Goal: Task Accomplishment & Management: Manage account settings

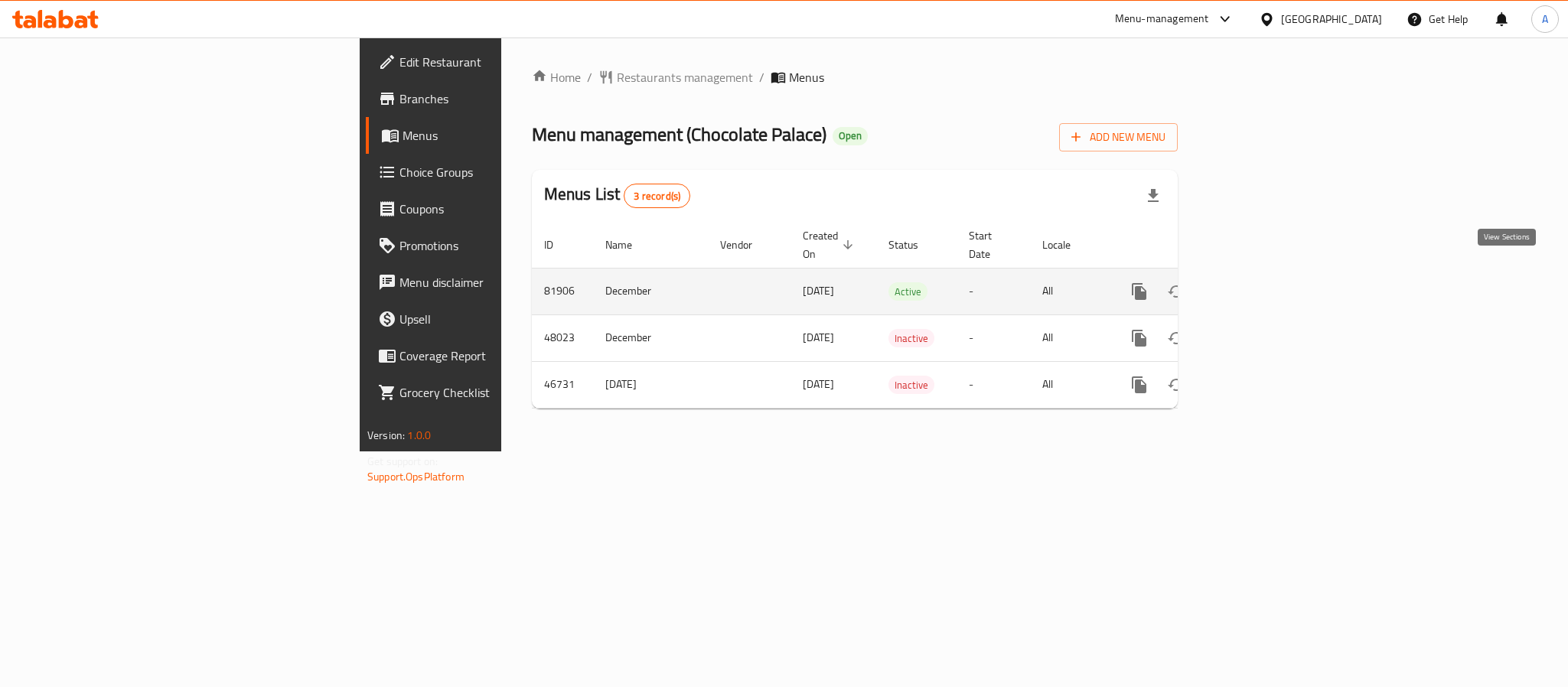
click at [1257, 285] on icon "enhanced table" at bounding box center [1250, 292] width 14 height 14
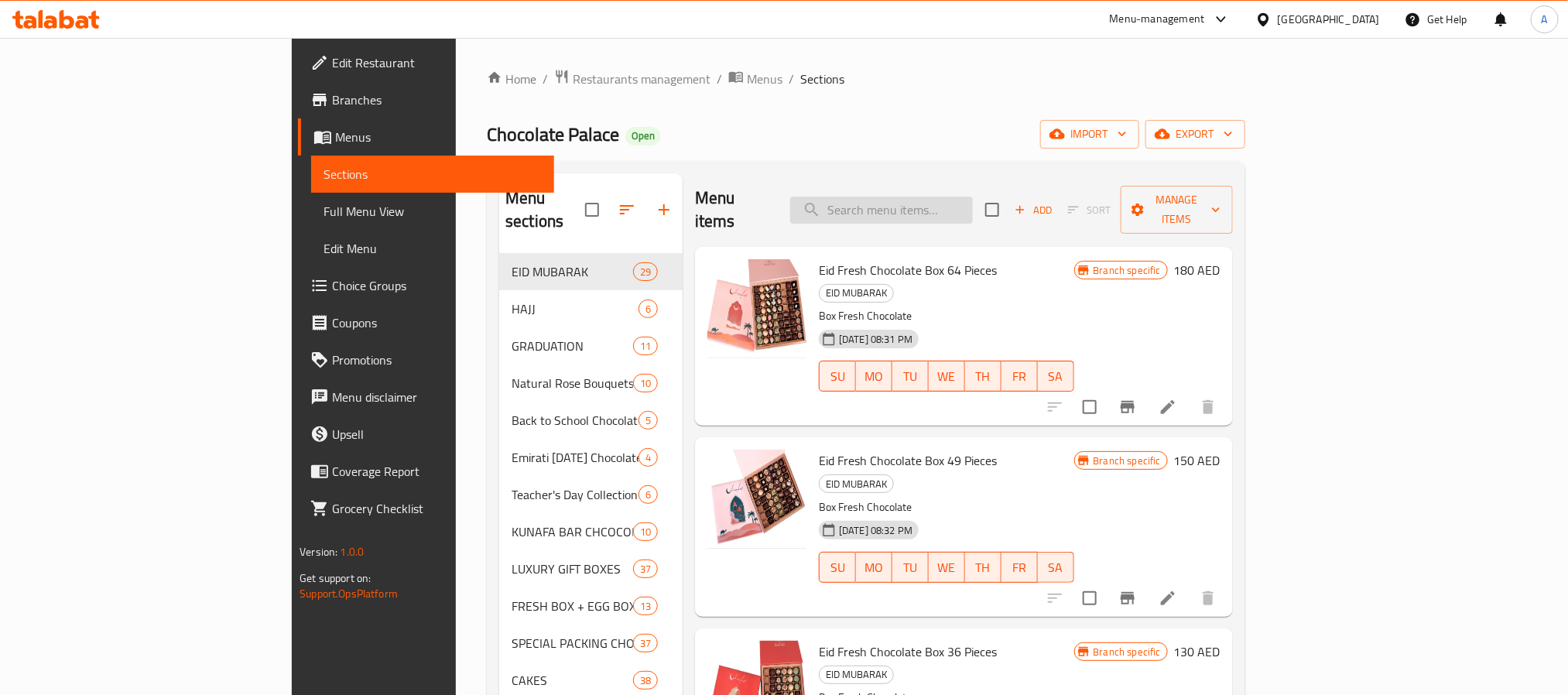
click at [973, 207] on input "search" at bounding box center [881, 211] width 182 height 27
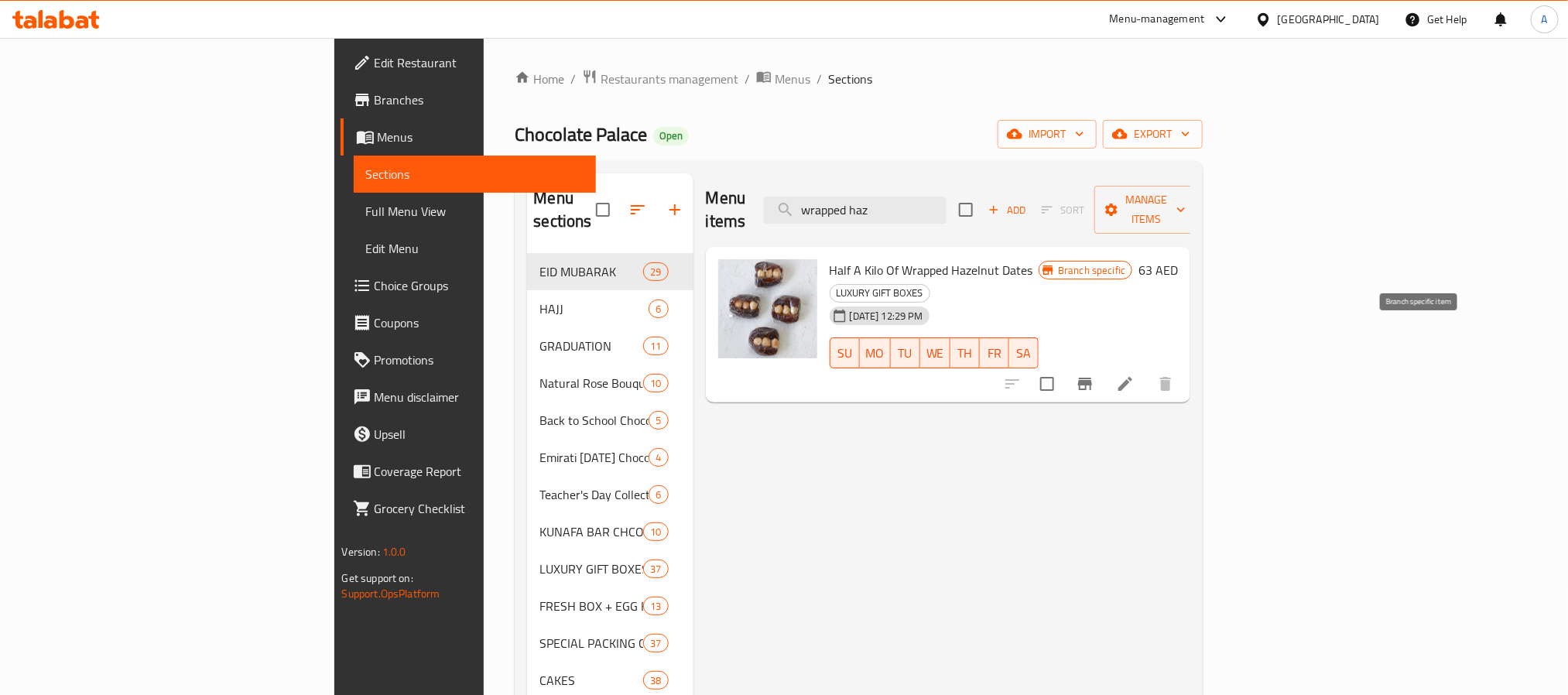
type input "wrapped haz"
click at [1094, 375] on icon "Branch-specific-item" at bounding box center [1085, 384] width 19 height 19
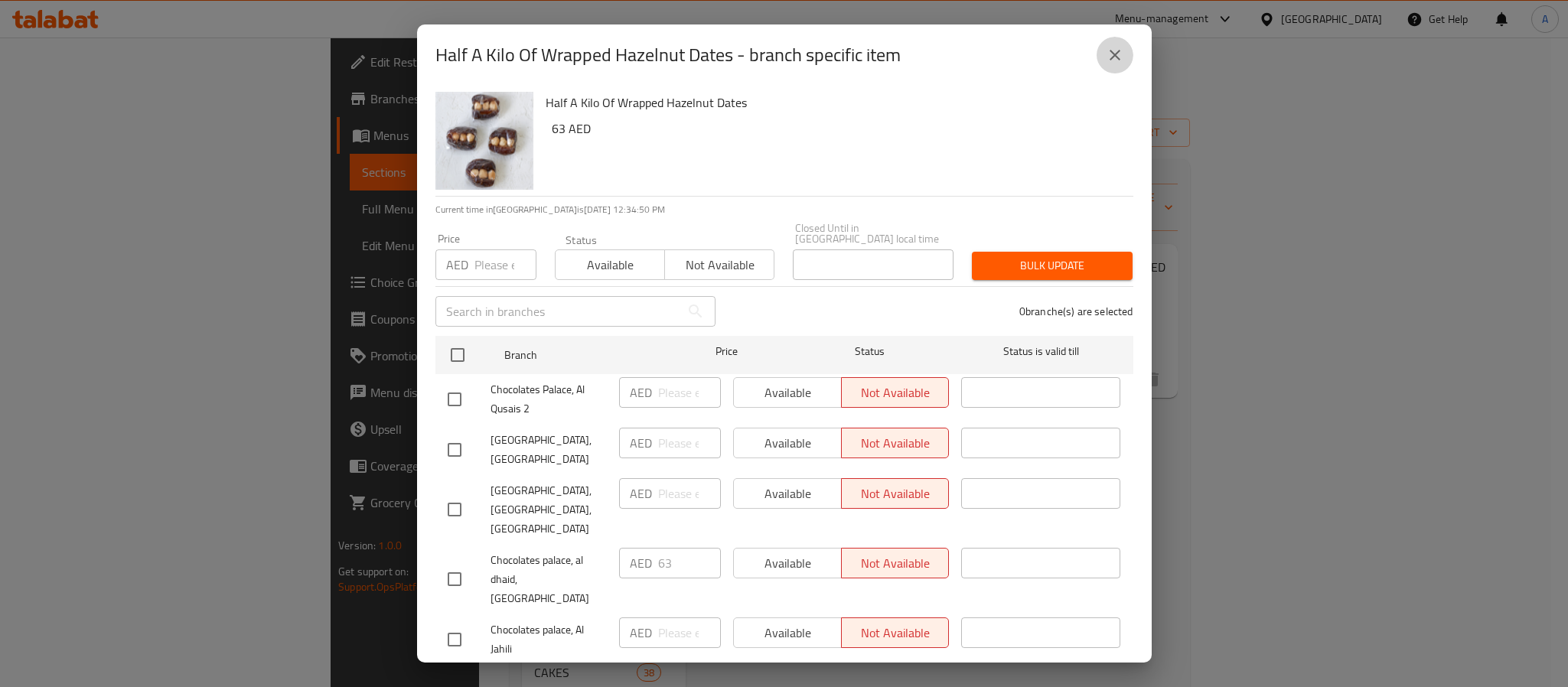
click at [1100, 58] on button "close" at bounding box center [1114, 54] width 36 height 36
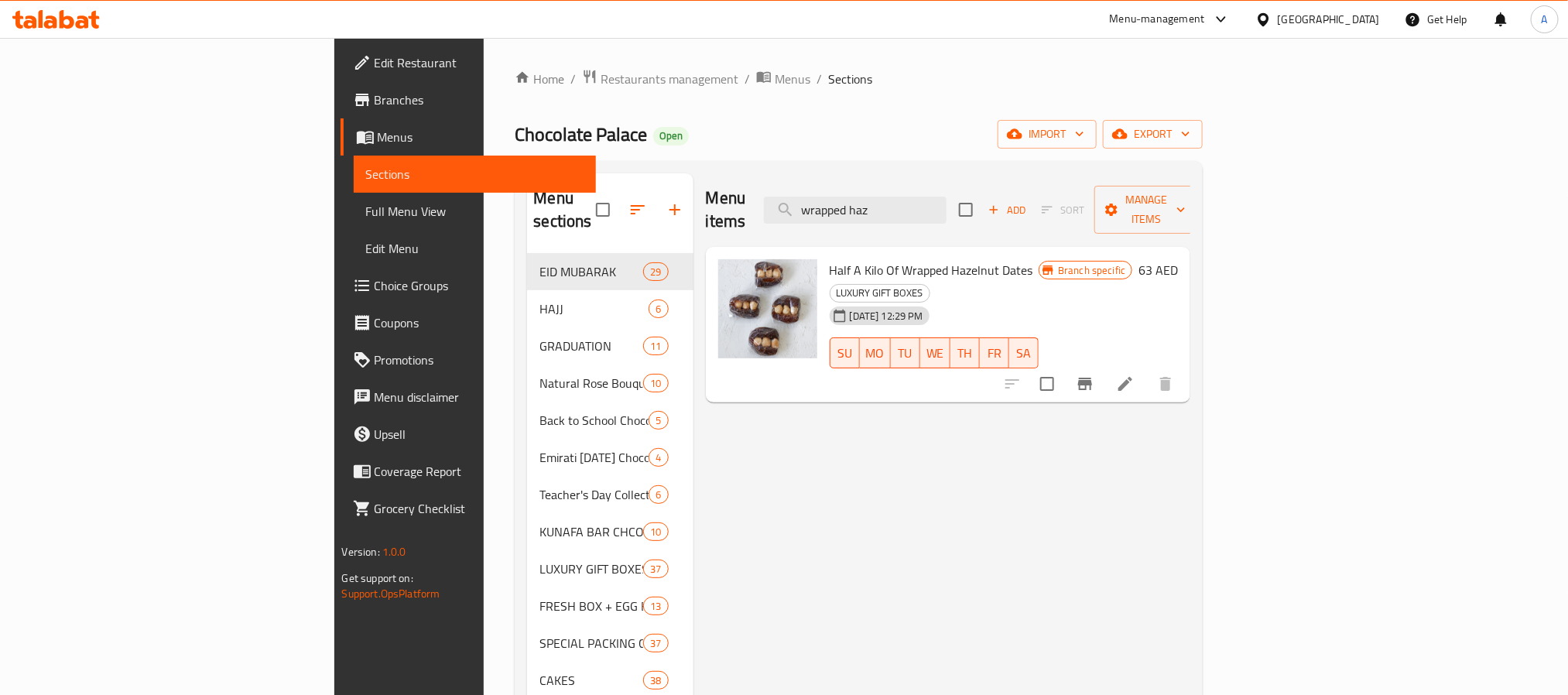
click at [849, 258] on span "Half A Kilo Of Wrapped Hazelnut Dates" at bounding box center [932, 270] width 204 height 23
copy h6 "Half A Kilo Of Wrapped Hazelnut Dates"
click at [366, 215] on span "Full Menu View" at bounding box center [475, 211] width 217 height 19
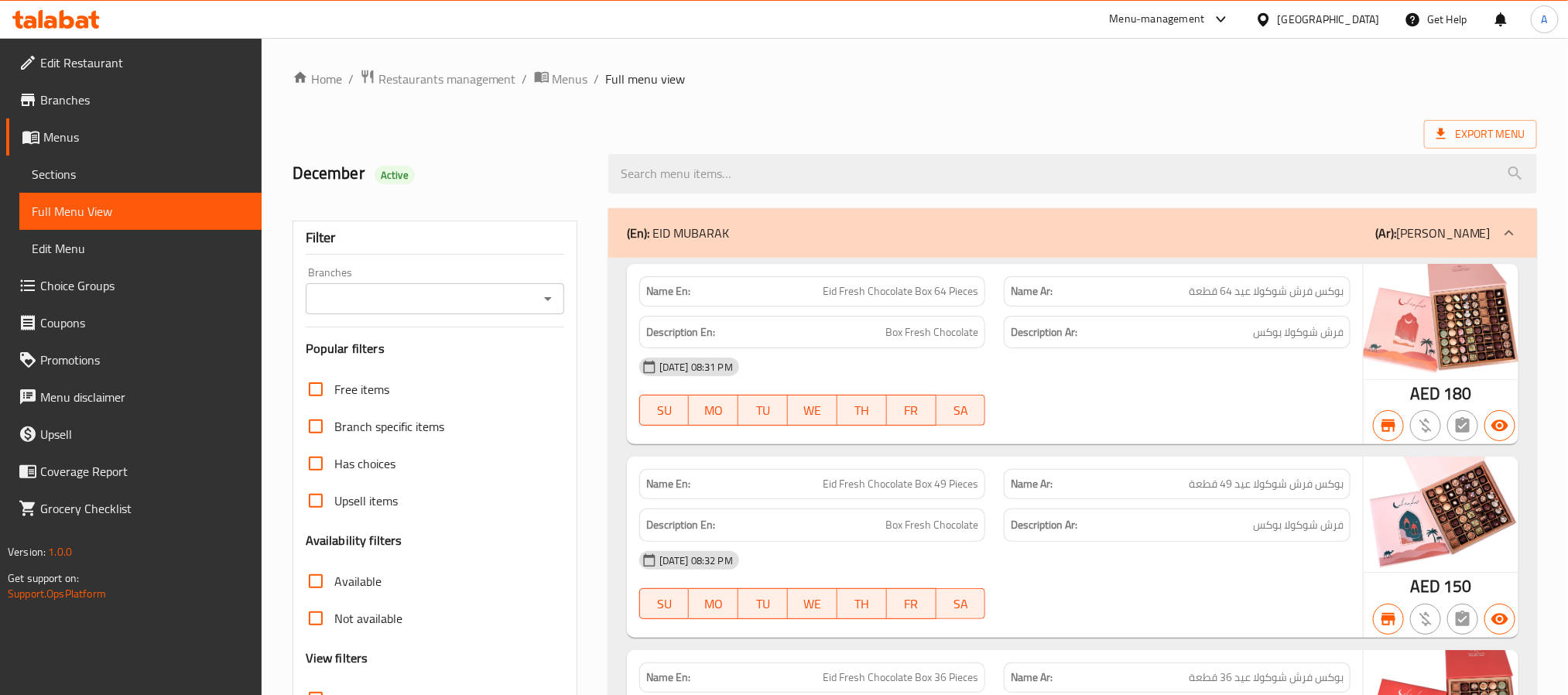
click at [395, 303] on input "Branches" at bounding box center [422, 299] width 223 height 21
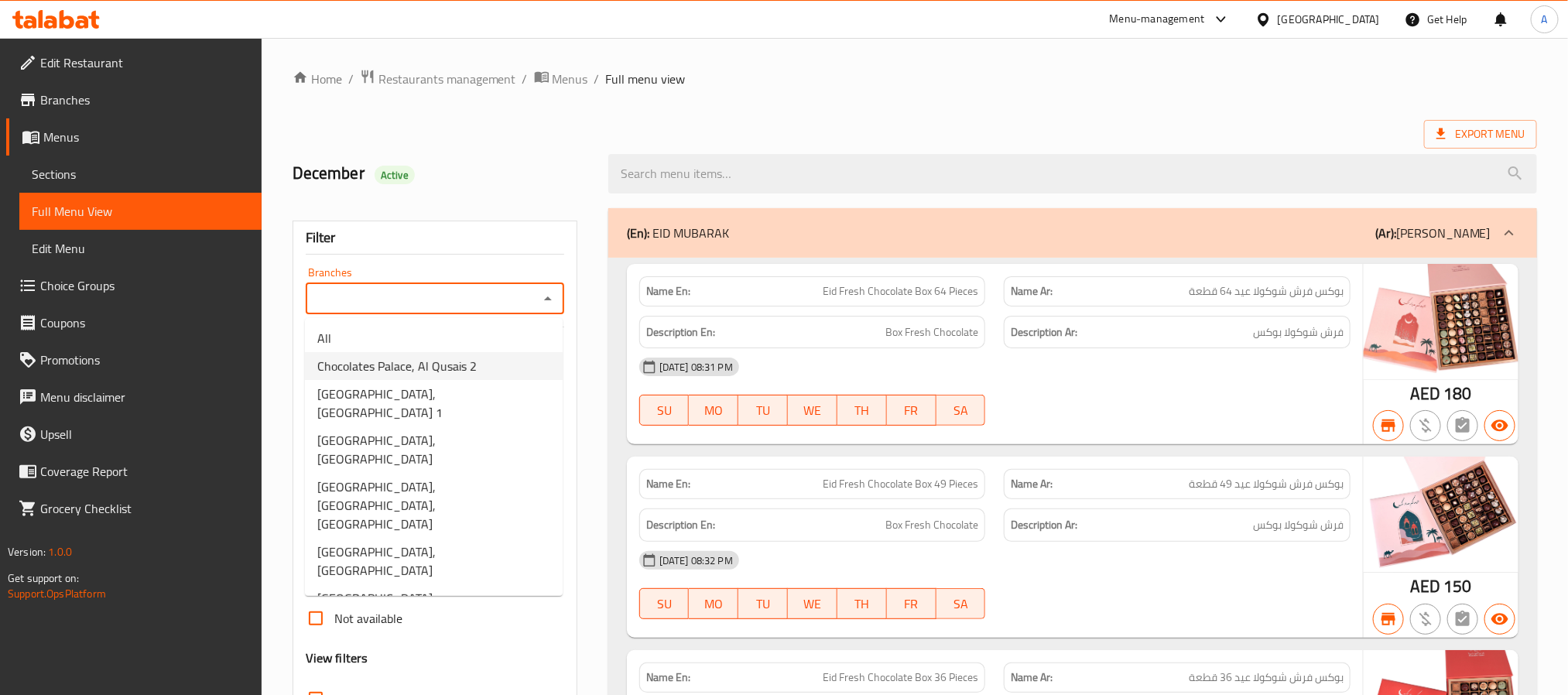
click at [393, 357] on span "Chocolates Palace, Al Qusais 2" at bounding box center [397, 366] width 159 height 19
type input "Chocolates Palace, Al Qusais 2"
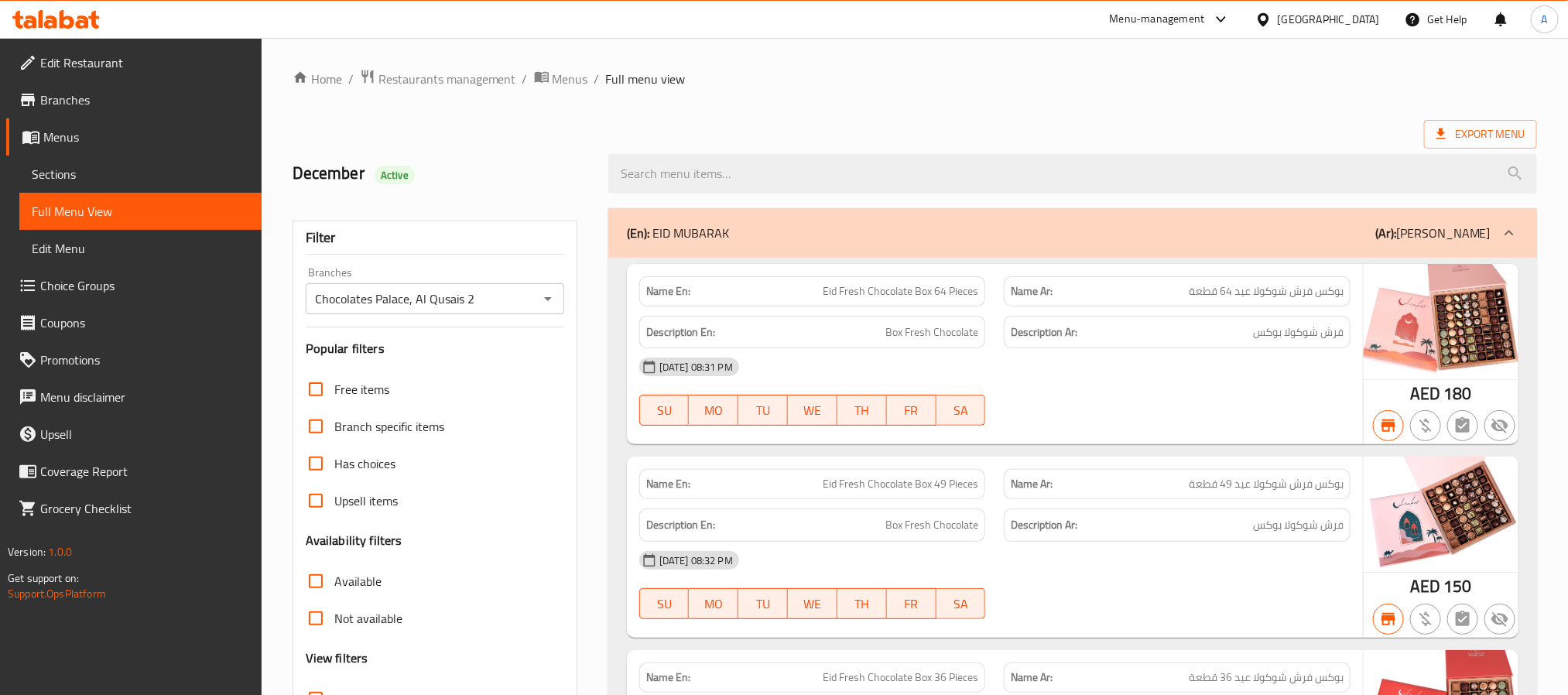
click at [818, 176] on input "search" at bounding box center [1072, 174] width 928 height 39
paste input "Half A Kilo Of Wrapped Hazelnut Dates"
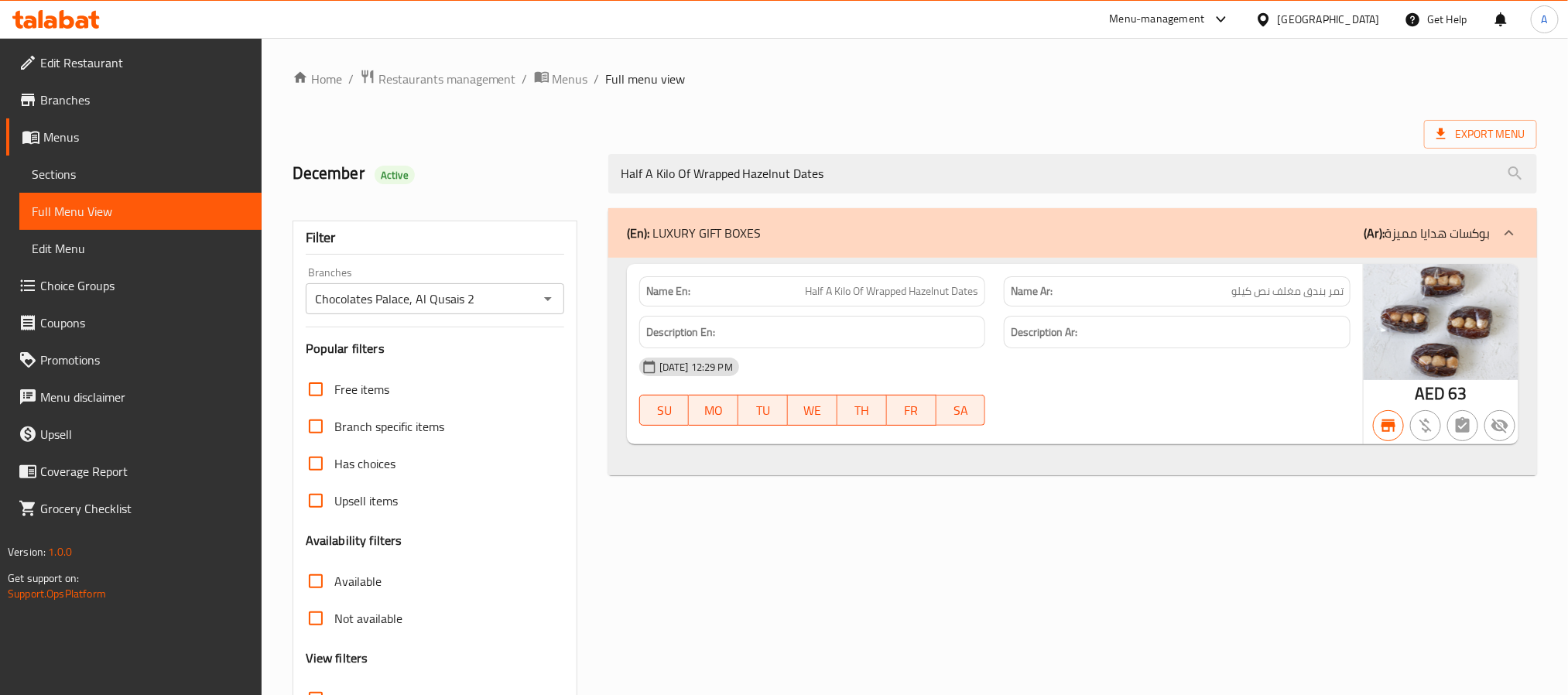
type input "Half A Kilo Of Wrapped Hazelnut Dates"
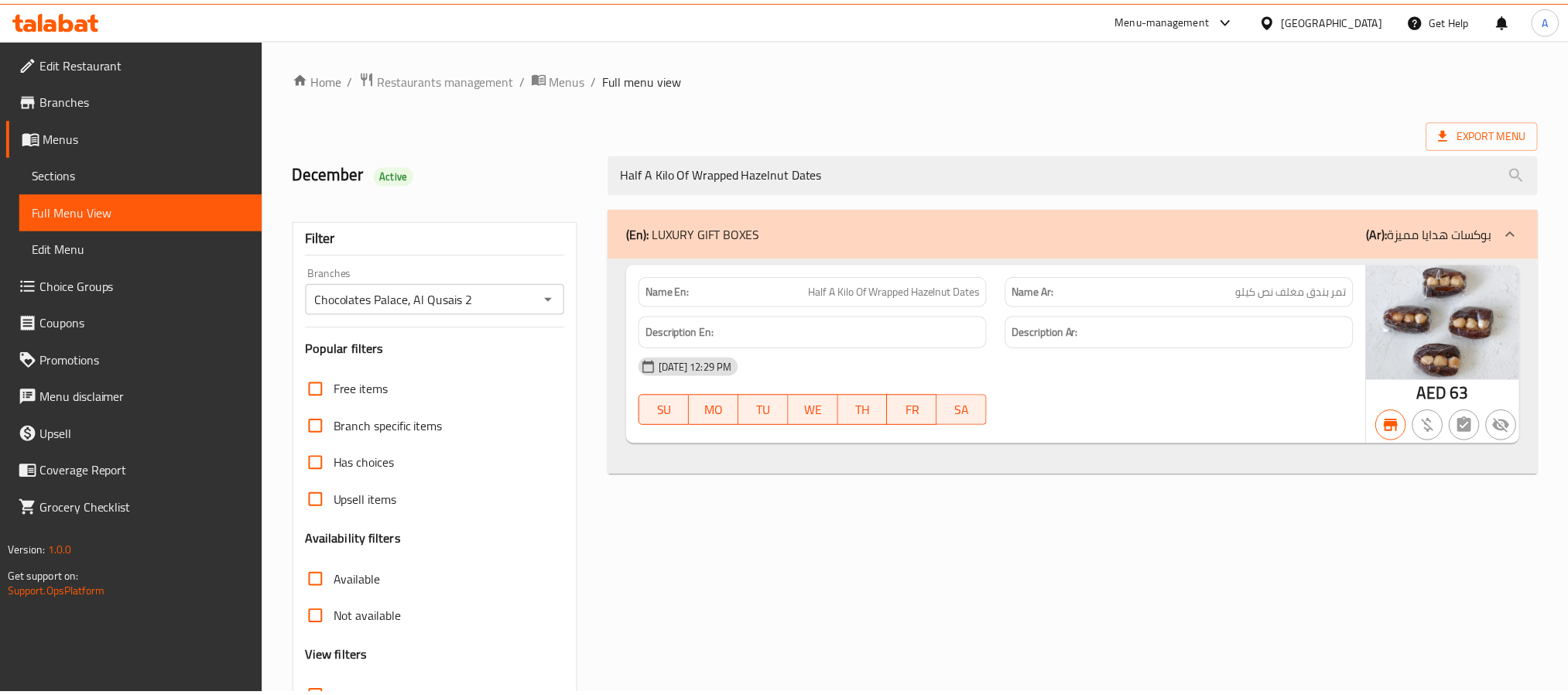
scroll to position [130, 0]
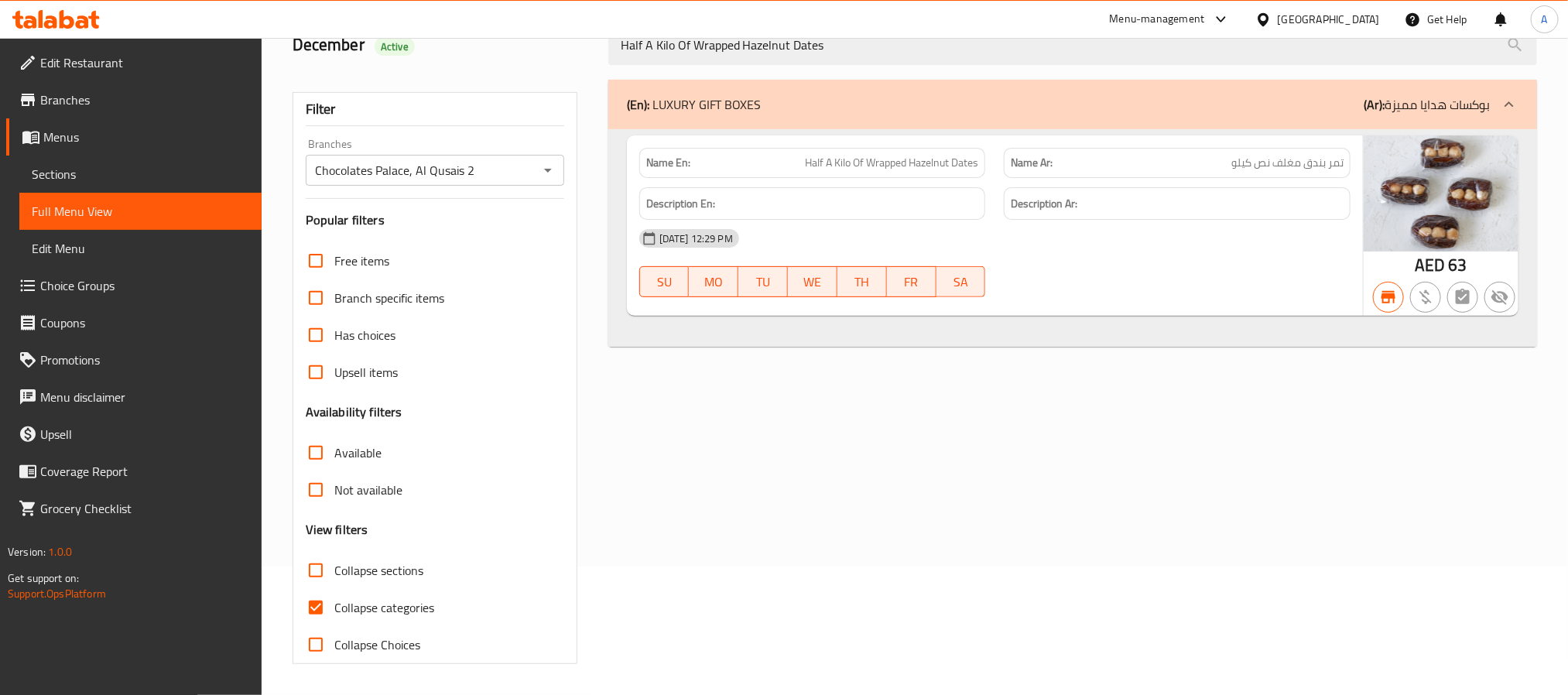
drag, startPoint x: 128, startPoint y: 175, endPoint x: 180, endPoint y: 173, distance: 52.0
click at [128, 175] on span "Sections" at bounding box center [140, 175] width 217 height 19
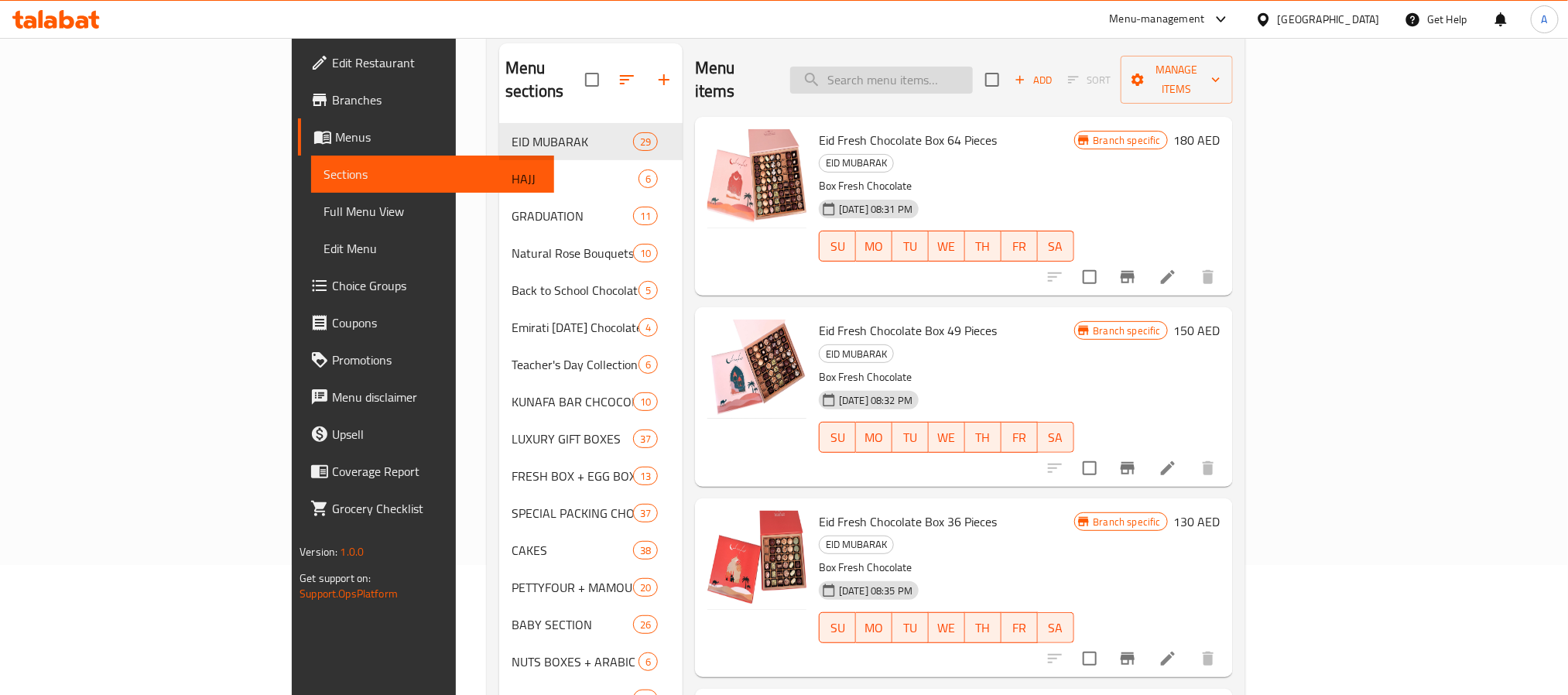
click at [973, 68] on input "search" at bounding box center [881, 80] width 182 height 27
paste input "Half A Kilo Of Wrapped Hazelnut Dates"
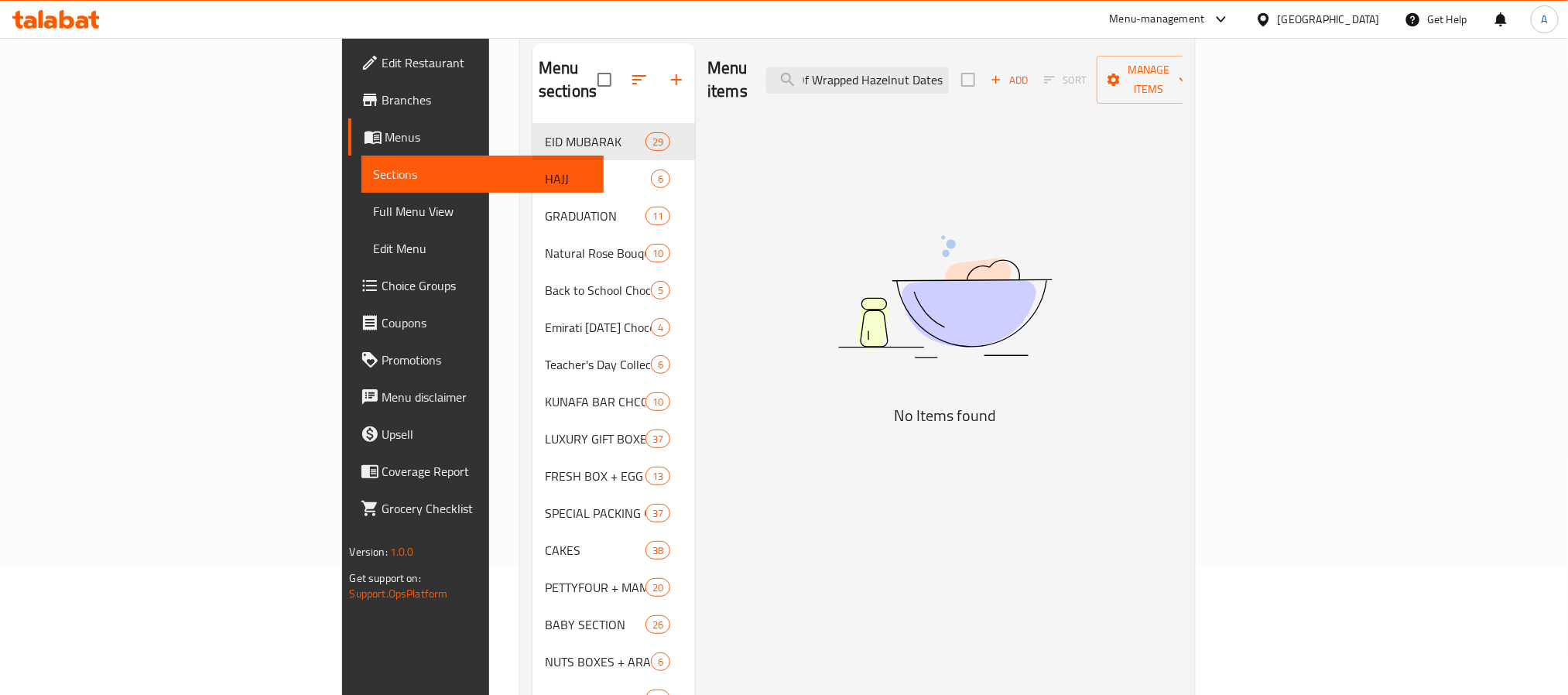
scroll to position [0, 62]
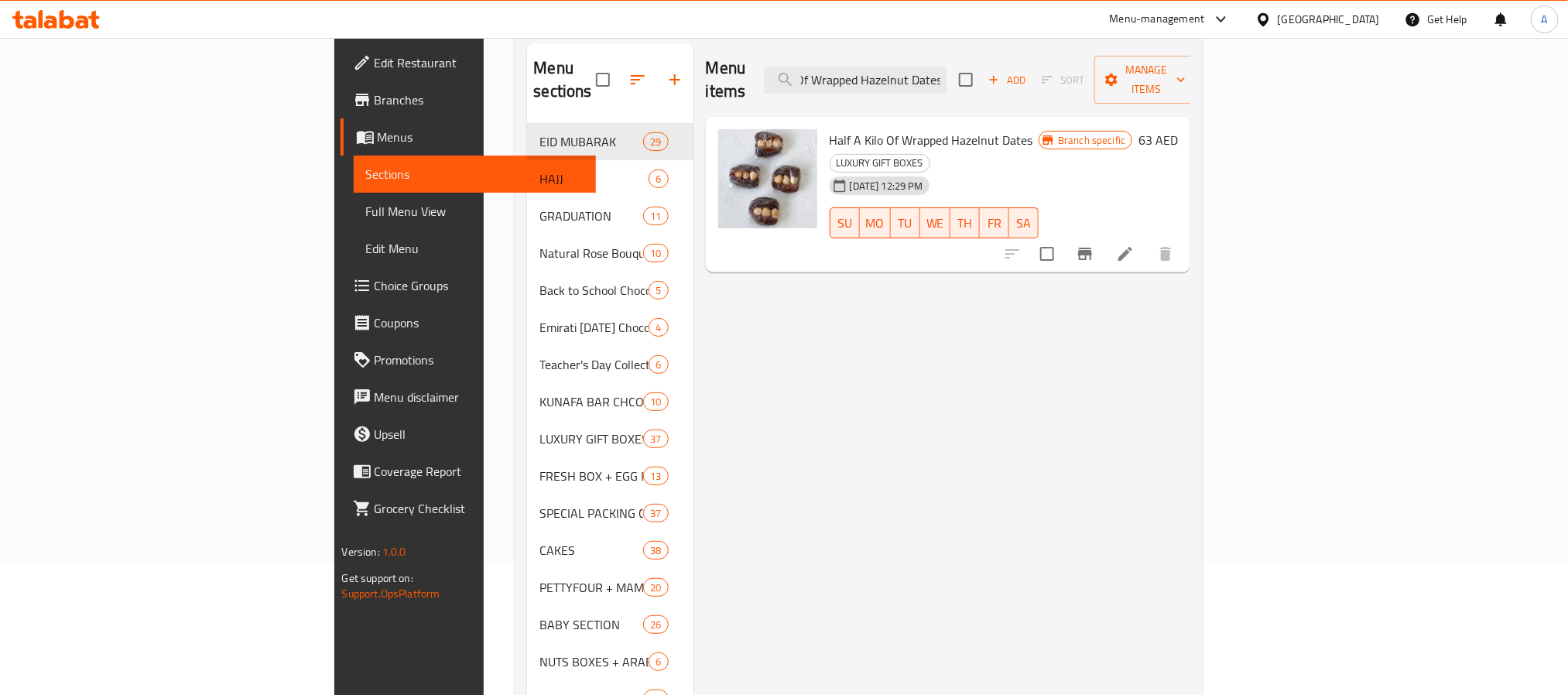
type input "Half A Kilo Of Wrapped Hazelnut Dates"
click at [1104, 235] on button "Branch-specific-item" at bounding box center [1084, 253] width 37 height 37
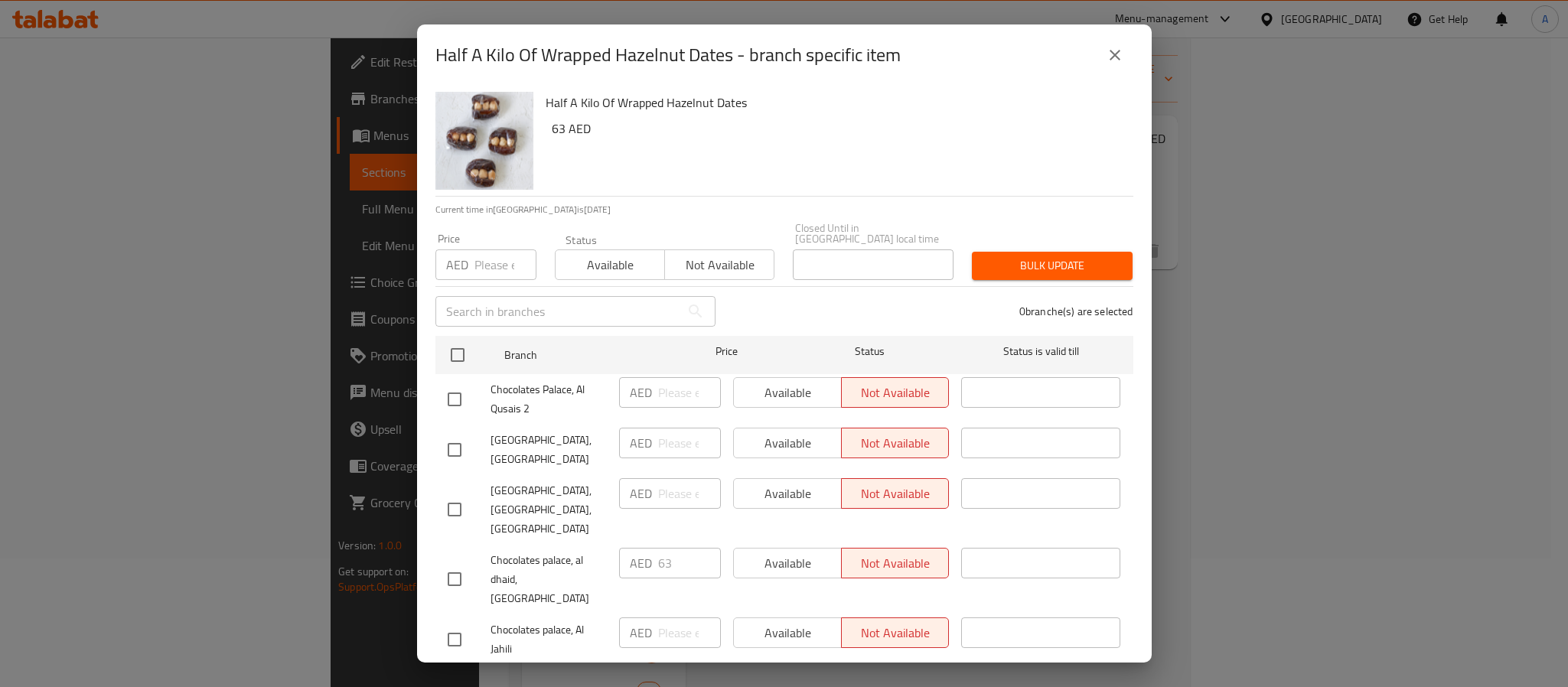
click at [421, 365] on div "Half A Kilo Of Wrapped Hazelnut Dates 63 AED Current time in United Arab Emirat…" at bounding box center [784, 374] width 734 height 577
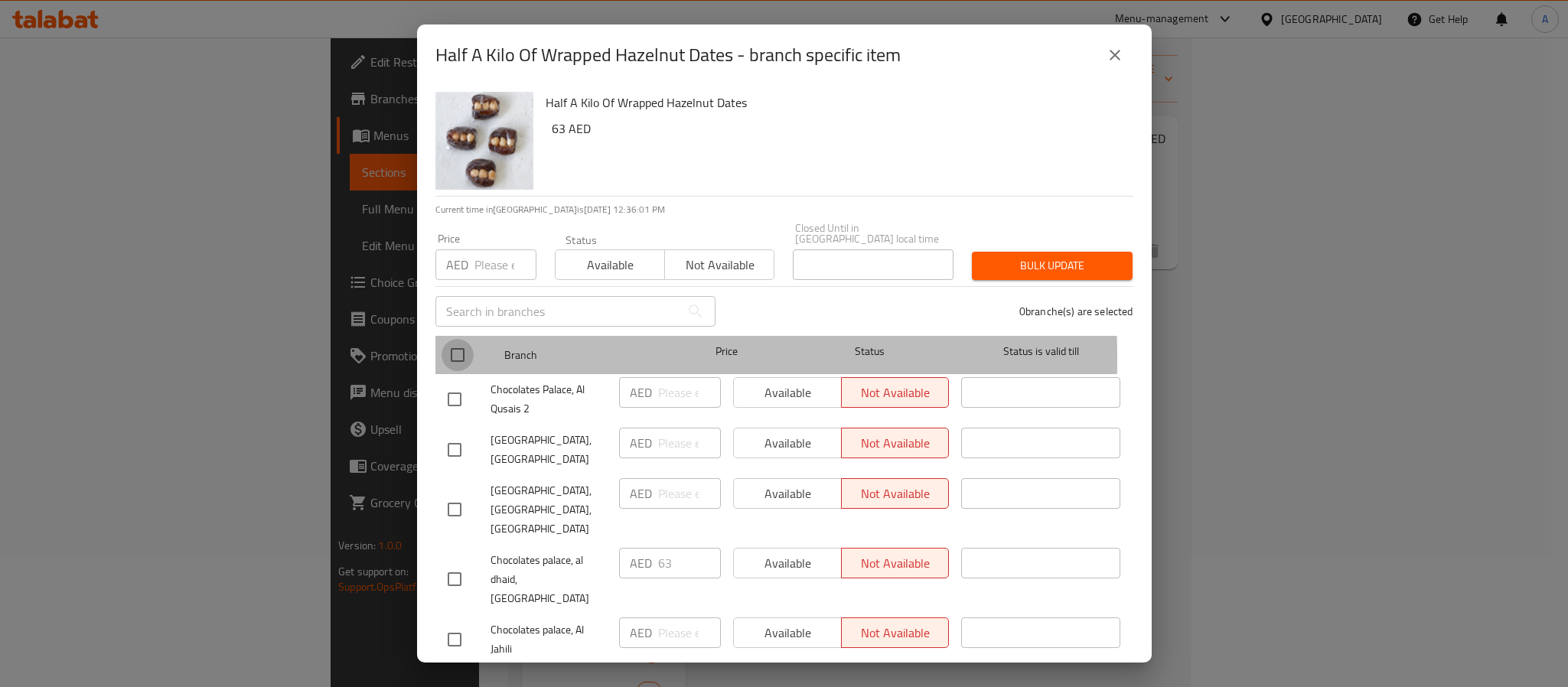
click at [459, 358] on input "checkbox" at bounding box center [458, 355] width 32 height 32
checkbox input "true"
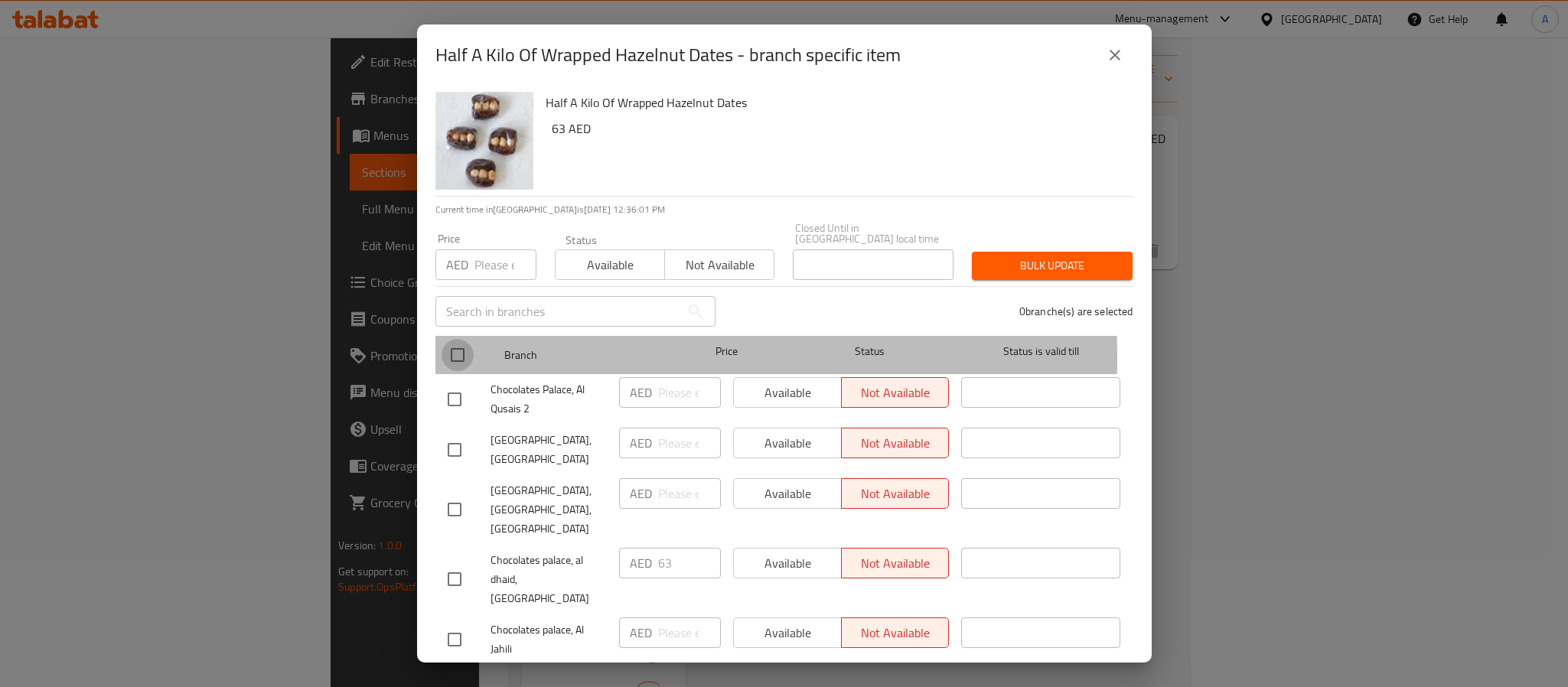
checkbox input "true"
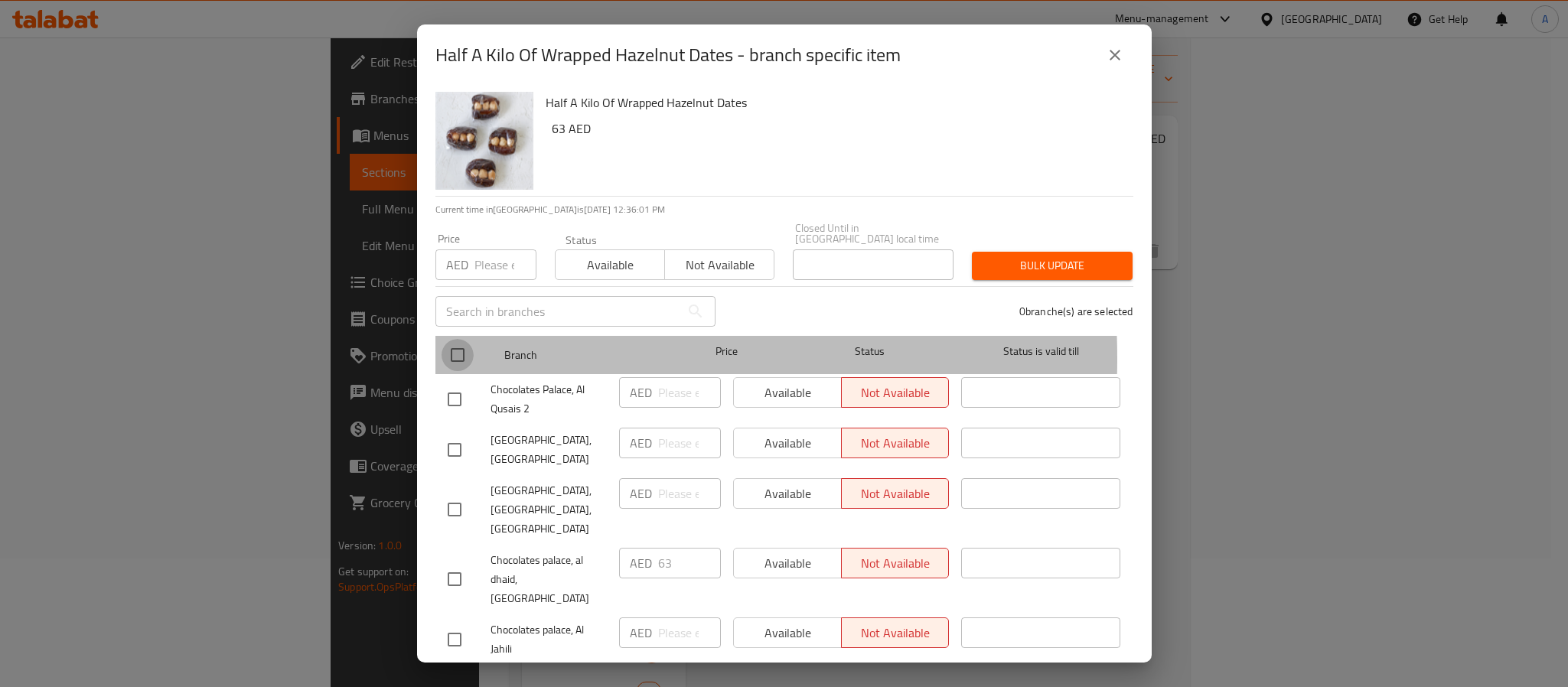
checkbox input "true"
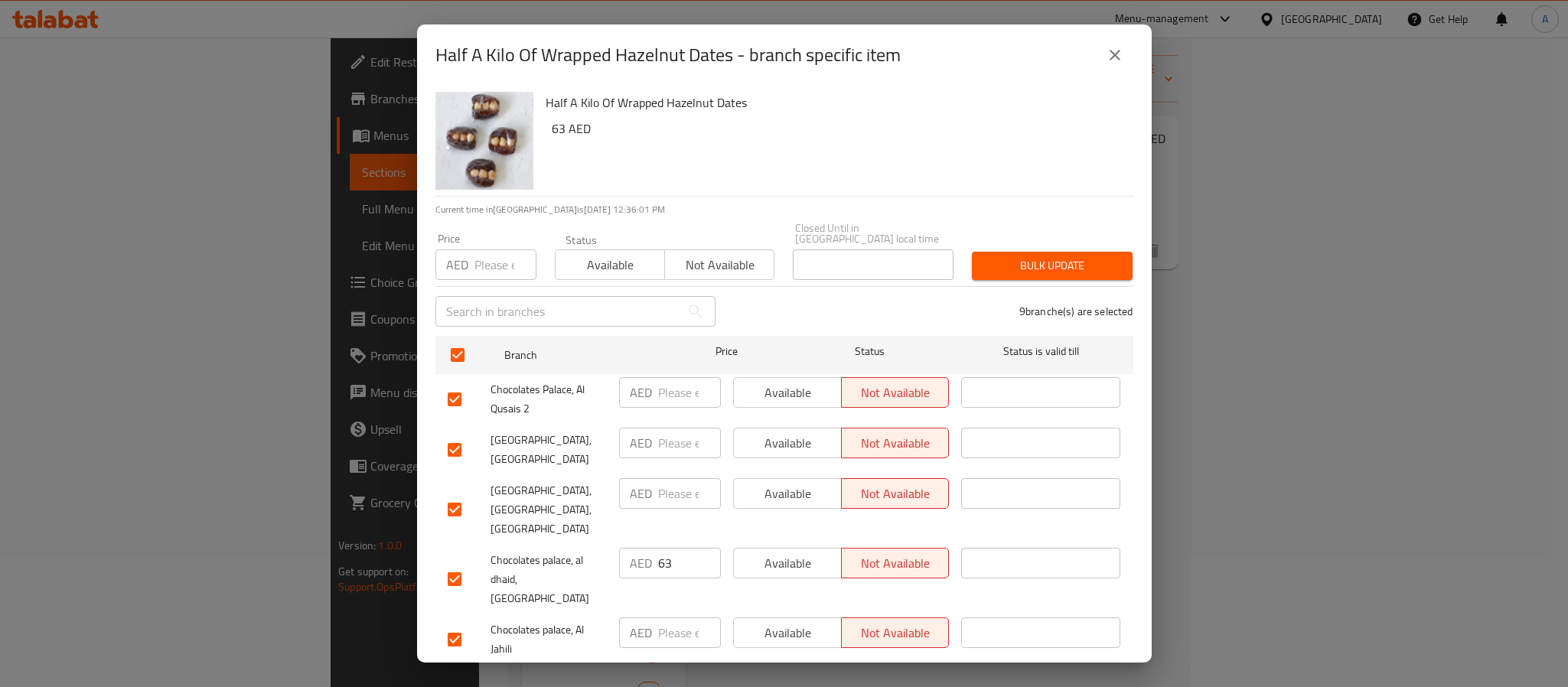
click at [485, 281] on div "Price AED Price" at bounding box center [486, 256] width 119 height 65
click at [508, 262] on input "number" at bounding box center [505, 265] width 62 height 30
paste input "63"
type input "63"
click at [1017, 260] on span "Bulk update" at bounding box center [1052, 266] width 136 height 19
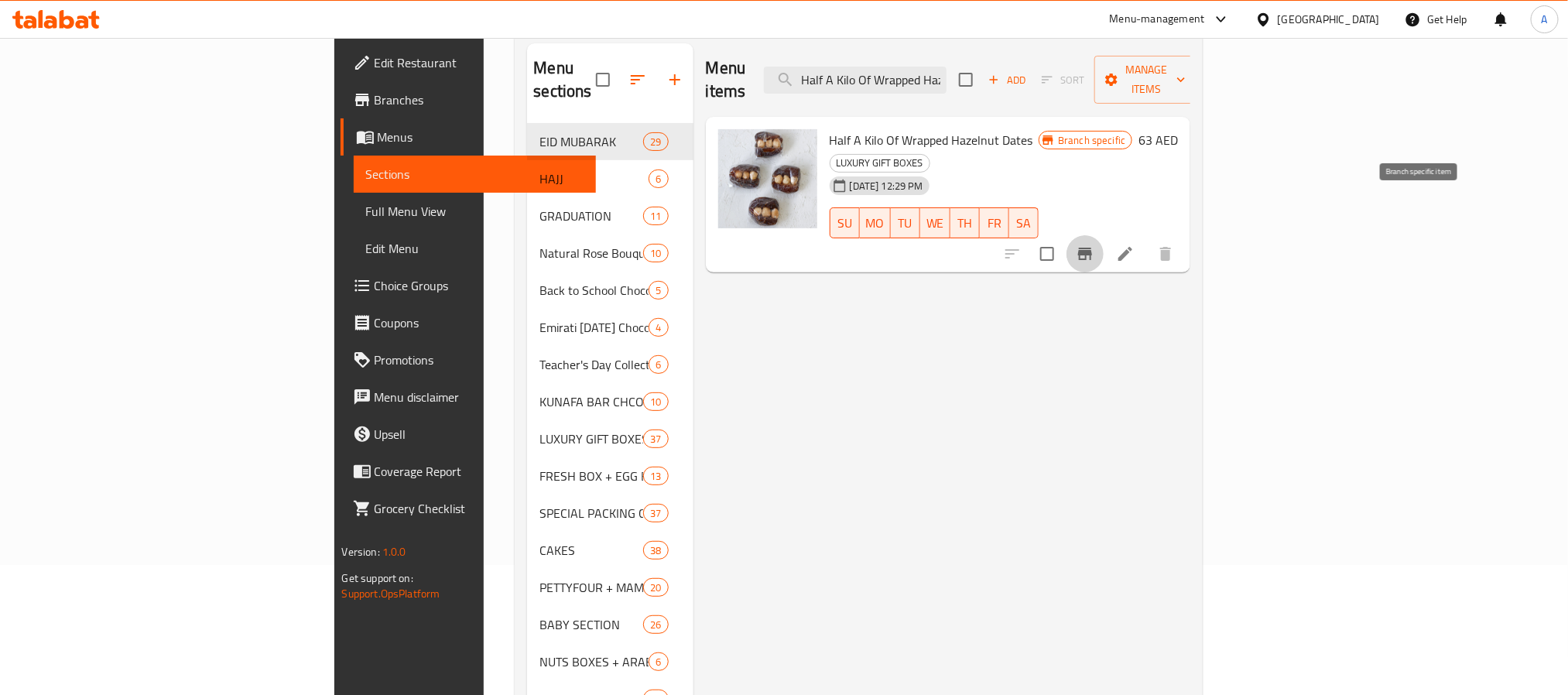
click at [1104, 235] on button "Branch-specific-item" at bounding box center [1084, 253] width 37 height 37
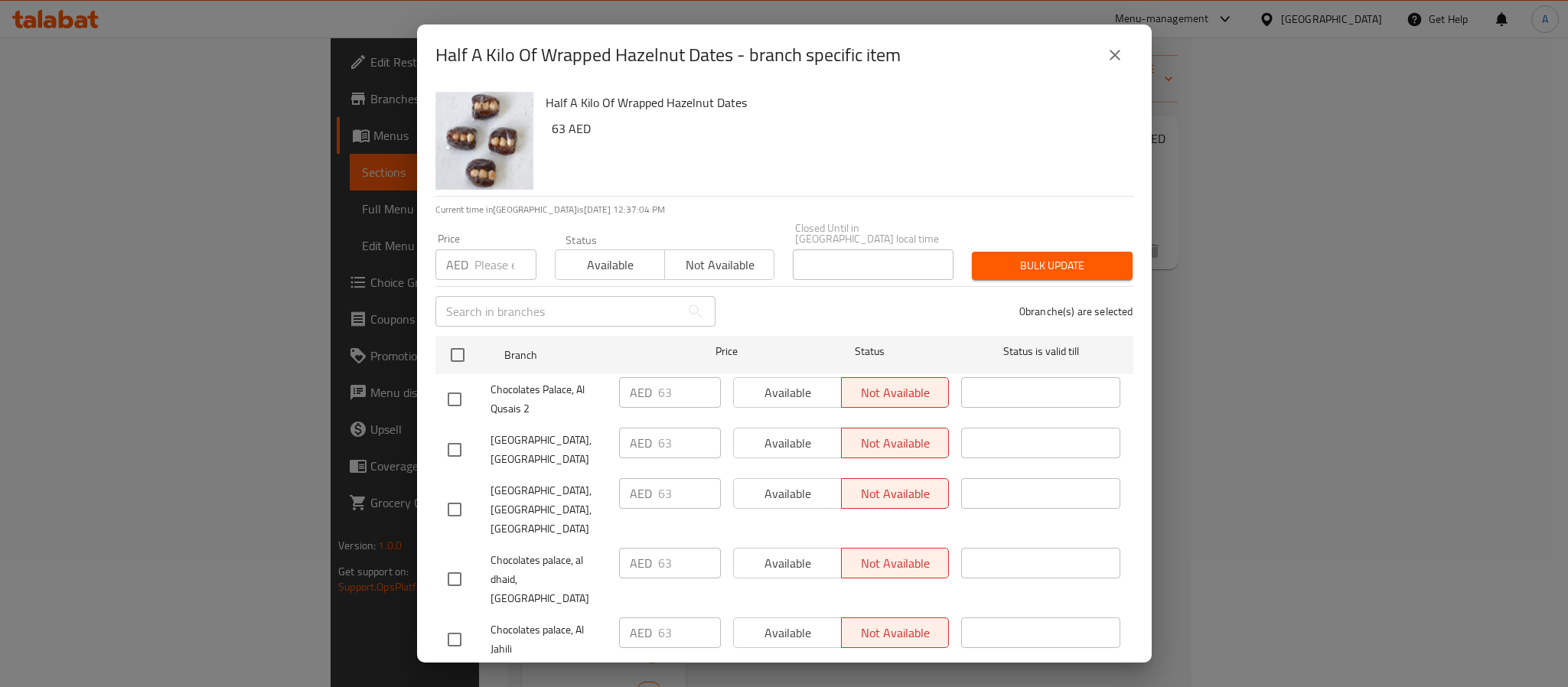
click at [171, 166] on div "Half A Kilo Of Wrapped Hazelnut Dates - branch specific item Half A Kilo Of Wra…" at bounding box center [784, 344] width 1568 height 687
click at [439, 58] on h2 "Half A Kilo Of Wrapped Hazelnut Dates - branch specific item" at bounding box center [668, 55] width 465 height 25
drag, startPoint x: 439, startPoint y: 58, endPoint x: 707, endPoint y: 52, distance: 268.1
click at [707, 52] on h2 "Half A Kilo Of Wrapped Hazelnut Dates - branch specific item" at bounding box center [668, 55] width 465 height 25
copy h2 "Half A Kilo Of Wrapped Hazelnut Dates"
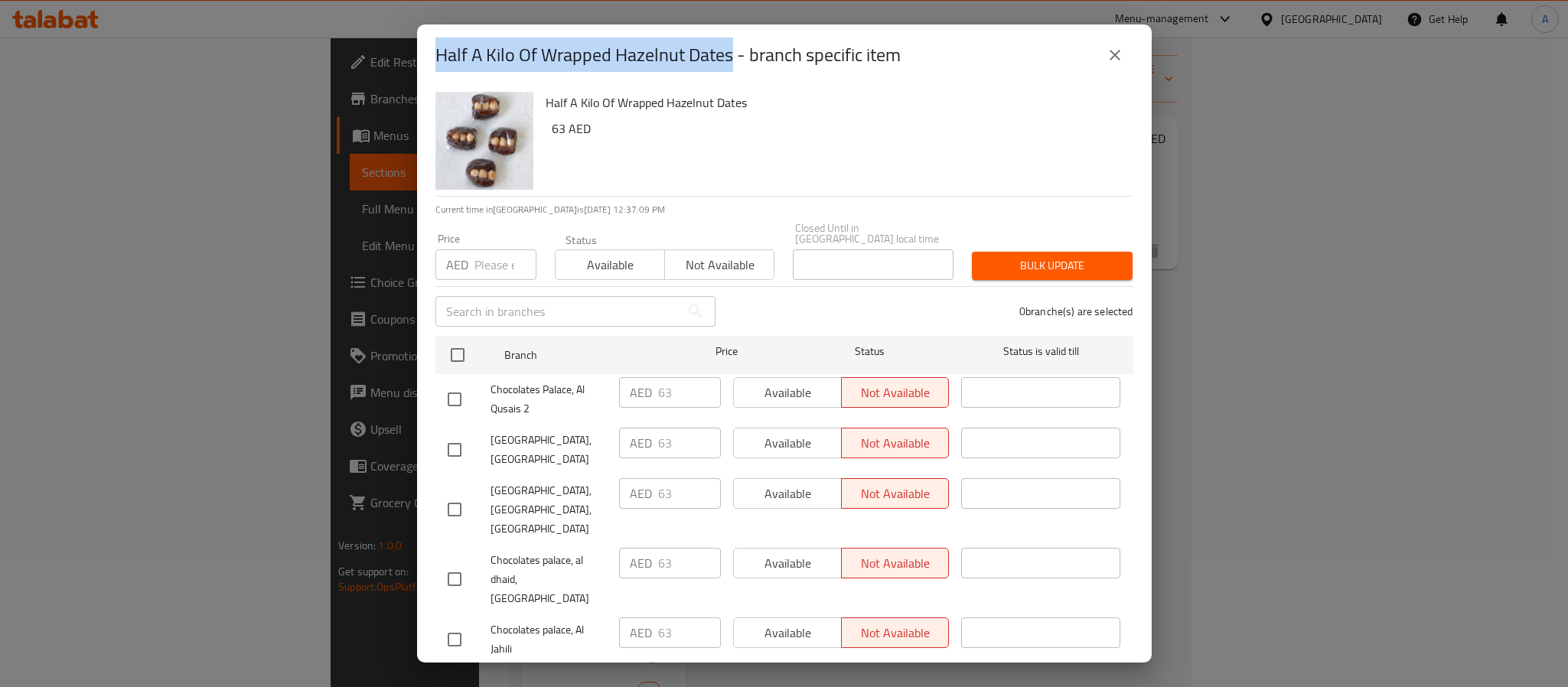
click at [1107, 62] on icon "close" at bounding box center [1115, 55] width 19 height 19
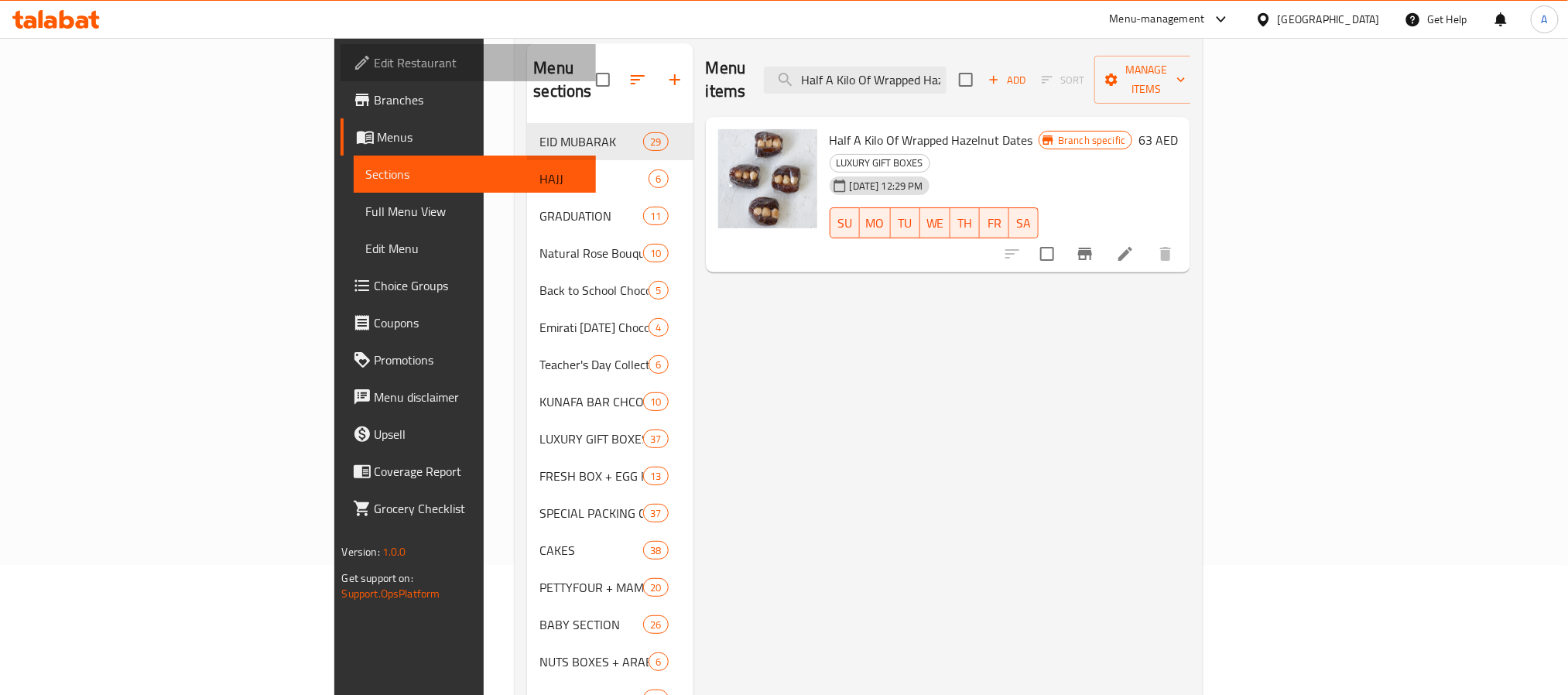
click at [375, 68] on span "Edit Restaurant" at bounding box center [479, 62] width 209 height 19
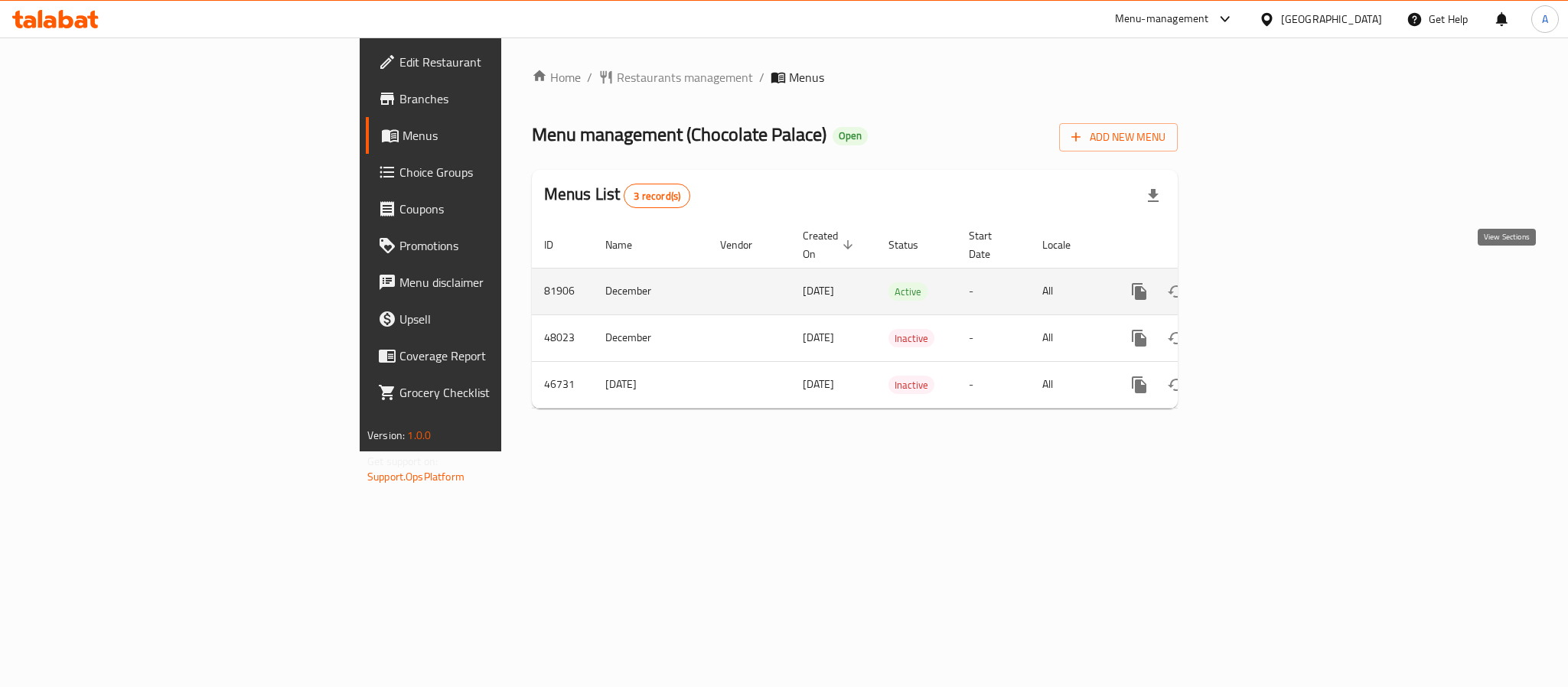
click at [1268, 273] on link "enhanced table" at bounding box center [1249, 291] width 36 height 36
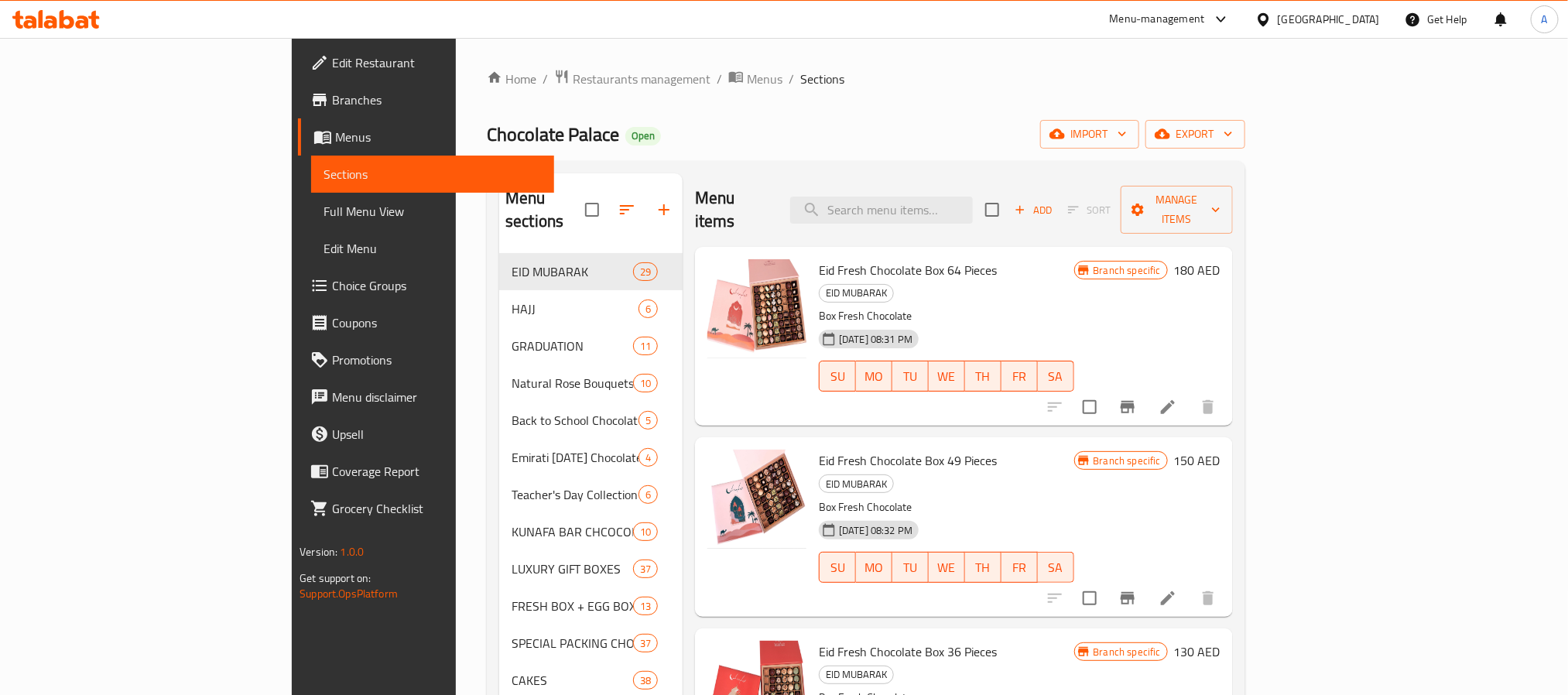
click at [971, 183] on div "Menu items Add Sort Manage items" at bounding box center [963, 211] width 538 height 74
click at [971, 197] on input "search" at bounding box center [881, 211] width 182 height 27
paste input "Half A Kilo Of Wrapped Hazelnut Dates"
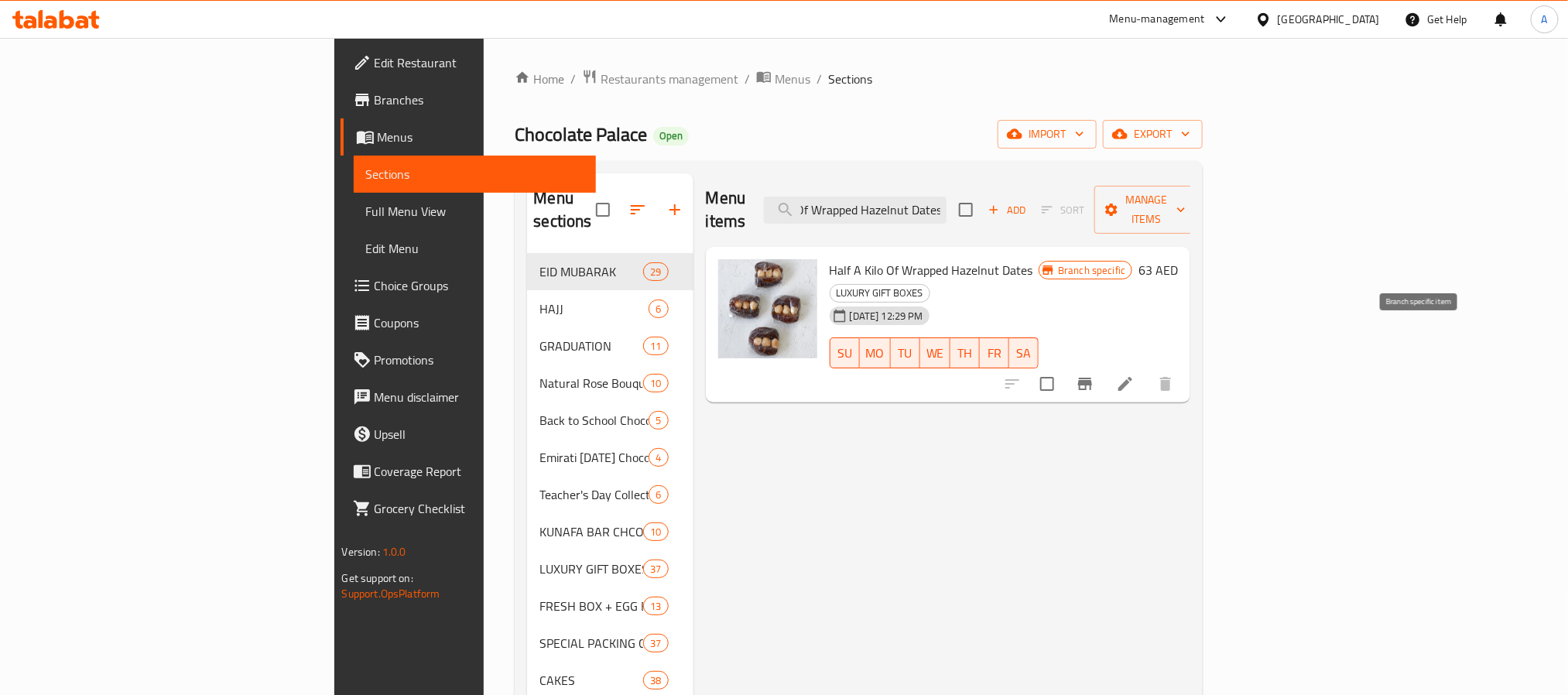
type input "Half A Kilo Of Wrapped Hazelnut Dates"
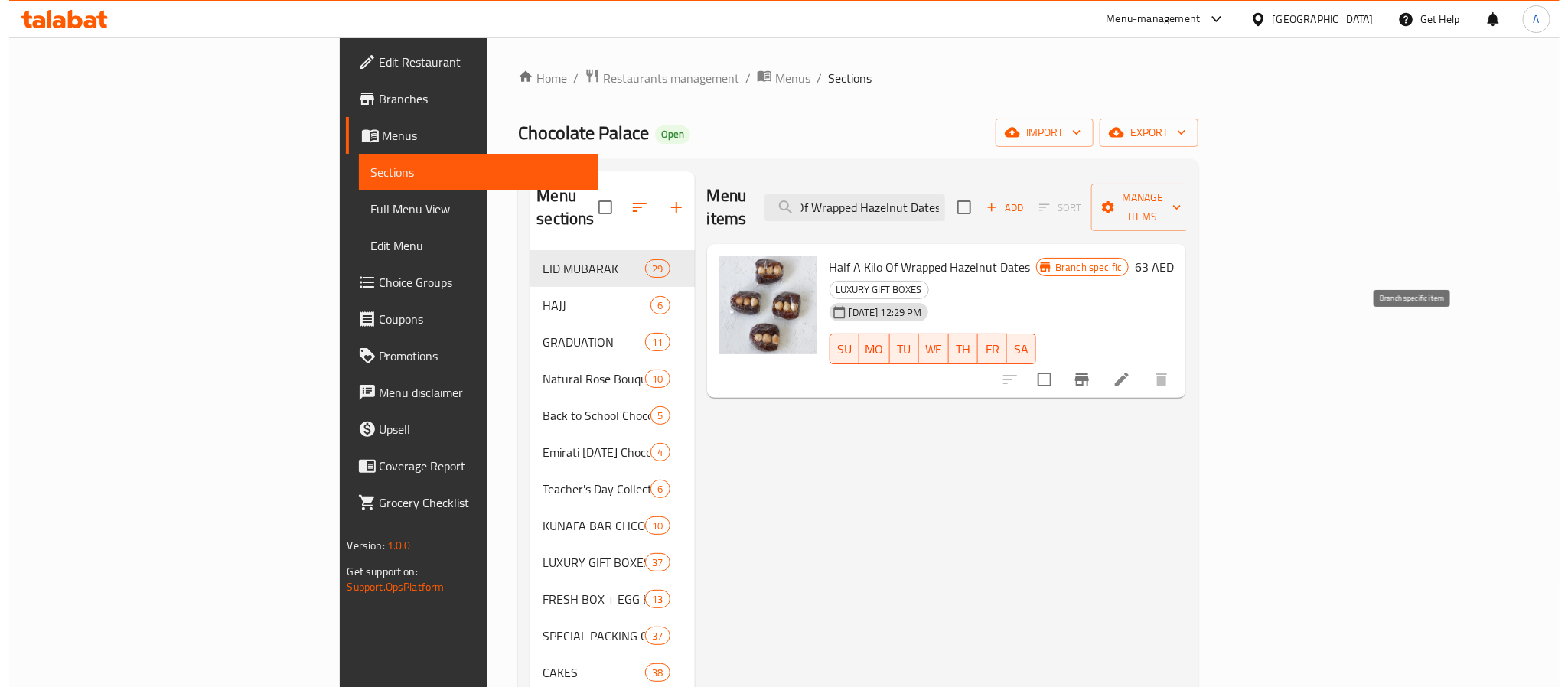
scroll to position [0, 0]
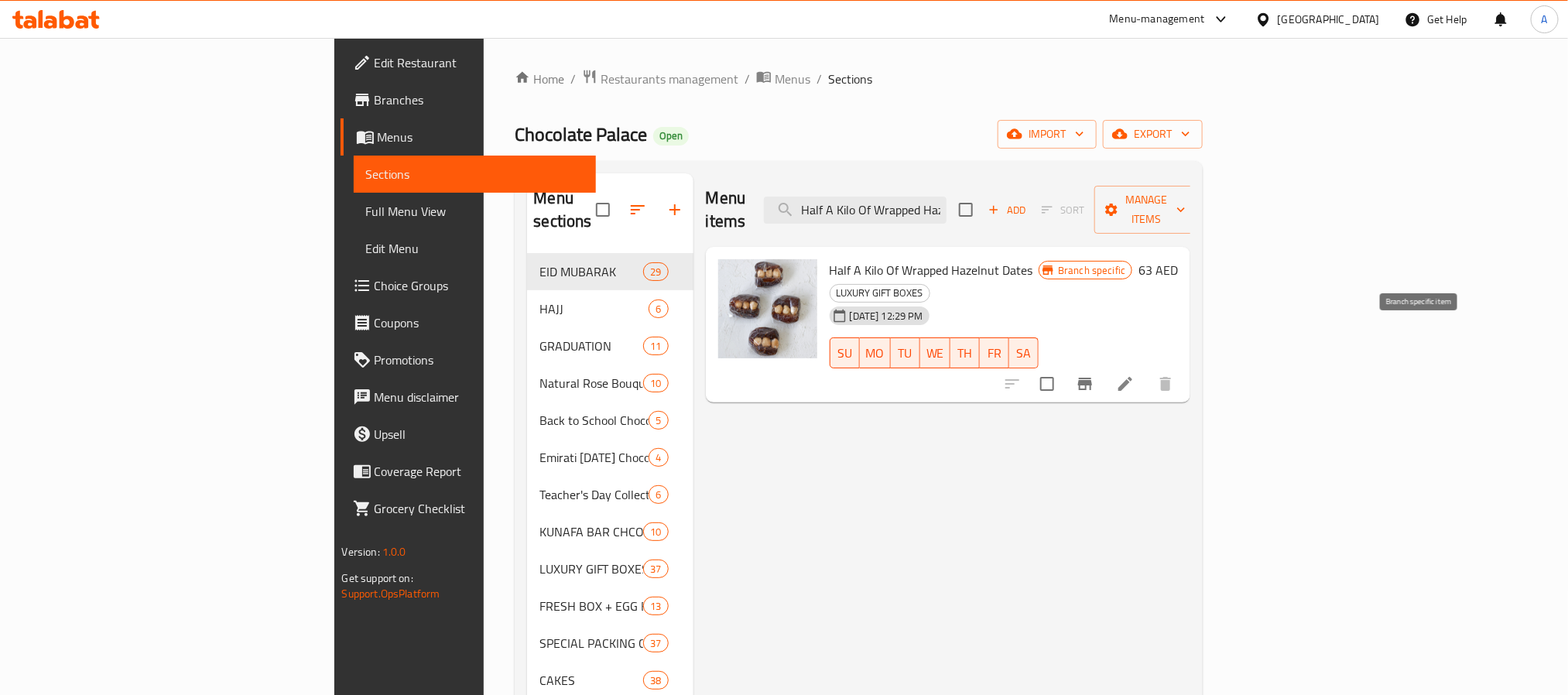
click at [1104, 365] on button "Branch-specific-item" at bounding box center [1084, 383] width 37 height 37
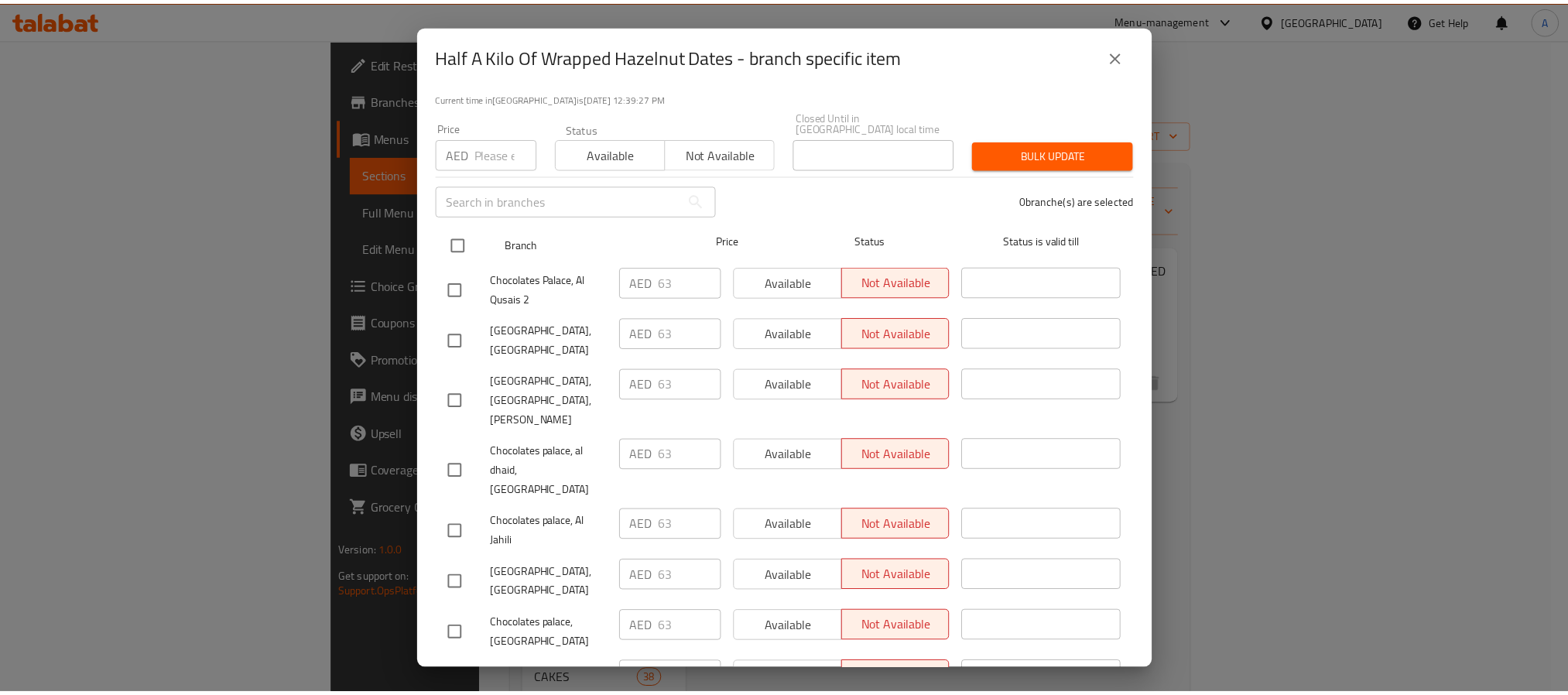
scroll to position [214, 0]
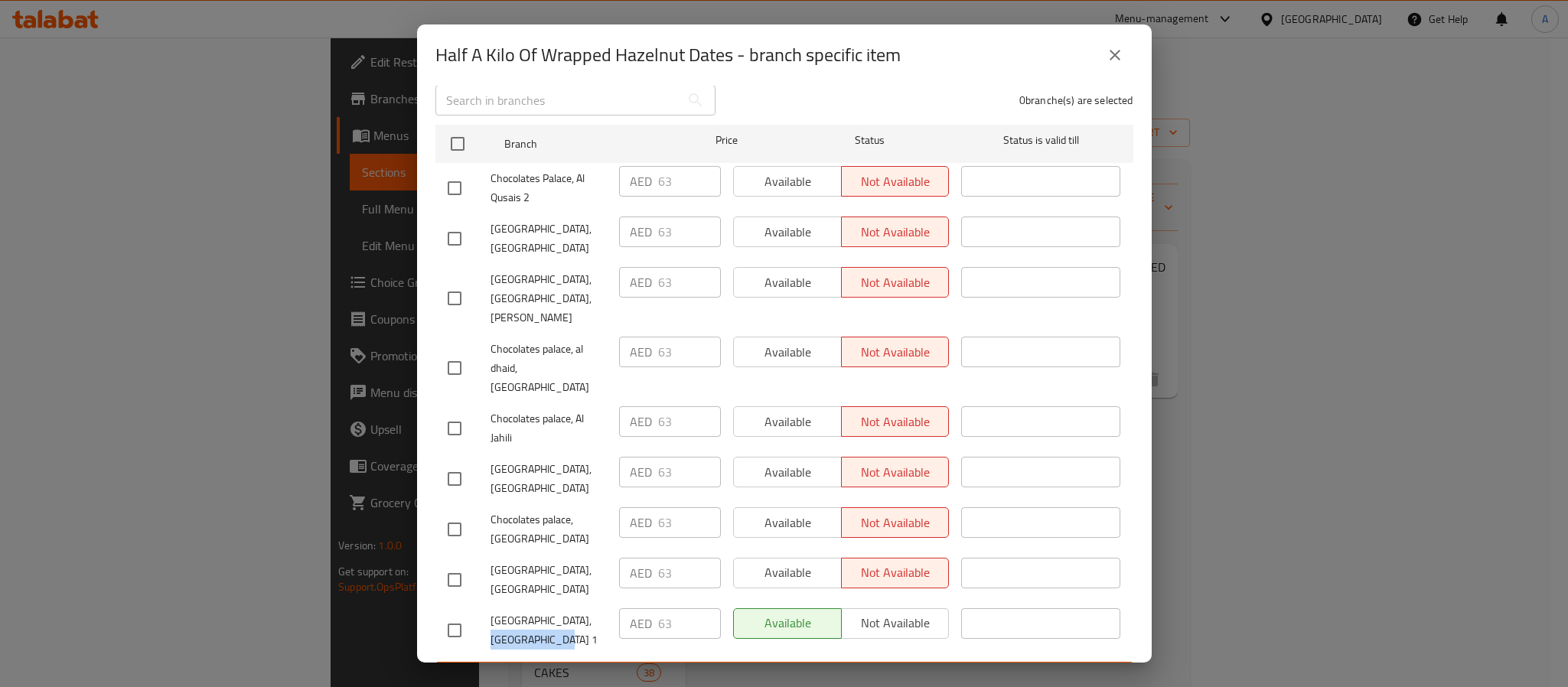
drag, startPoint x: 574, startPoint y: 584, endPoint x: 583, endPoint y: 612, distance: 29.4
click at [583, 612] on span "[GEOGRAPHIC_DATA], [GEOGRAPHIC_DATA] 1" at bounding box center [548, 630] width 116 height 38
copy span "Al Khawaneej 1"
click at [451, 58] on h2 "Half A Kilo Of Wrapped Hazelnut Dates - branch specific item" at bounding box center [668, 55] width 465 height 25
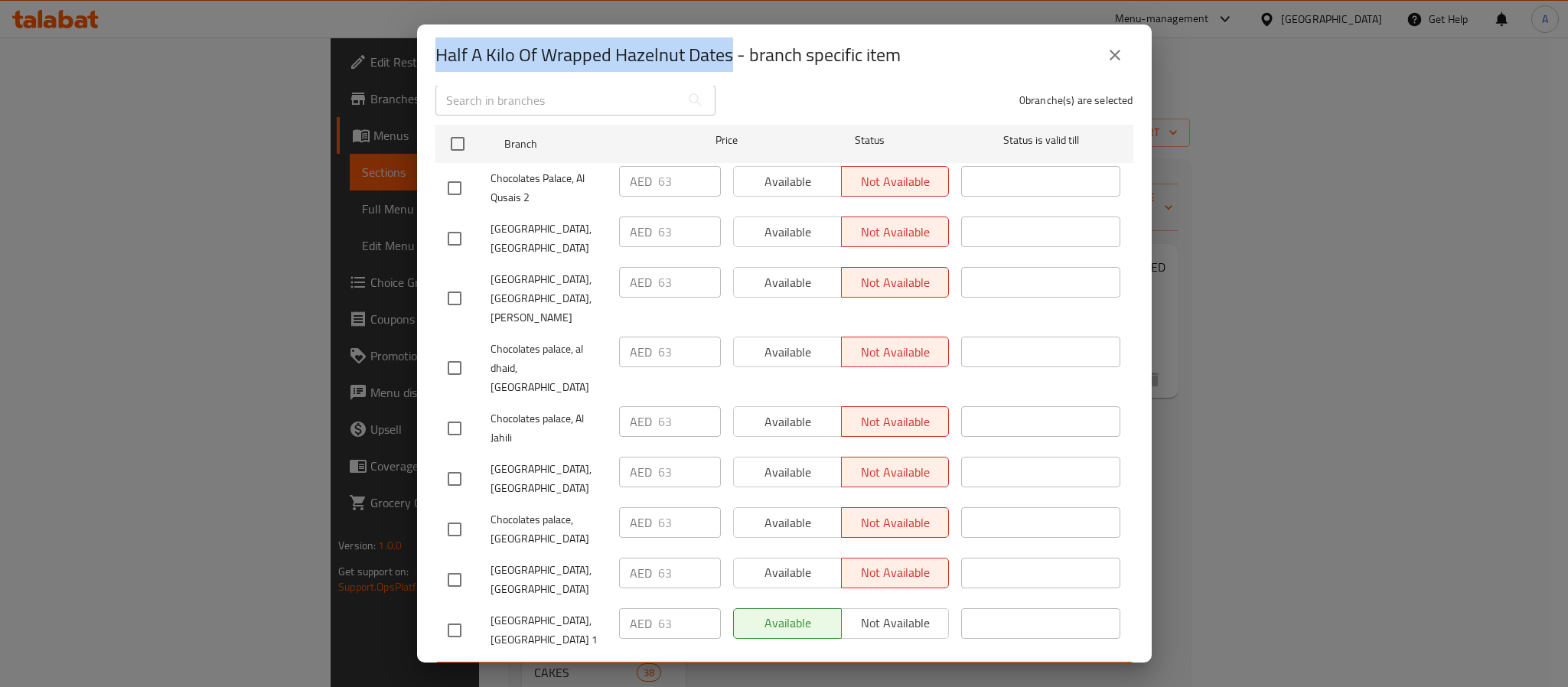
drag, startPoint x: 451, startPoint y: 58, endPoint x: 701, endPoint y: 65, distance: 250.1
click at [701, 65] on h2 "Half A Kilo Of Wrapped Hazelnut Dates - branch specific item" at bounding box center [668, 55] width 465 height 25
copy h2 "Half A Kilo Of Wrapped Hazelnut Dates"
click at [1124, 60] on button "close" at bounding box center [1114, 54] width 36 height 36
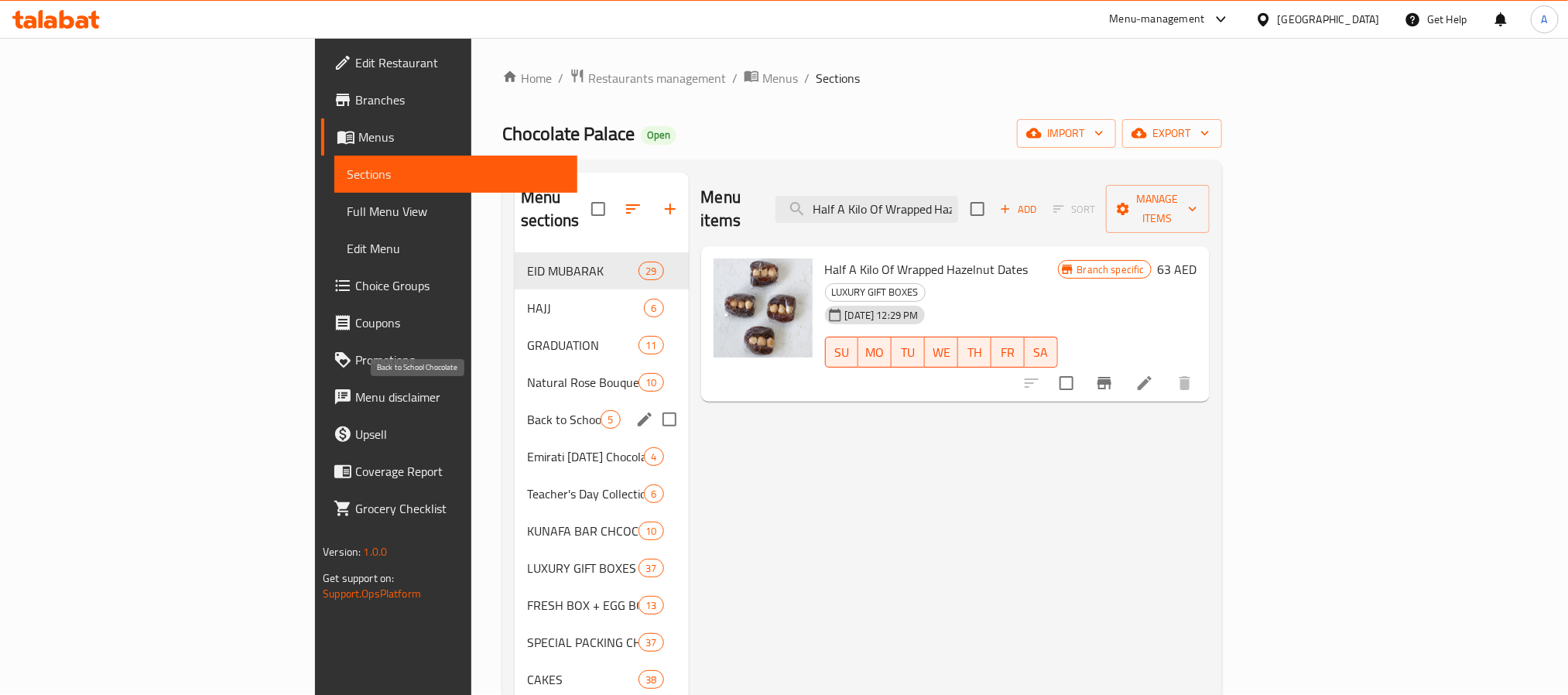
scroll to position [0, 0]
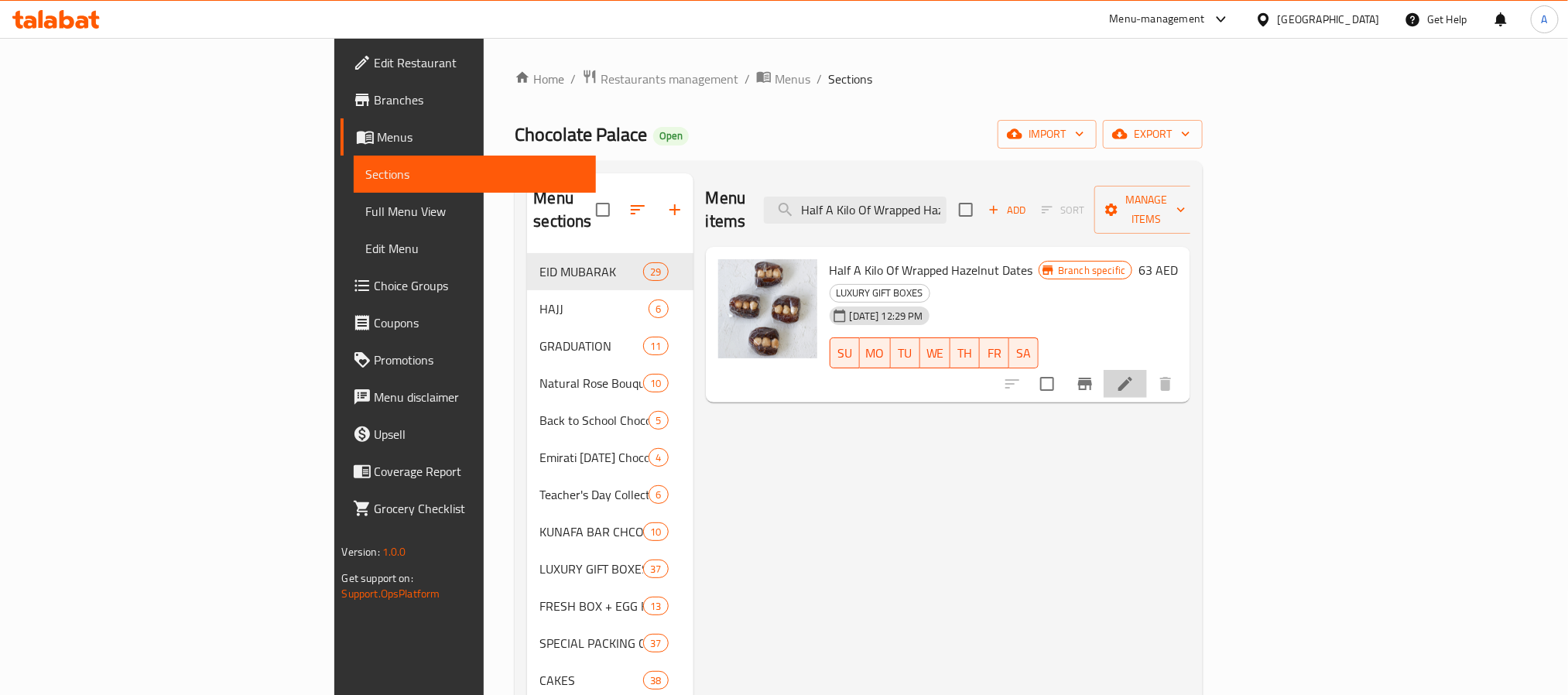
click at [1147, 370] on li at bounding box center [1125, 383] width 44 height 28
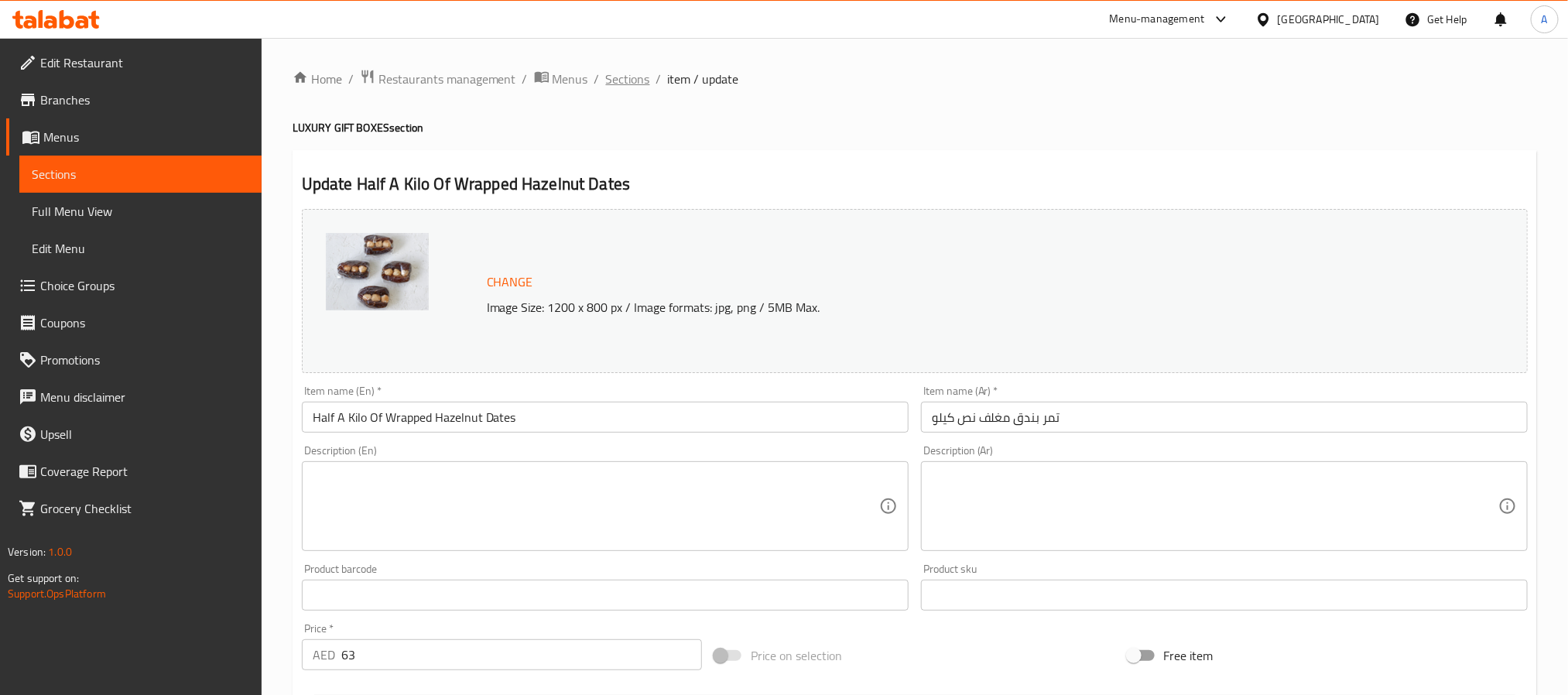
click at [635, 84] on span "Sections" at bounding box center [628, 79] width 44 height 19
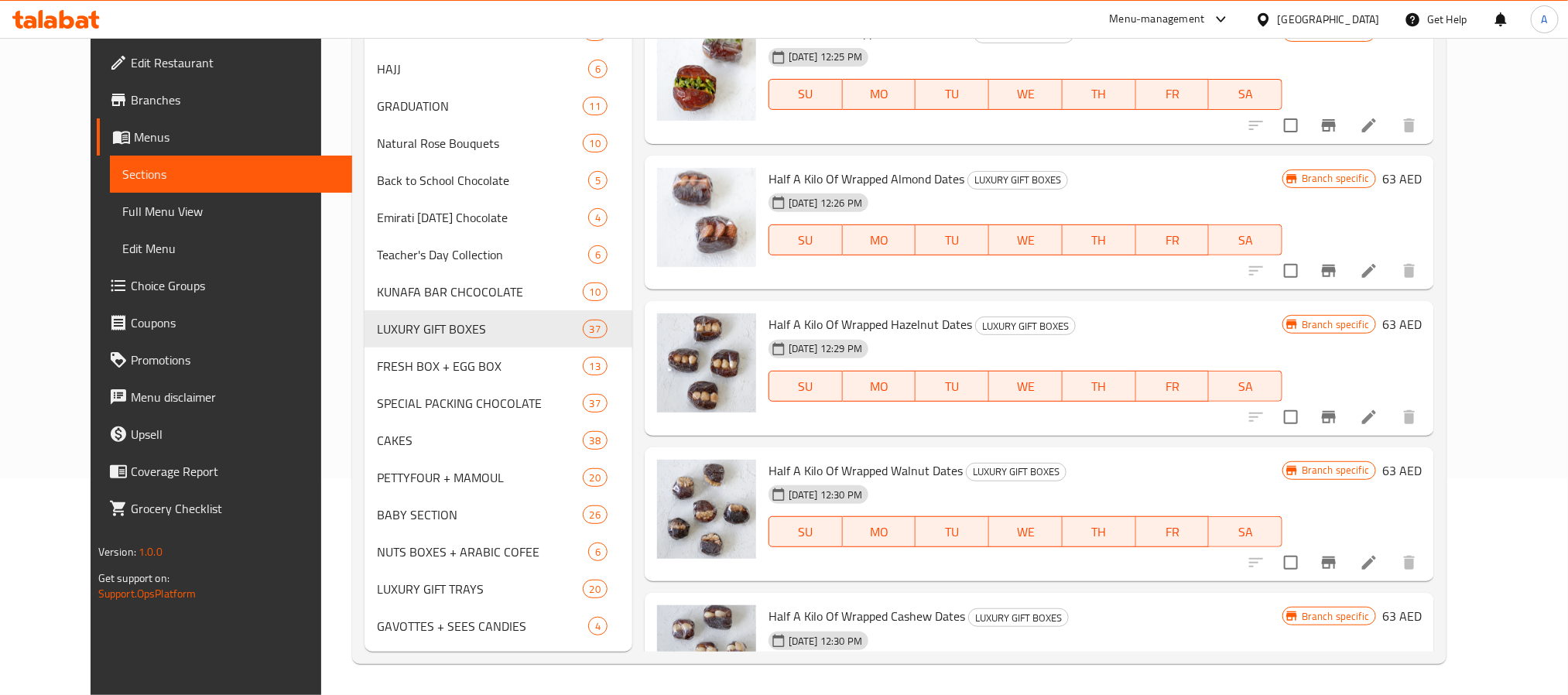
scroll to position [858, 0]
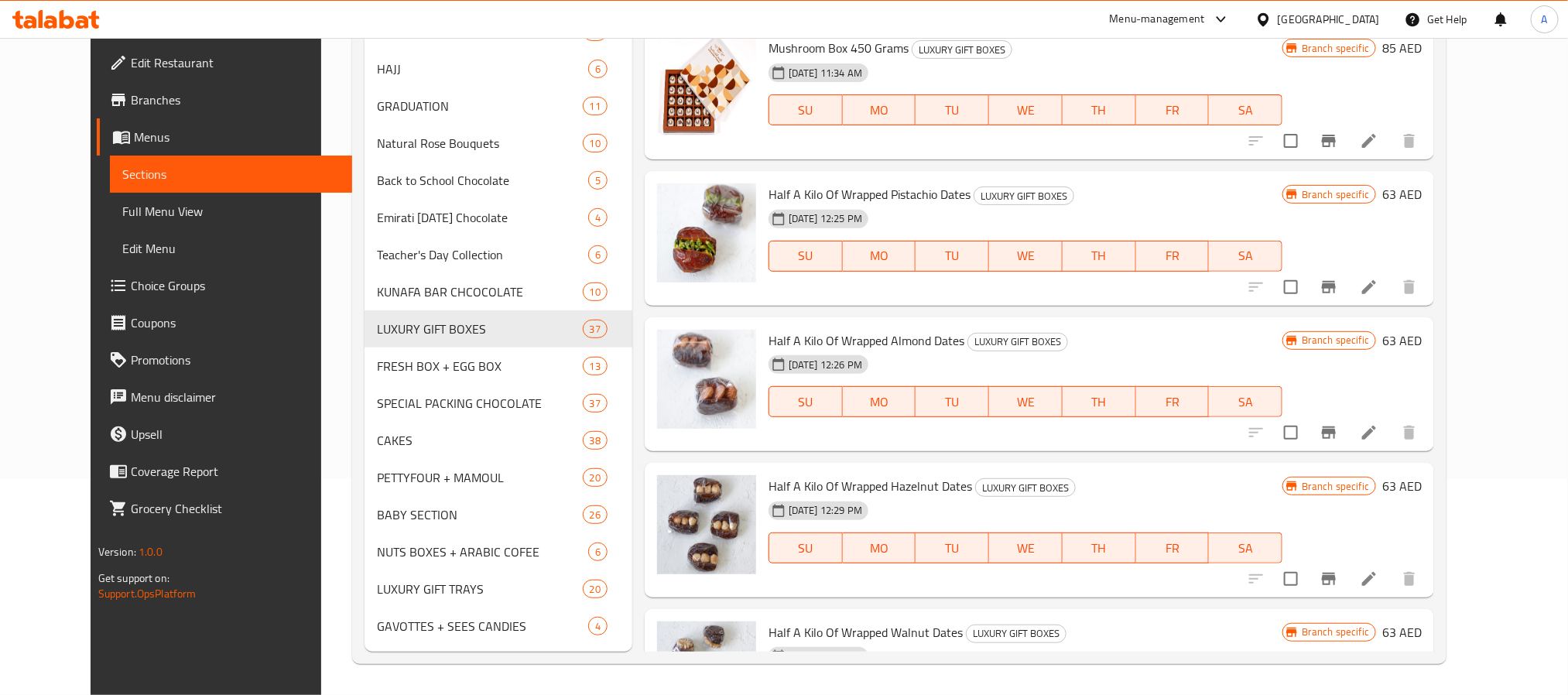
click at [808, 479] on span "Half A Kilo Of Wrapped Hazelnut Dates" at bounding box center [870, 486] width 204 height 23
copy h6 "Half A Kilo Of Wrapped Hazelnut Dates"
click at [973, 381] on div "SU MO TU WE TH FR SA" at bounding box center [1025, 401] width 526 height 44
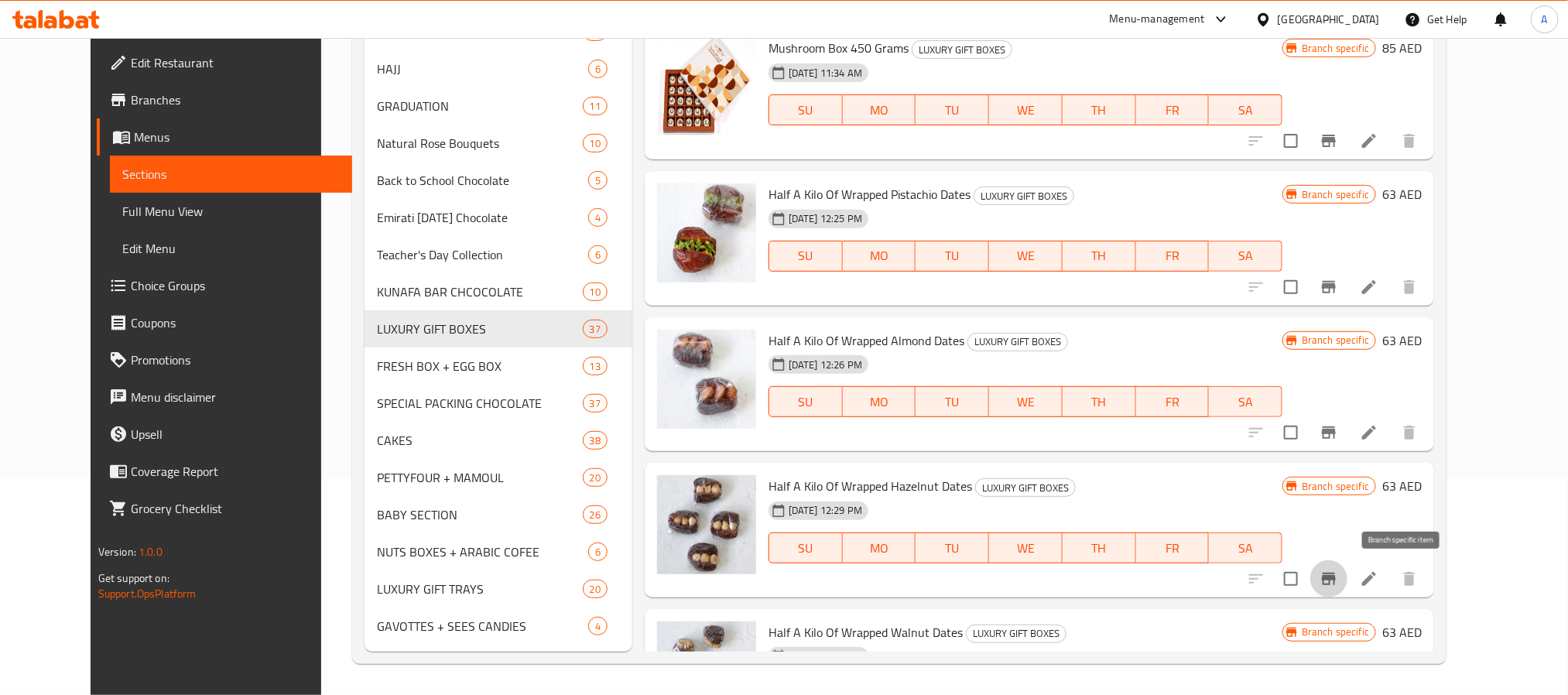
click at [1347, 572] on button "Branch-specific-item" at bounding box center [1328, 579] width 37 height 37
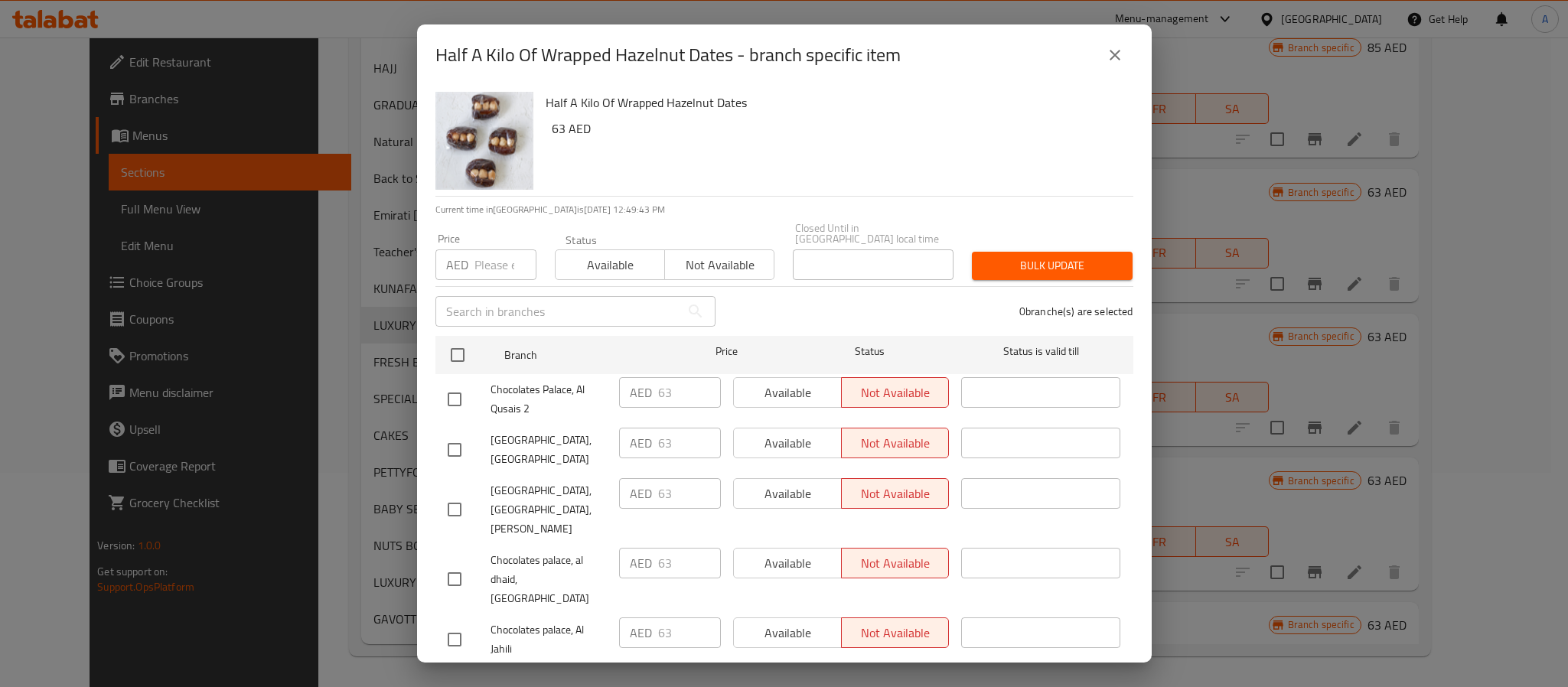
click at [1103, 58] on button "close" at bounding box center [1114, 54] width 36 height 36
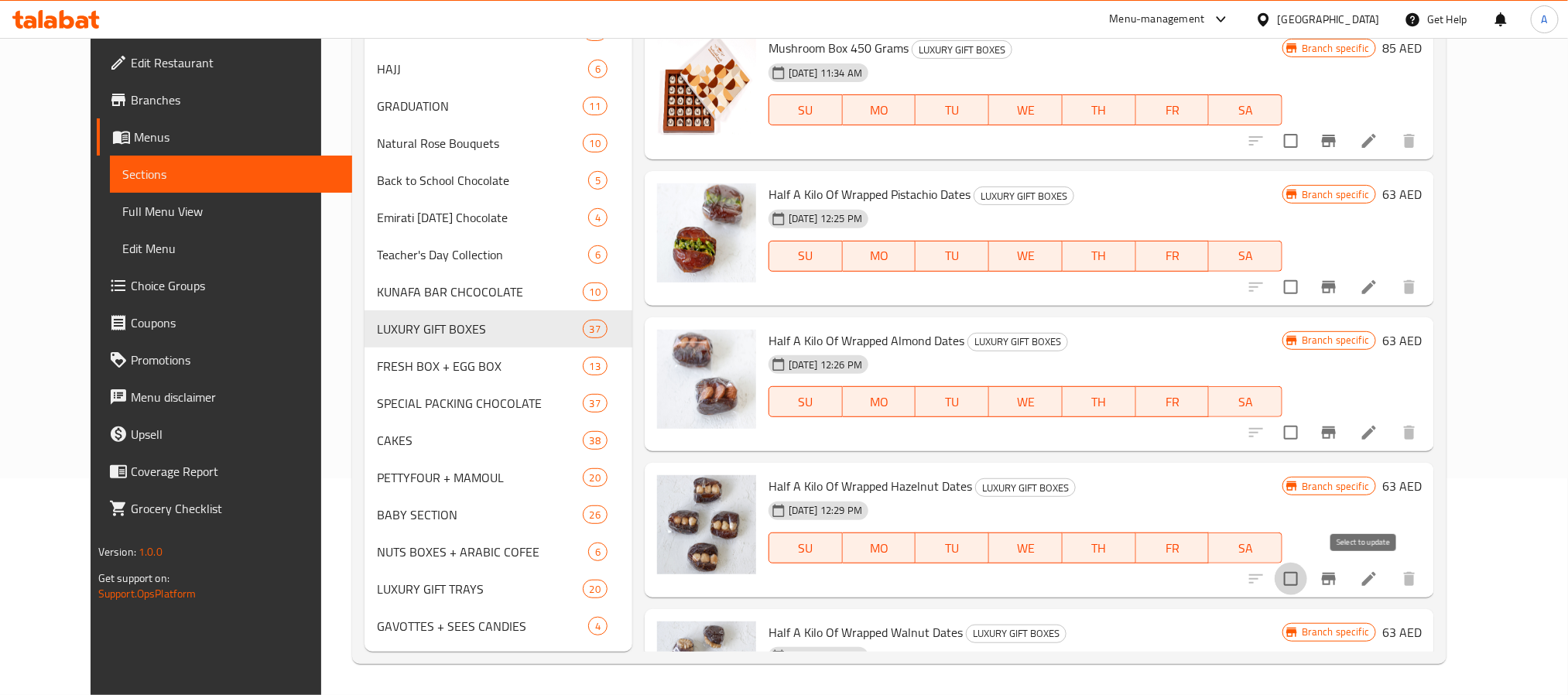
click at [1307, 579] on input "checkbox" at bounding box center [1291, 579] width 33 height 33
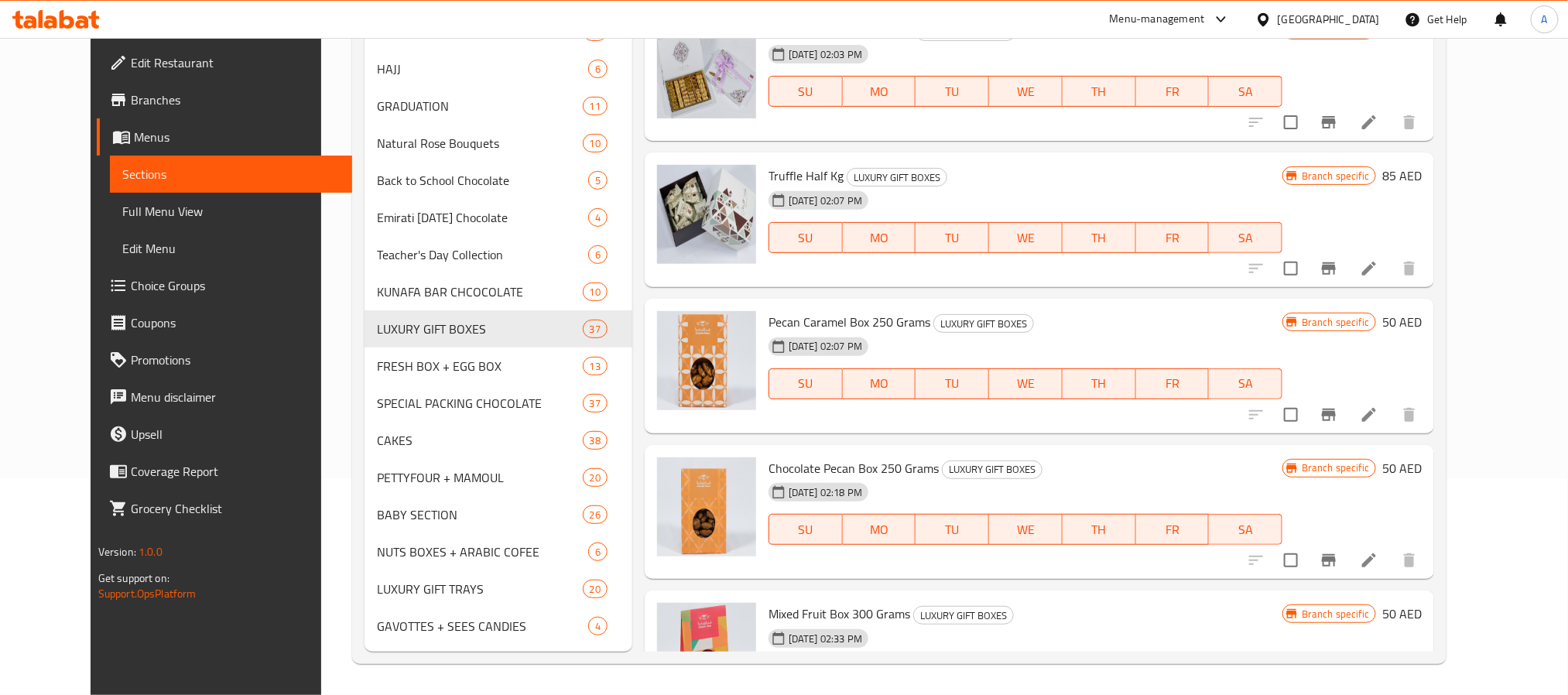
scroll to position [0, 0]
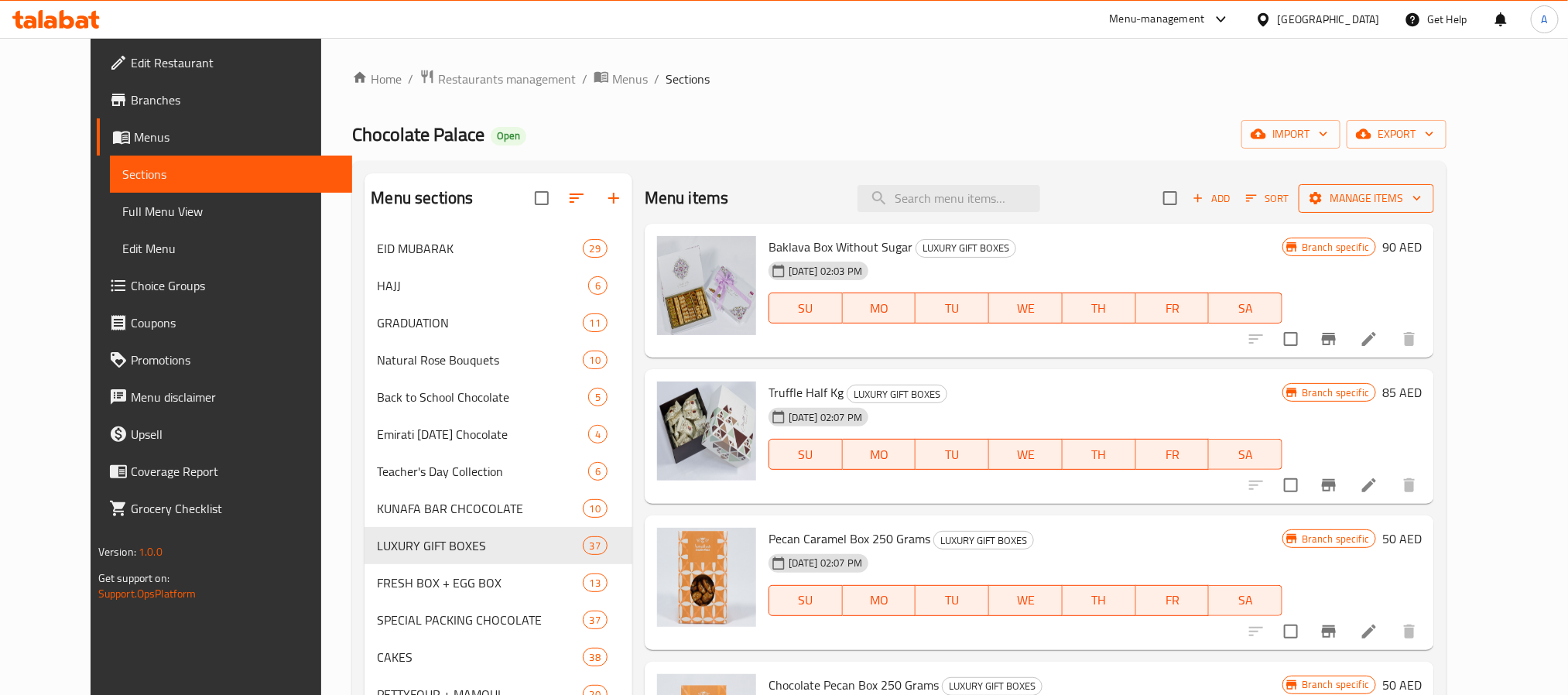
click at [1422, 203] on span "Manage items" at bounding box center [1365, 199] width 110 height 20
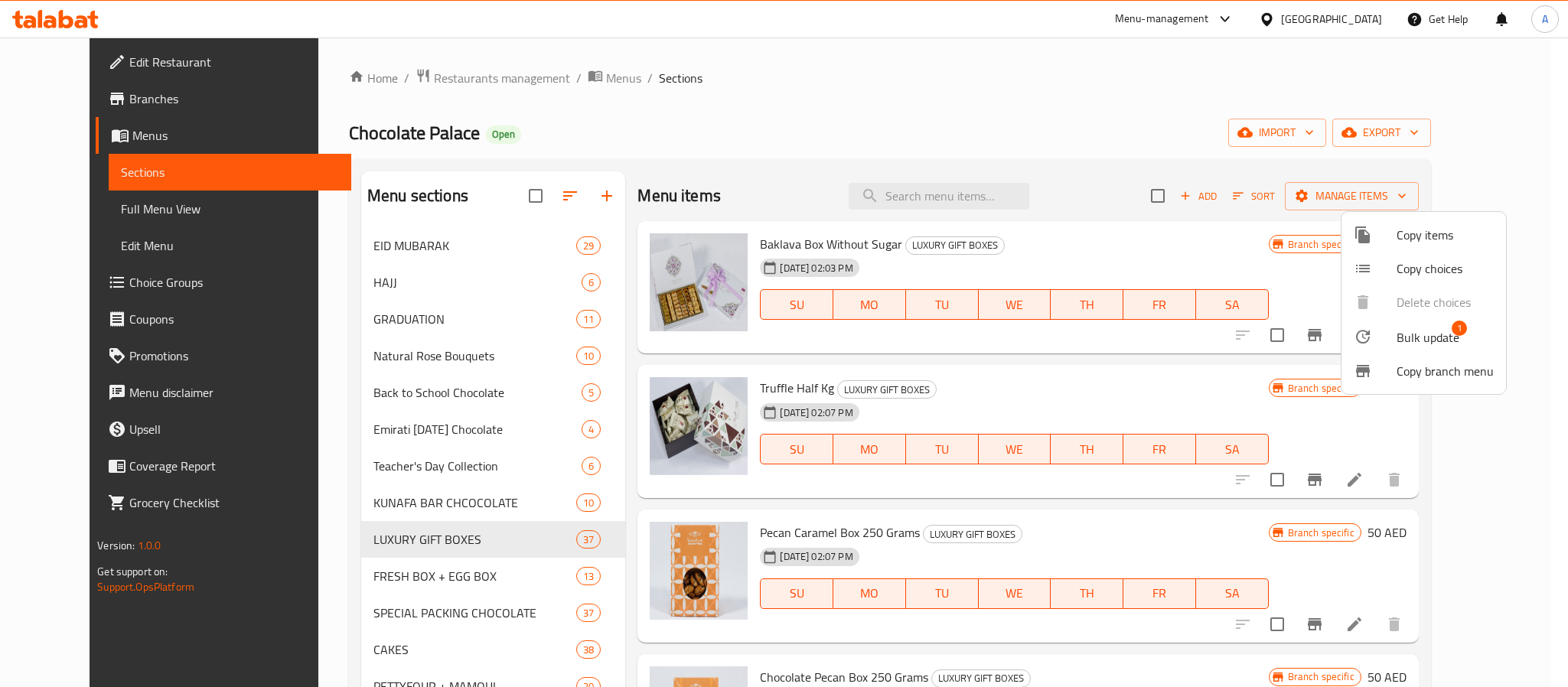
click at [1412, 341] on span "Bulk update" at bounding box center [1428, 338] width 63 height 19
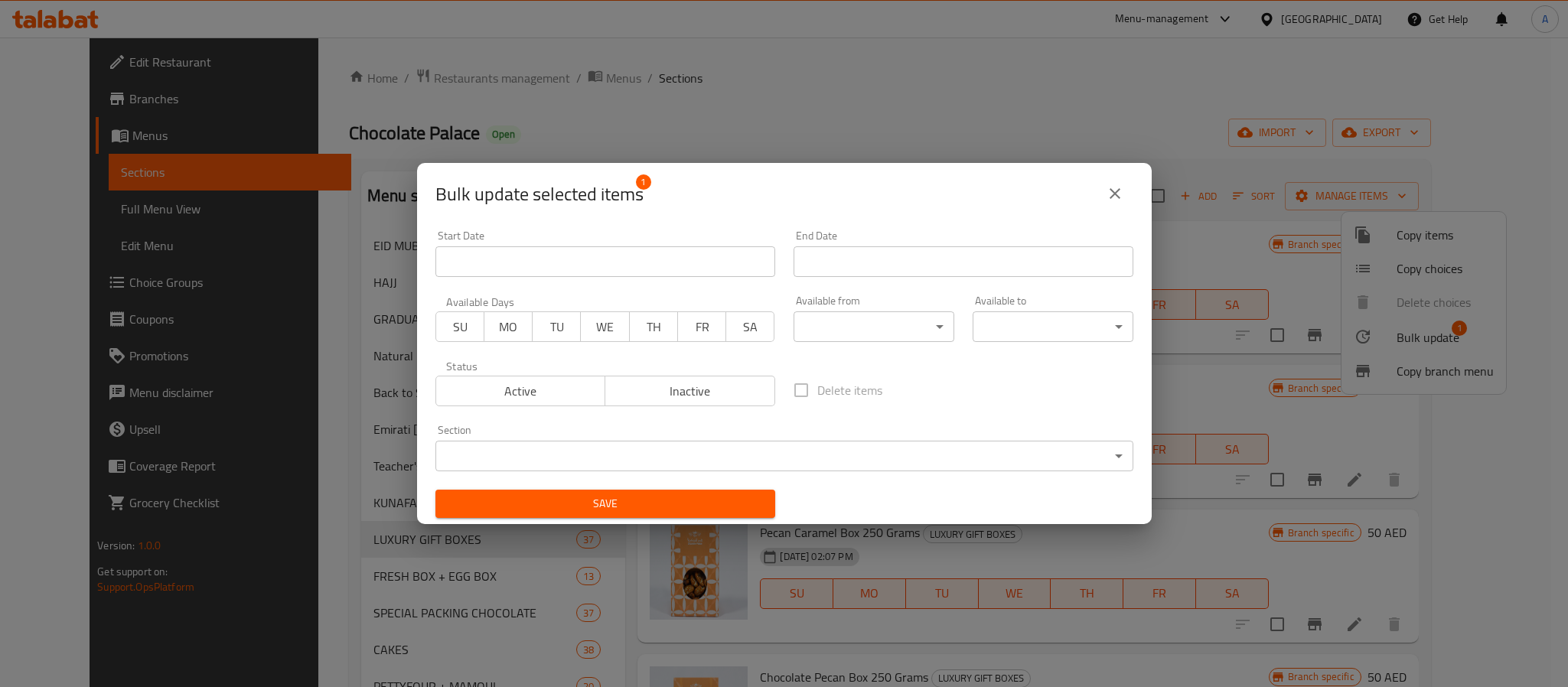
click at [678, 391] on span "Inactive" at bounding box center [690, 392] width 157 height 22
click at [654, 510] on span "Save" at bounding box center [605, 503] width 316 height 19
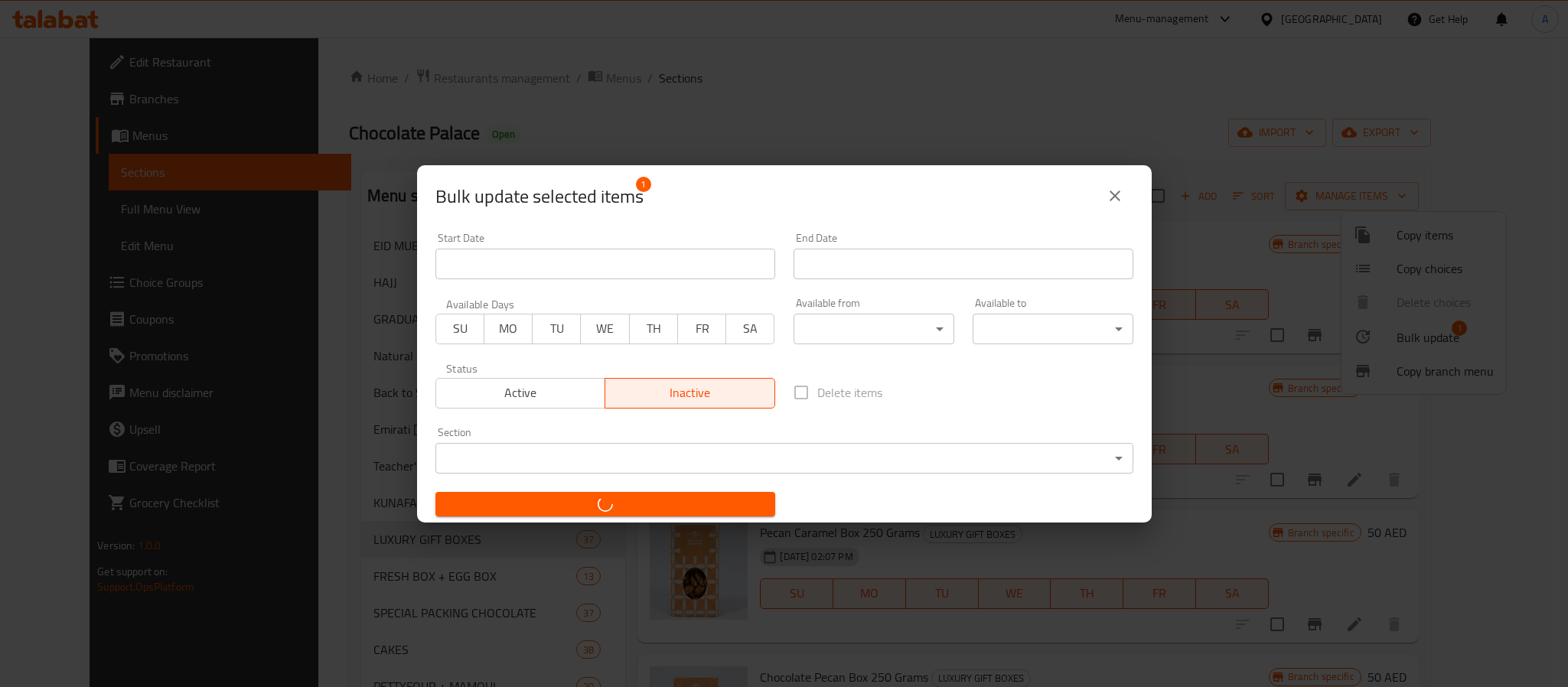
checkbox input "false"
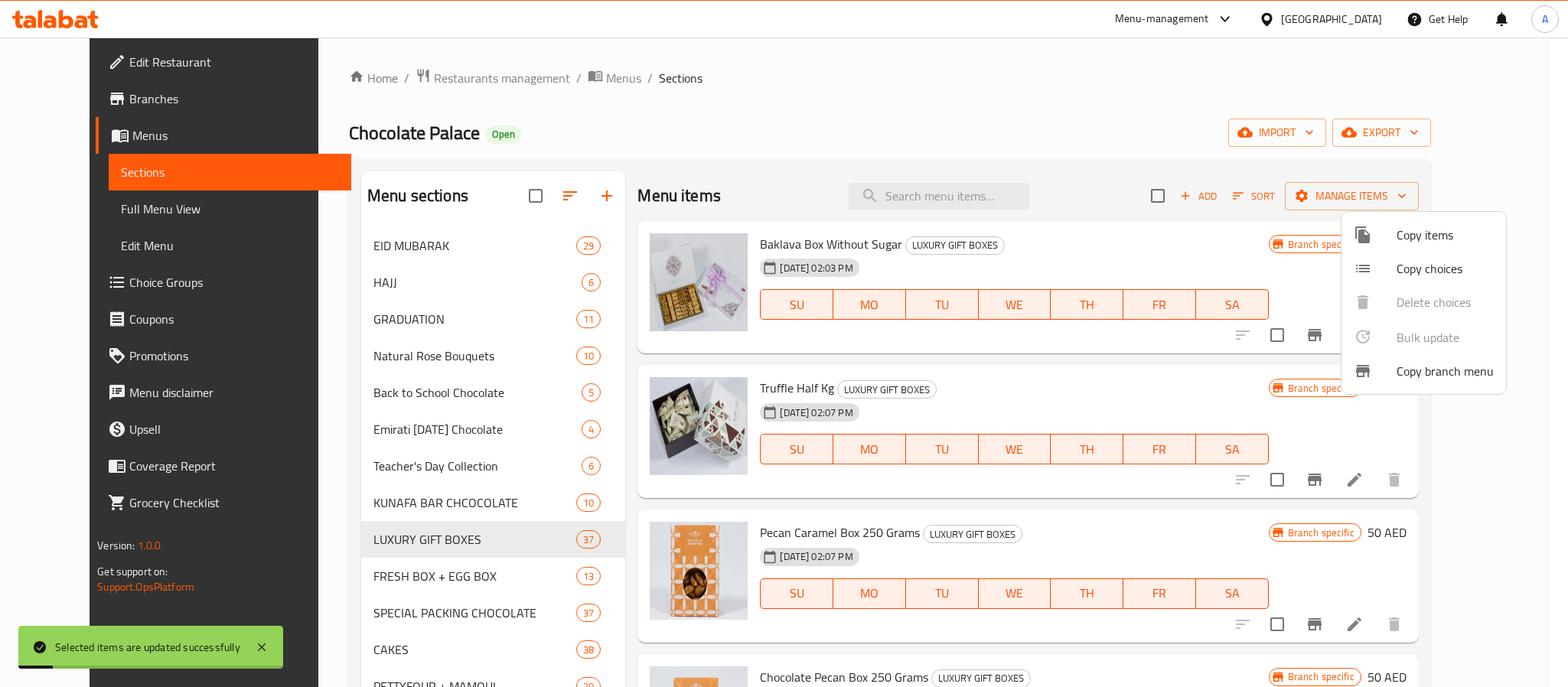
click at [1011, 509] on div at bounding box center [784, 344] width 1568 height 687
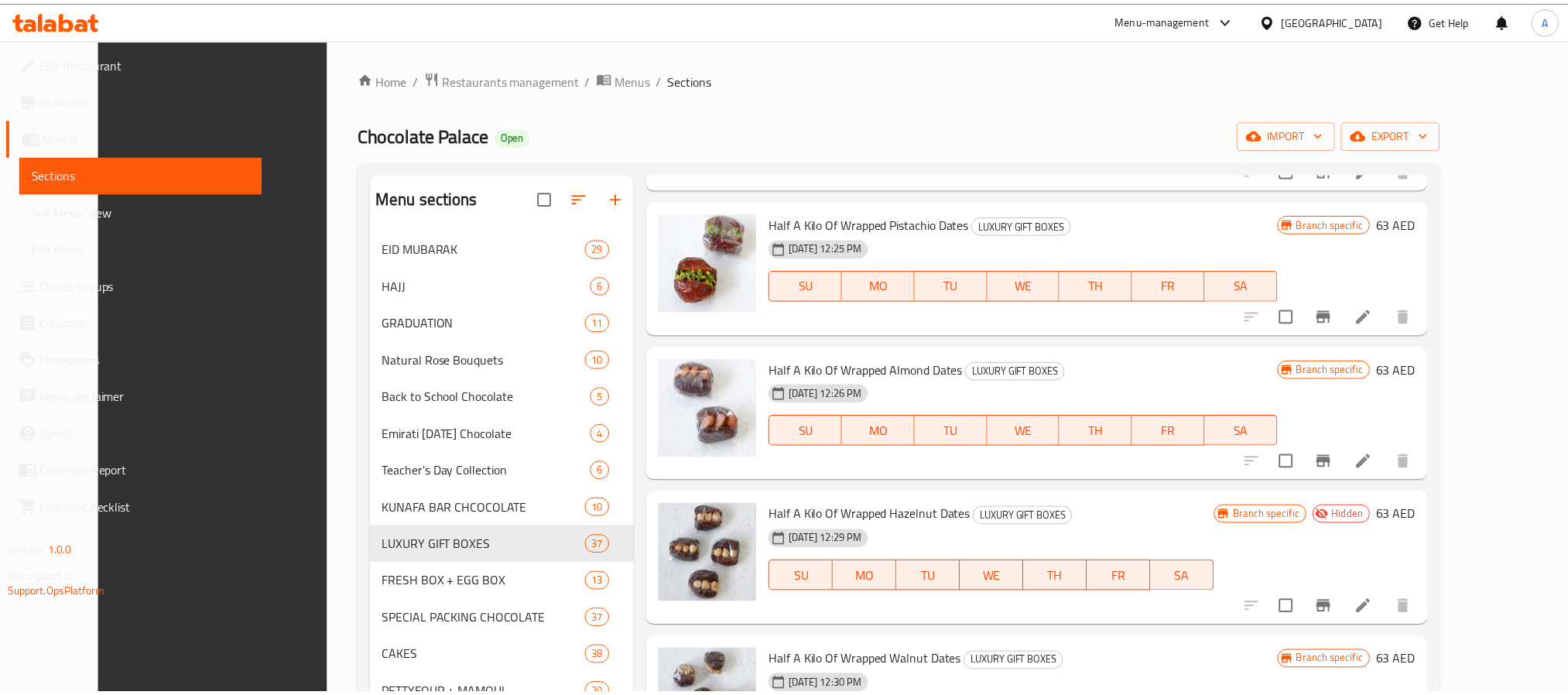
scroll to position [217, 0]
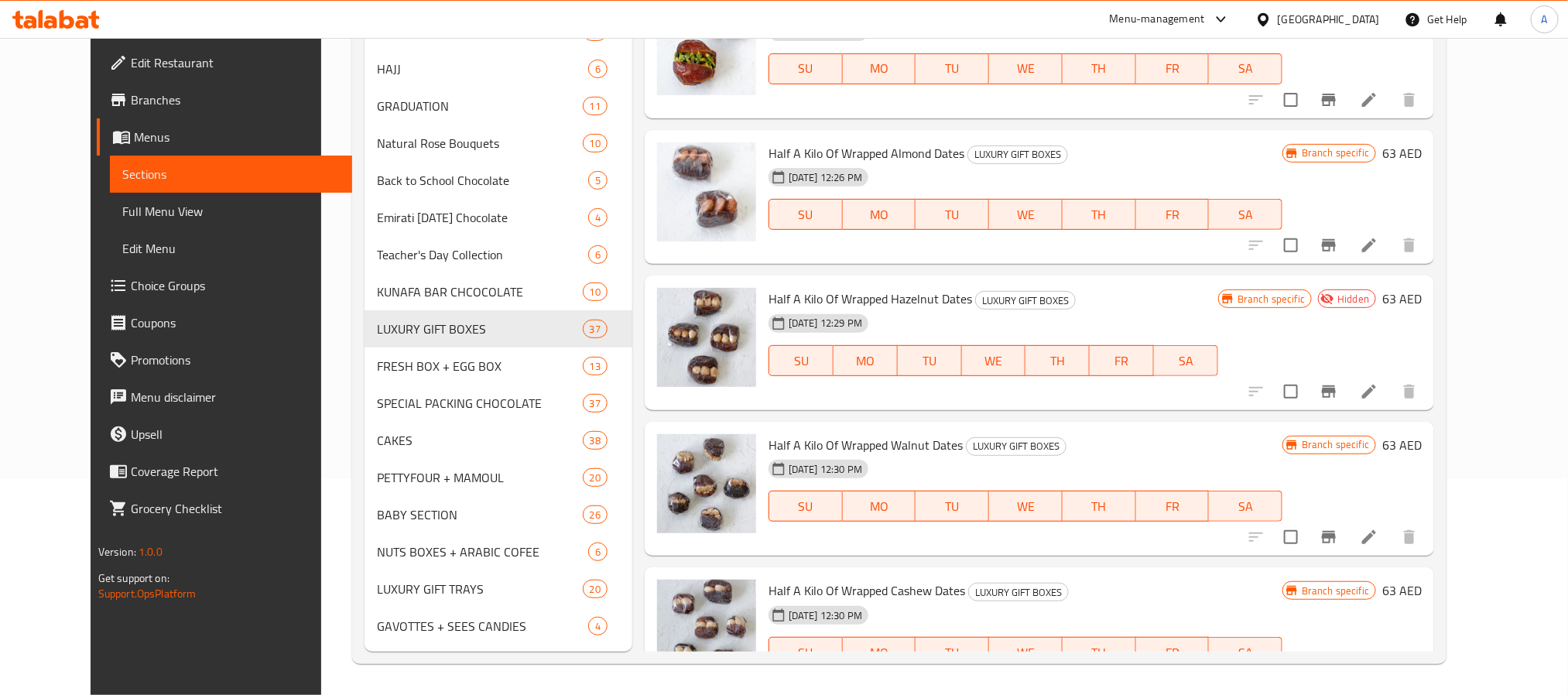
click at [904, 282] on div "Half A Kilo Of Wrapped Hazelnut Dates LUXURY GIFT BOXES [DATE] 12:29 PM SU MO T…" at bounding box center [993, 342] width 462 height 122
click at [869, 300] on span "Half A Kilo Of Wrapped Hazelnut Dates" at bounding box center [870, 299] width 204 height 23
copy h6 "Half A Kilo Of Wrapped Hazelnut Dates"
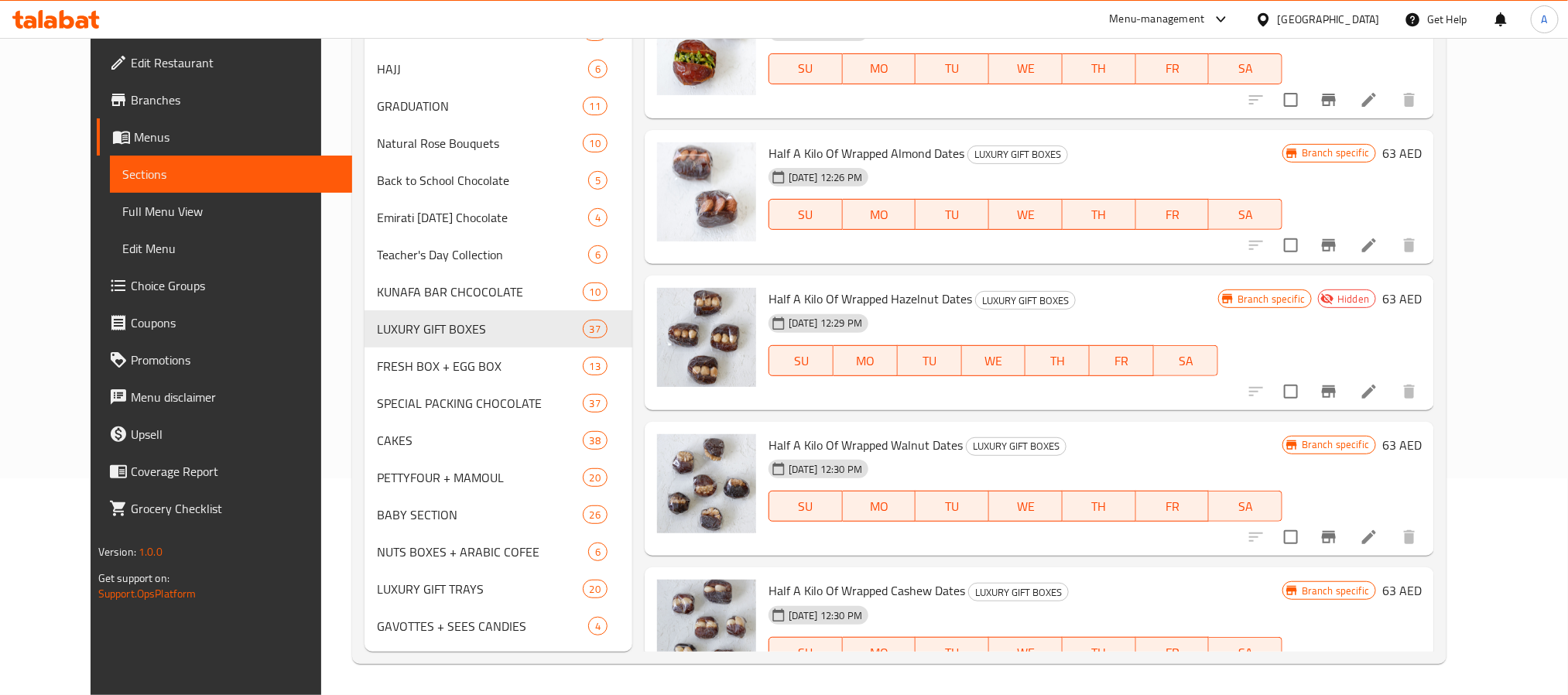
click at [1115, 300] on h6 "Half A Kilo Of Wrapped Hazelnut Dates LUXURY GIFT BOXES" at bounding box center [993, 299] width 450 height 21
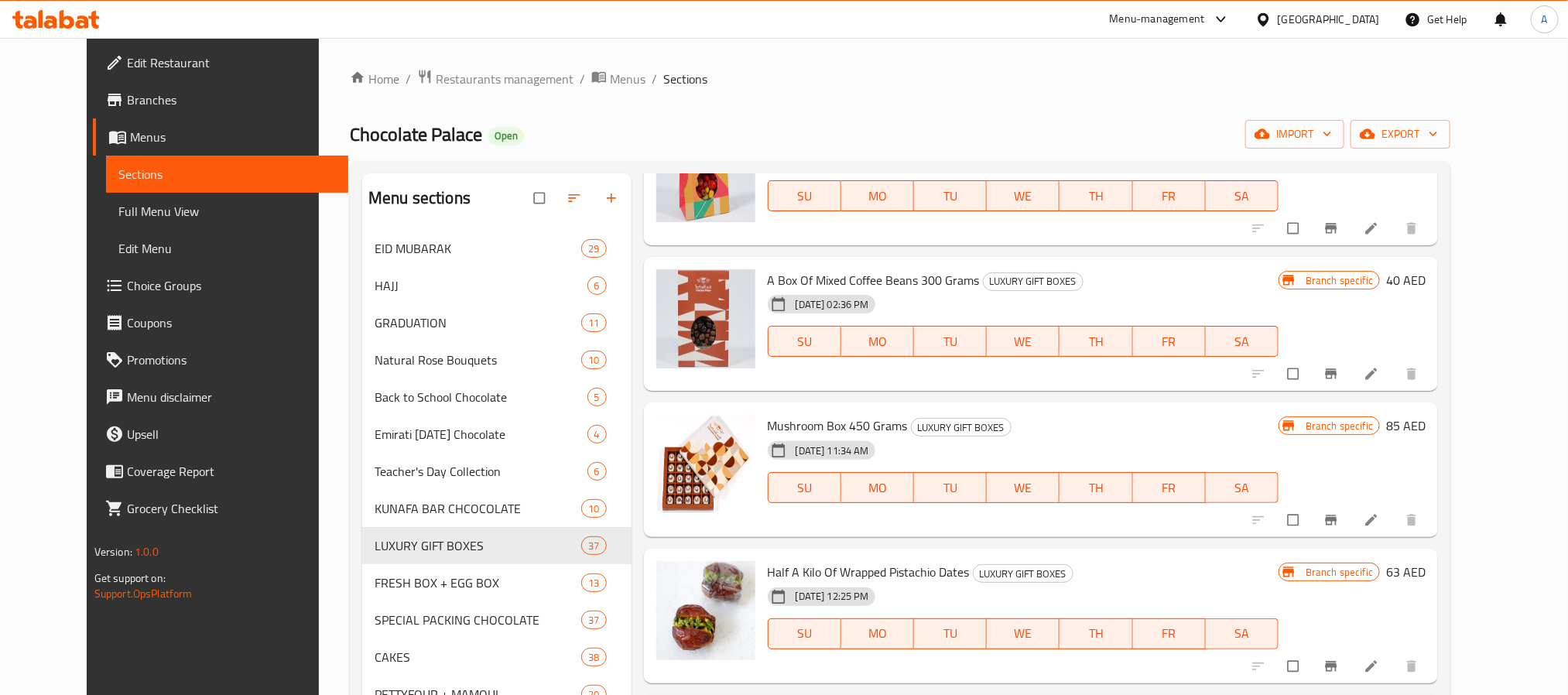
scroll to position [1278, 0]
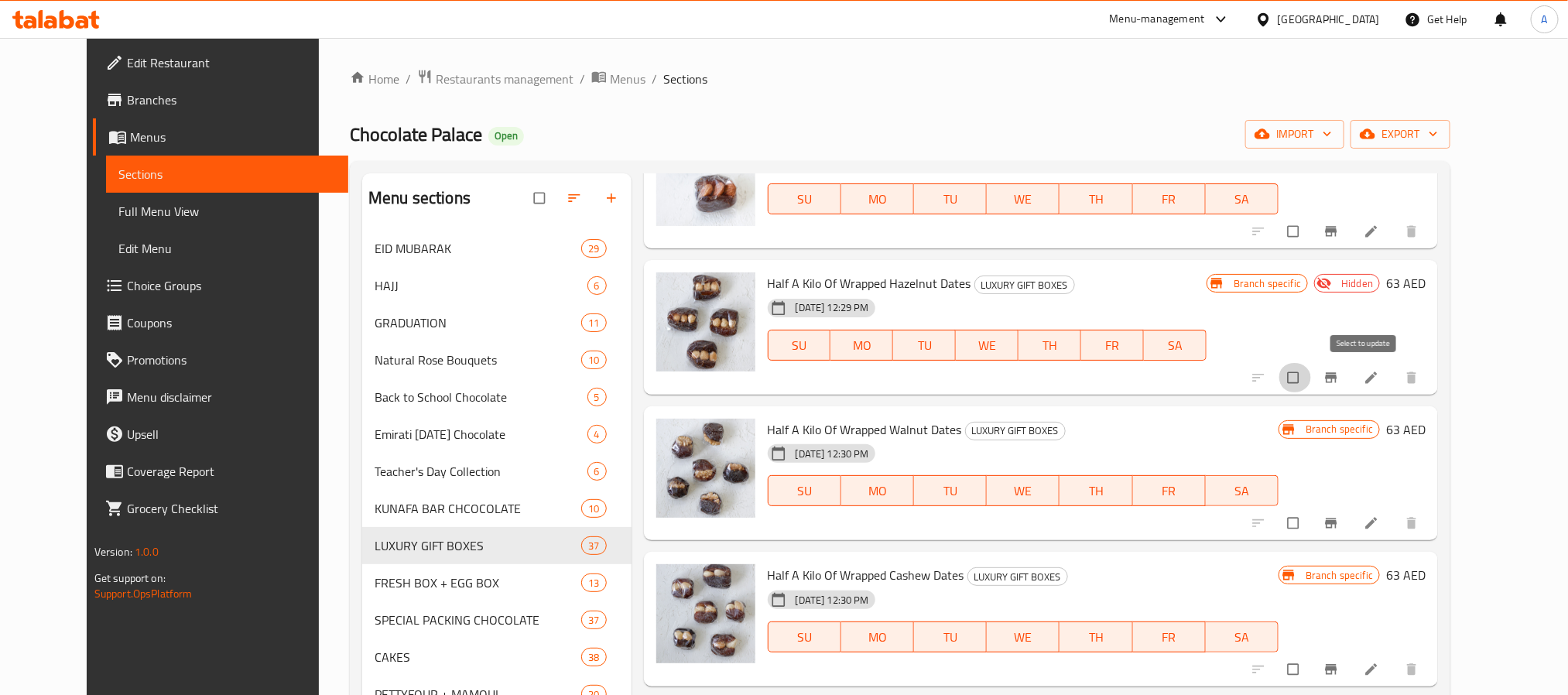
click at [1311, 371] on input "checkbox" at bounding box center [1294, 377] width 33 height 29
checkbox input "true"
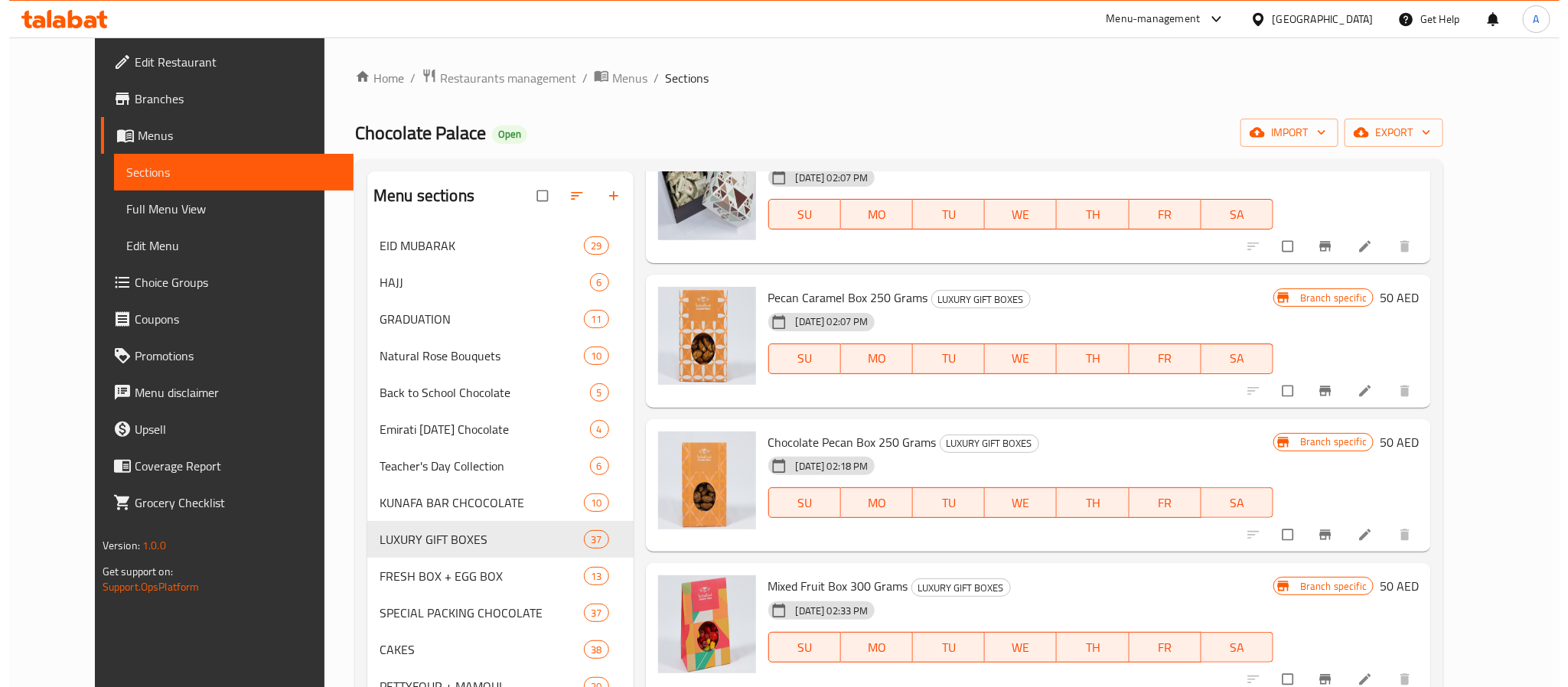
scroll to position [0, 0]
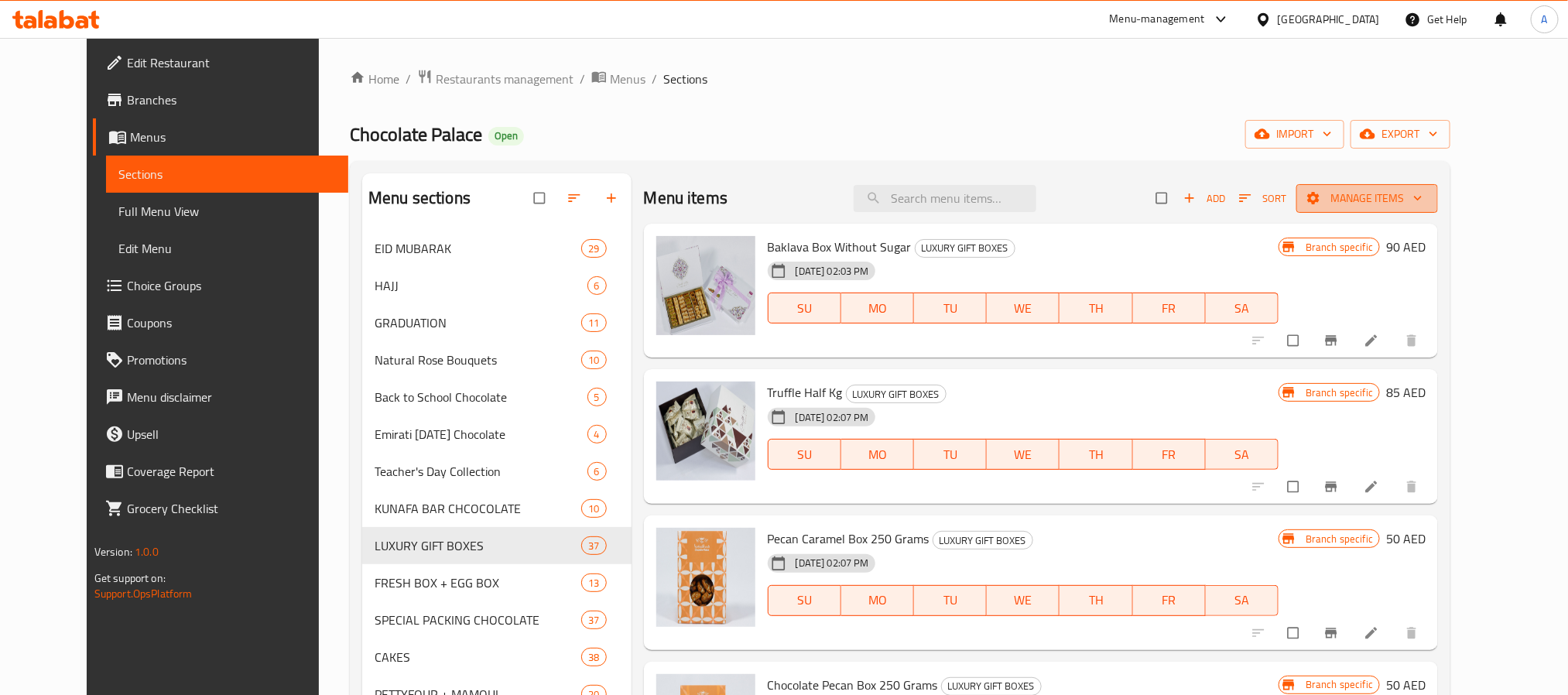
click at [1409, 196] on span "Manage items" at bounding box center [1367, 199] width 117 height 20
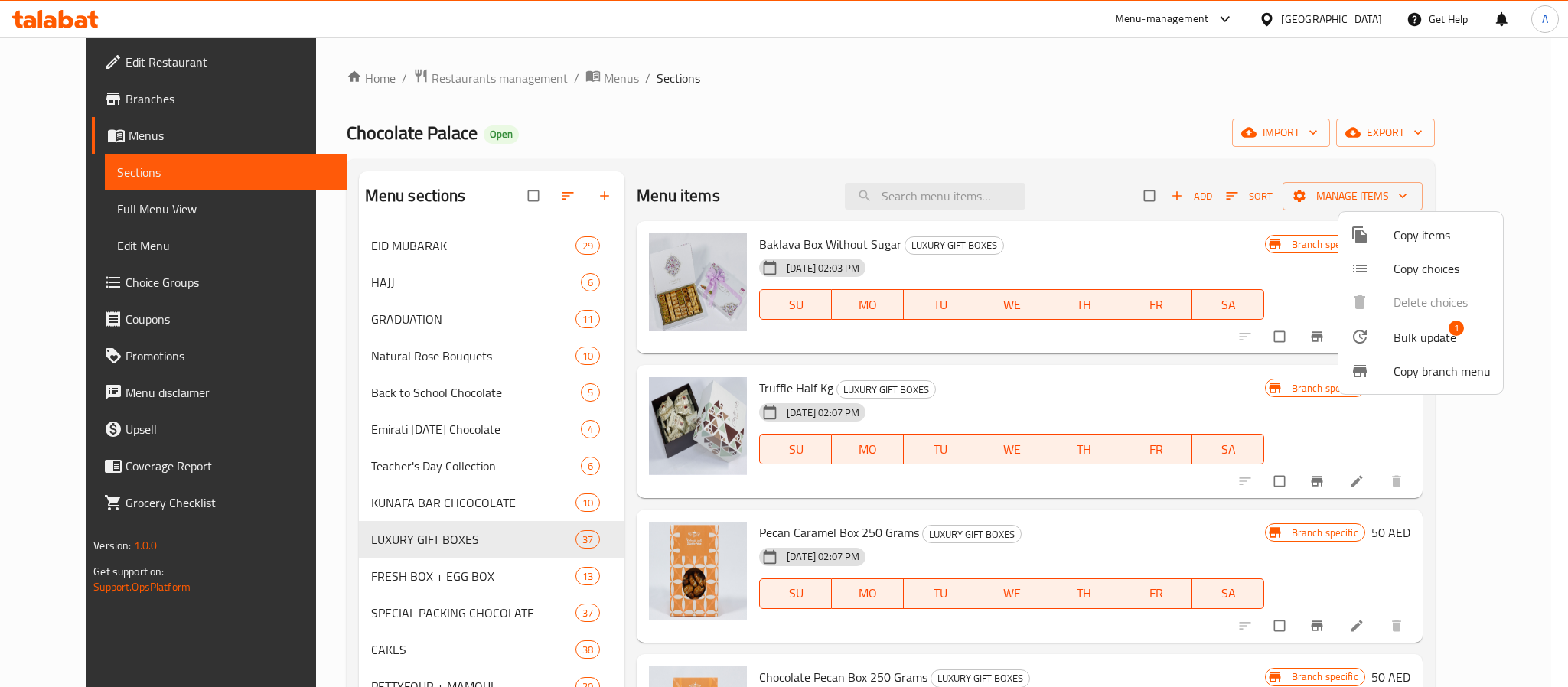
click at [1406, 232] on span "Copy items" at bounding box center [1442, 235] width 97 height 19
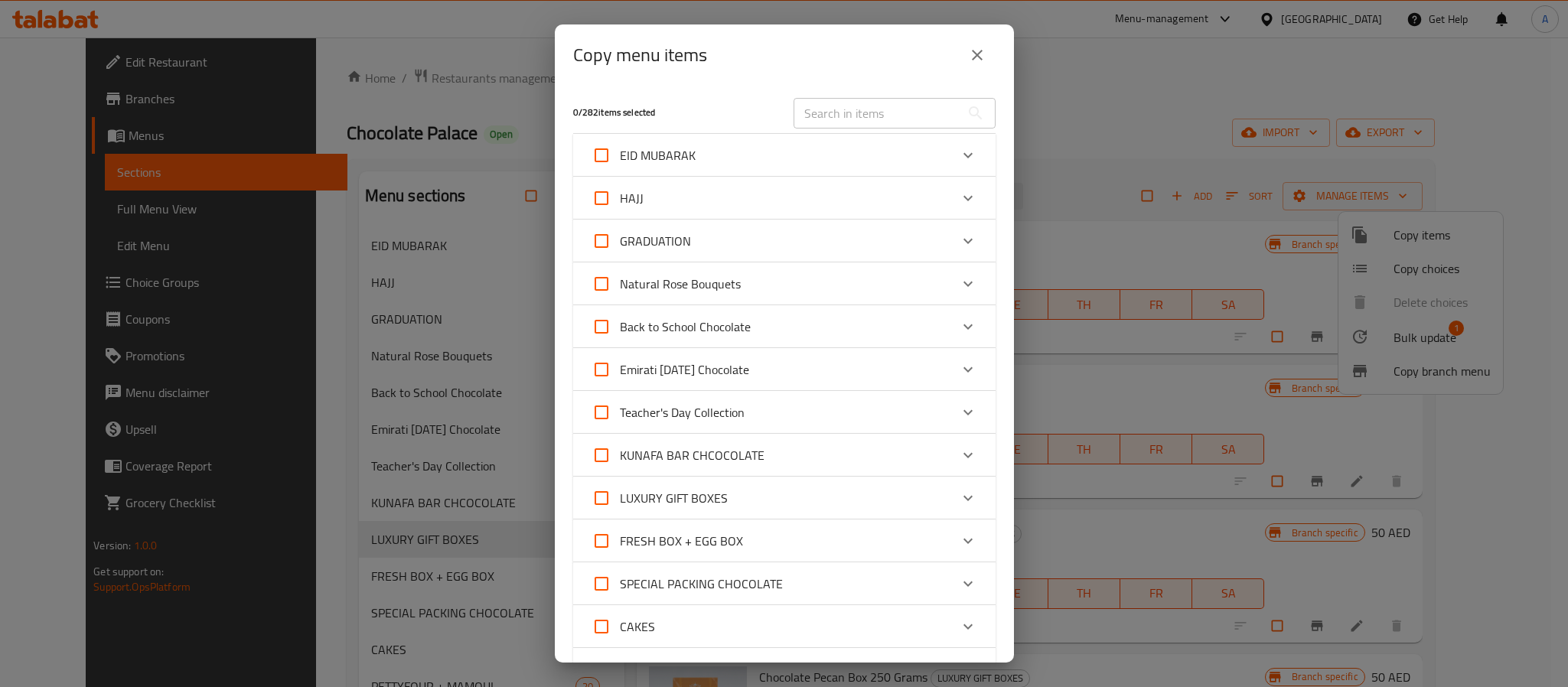
click at [863, 117] on input "text" at bounding box center [877, 113] width 167 height 30
paste input "Half A Kilo Of Wrapped Hazelnut Dates"
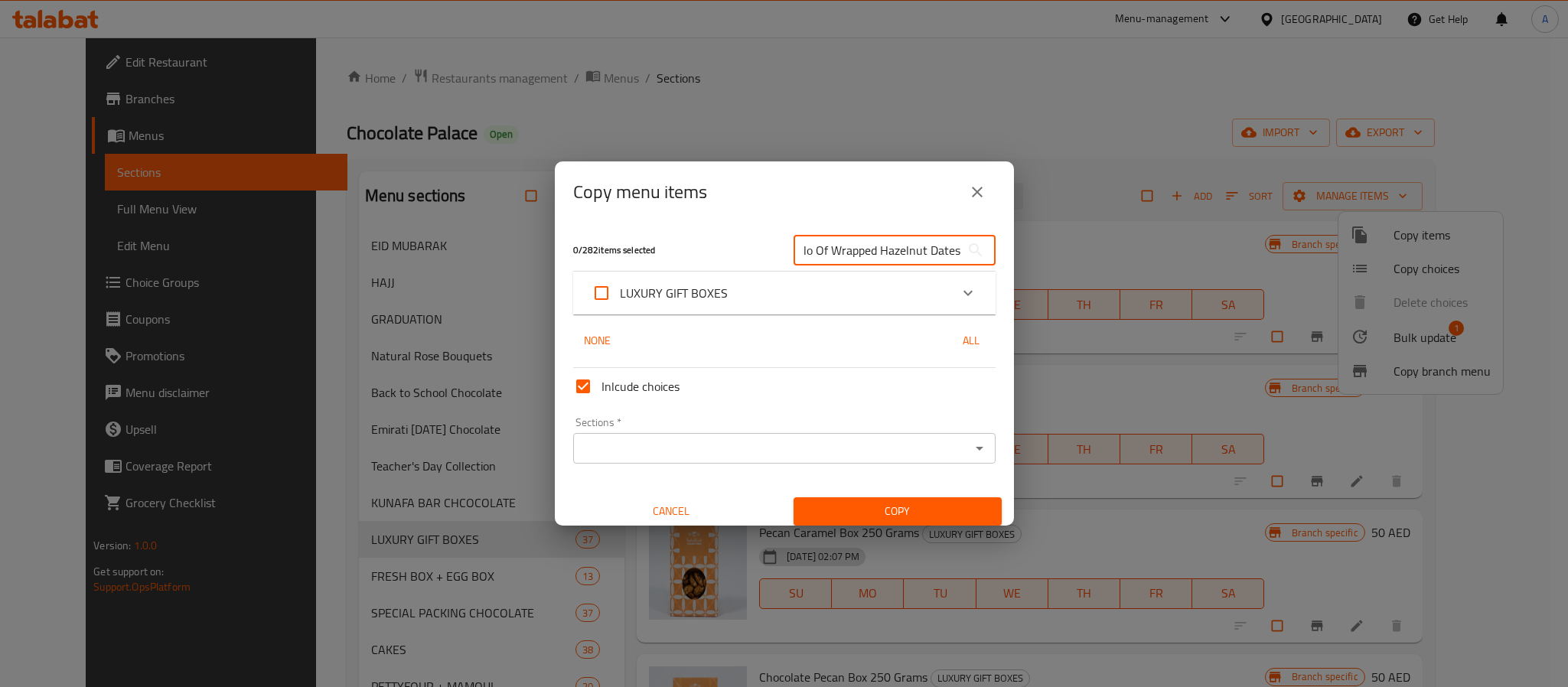
type input "Half A Kilo Of Wrapped Hazelnut Dates"
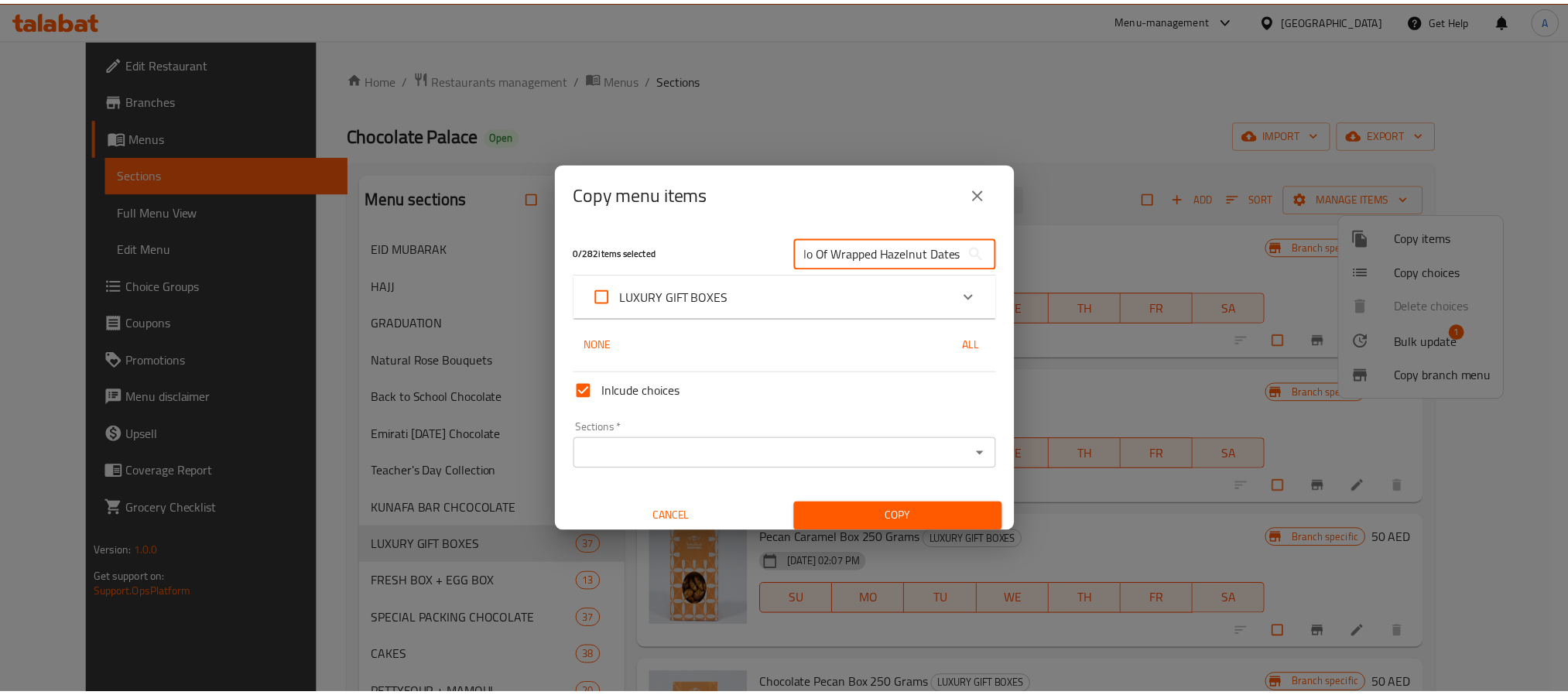
scroll to position [0, 0]
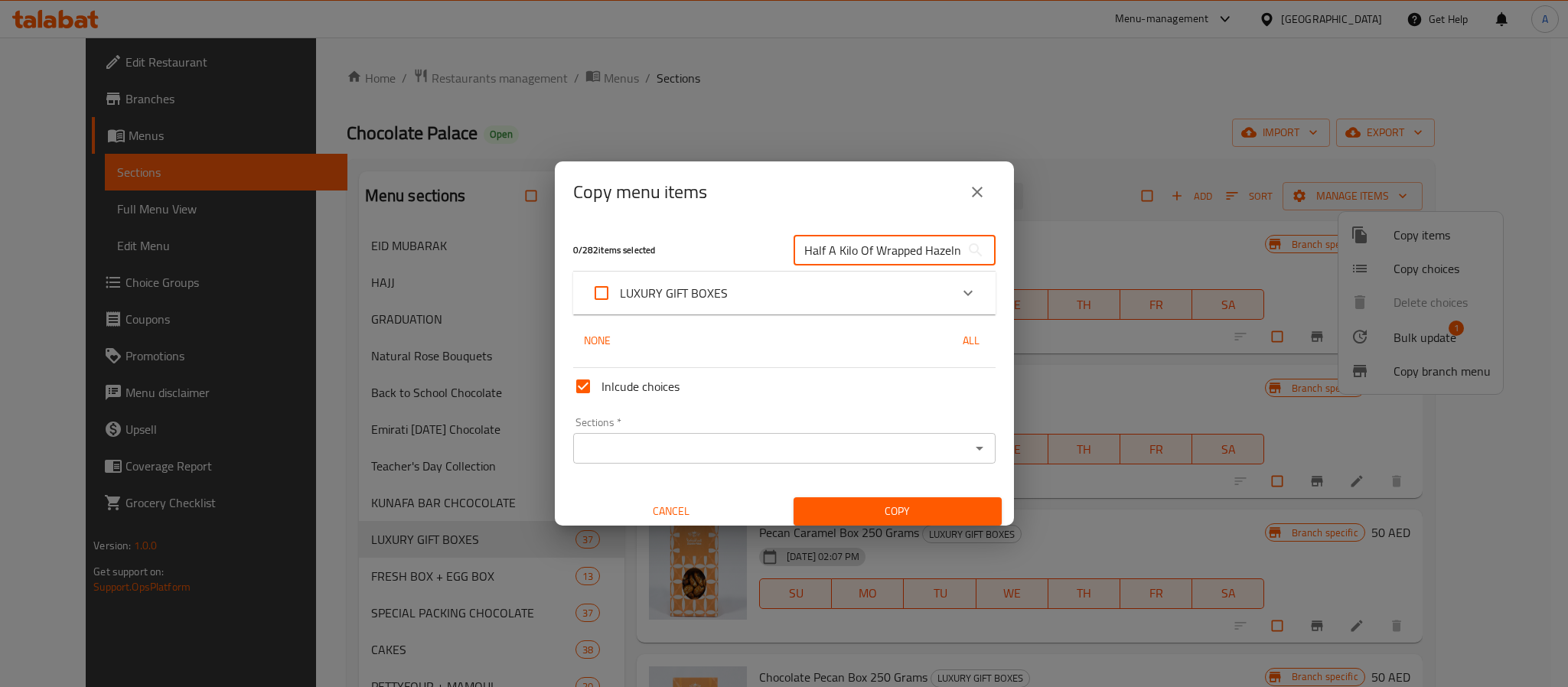
click at [745, 294] on div "LUXURY GIFT BOXES" at bounding box center [770, 293] width 358 height 36
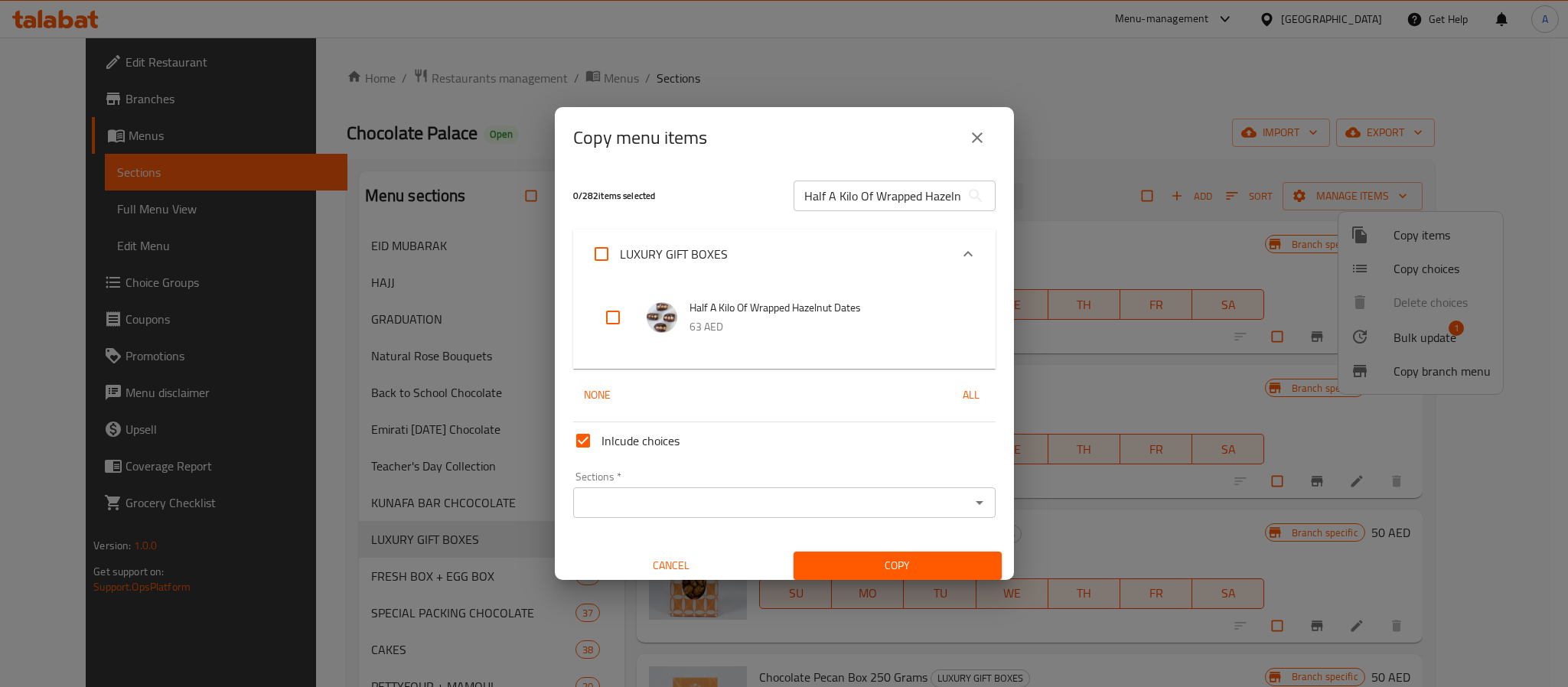
click at [620, 316] on input "checkbox" at bounding box center [613, 317] width 36 height 36
checkbox input "true"
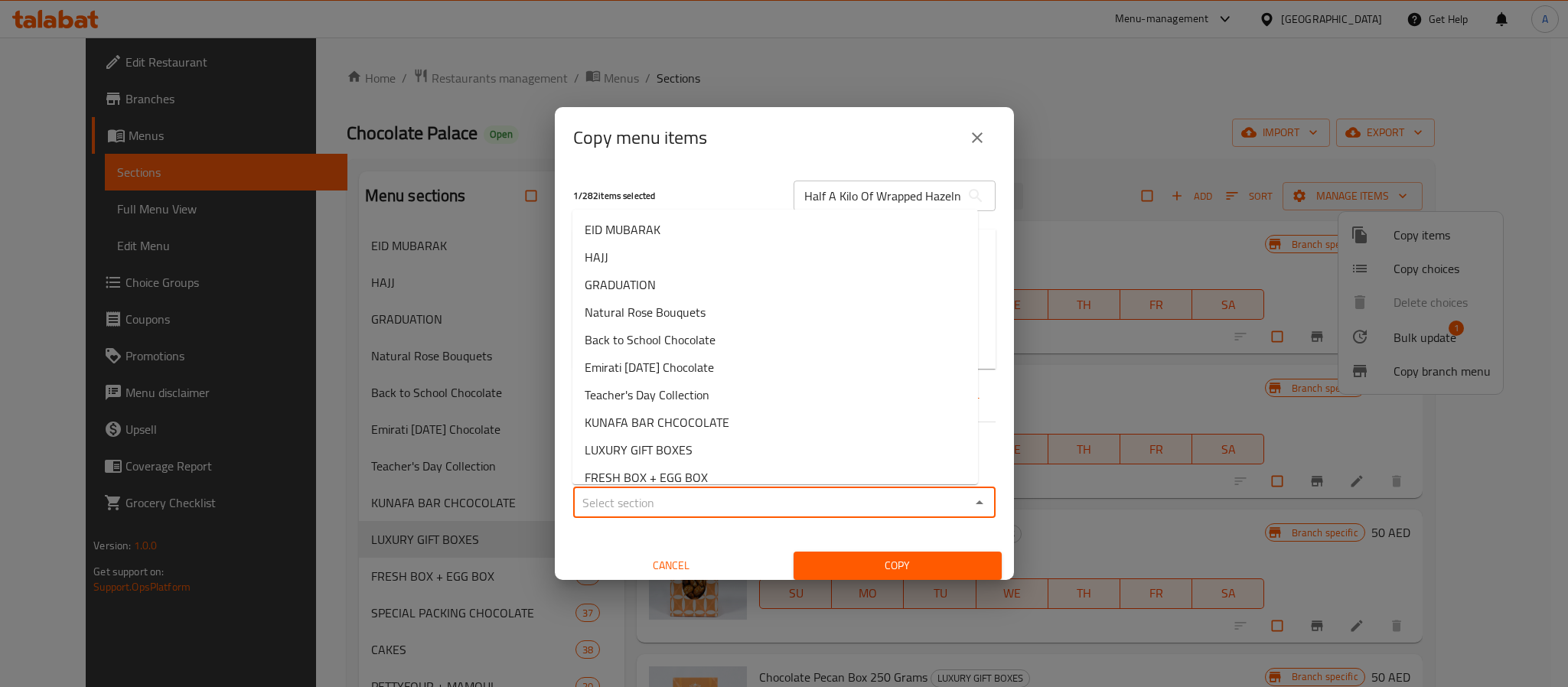
click at [657, 501] on input "Sections   *" at bounding box center [772, 503] width 388 height 21
paste input "Half A Kilo Of Wrapped Hazelnut Dates"
type input "Half A Kilo Of Wrapped Hazelnut Dates"
click at [669, 448] on span "LUXURY GIFT BOXES" at bounding box center [639, 450] width 108 height 19
type input "LUXURY GIFT BOXES"
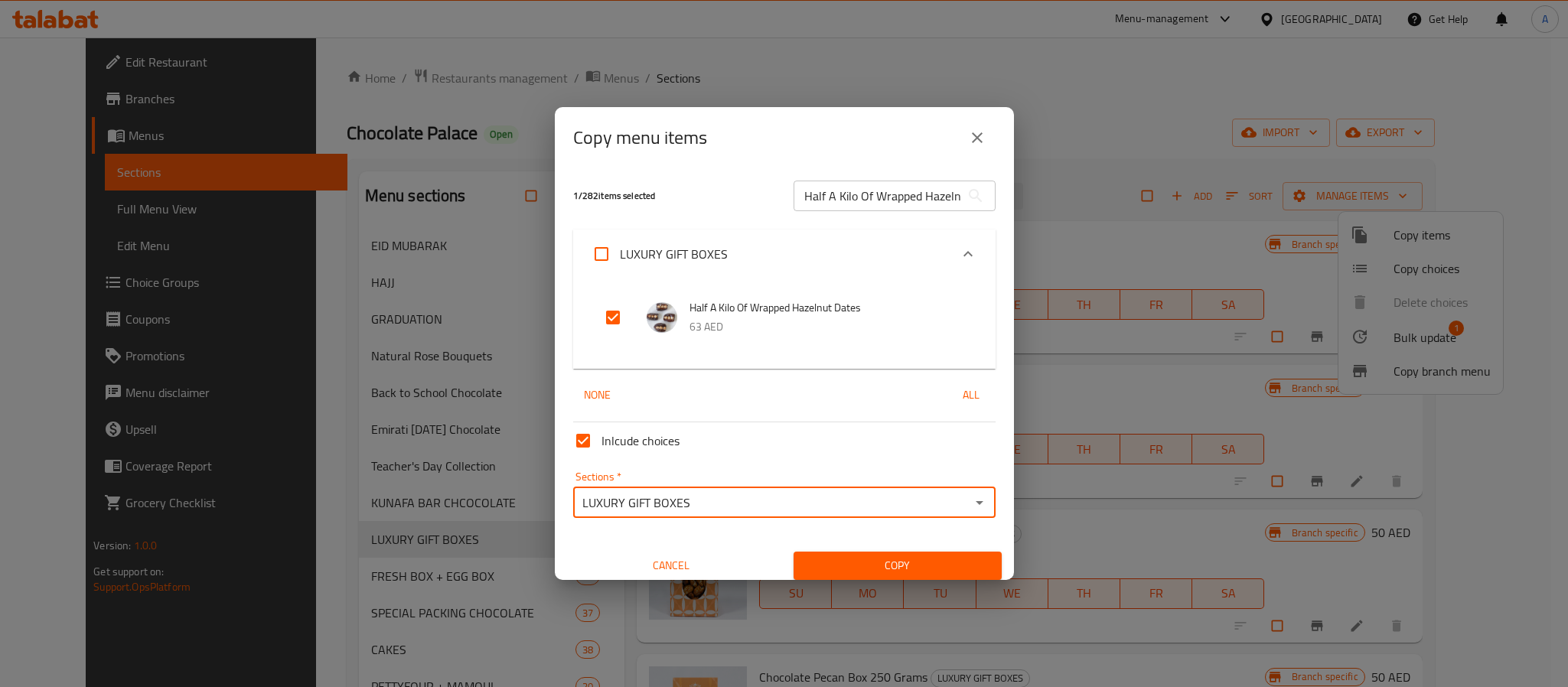
click at [871, 568] on span "Copy" at bounding box center [898, 566] width 184 height 19
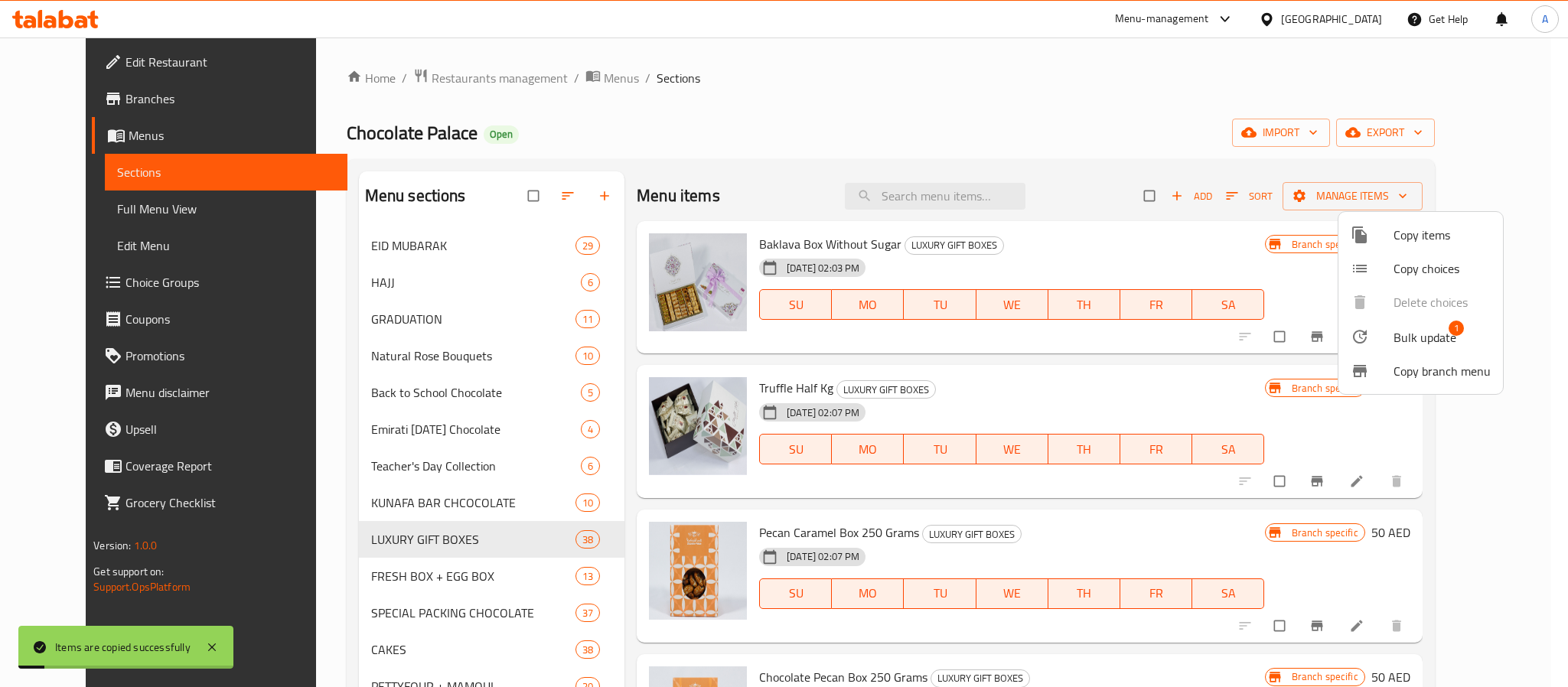
click at [1101, 381] on div at bounding box center [784, 344] width 1568 height 687
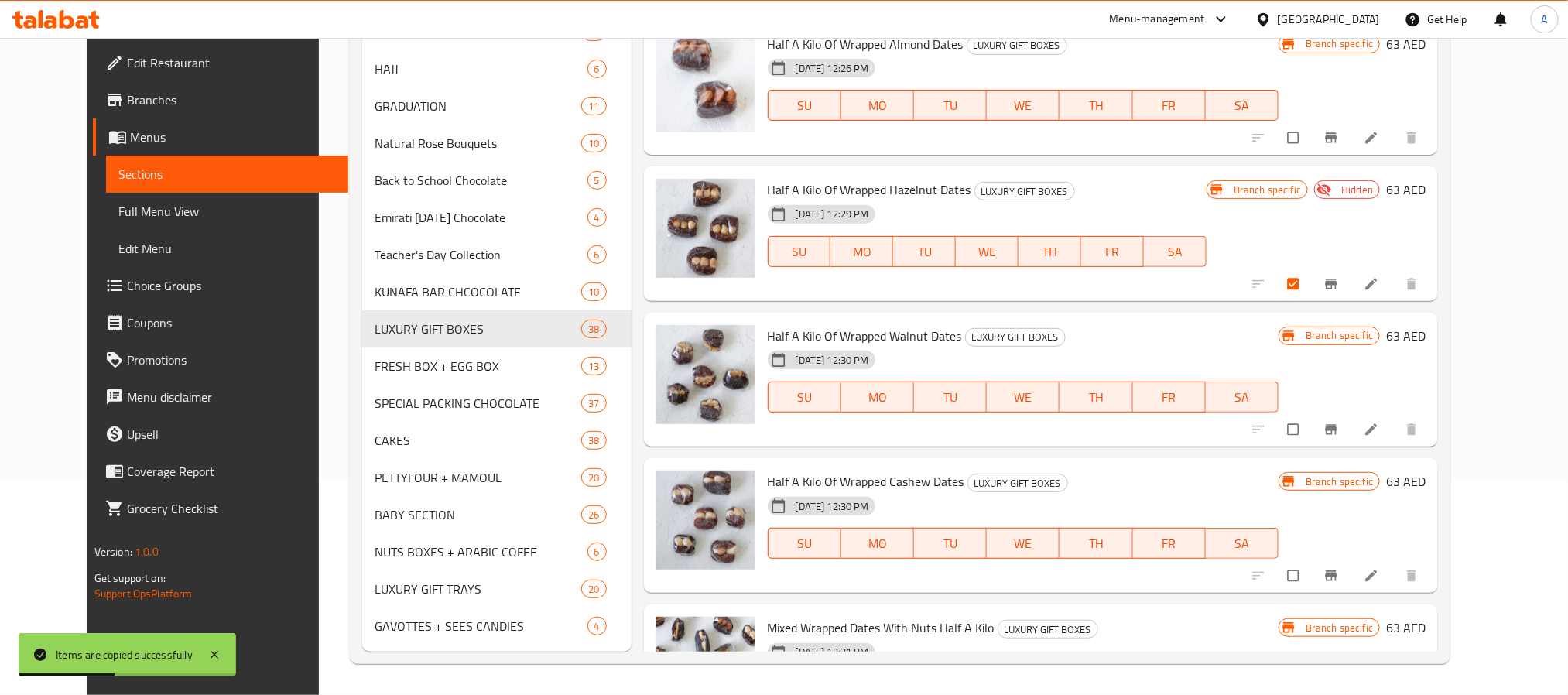
scroll to position [5302, 0]
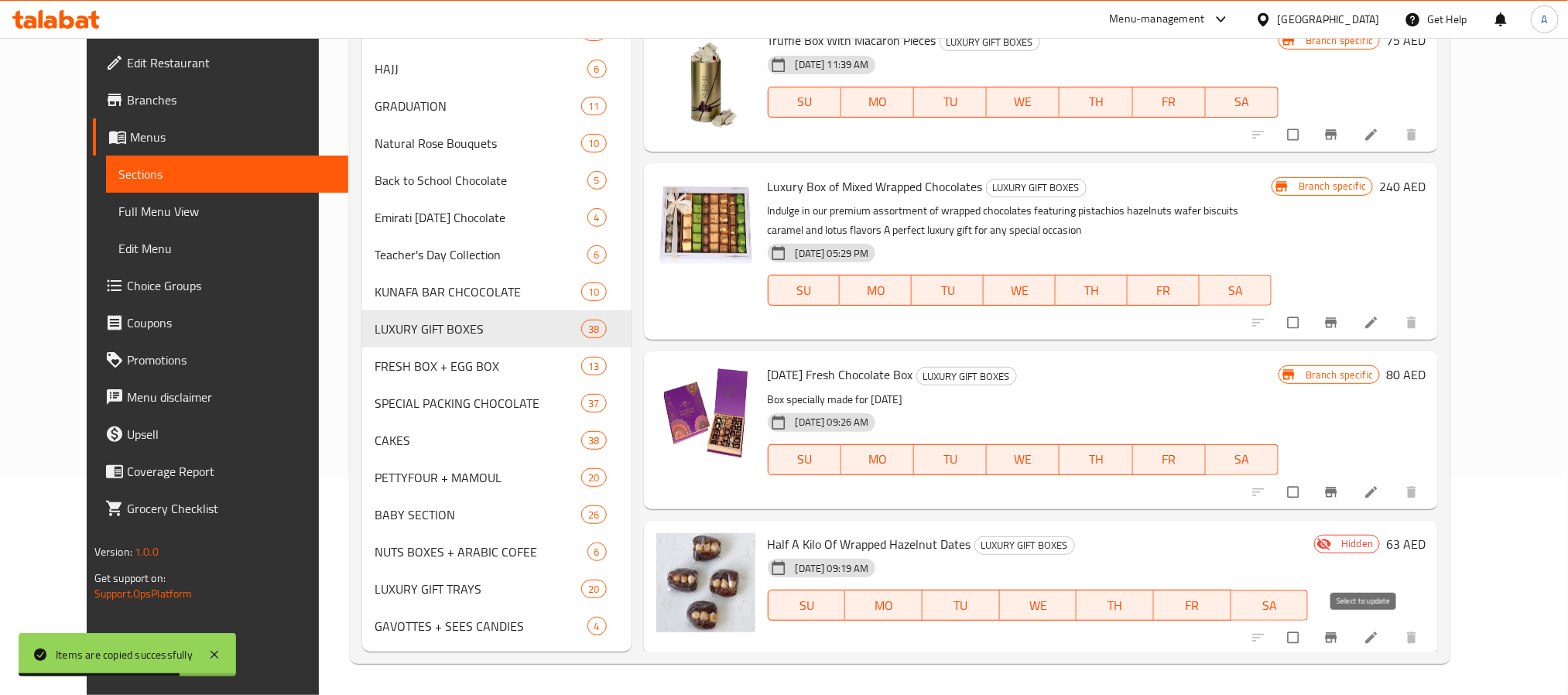
click at [1311, 639] on input "checkbox" at bounding box center [1294, 638] width 33 height 29
checkbox input "true"
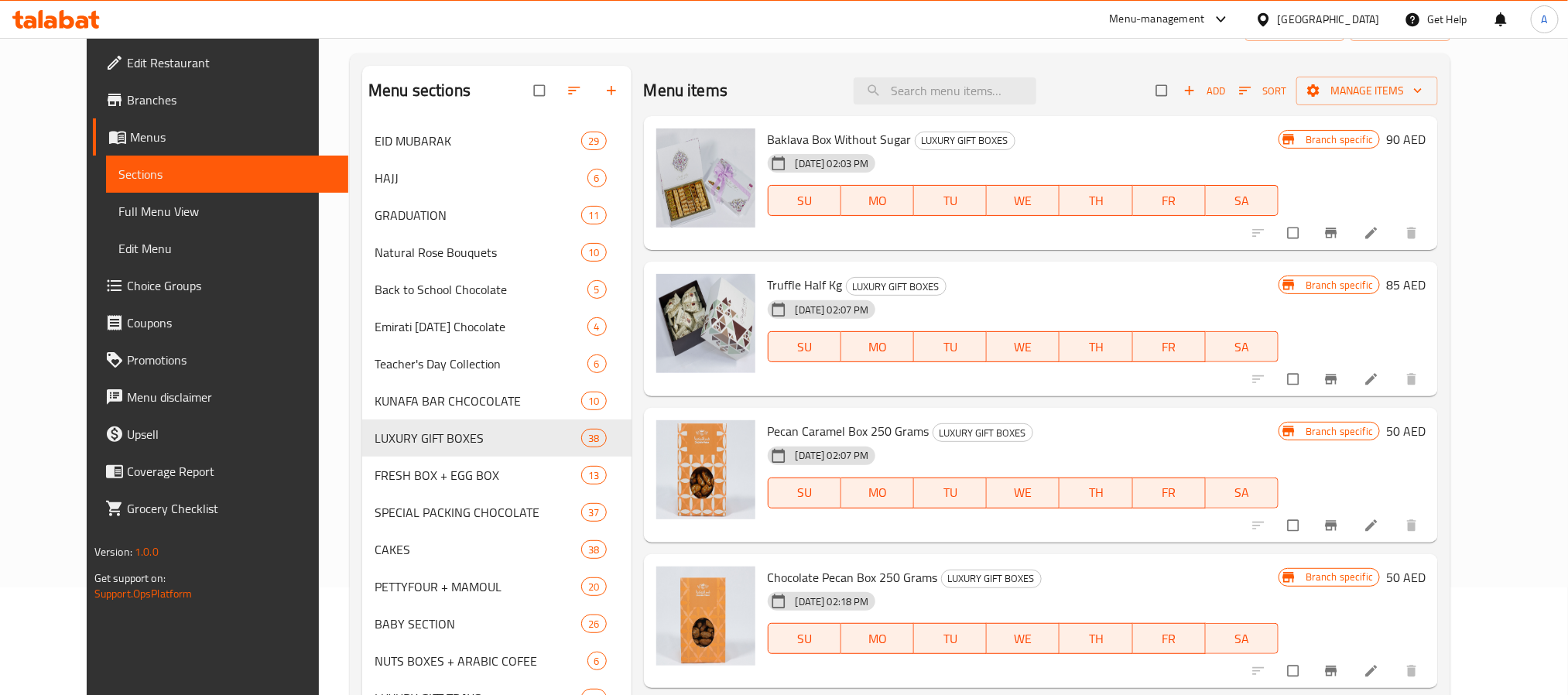
scroll to position [0, 0]
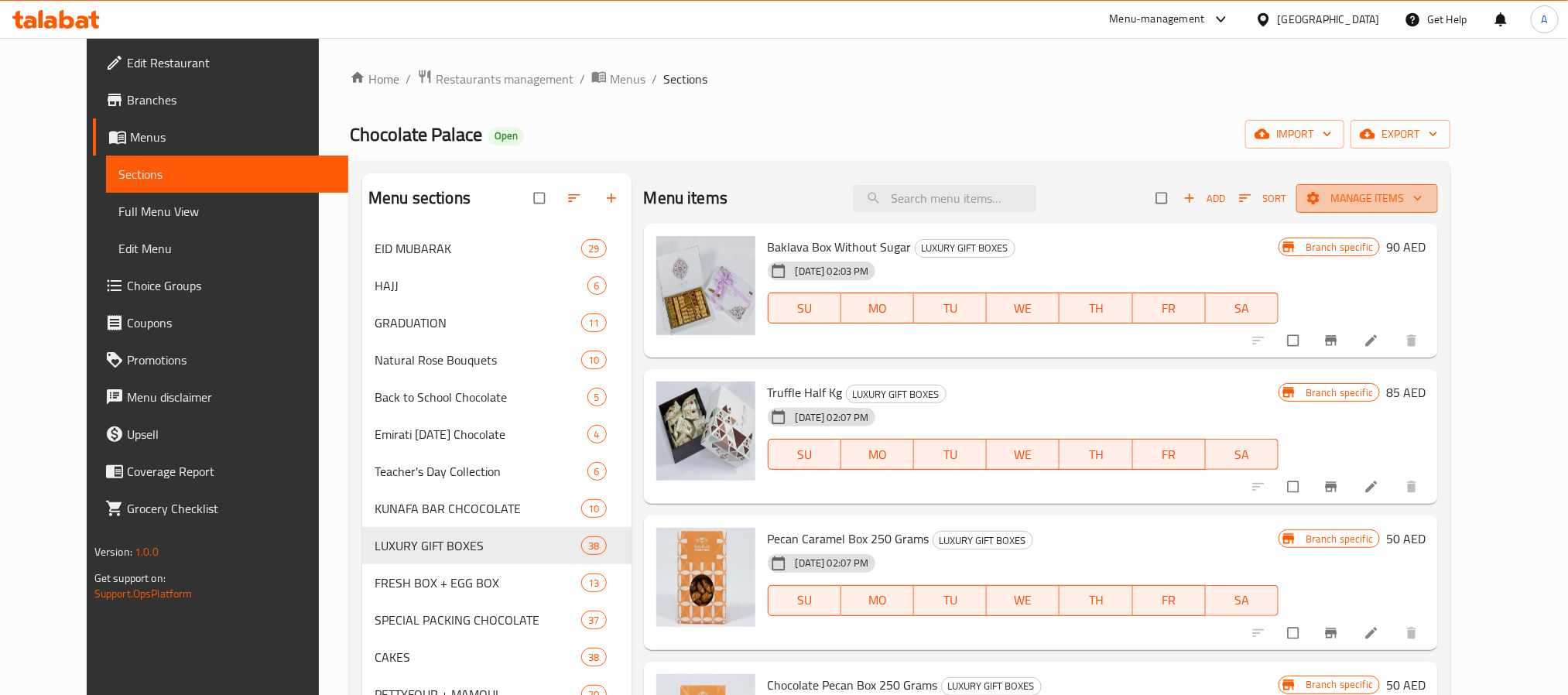
click at [1324, 196] on span "button" at bounding box center [1315, 199] width 19 height 15
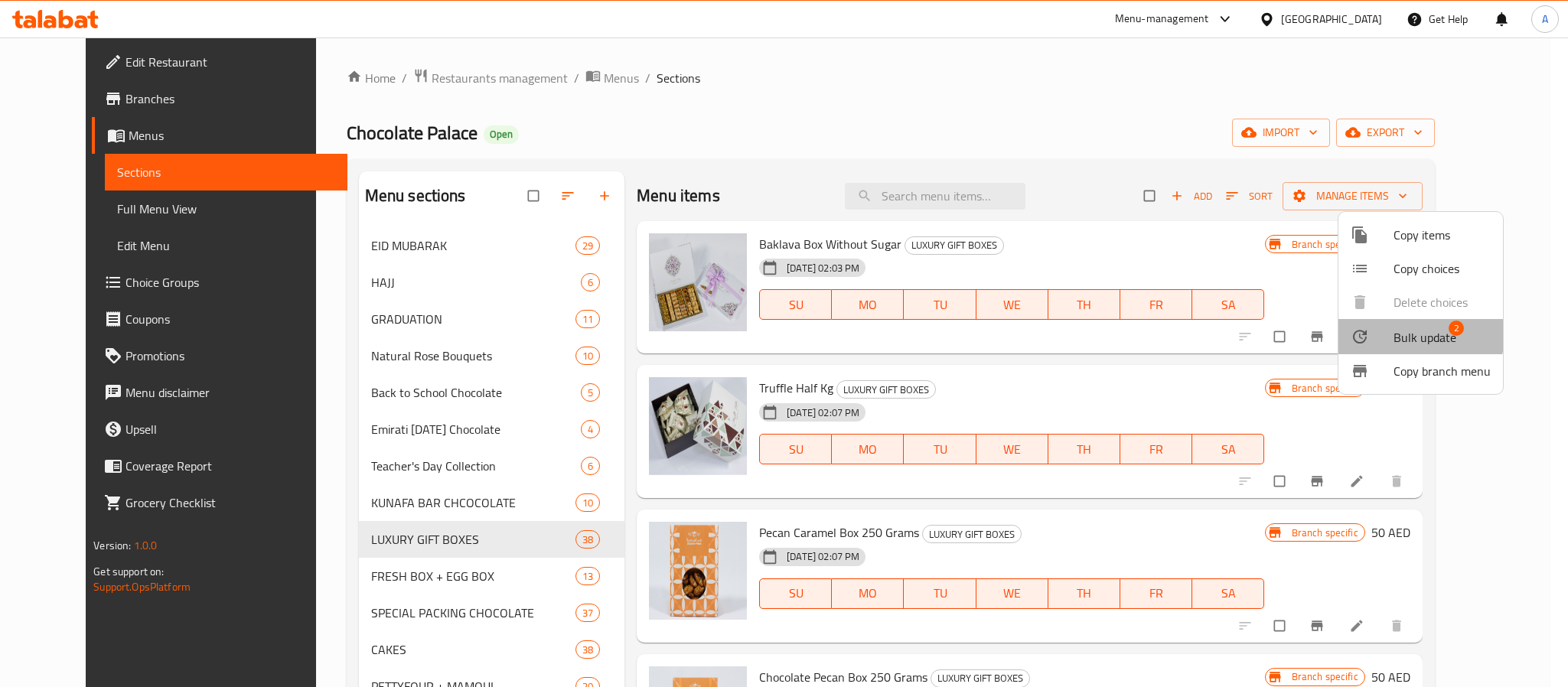
click at [1417, 335] on span "Bulk update" at bounding box center [1425, 338] width 63 height 19
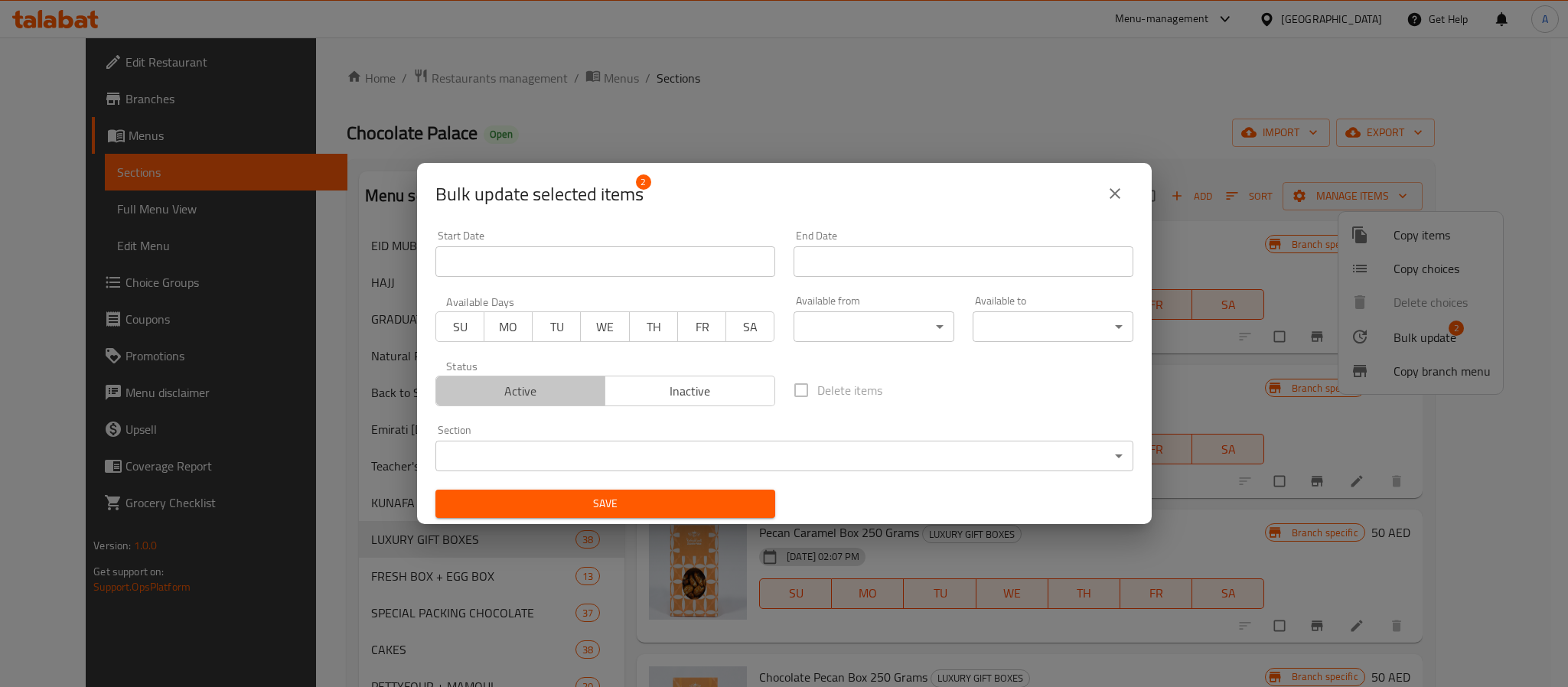
click at [558, 393] on span "Active" at bounding box center [521, 392] width 157 height 22
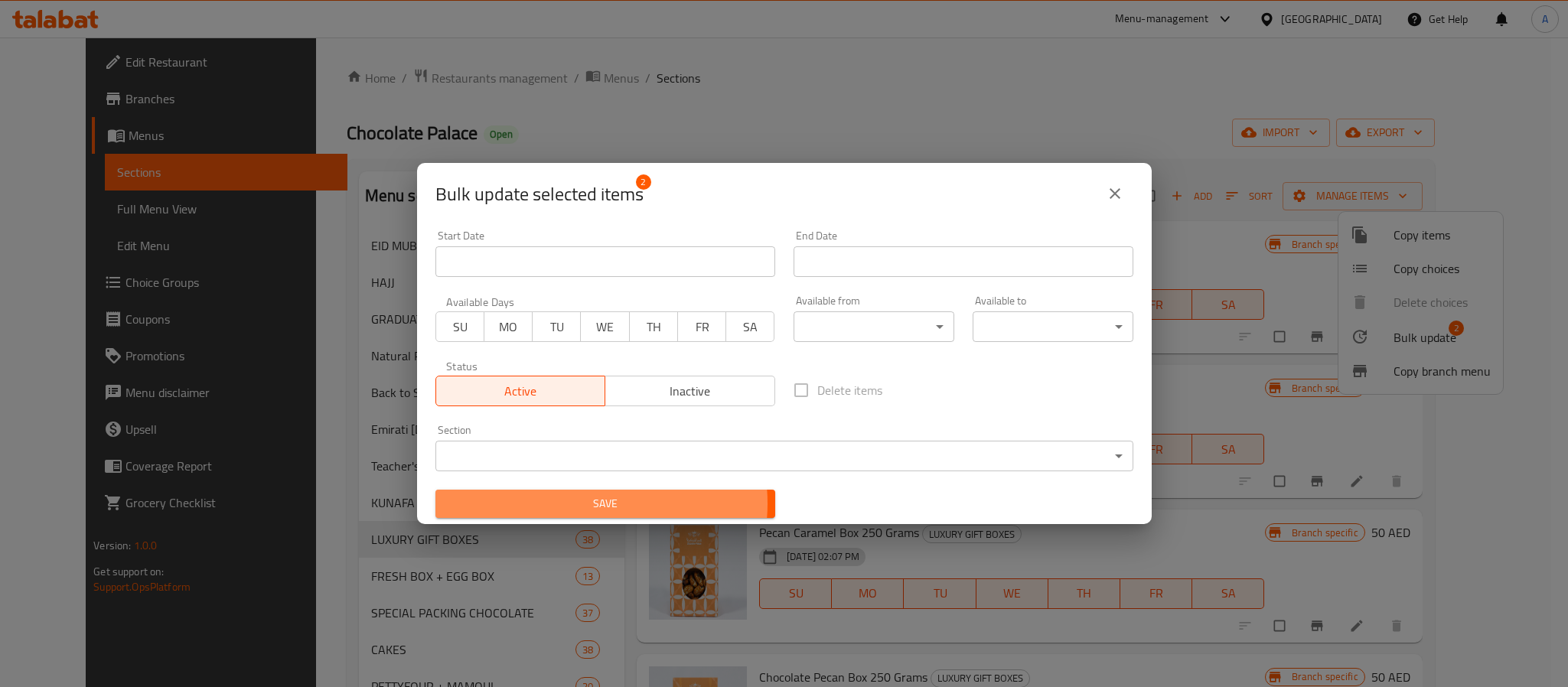
click at [589, 503] on span "Save" at bounding box center [605, 503] width 316 height 19
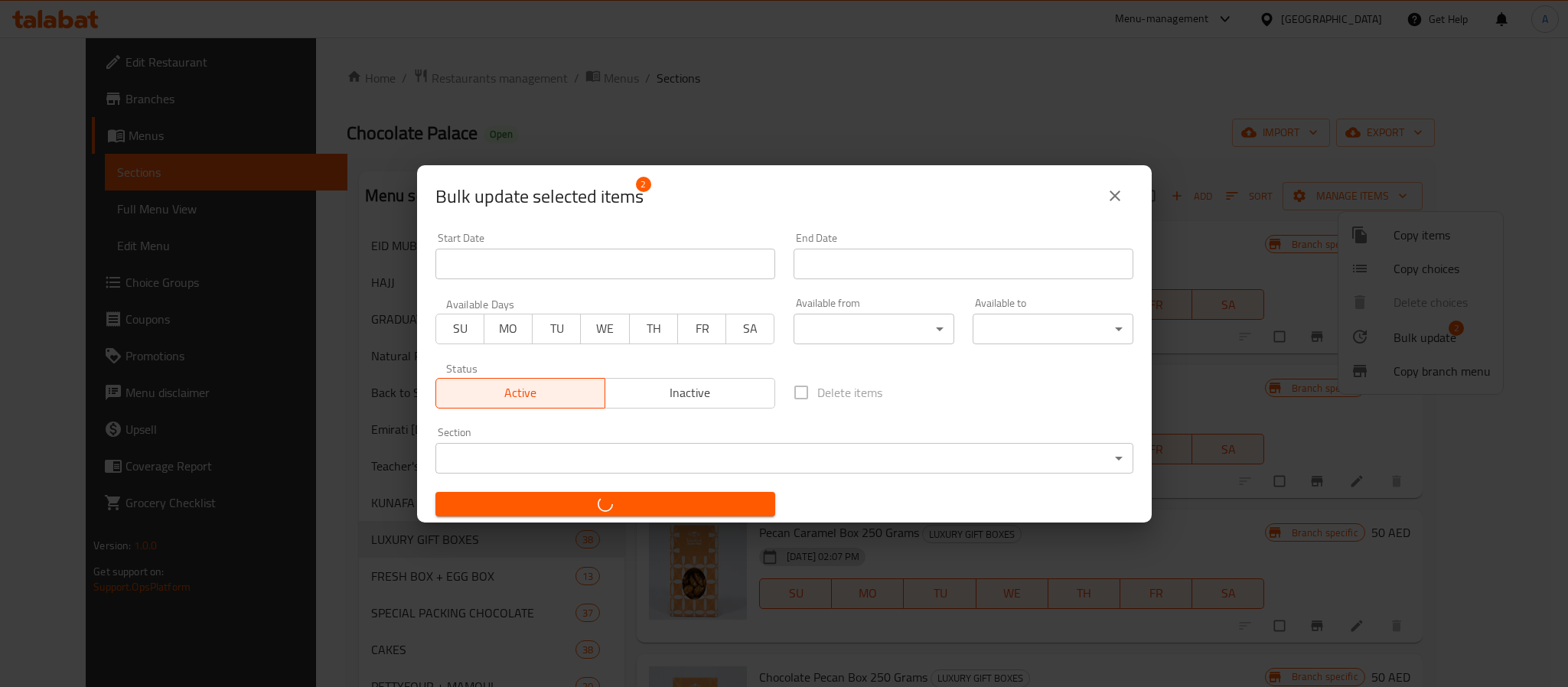
checkbox input "false"
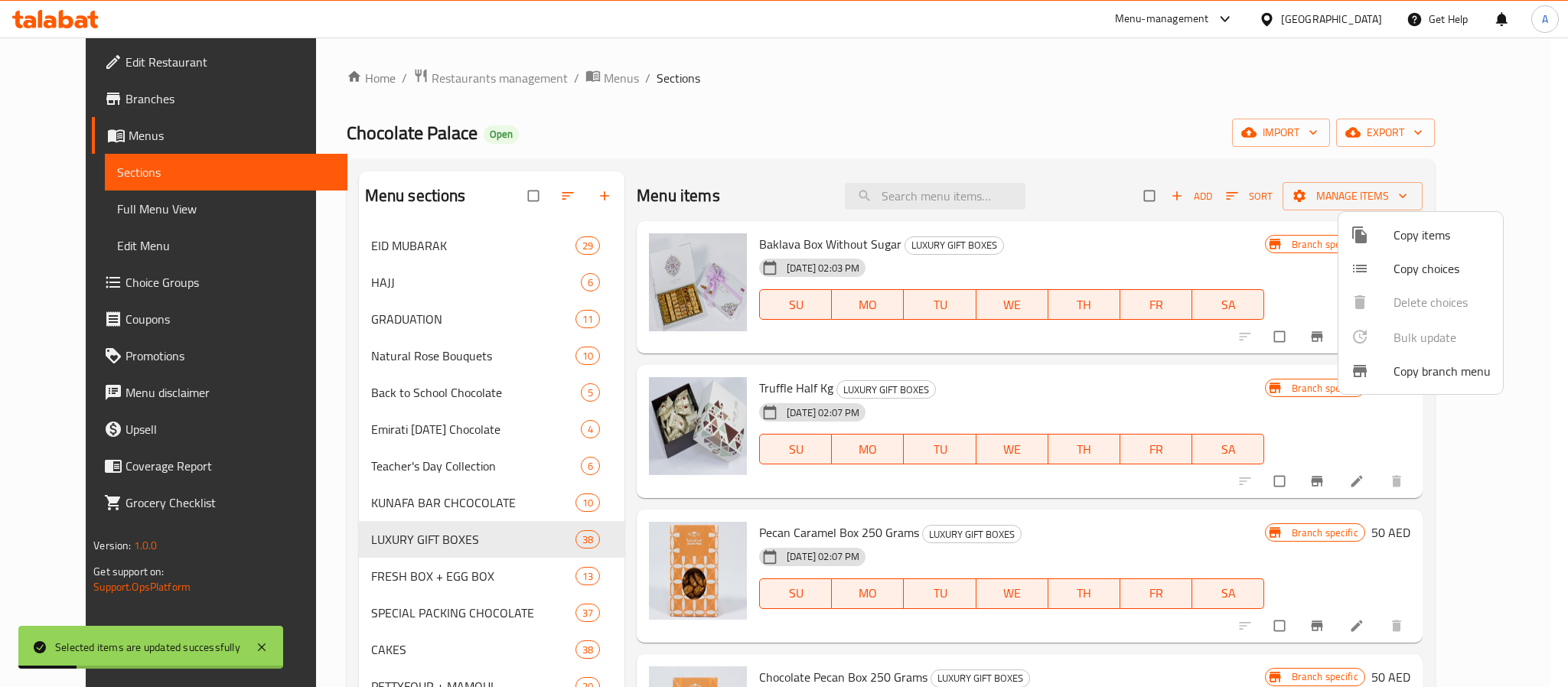
click at [1167, 359] on div at bounding box center [784, 344] width 1568 height 687
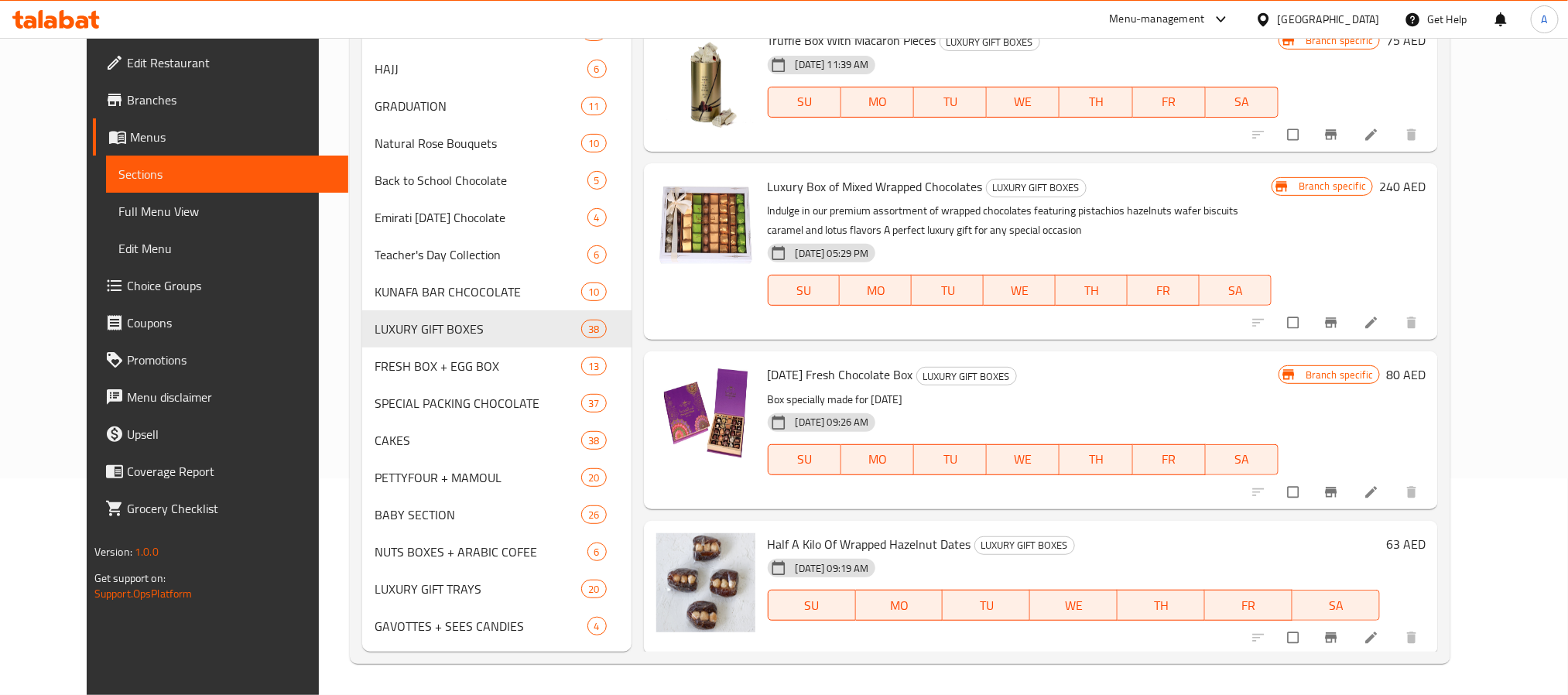
scroll to position [1038, 0]
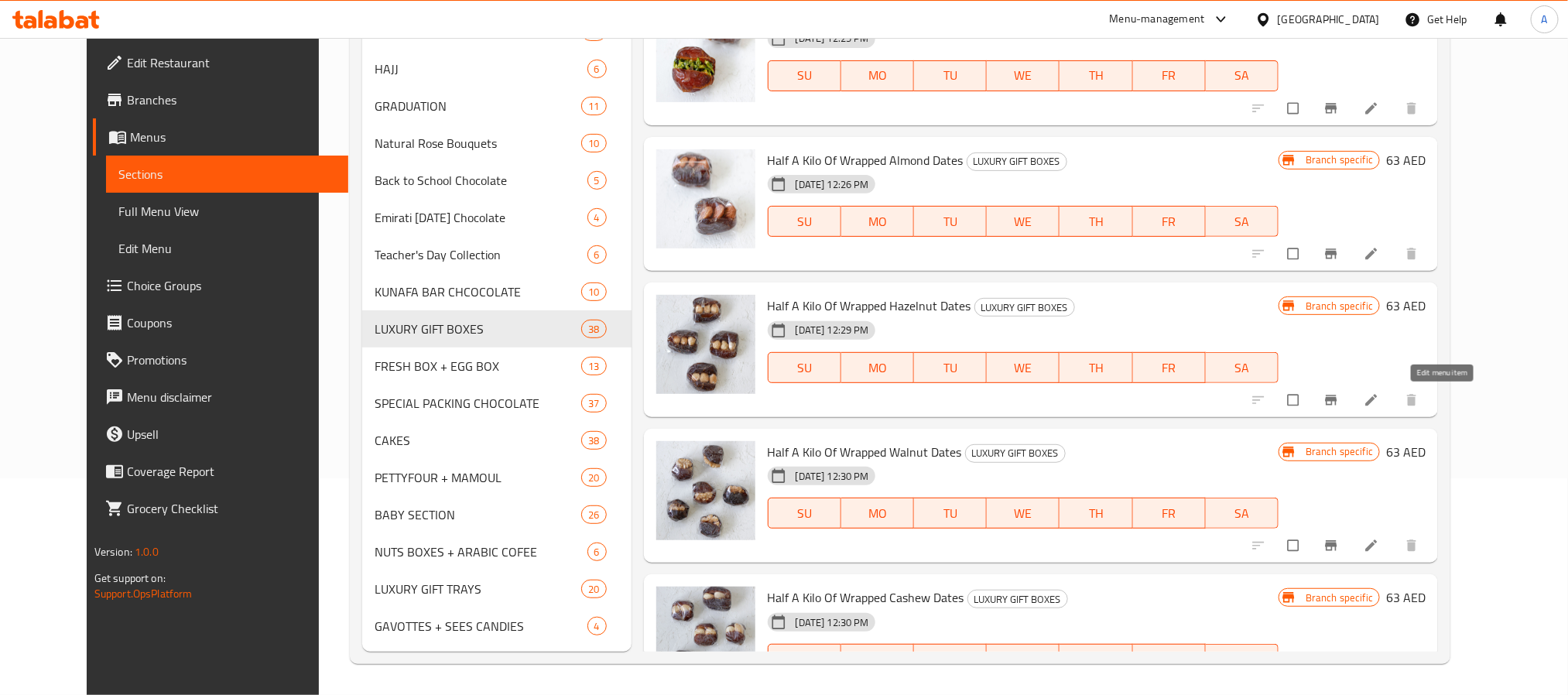
click at [1379, 401] on icon at bounding box center [1371, 401] width 15 height 15
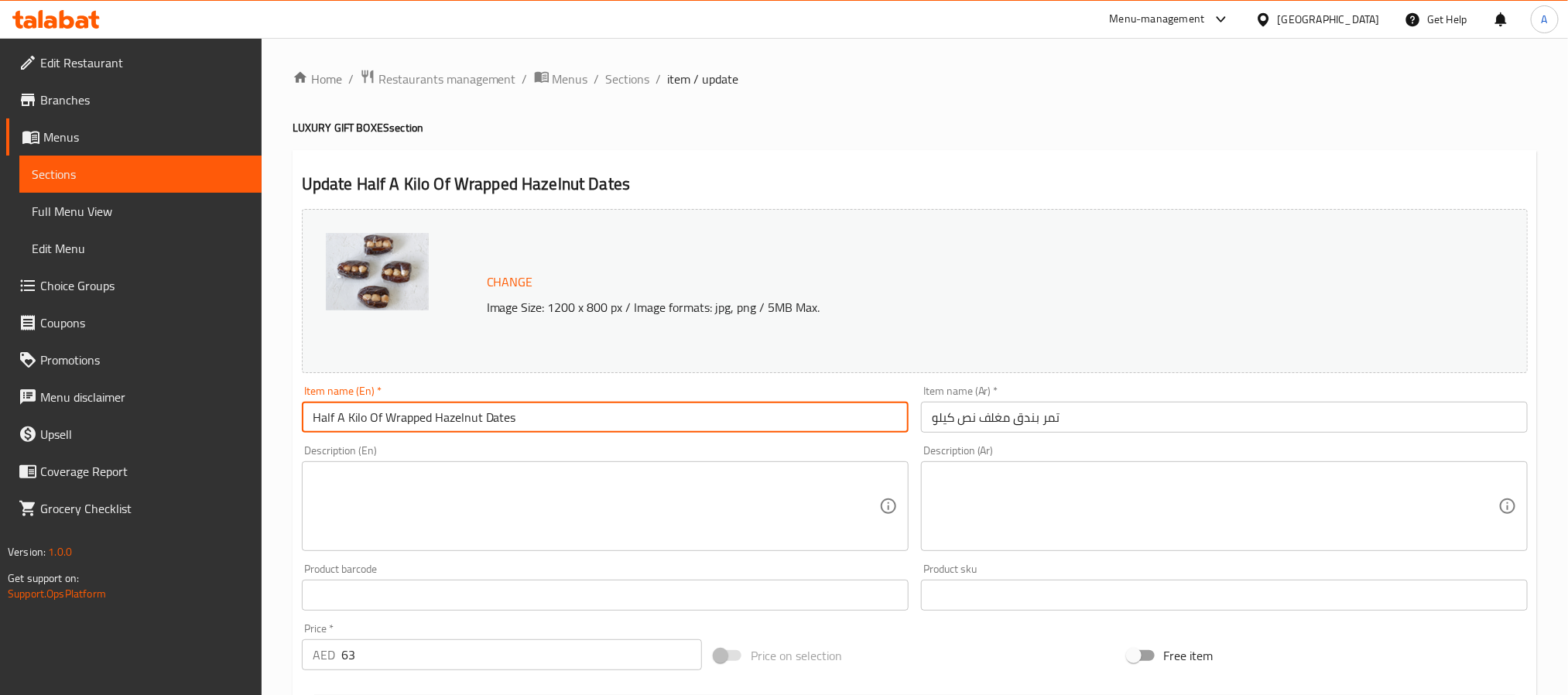
click at [612, 417] on input "Half A Kilo Of Wrapped Hazelnut Dates" at bounding box center [605, 417] width 606 height 31
type input "Half A Kilo Of Wrapped Hazelnut Dates 1"
click at [1285, 423] on input "تمر بندق مغلف نص كيلو" at bounding box center [1223, 417] width 606 height 31
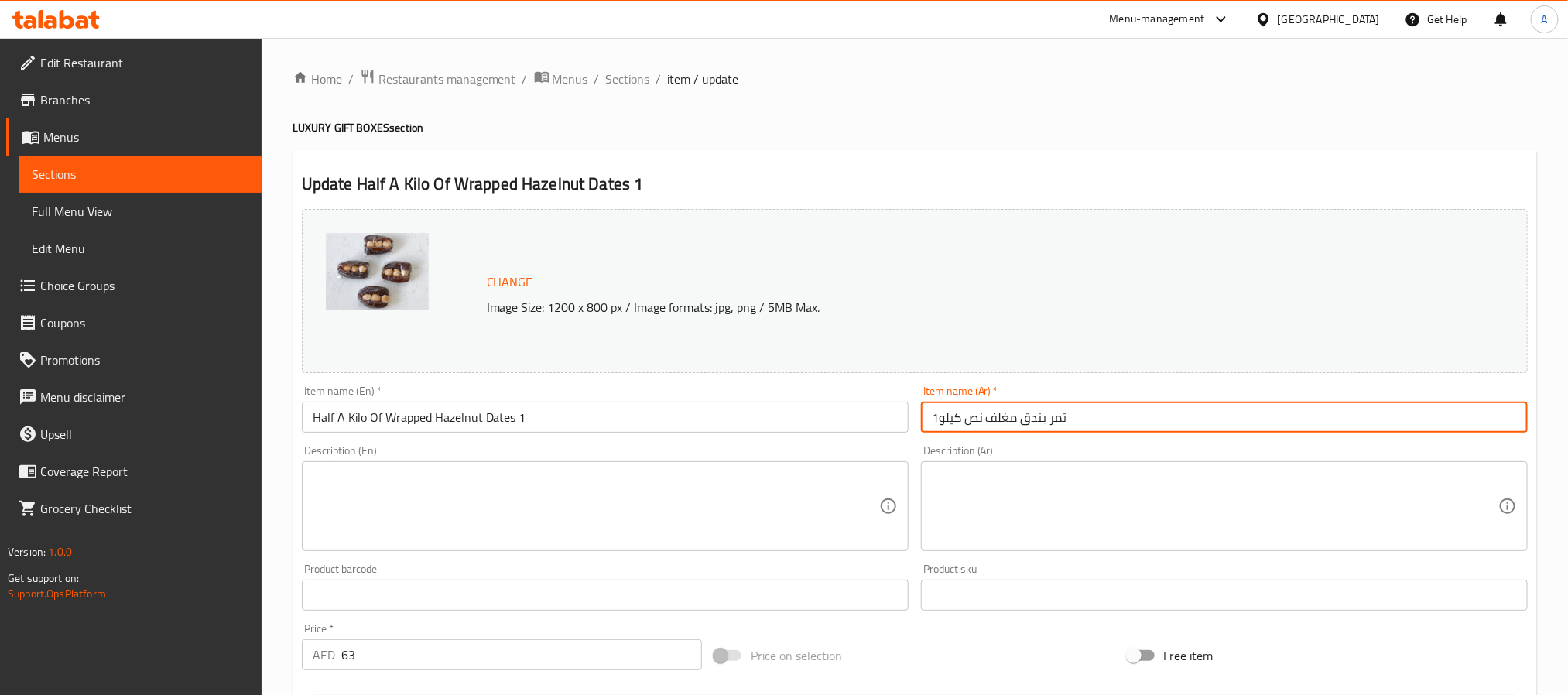
scroll to position [419, 0]
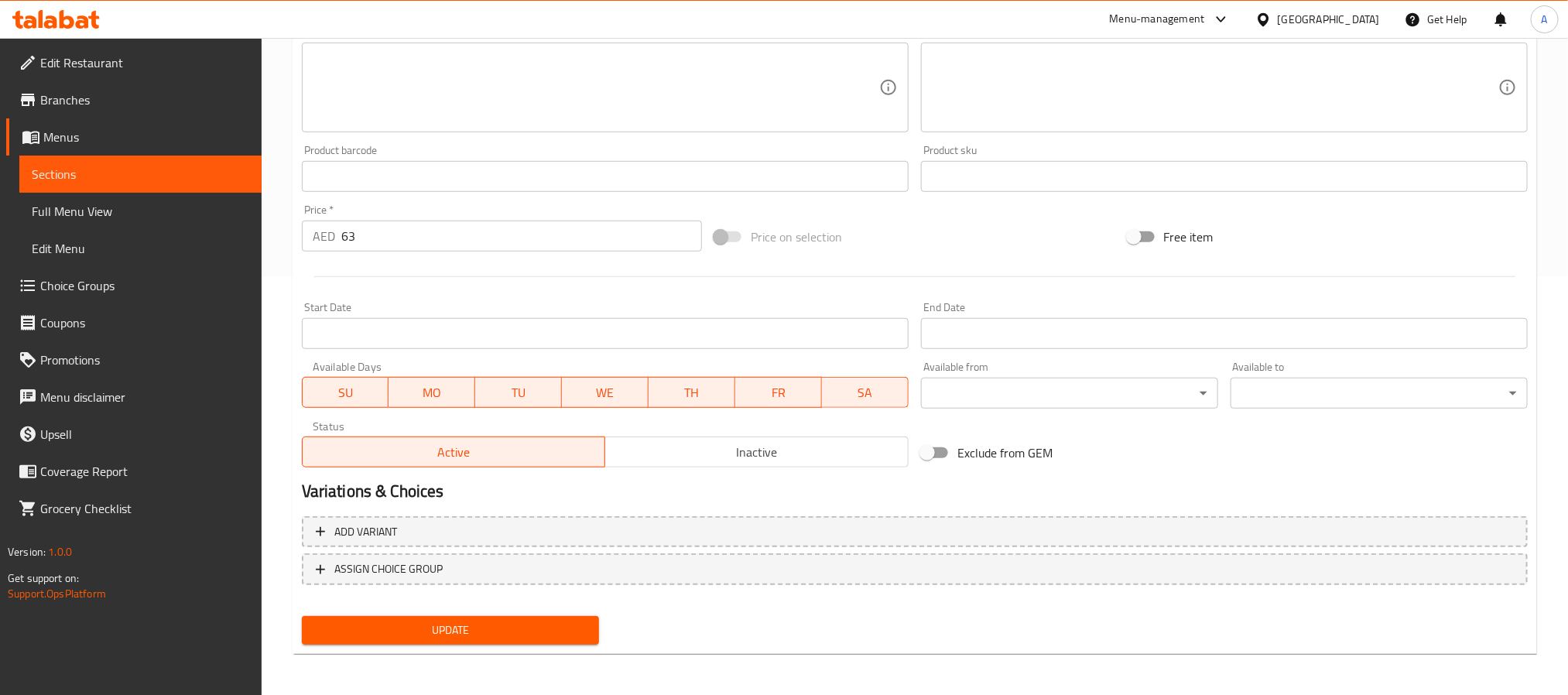
type input "تمر بندق مغلف نص كيلو1"
click at [710, 453] on span "Inactive" at bounding box center [757, 453] width 291 height 22
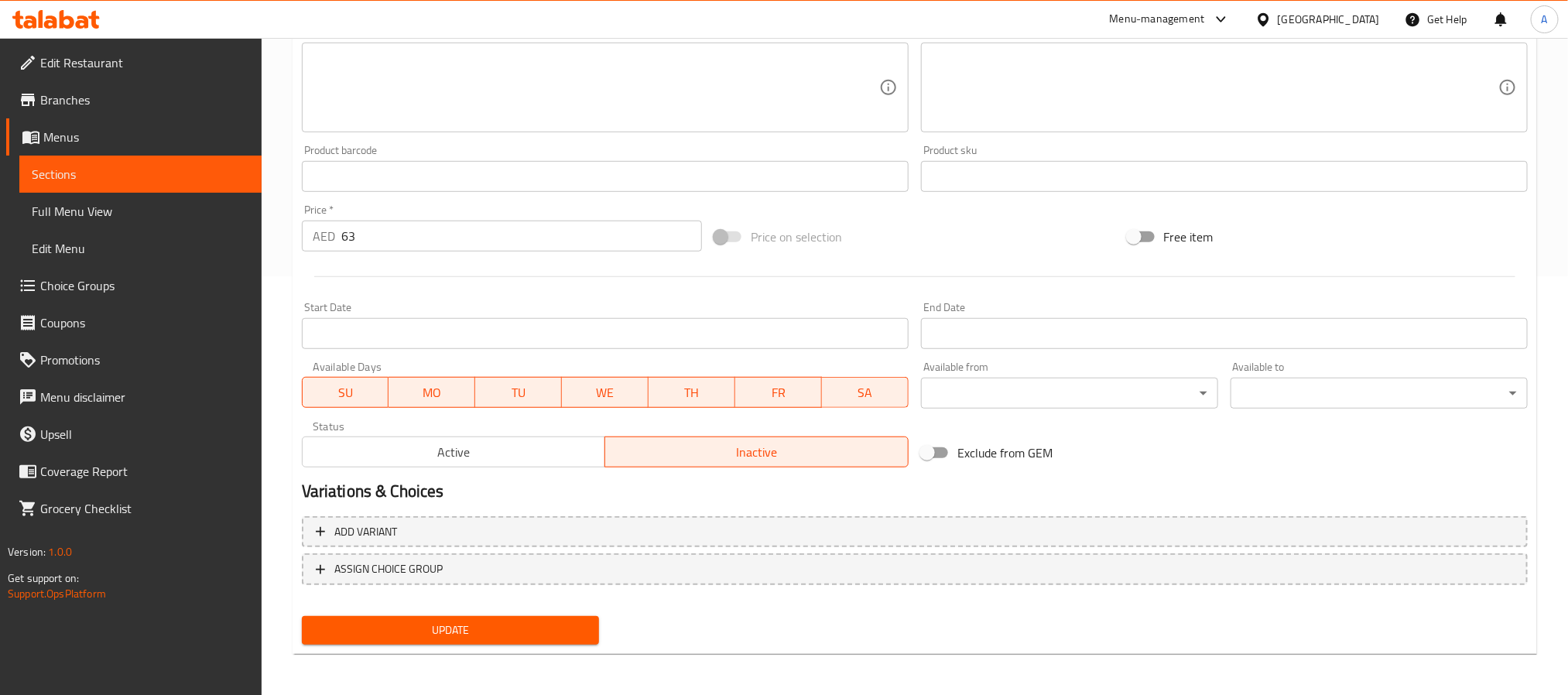
click at [532, 630] on span "Update" at bounding box center [450, 630] width 272 height 20
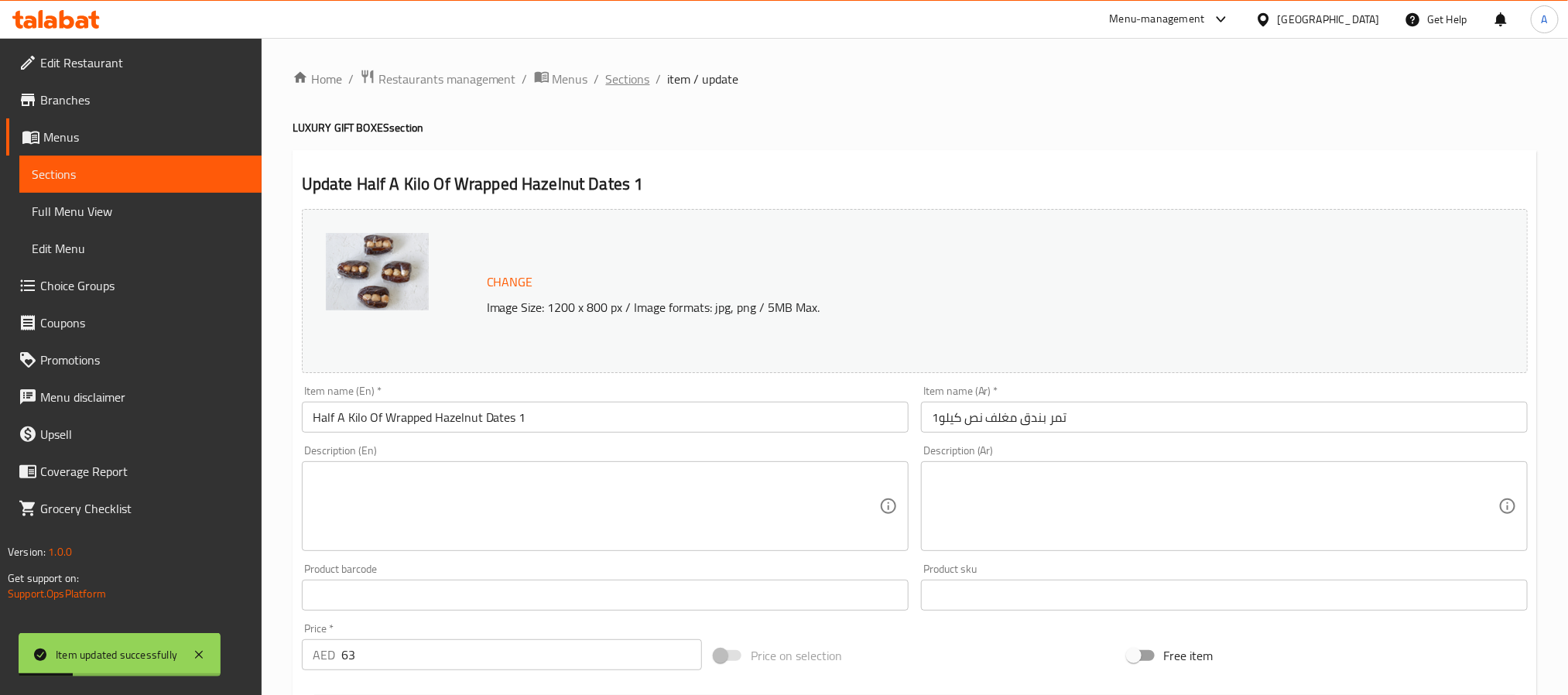
click at [618, 82] on span "Sections" at bounding box center [628, 79] width 44 height 19
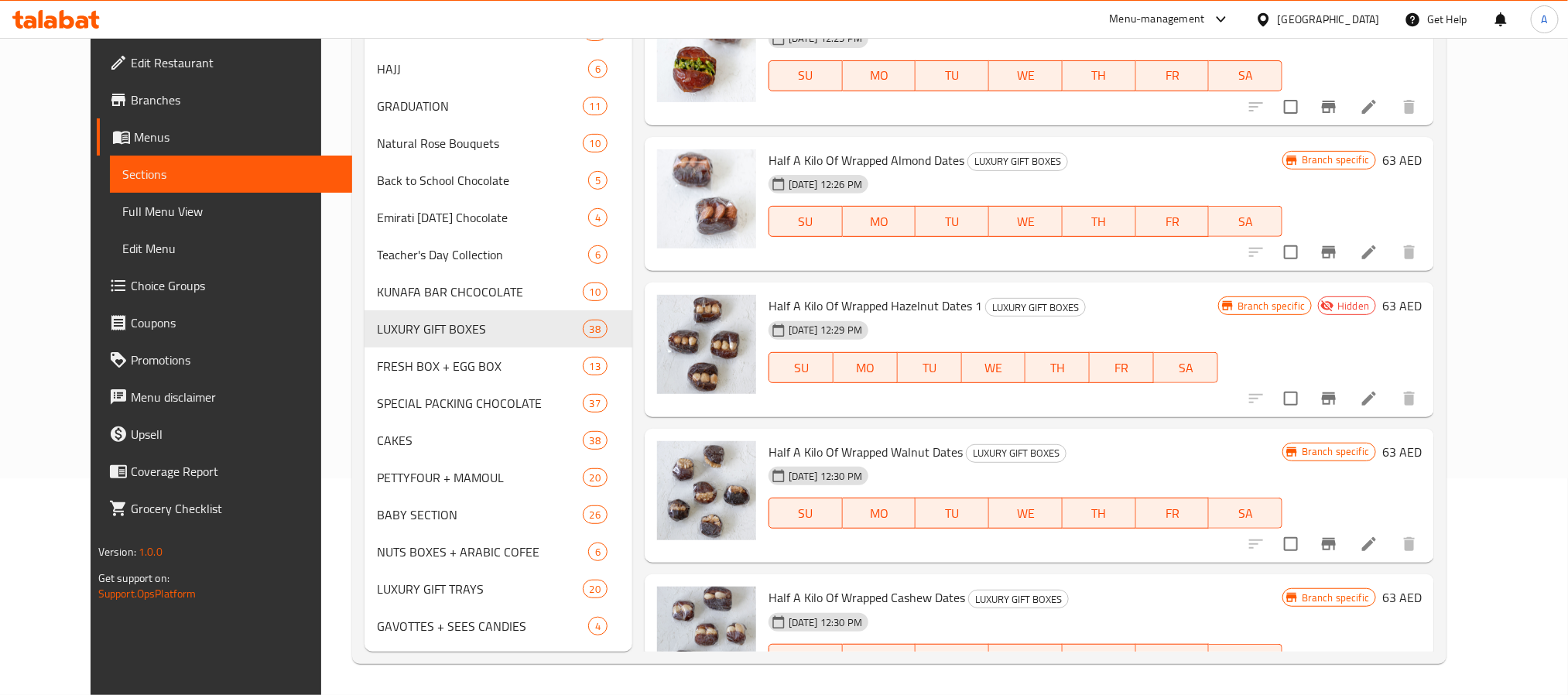
scroll to position [5302, 0]
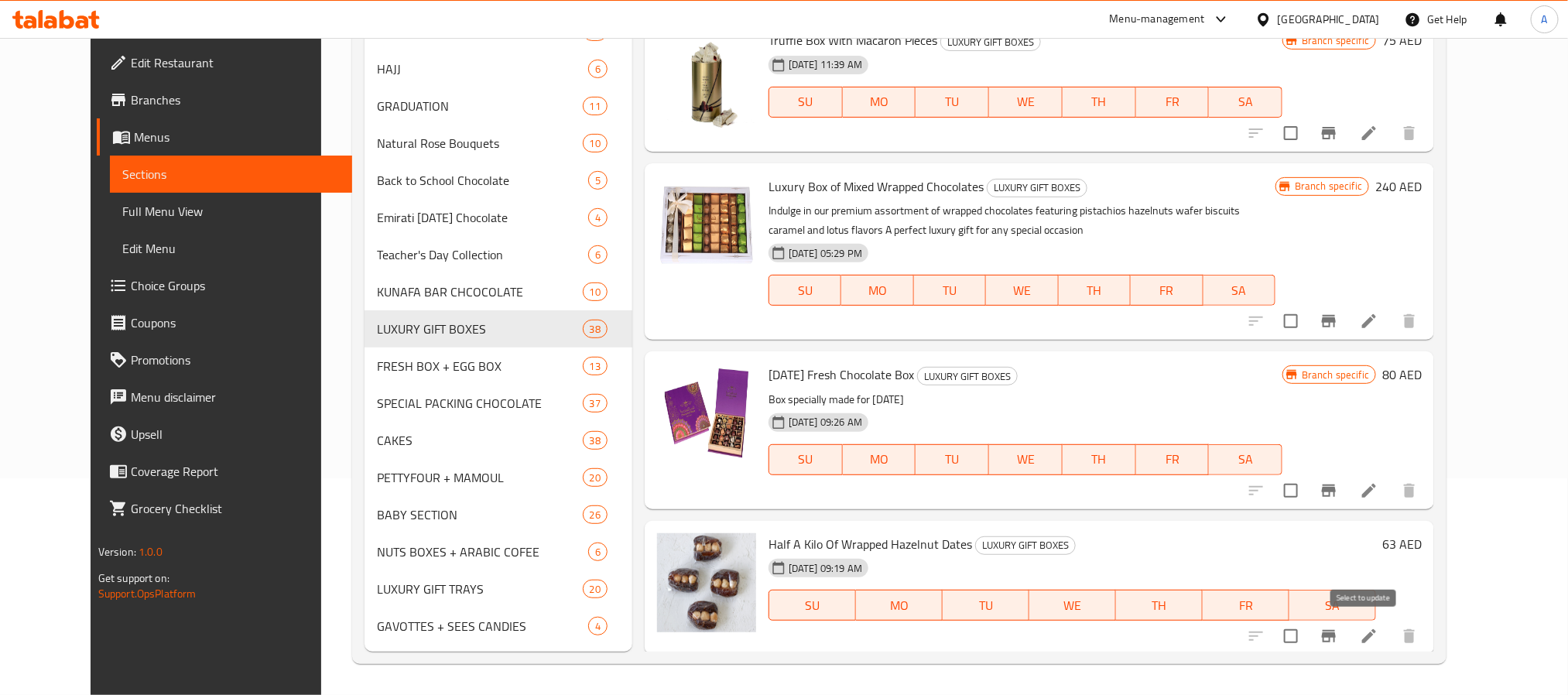
click at [1307, 632] on input "checkbox" at bounding box center [1291, 637] width 33 height 33
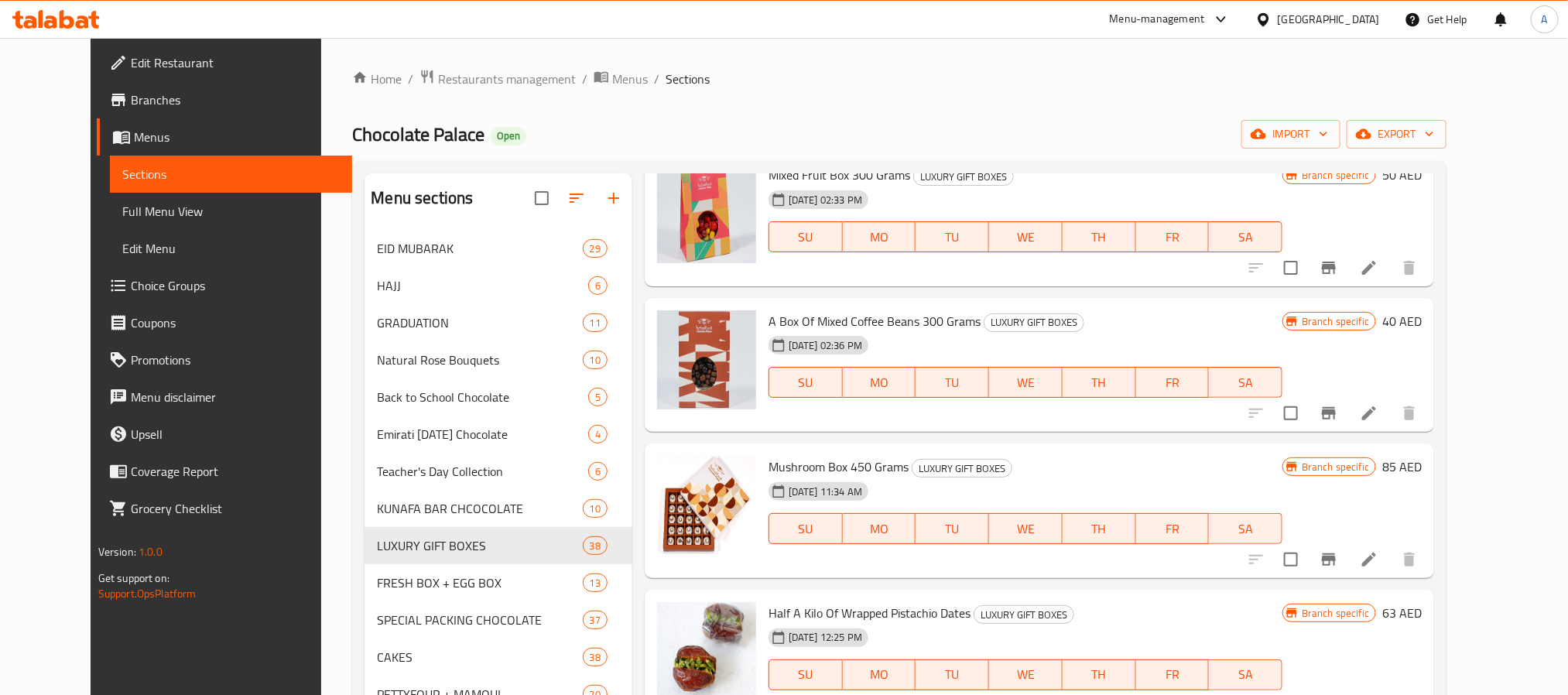
scroll to position [0, 0]
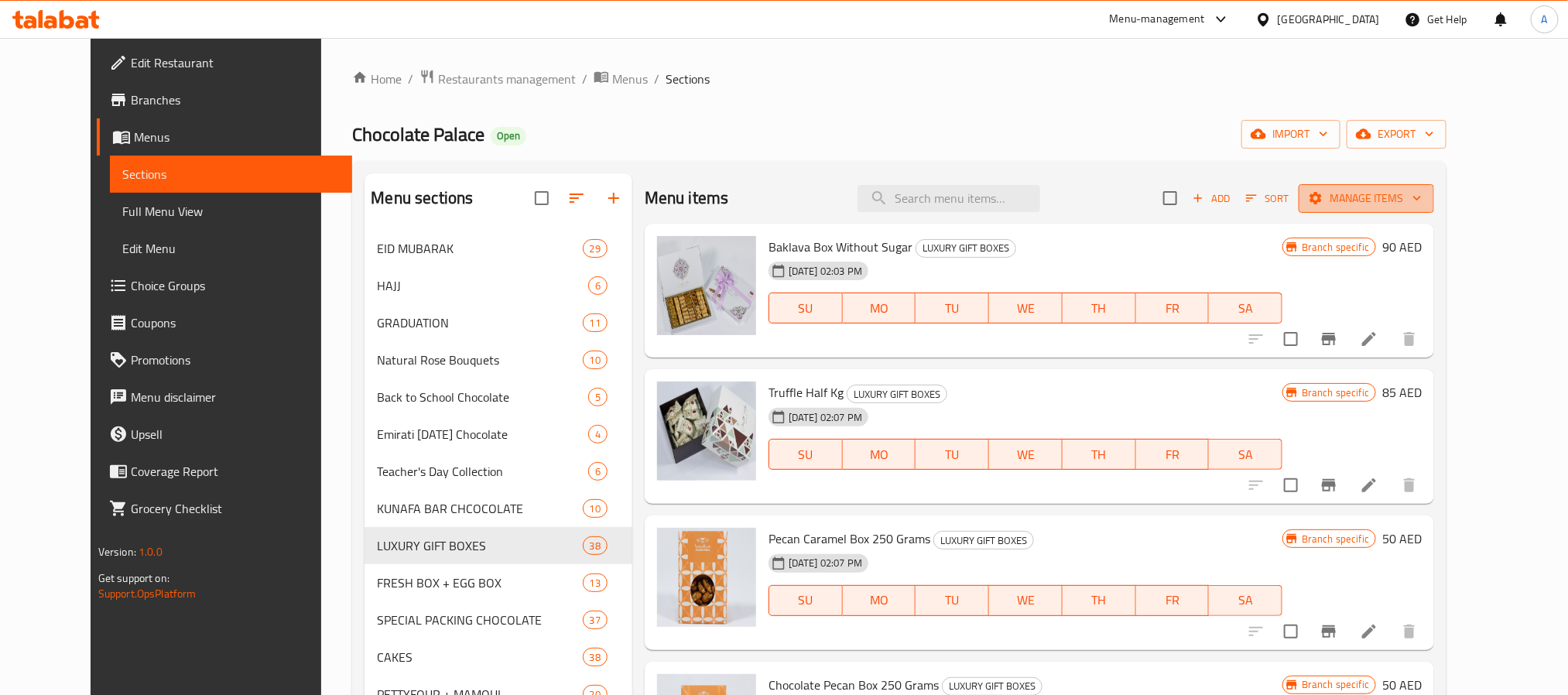
click at [1410, 198] on span "Manage items" at bounding box center [1365, 199] width 110 height 20
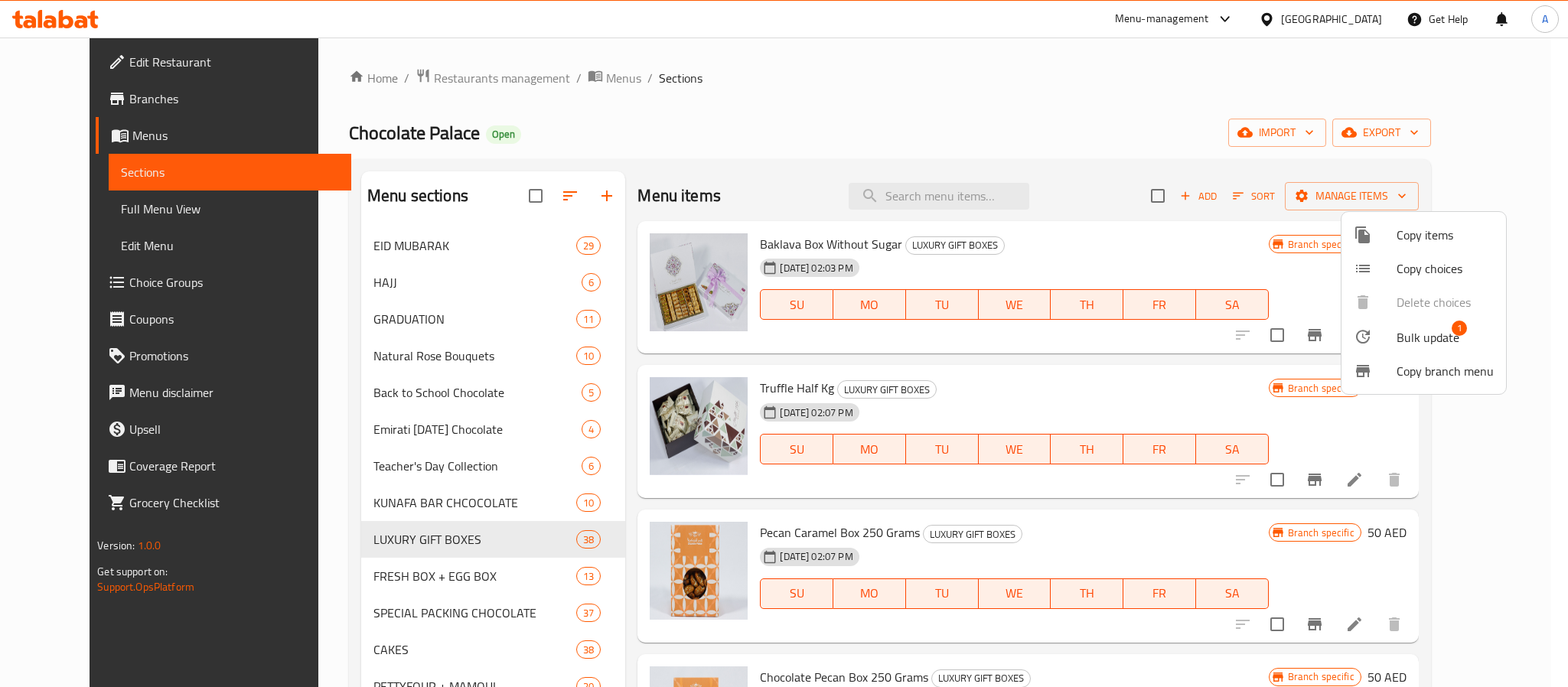
click at [1387, 329] on div at bounding box center [1375, 337] width 43 height 19
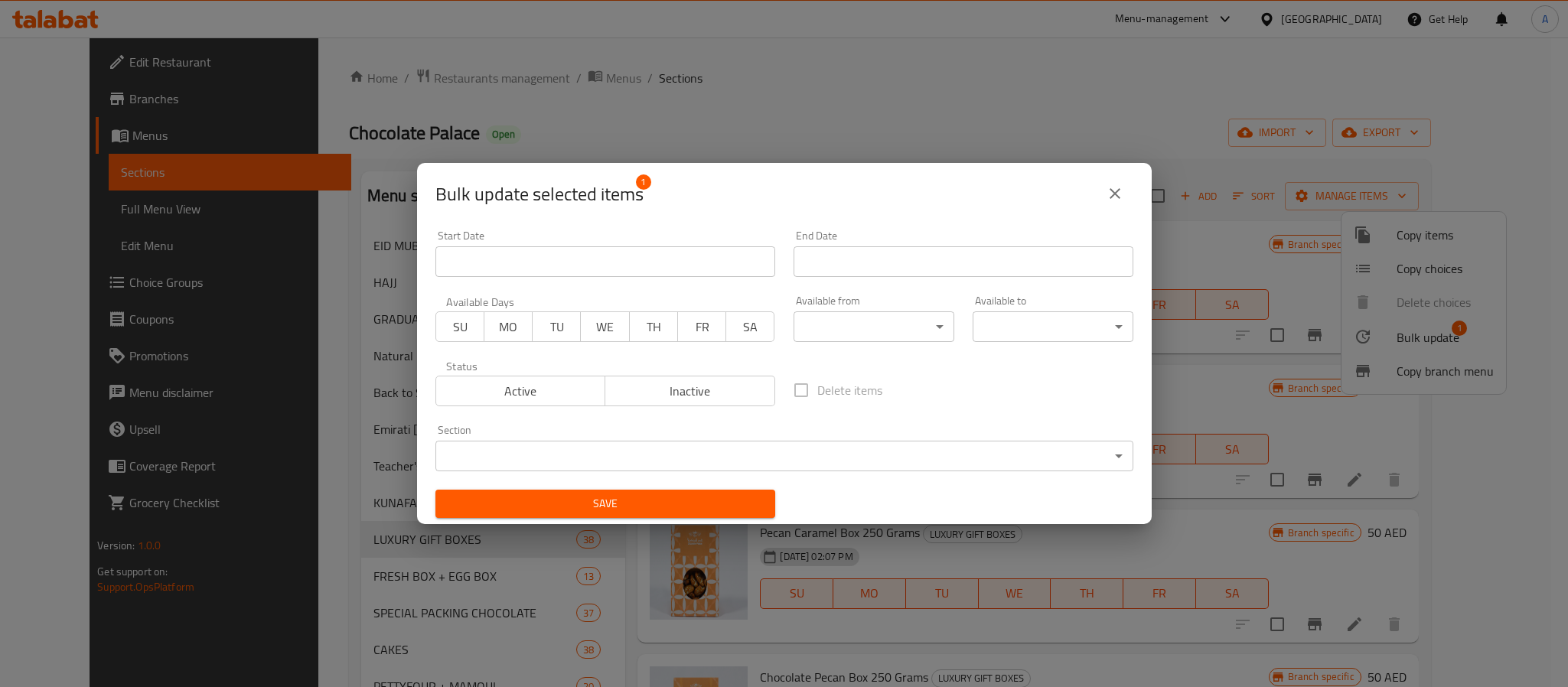
click at [811, 445] on body "​ Menu-management United Arab Emirates Get Help A Edit Restaurant Branches Menu…" at bounding box center [784, 362] width 1568 height 650
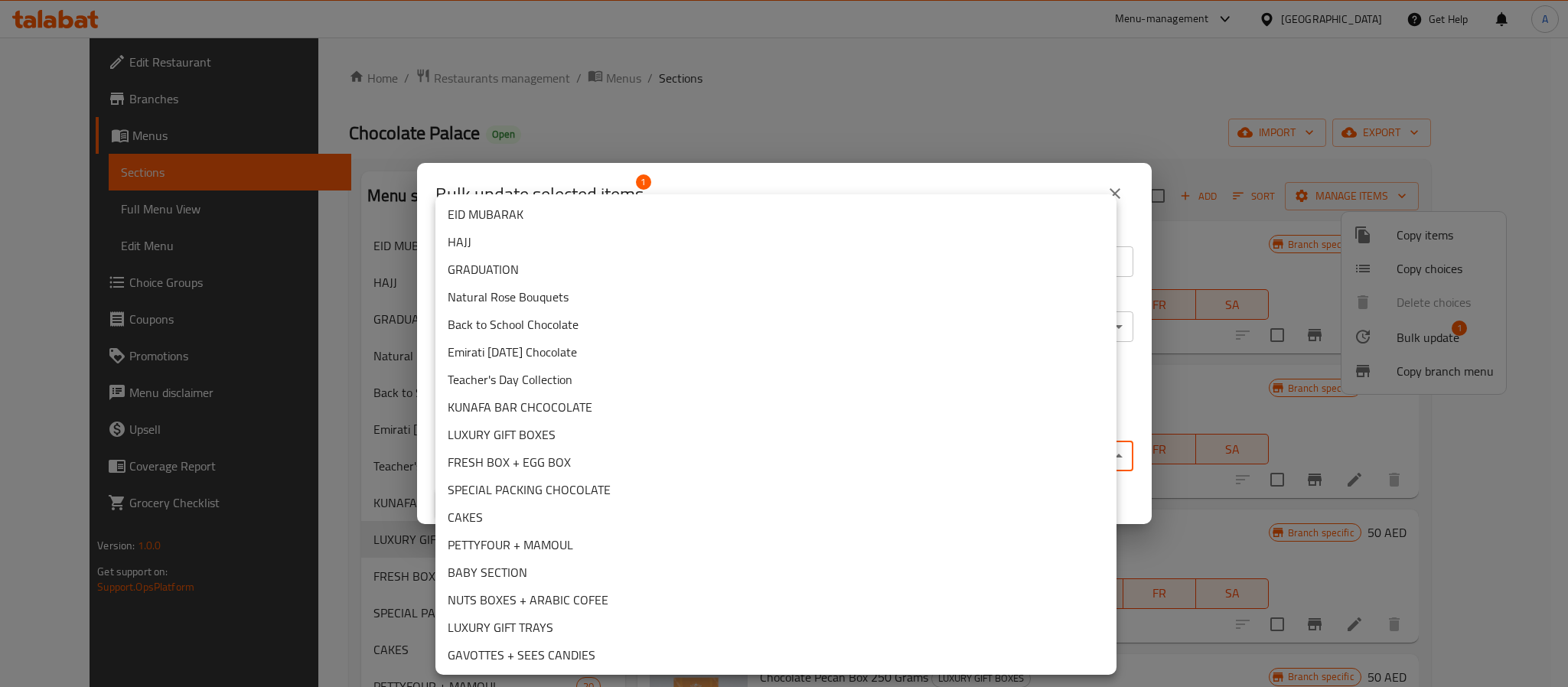
click at [569, 210] on li "EID MUBARAK" at bounding box center [776, 214] width 681 height 28
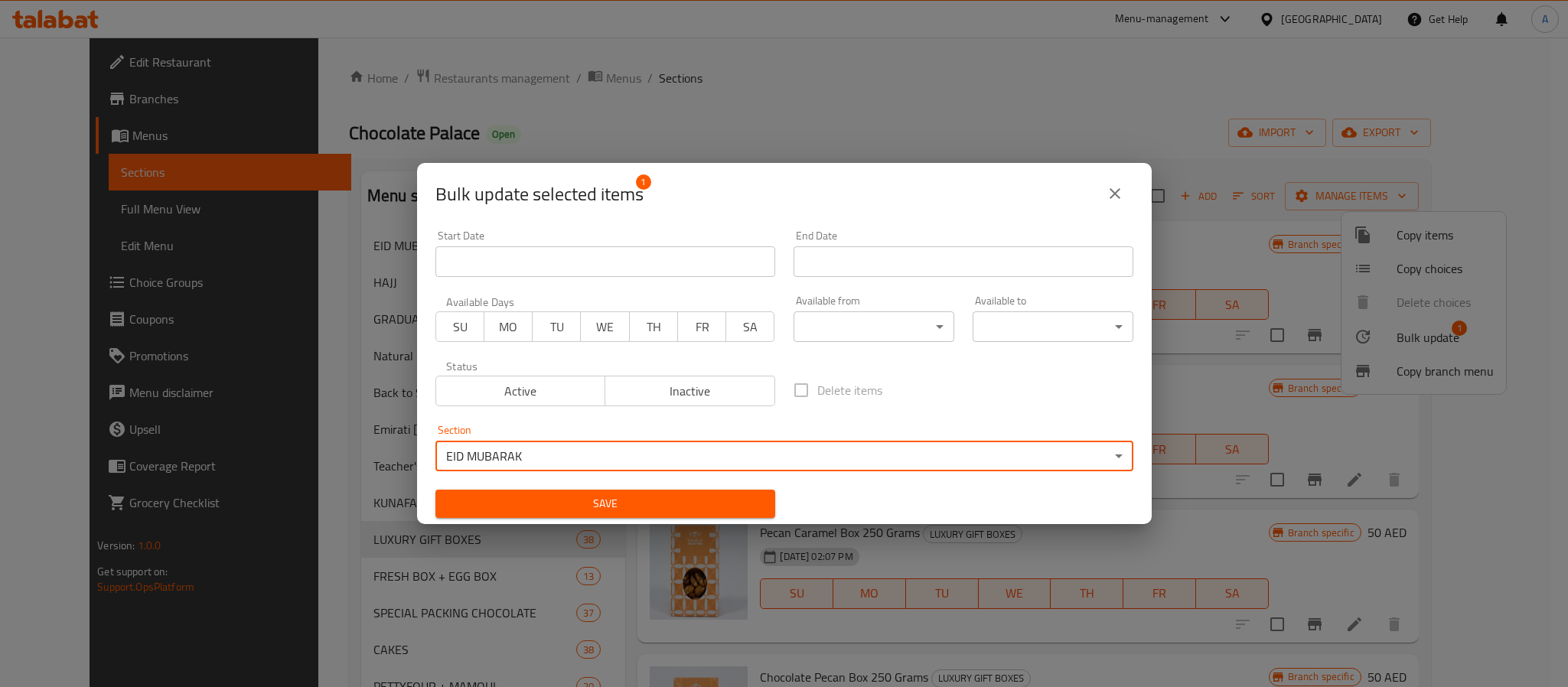
click at [592, 498] on span "Save" at bounding box center [605, 503] width 316 height 19
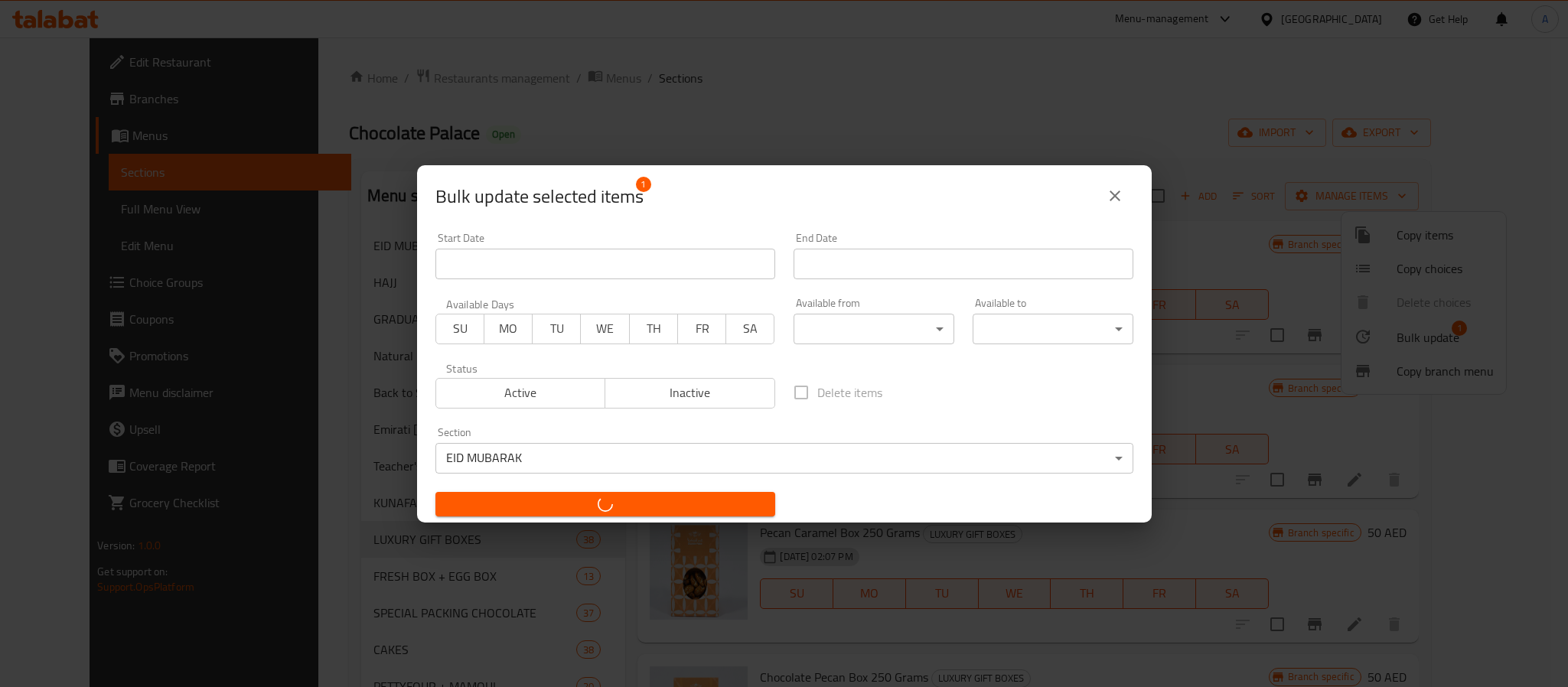
checkbox input "false"
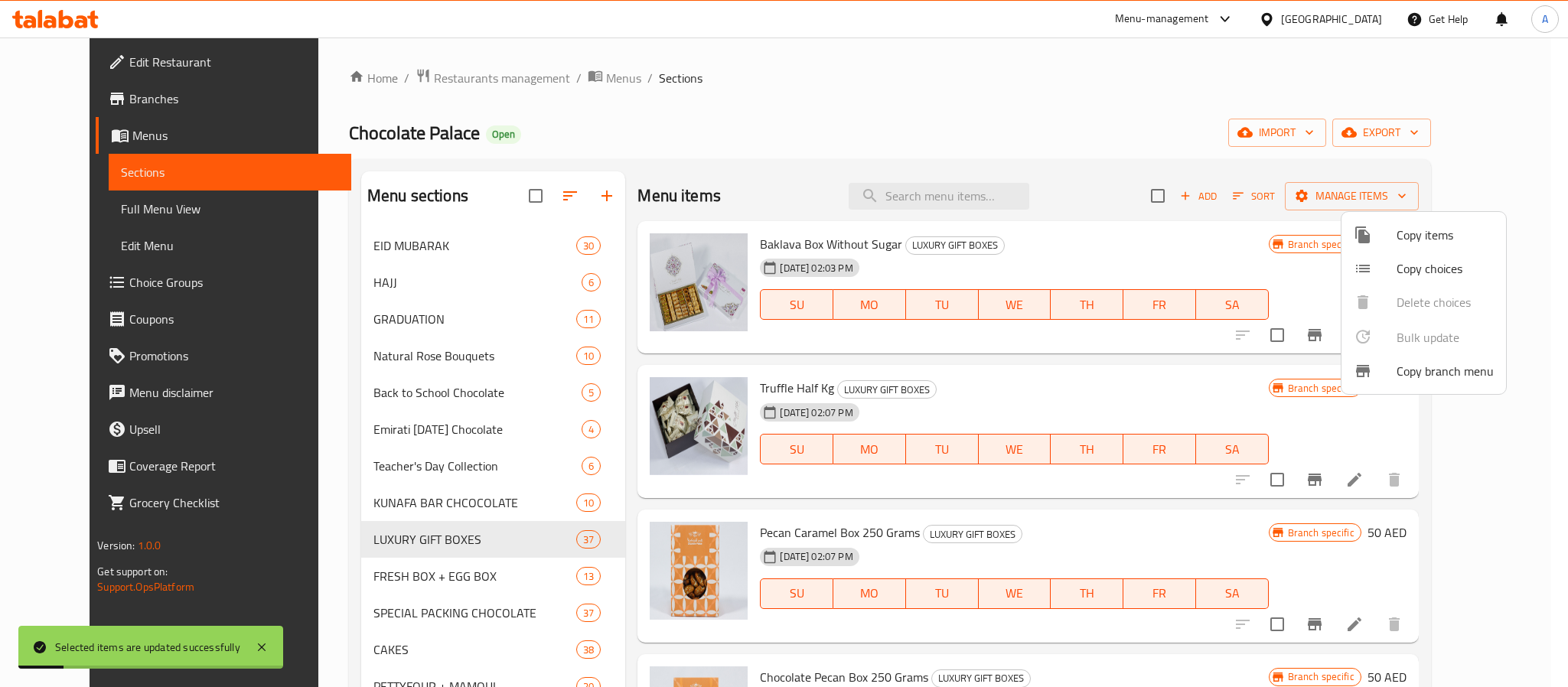
click at [406, 246] on div at bounding box center [784, 344] width 1568 height 687
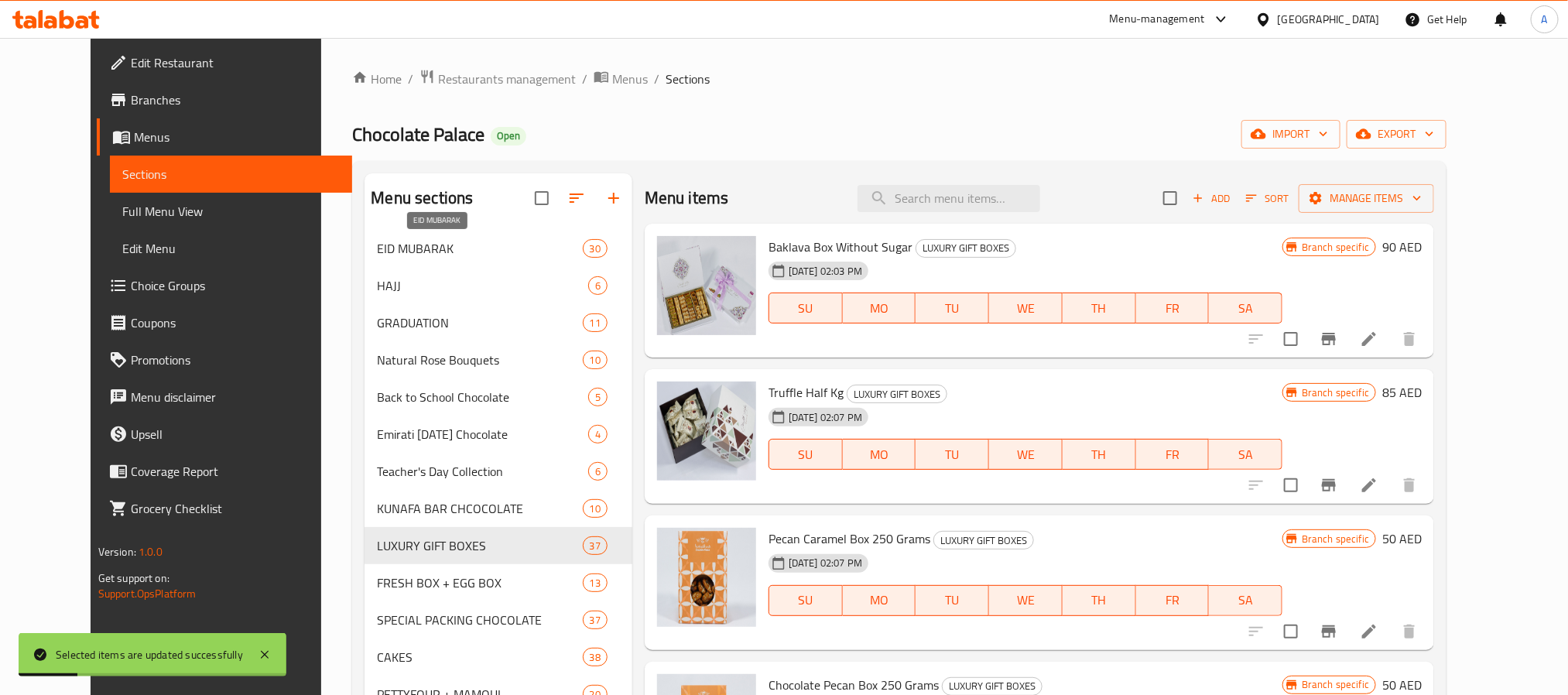
click at [409, 242] on span "EID MUBARAK" at bounding box center [480, 249] width 205 height 19
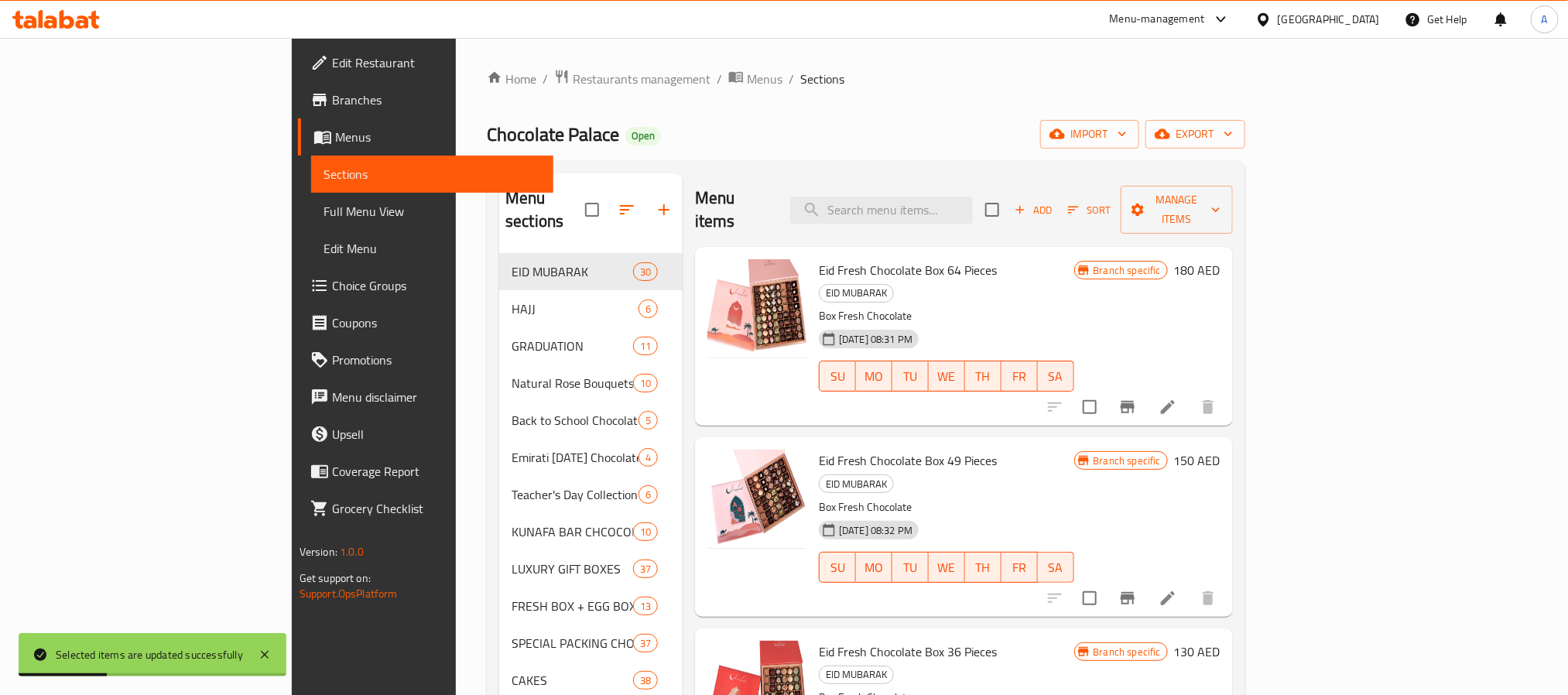
click at [1080, 365] on div "Eid Fresh Chocolate Box 64 Pieces EID MUBARAK Box Fresh Chocolate 27-03-2025 08…" at bounding box center [946, 336] width 267 height 166
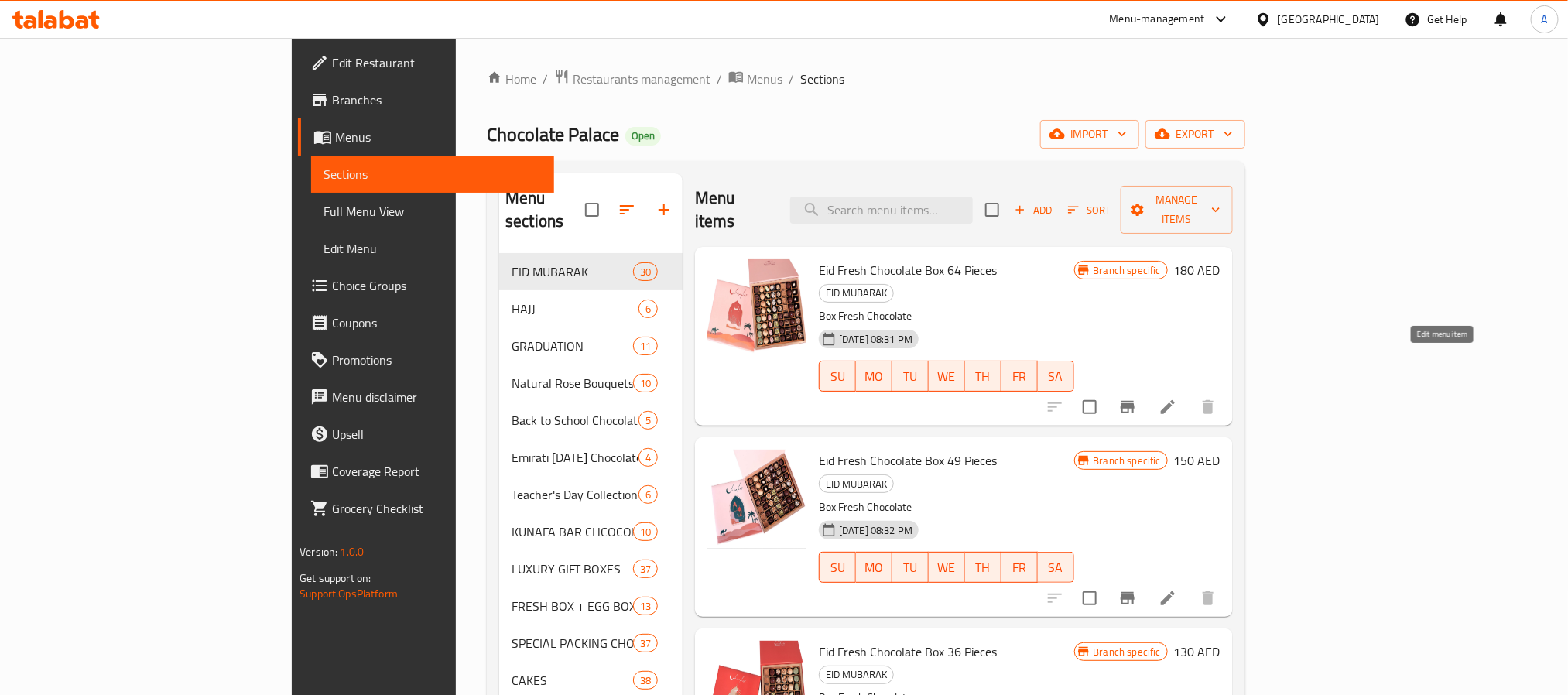
click at [1177, 398] on icon at bounding box center [1168, 407] width 19 height 19
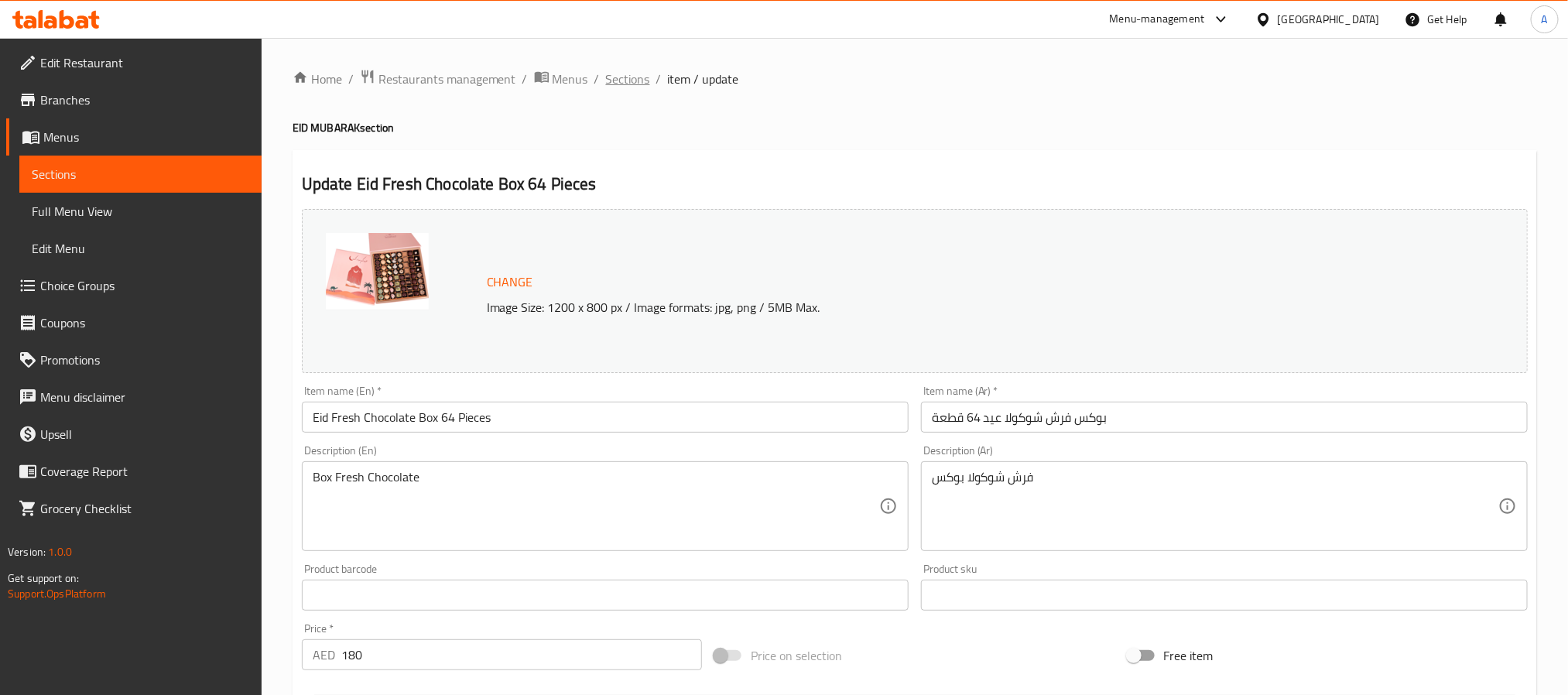
click at [615, 74] on span "Sections" at bounding box center [628, 79] width 44 height 19
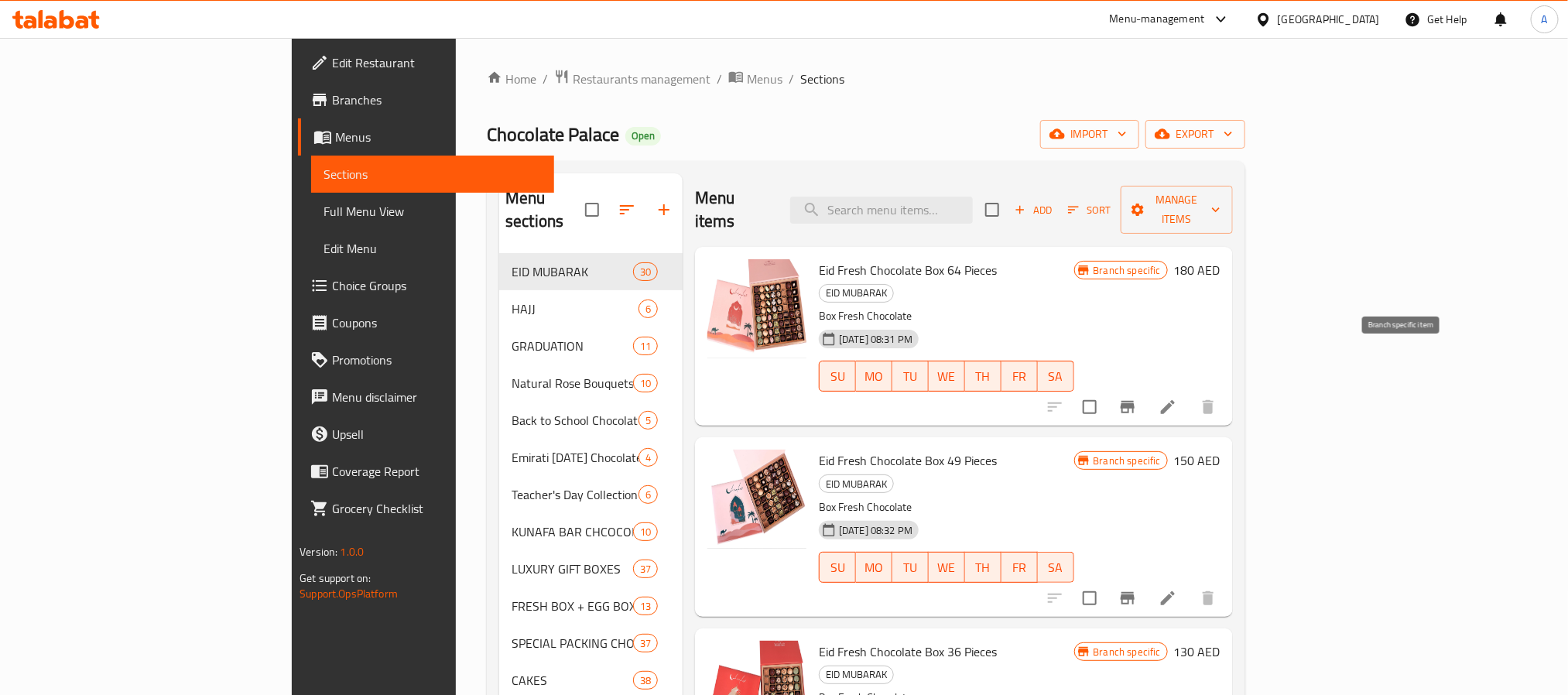
click at [1146, 389] on button "Branch-specific-item" at bounding box center [1127, 407] width 37 height 37
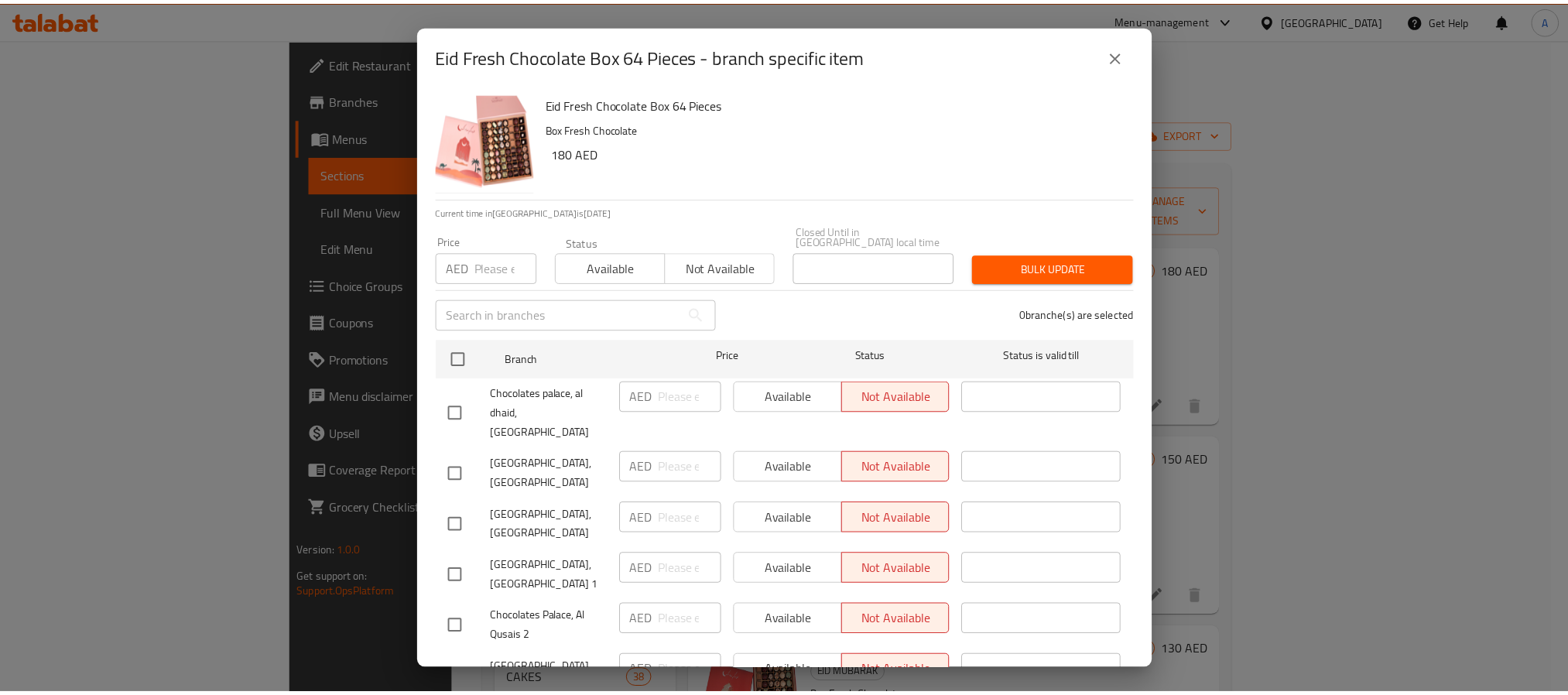
scroll to position [214, 0]
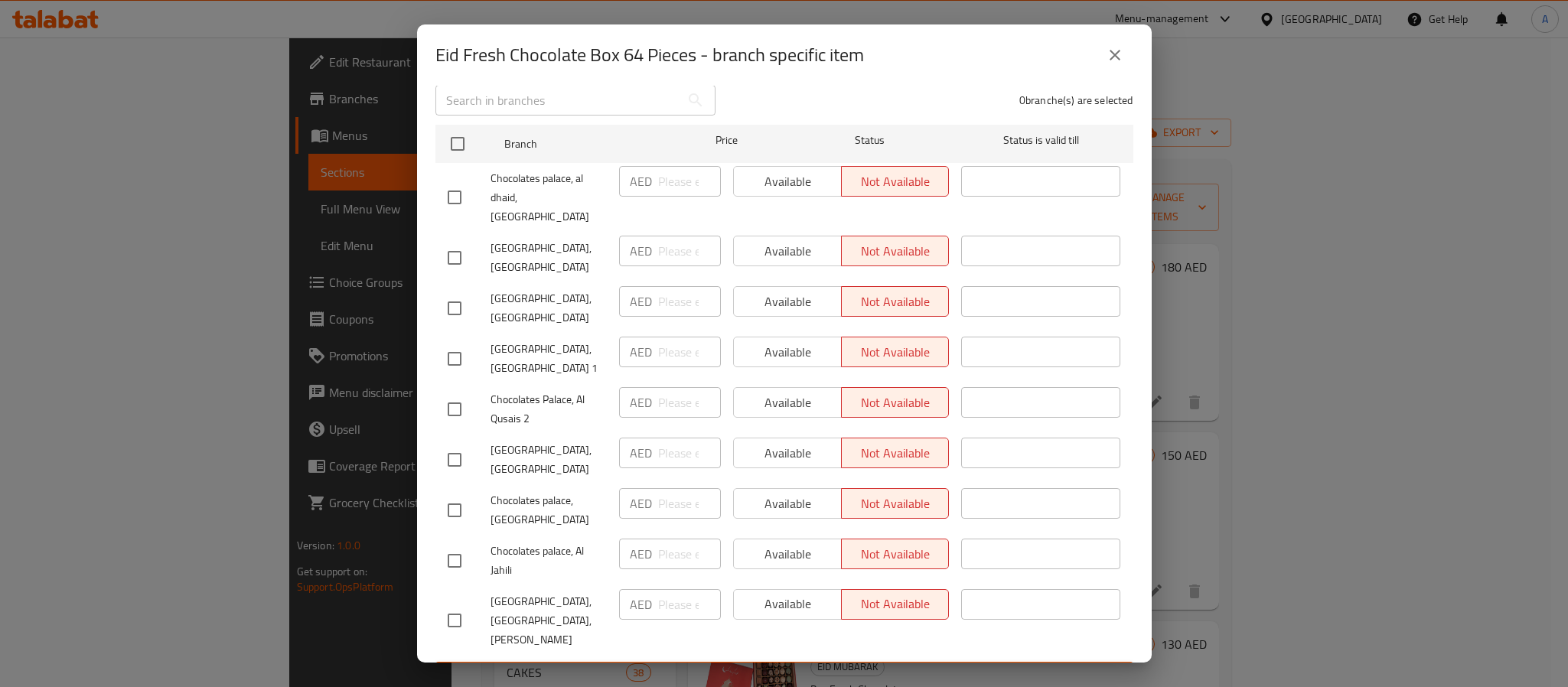
click at [1114, 53] on icon "close" at bounding box center [1115, 55] width 19 height 19
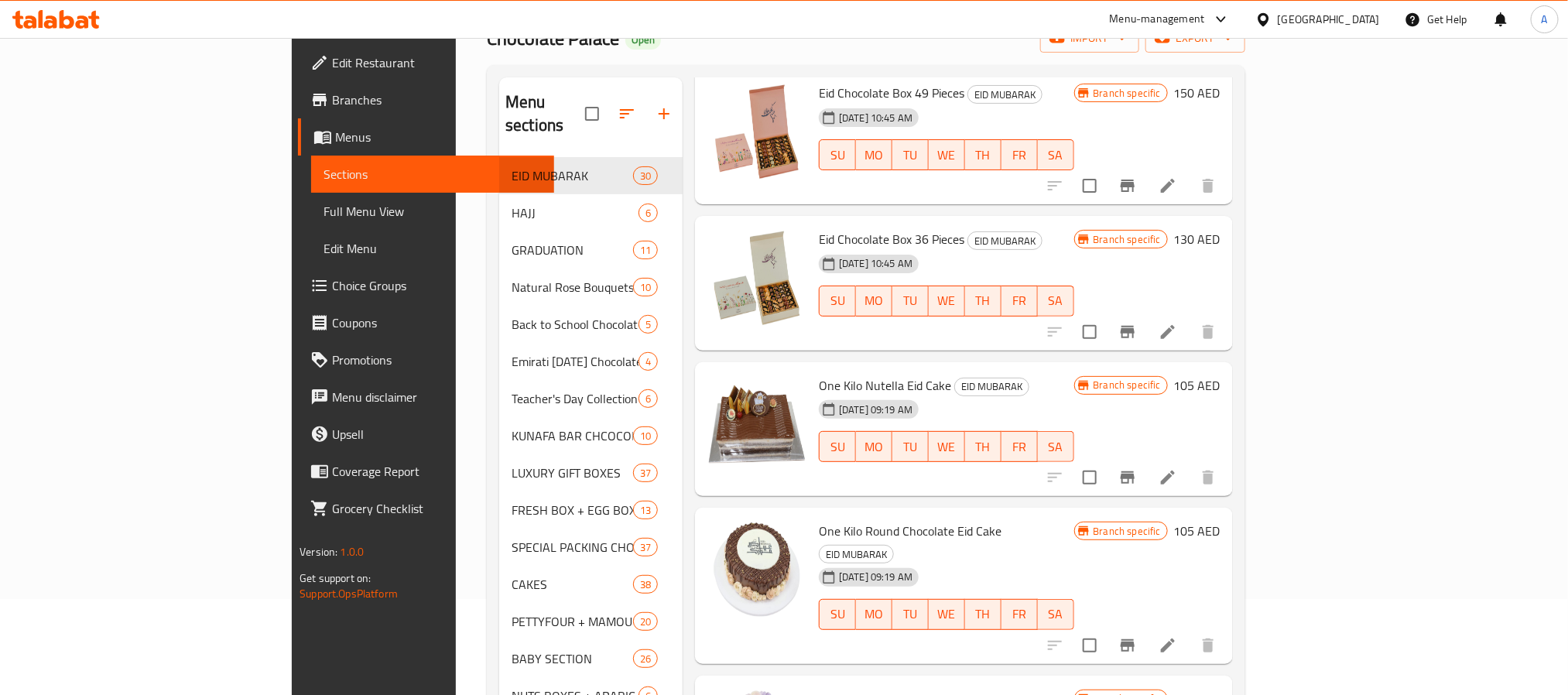
scroll to position [217, 0]
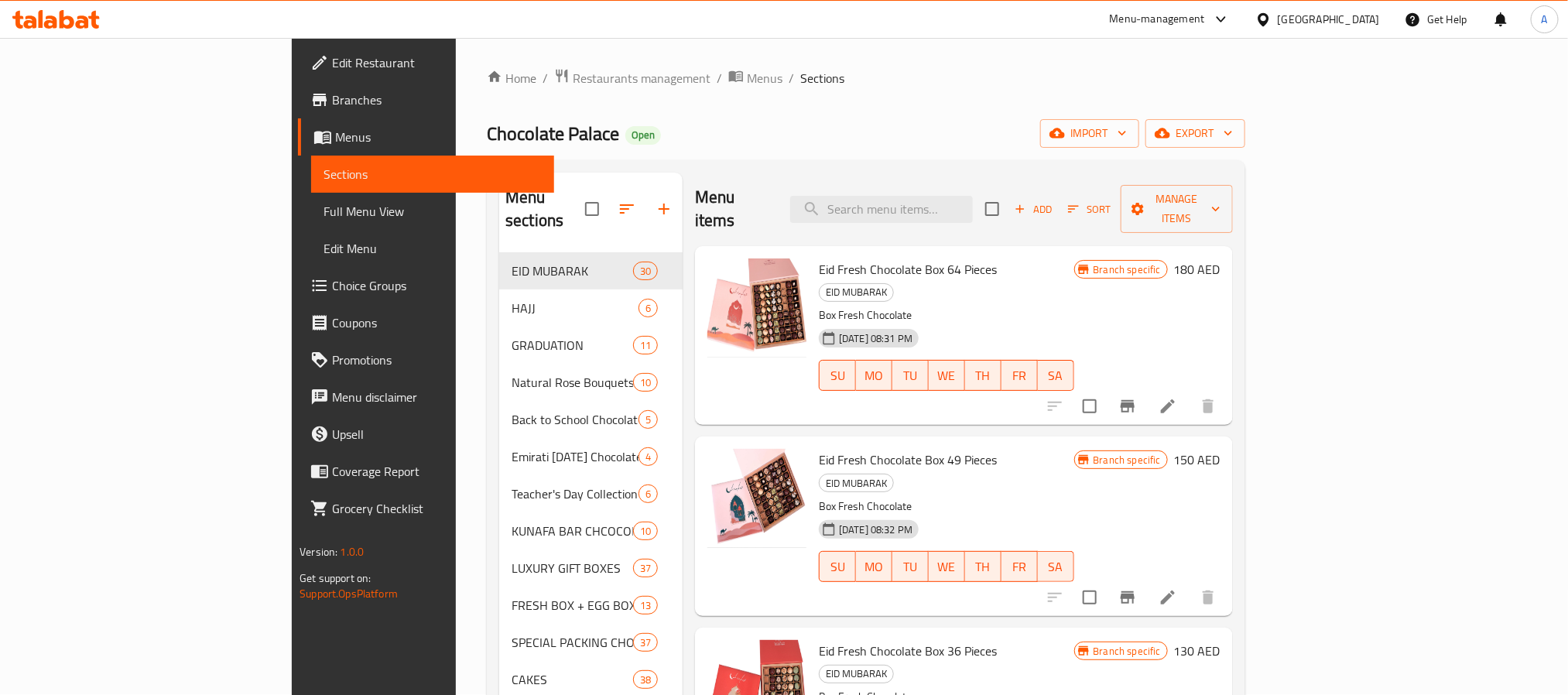
scroll to position [0, 0]
click at [1221, 191] on span "Manage items" at bounding box center [1176, 210] width 87 height 39
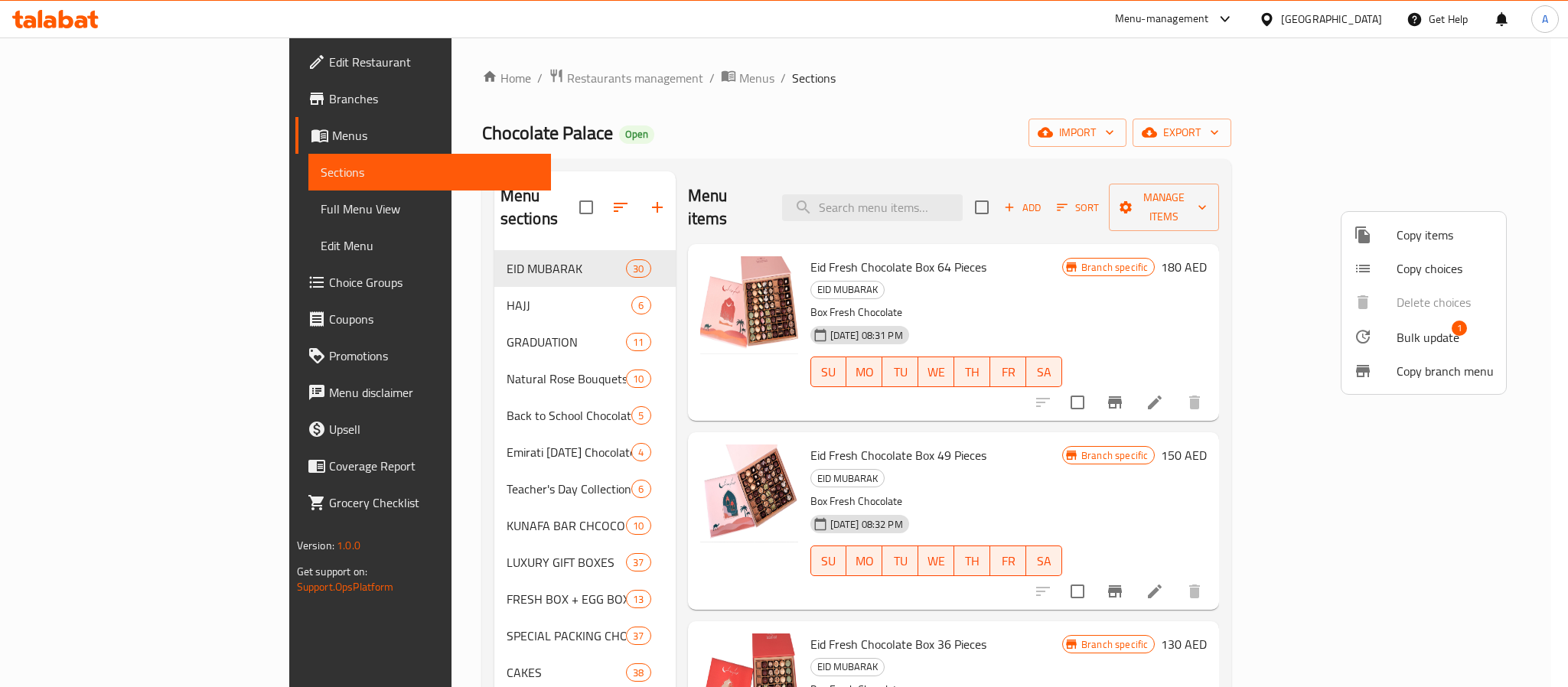
click at [1412, 332] on span "Bulk update" at bounding box center [1428, 338] width 63 height 19
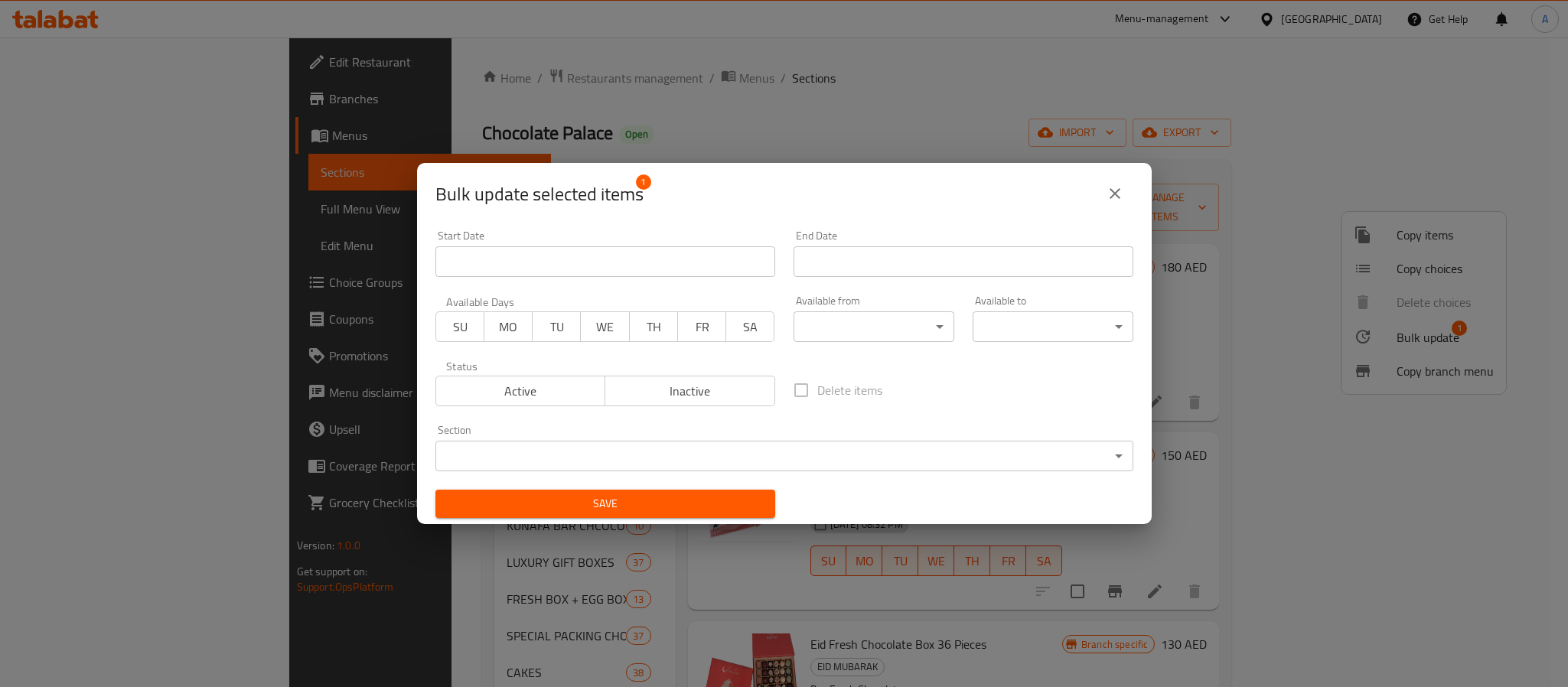
click at [561, 445] on body "​ Menu-management United Arab Emirates Get Help A Edit Restaurant Branches Menu…" at bounding box center [784, 362] width 1568 height 650
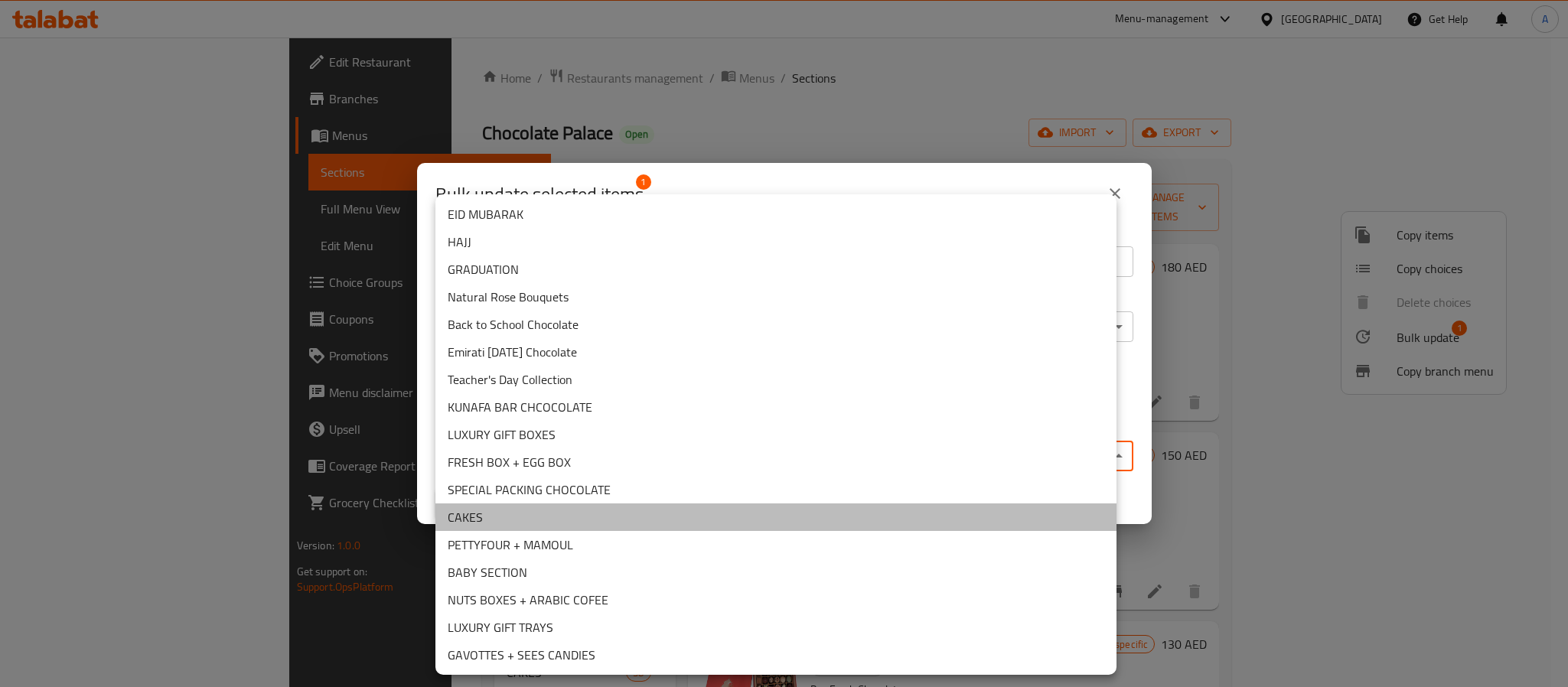
click at [492, 515] on li "CAKES" at bounding box center [776, 517] width 681 height 28
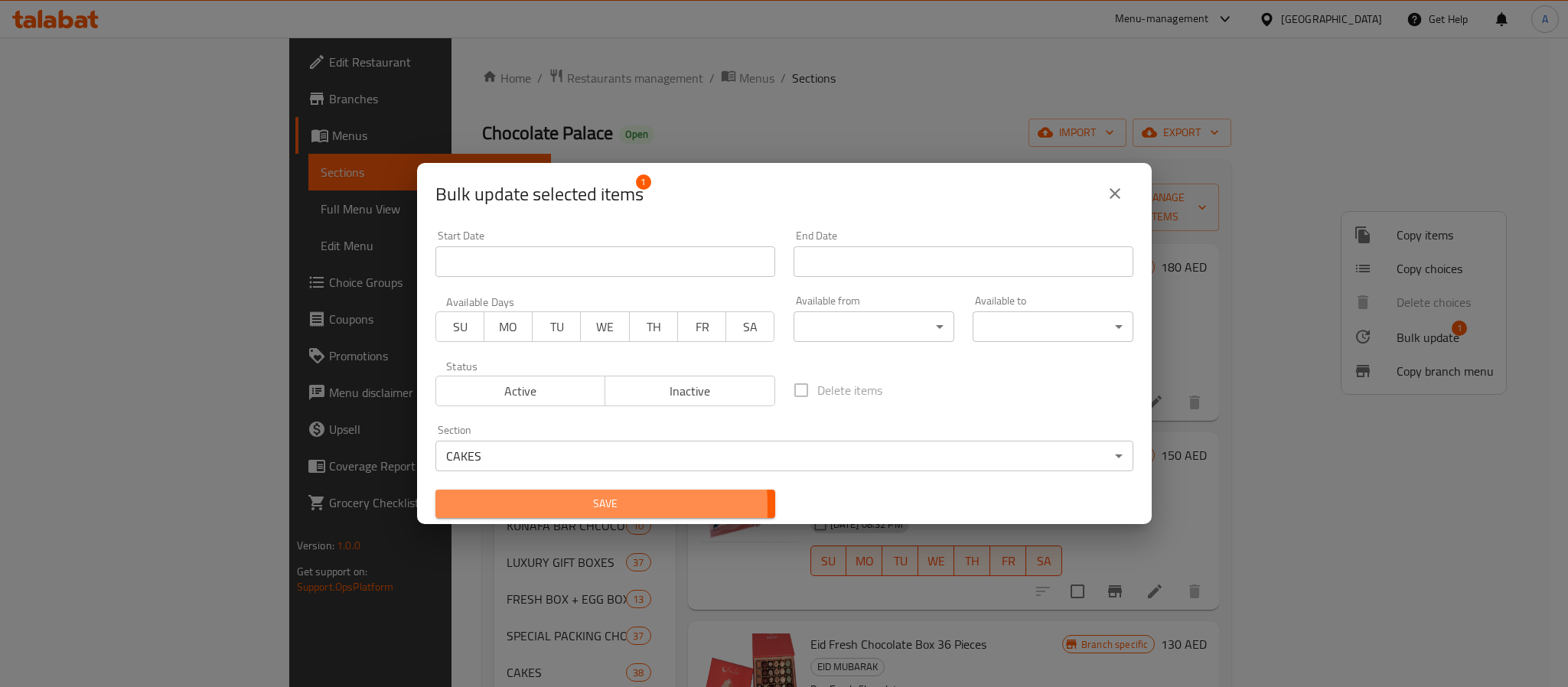
click at [525, 508] on span "Save" at bounding box center [605, 503] width 316 height 19
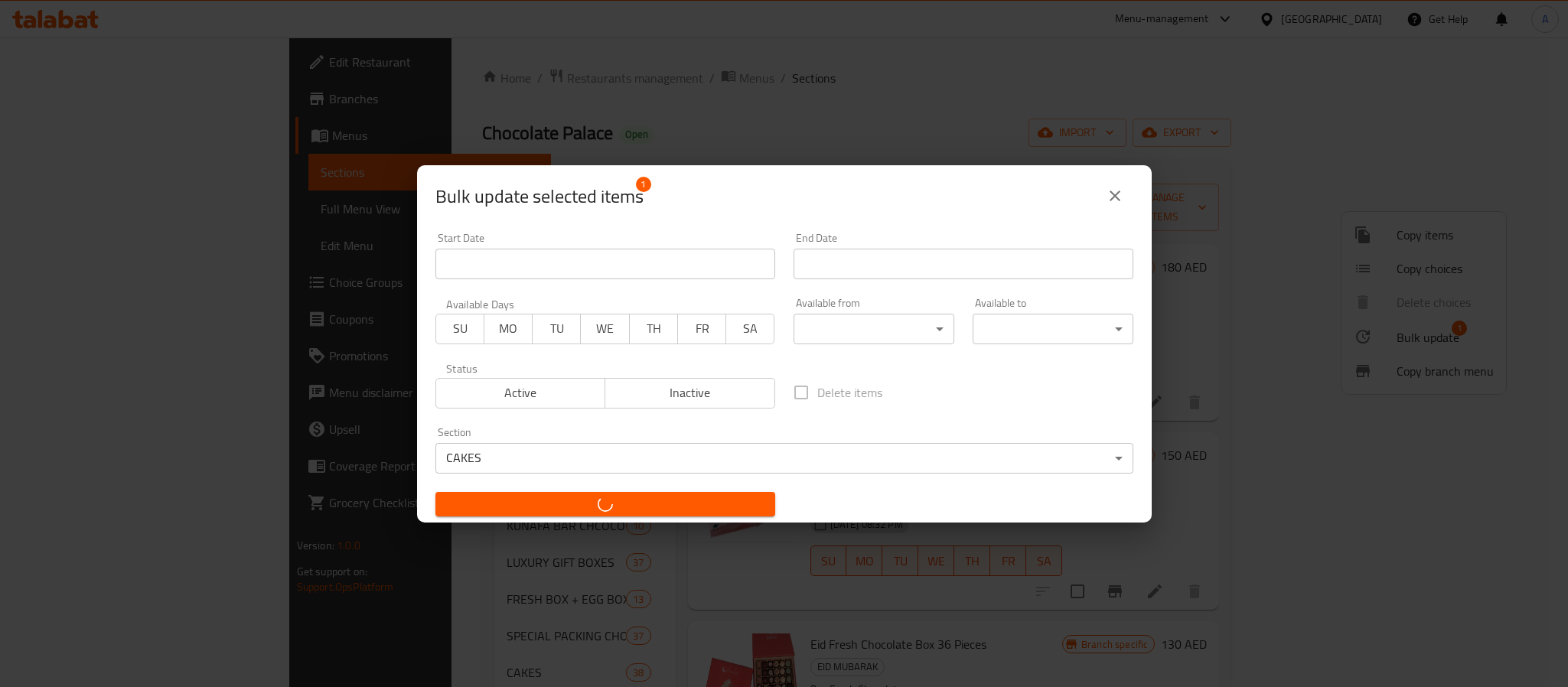
checkbox input "false"
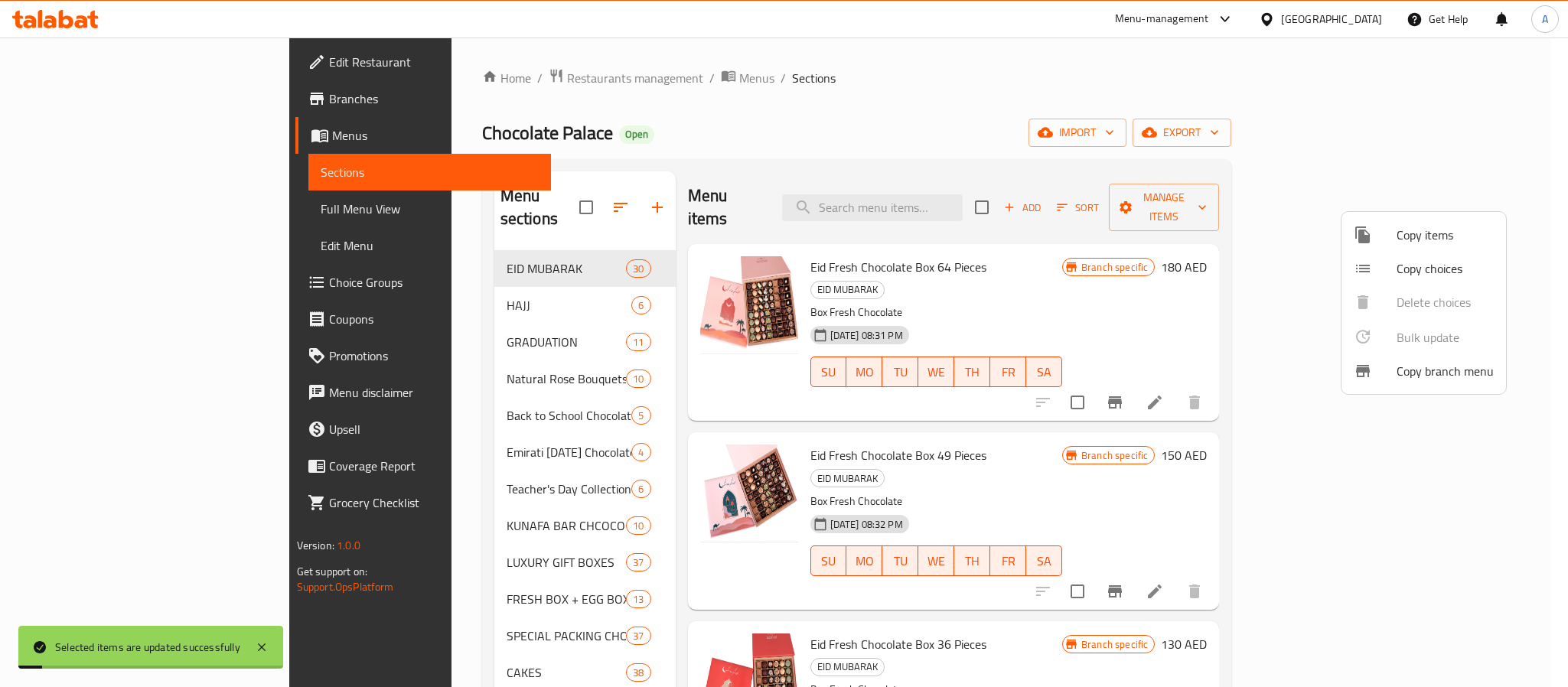
click at [1024, 569] on div at bounding box center [784, 344] width 1568 height 687
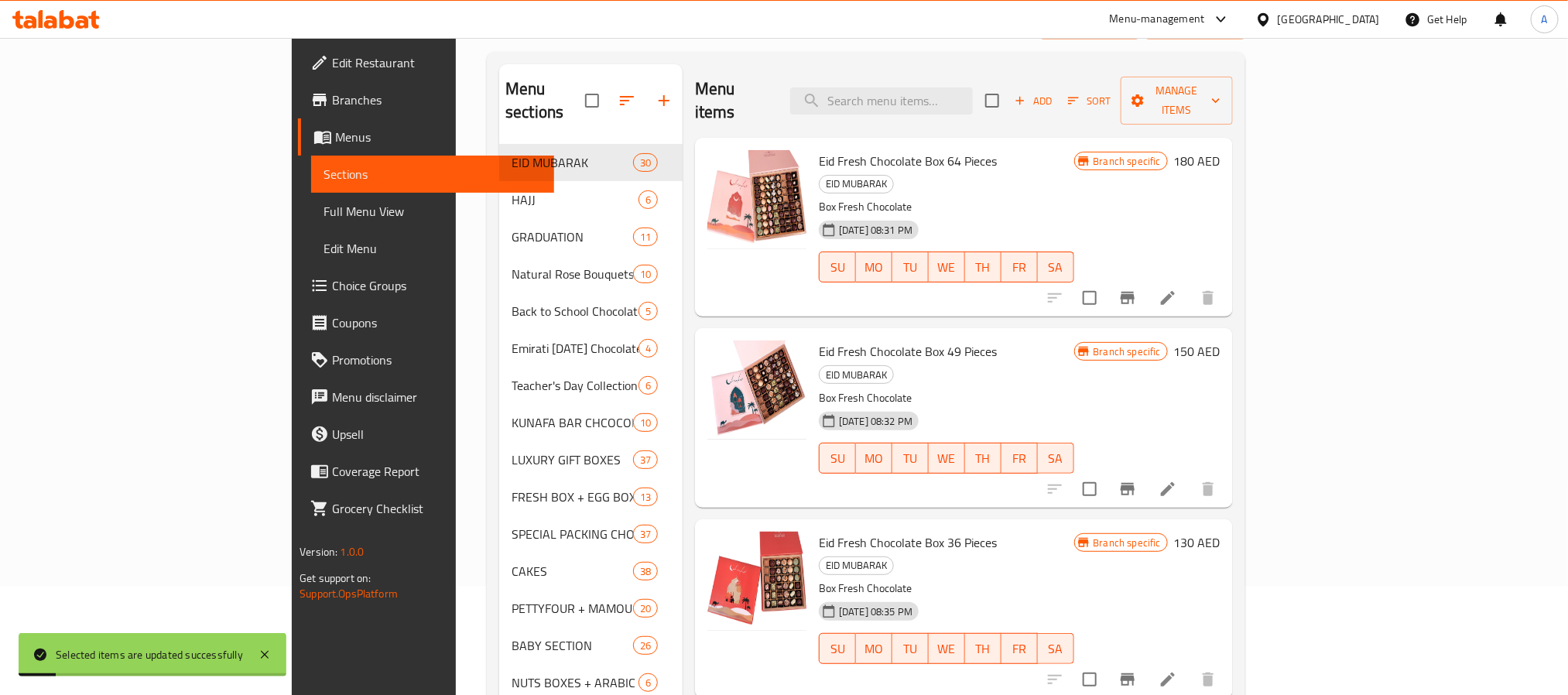
scroll to position [217, 0]
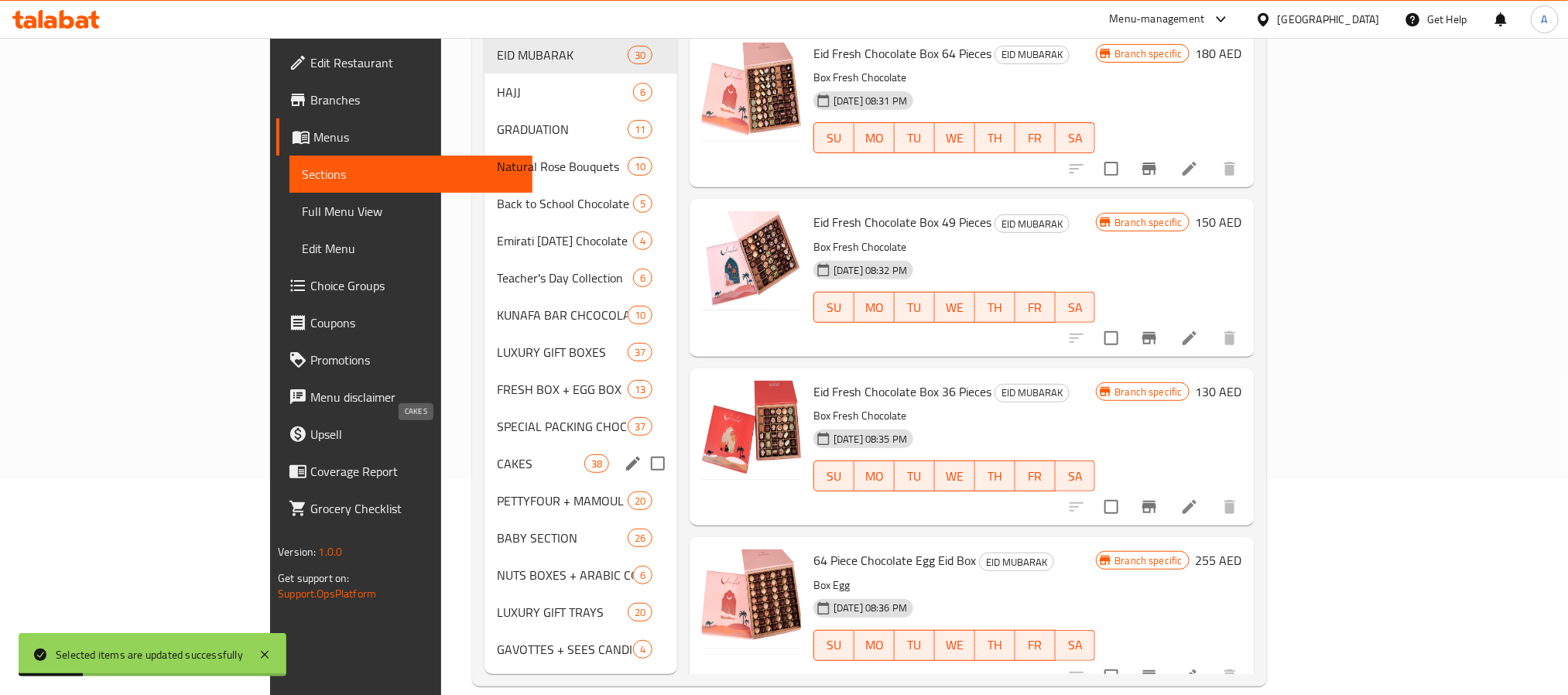
click at [497, 454] on span "CAKES" at bounding box center [540, 464] width 86 height 19
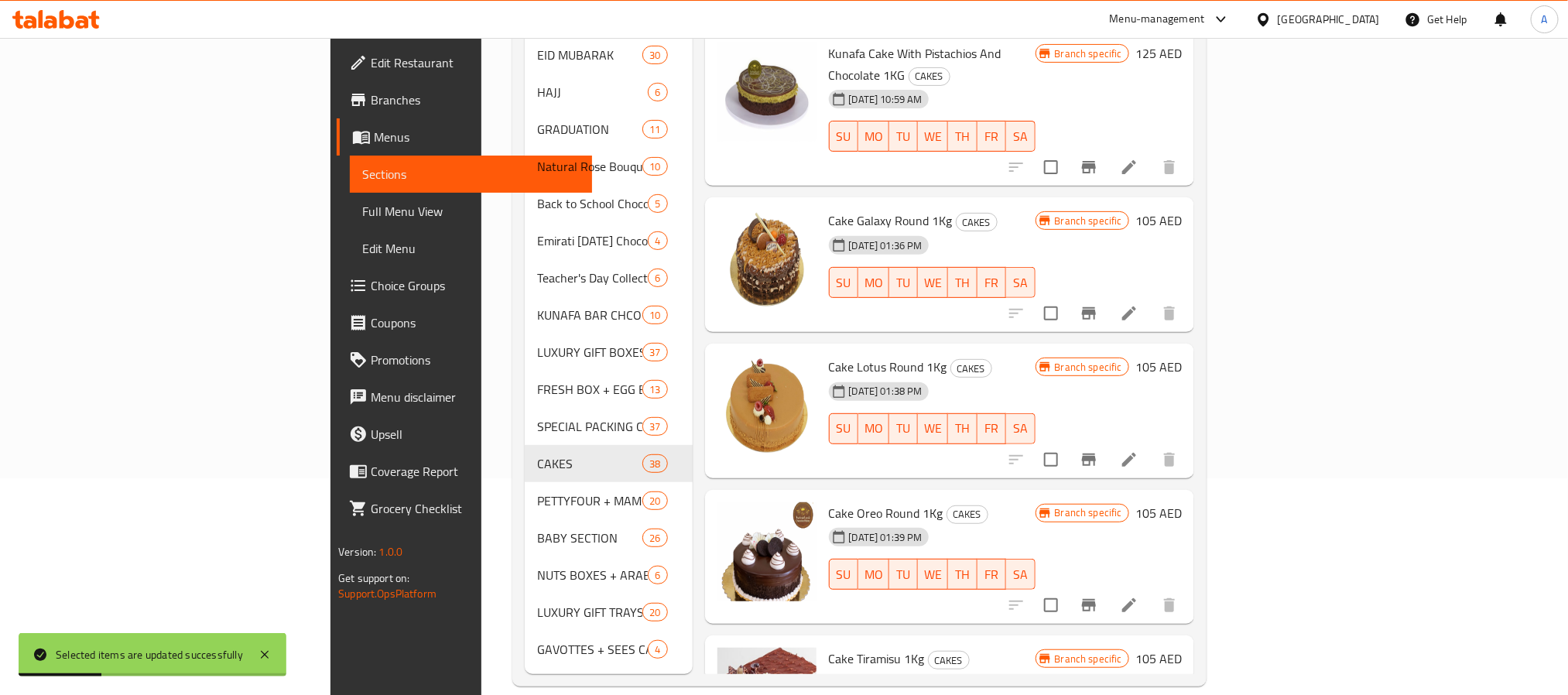
click at [955, 407] on div "SU MO TU WE TH FR SA" at bounding box center [932, 429] width 219 height 44
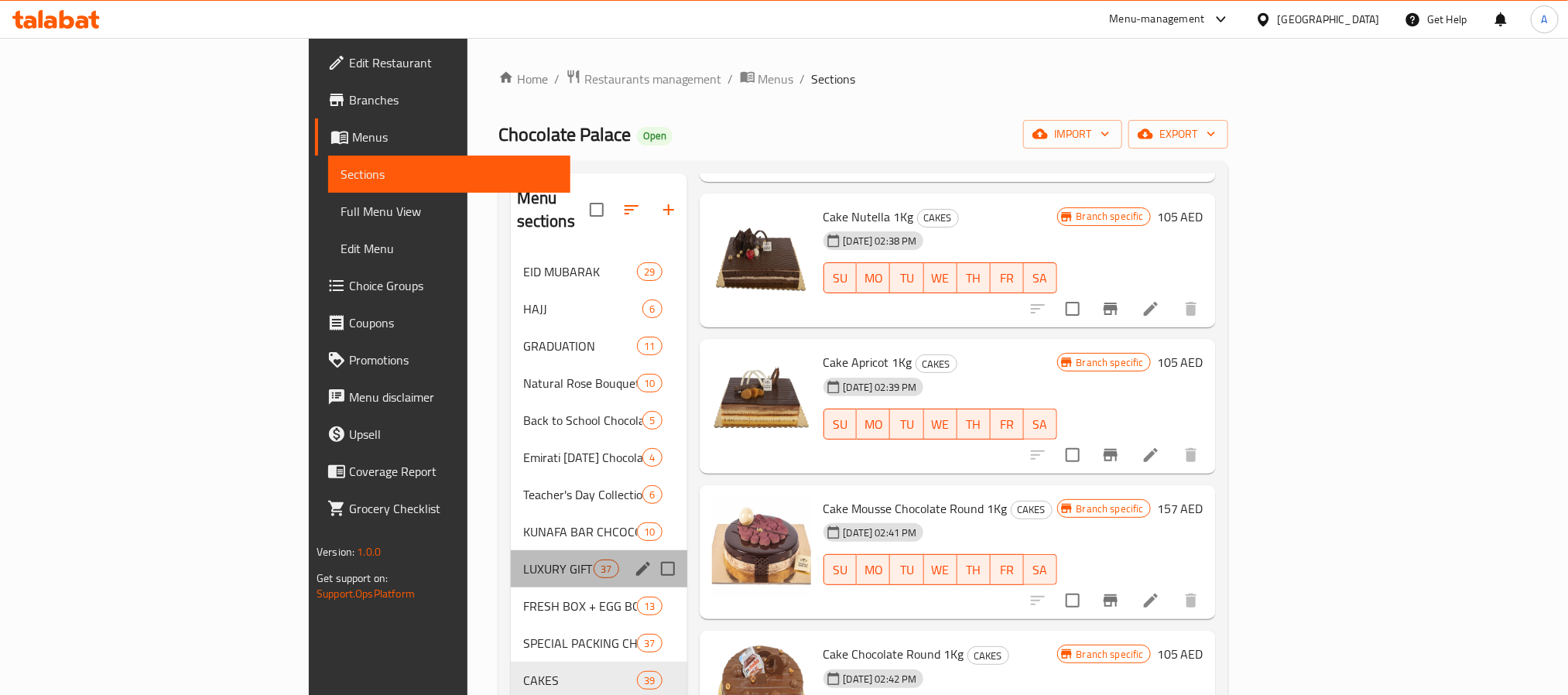
drag, startPoint x: 388, startPoint y: 532, endPoint x: 402, endPoint y: 528, distance: 14.6
click at [511, 550] on div "LUXURY GIFT BOXES 37" at bounding box center [599, 568] width 176 height 37
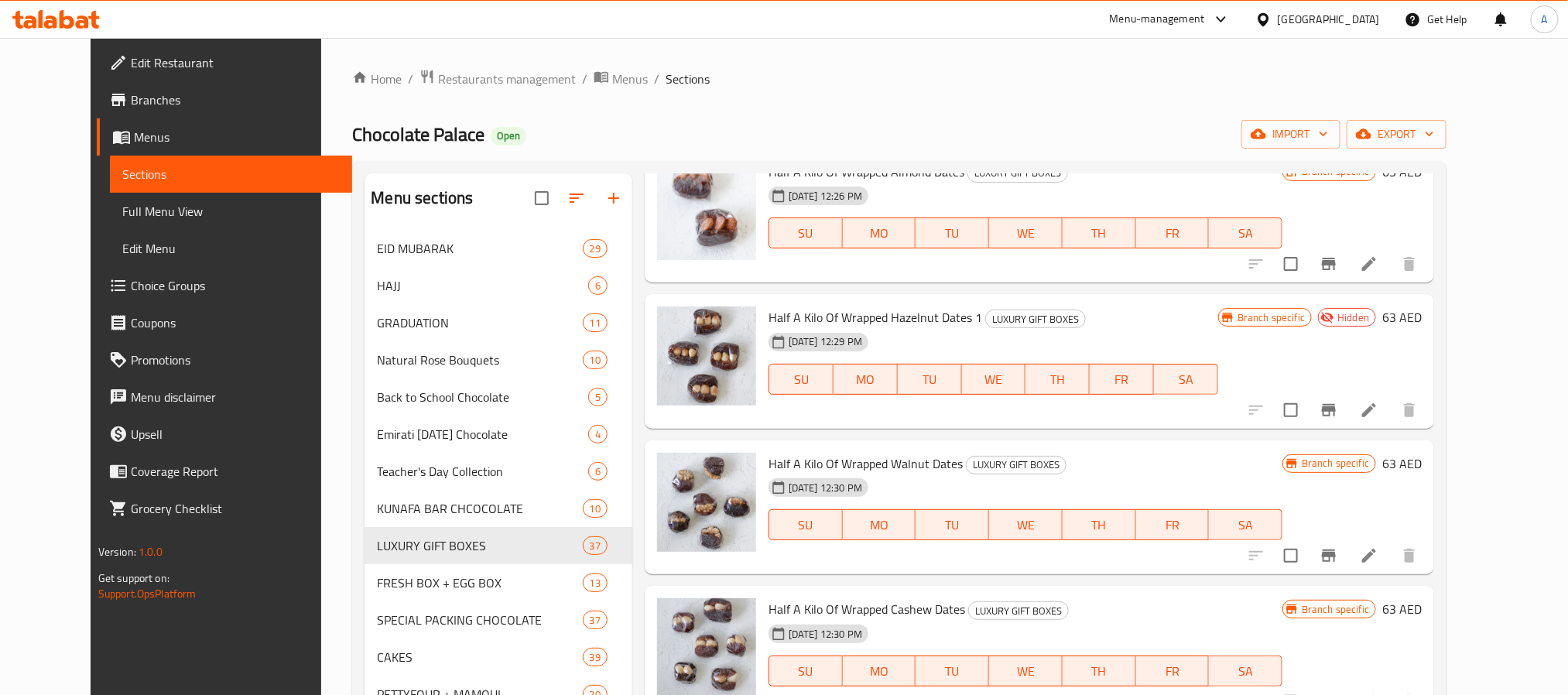
scroll to position [1127, 0]
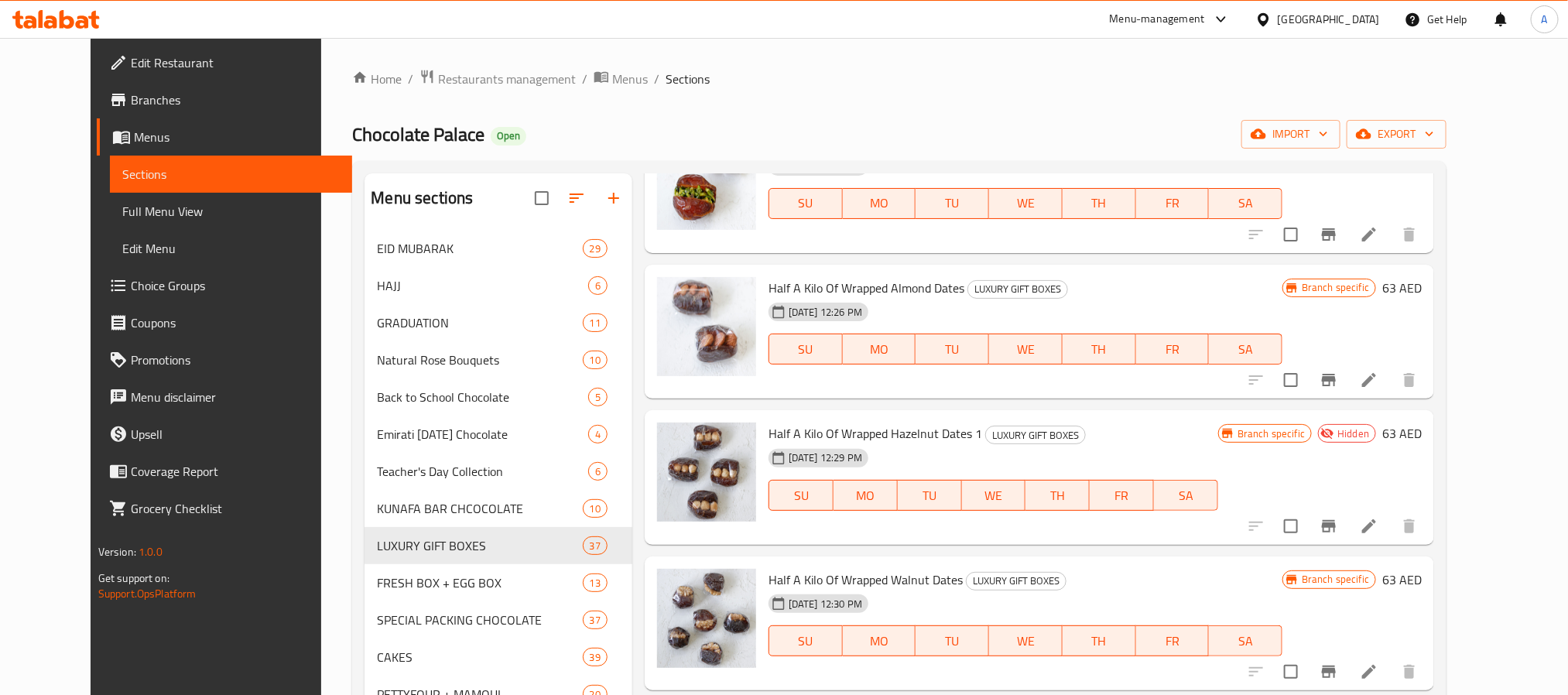
click at [953, 431] on span "Half A Kilo Of Wrapped Hazelnut Dates 1" at bounding box center [875, 433] width 214 height 23
copy h6 "Half A Kilo Of Wrapped Hazelnut Dates 1"
click at [1378, 523] on icon at bounding box center [1369, 526] width 19 height 19
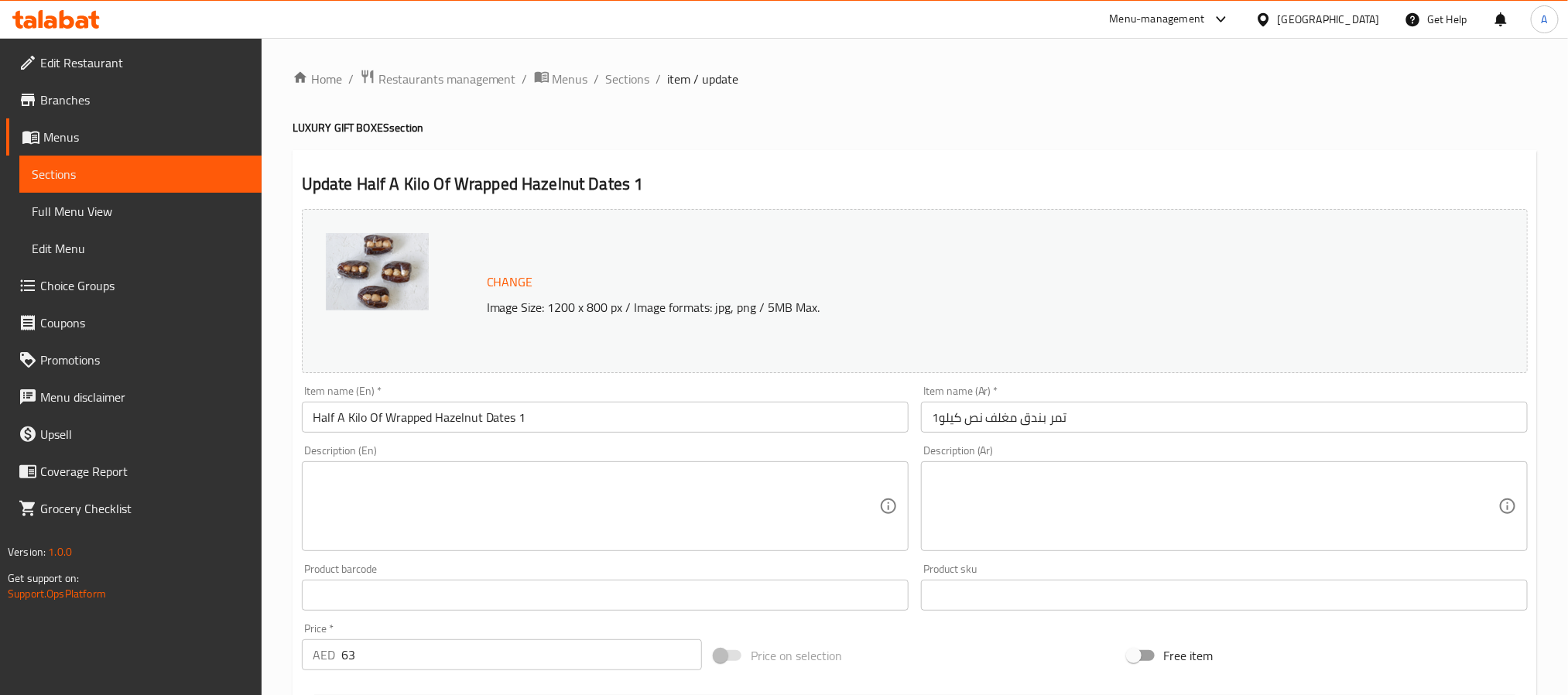
click at [581, 413] on input "Half A Kilo Of Wrapped Hazelnut Dates 1" at bounding box center [605, 417] width 606 height 31
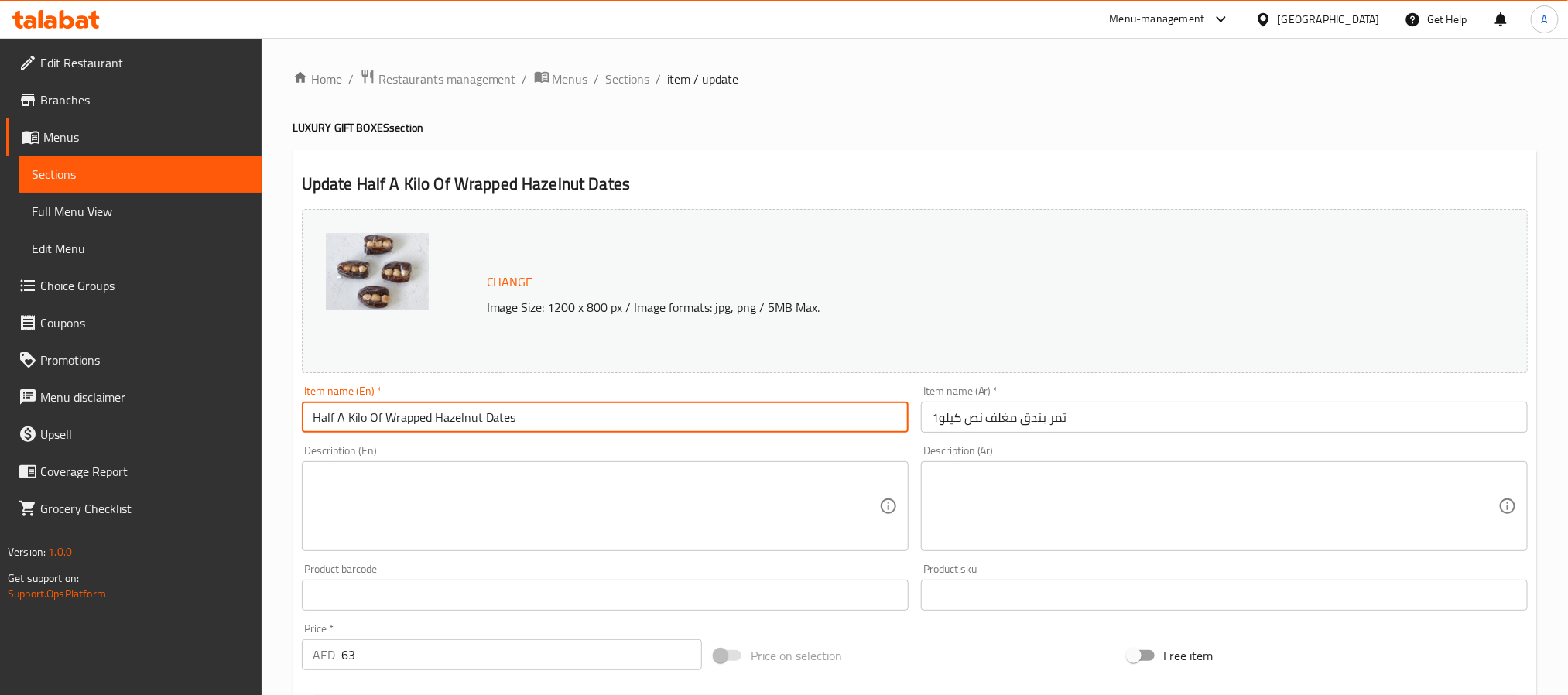
type input "Half A Kilo Of Wrapped Hazelnut Dates"
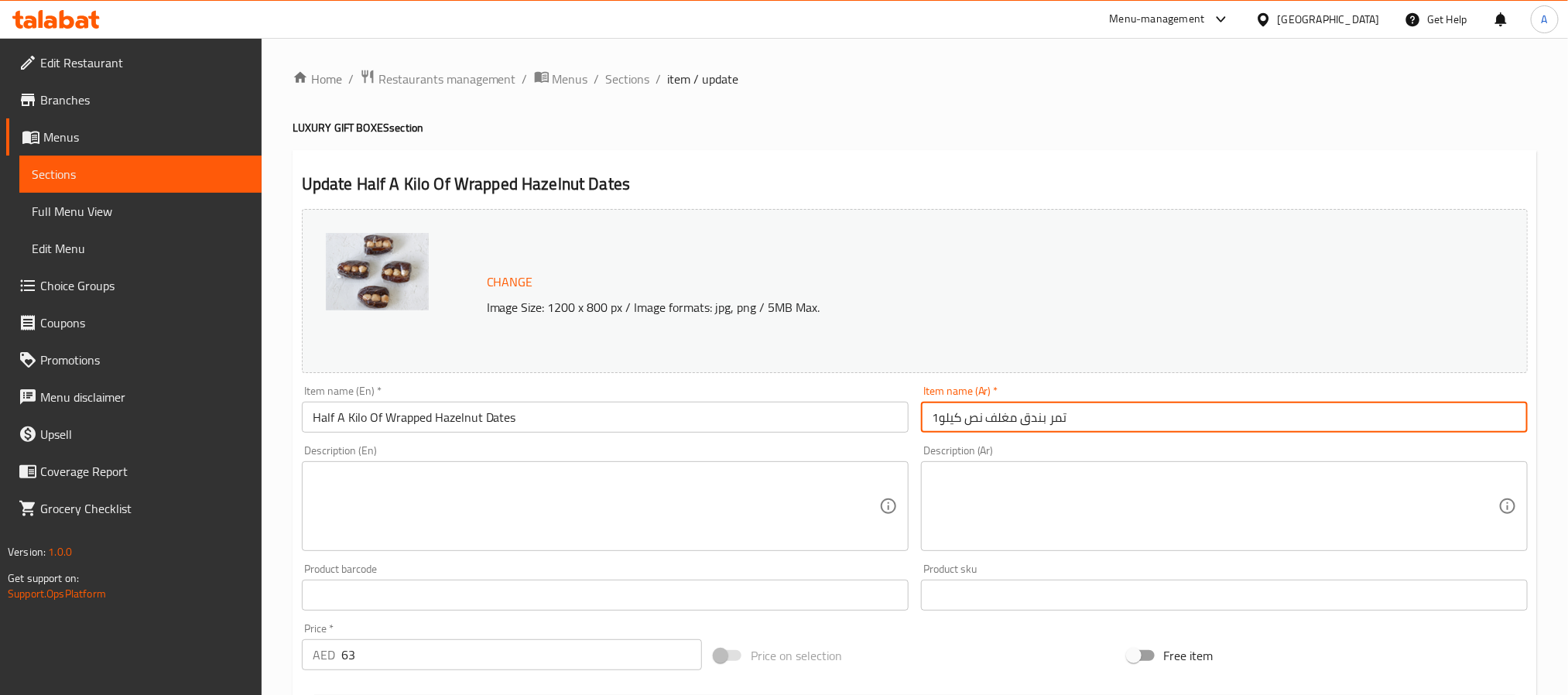
click at [937, 425] on input "تمر بندق مغلف نص كيلو1" at bounding box center [1223, 417] width 606 height 31
type input "تمر بندق مغلف نص كيلو"
click at [629, 74] on span "Sections" at bounding box center [628, 79] width 44 height 19
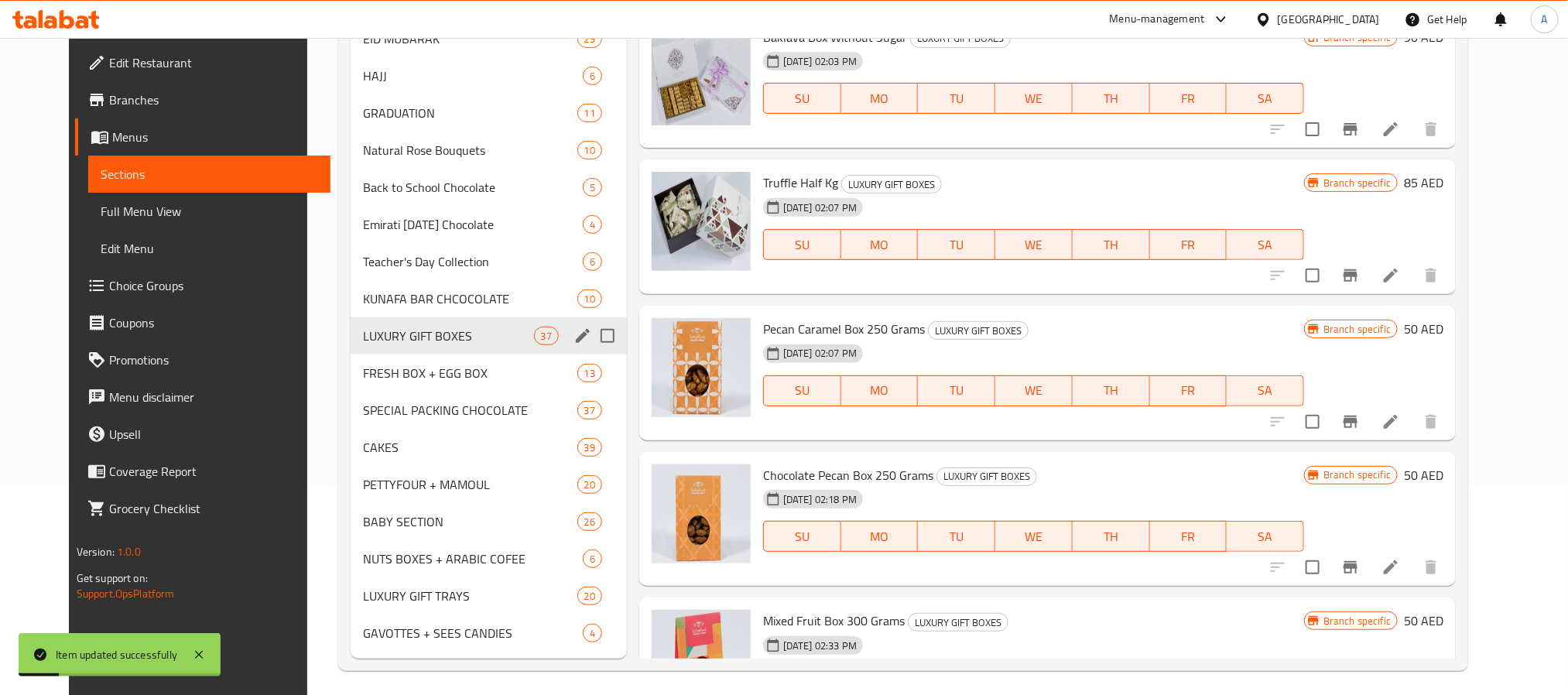
scroll to position [217, 0]
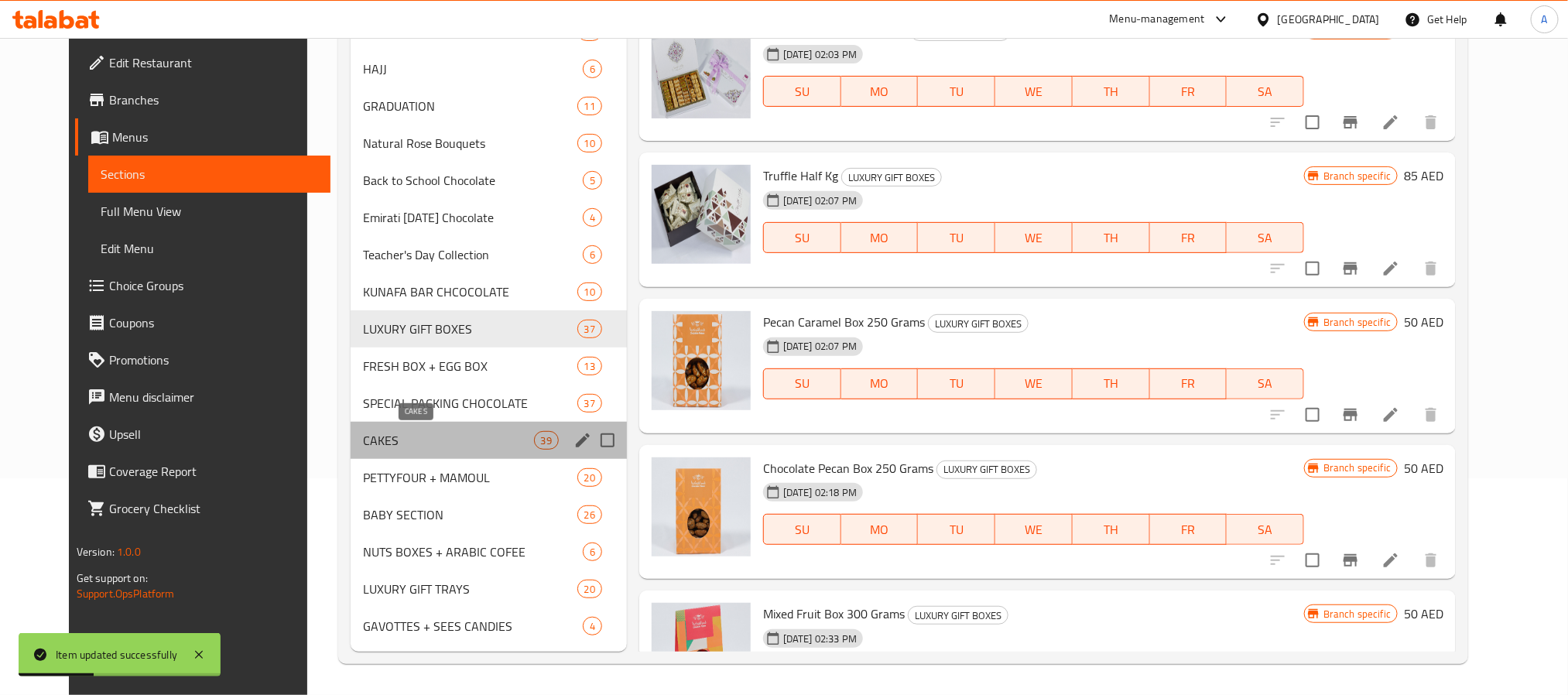
click at [397, 449] on span "CAKES" at bounding box center [448, 441] width 171 height 19
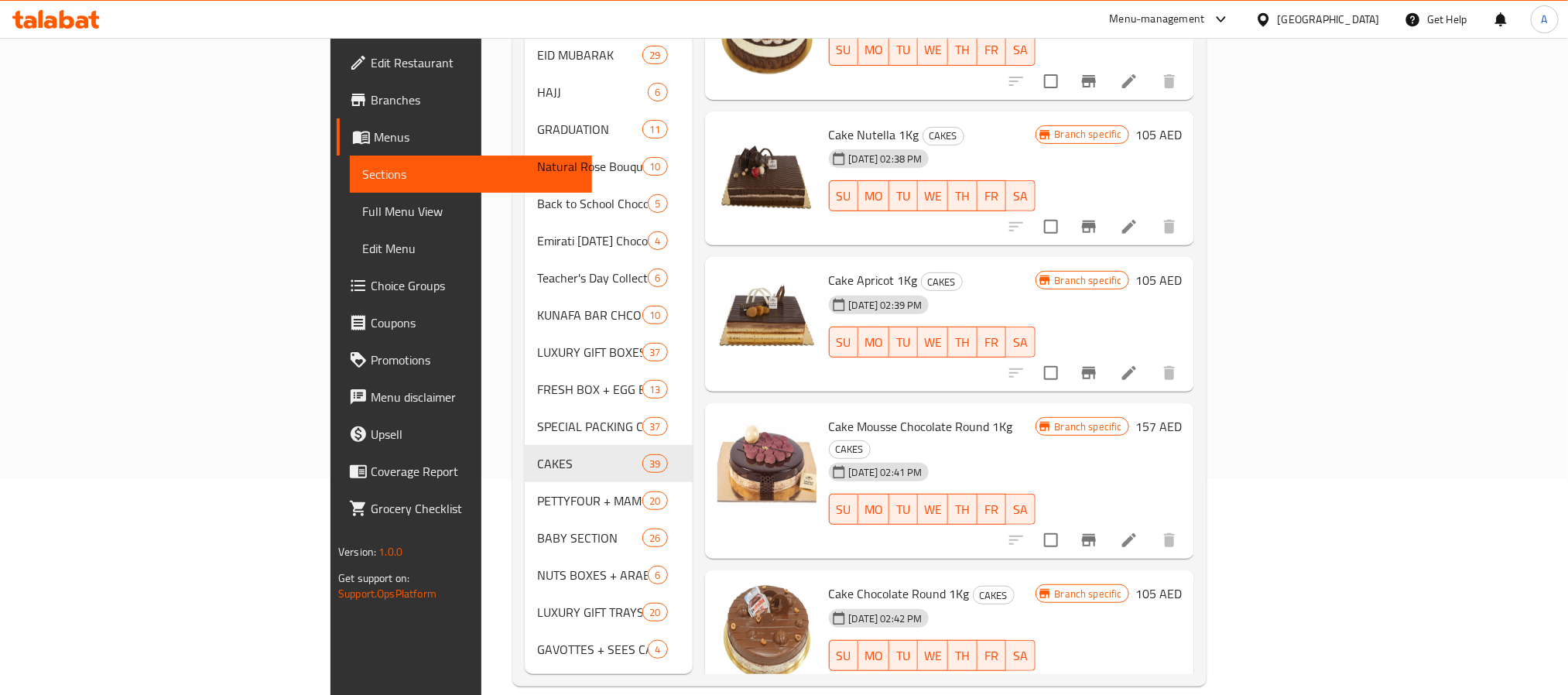
scroll to position [1573, 0]
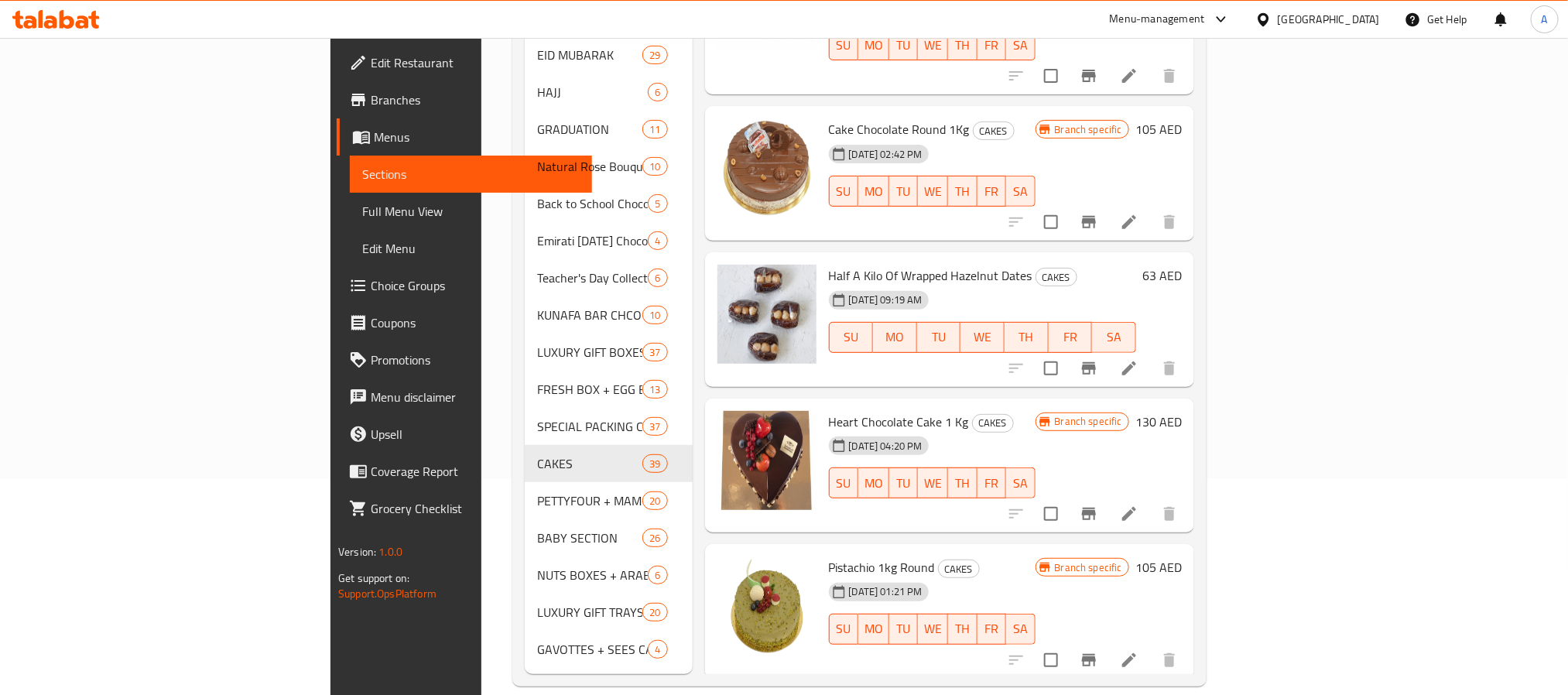
click at [829, 264] on span "Half A Kilo Of Wrapped Hazelnut Dates" at bounding box center [931, 275] width 204 height 23
copy h6 "Half A Kilo Of Wrapped Hazelnut Dates"
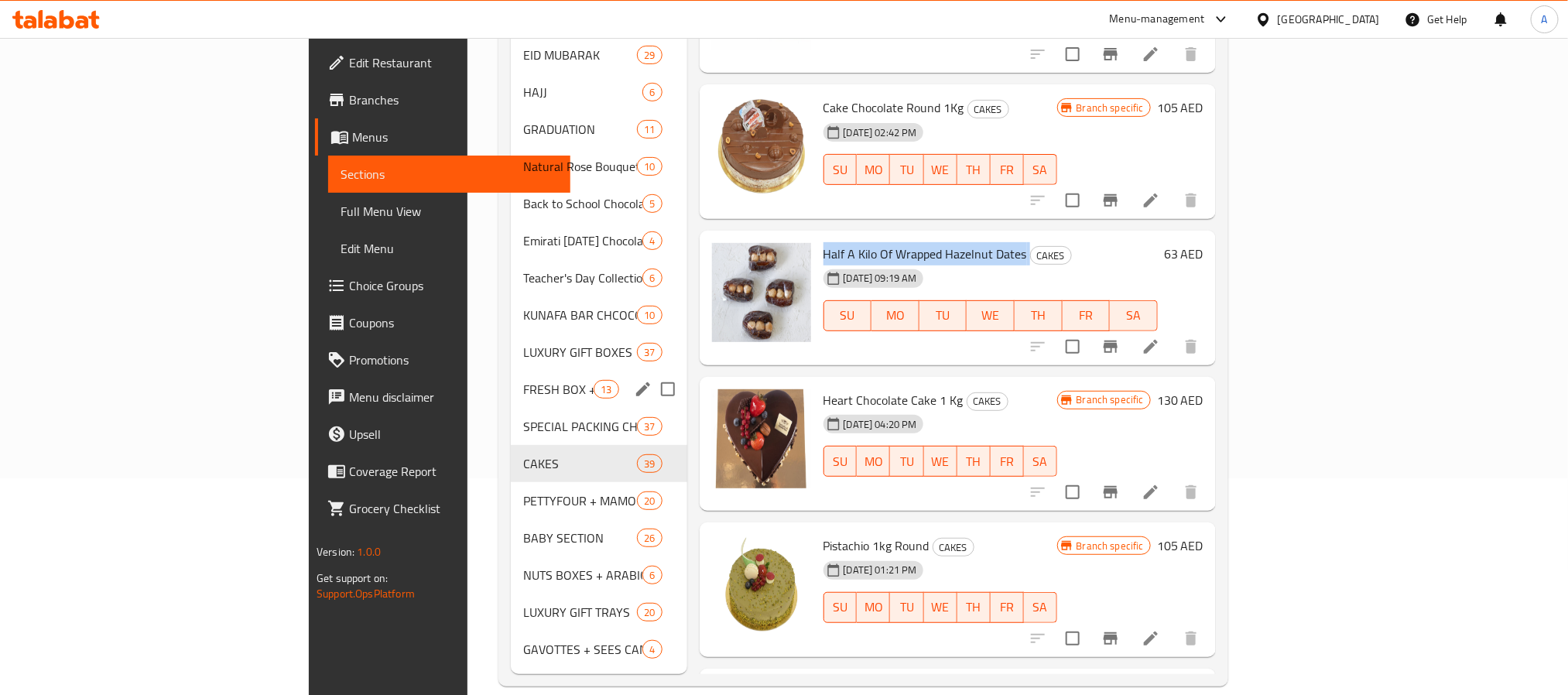
scroll to position [0, 0]
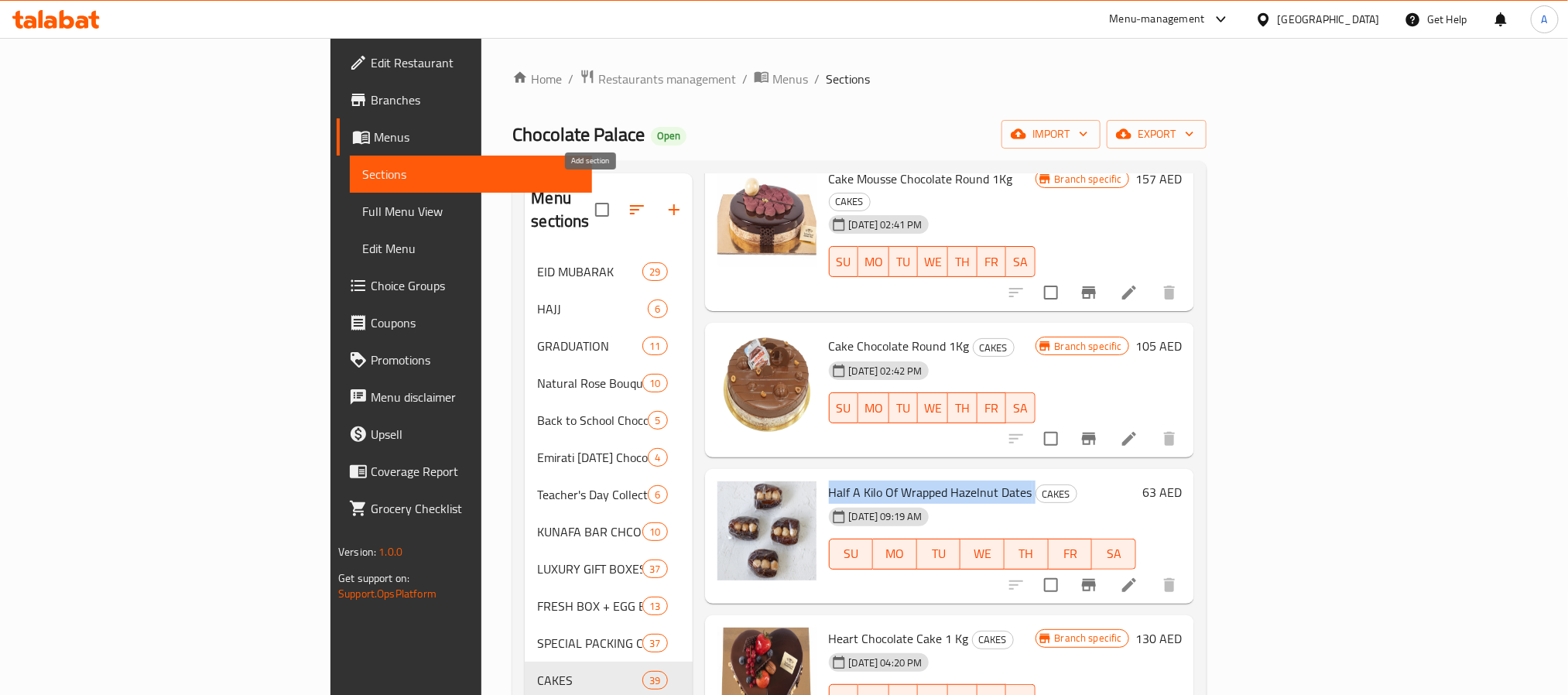
click at [655, 209] on button "button" at bounding box center [673, 209] width 37 height 37
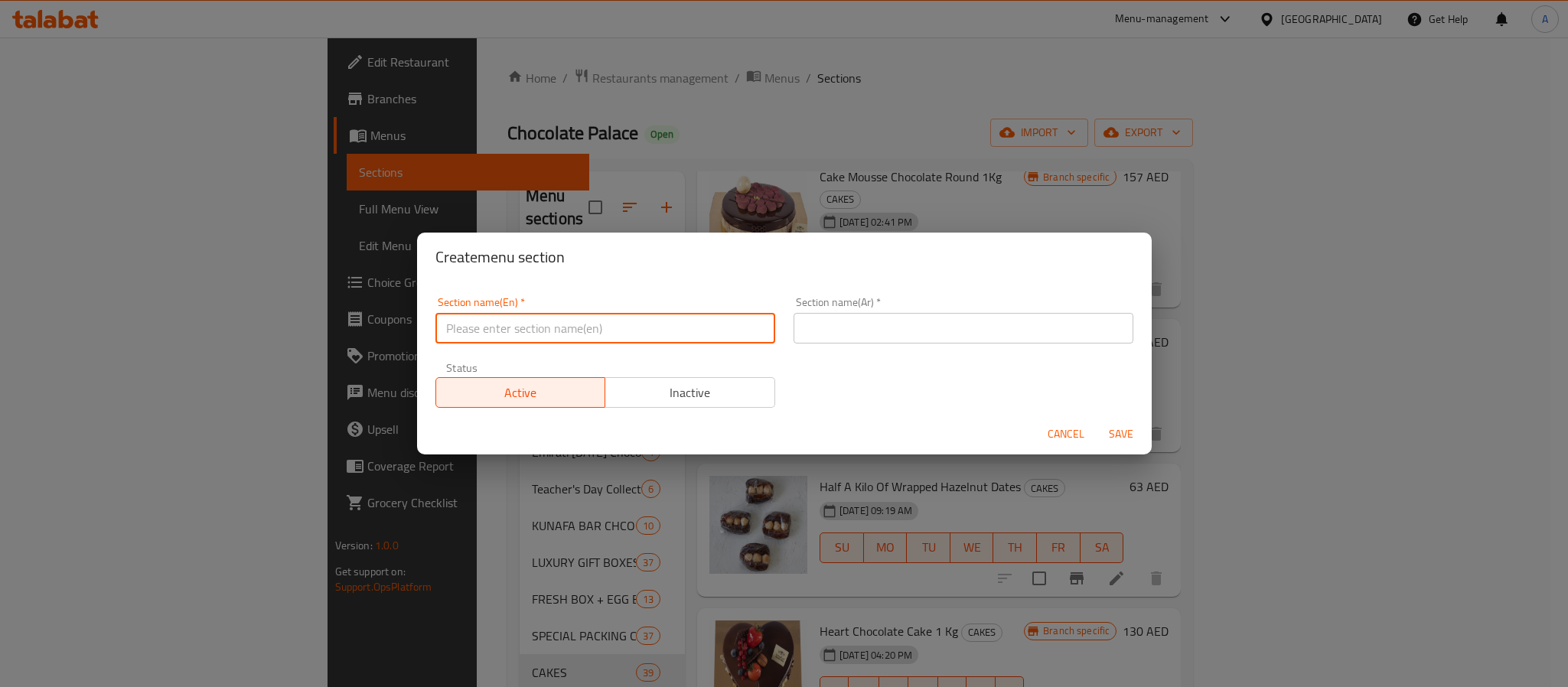
click at [556, 313] on input "text" at bounding box center [606, 328] width 340 height 30
type input "Delete"
click at [812, 315] on input "text" at bounding box center [964, 328] width 340 height 30
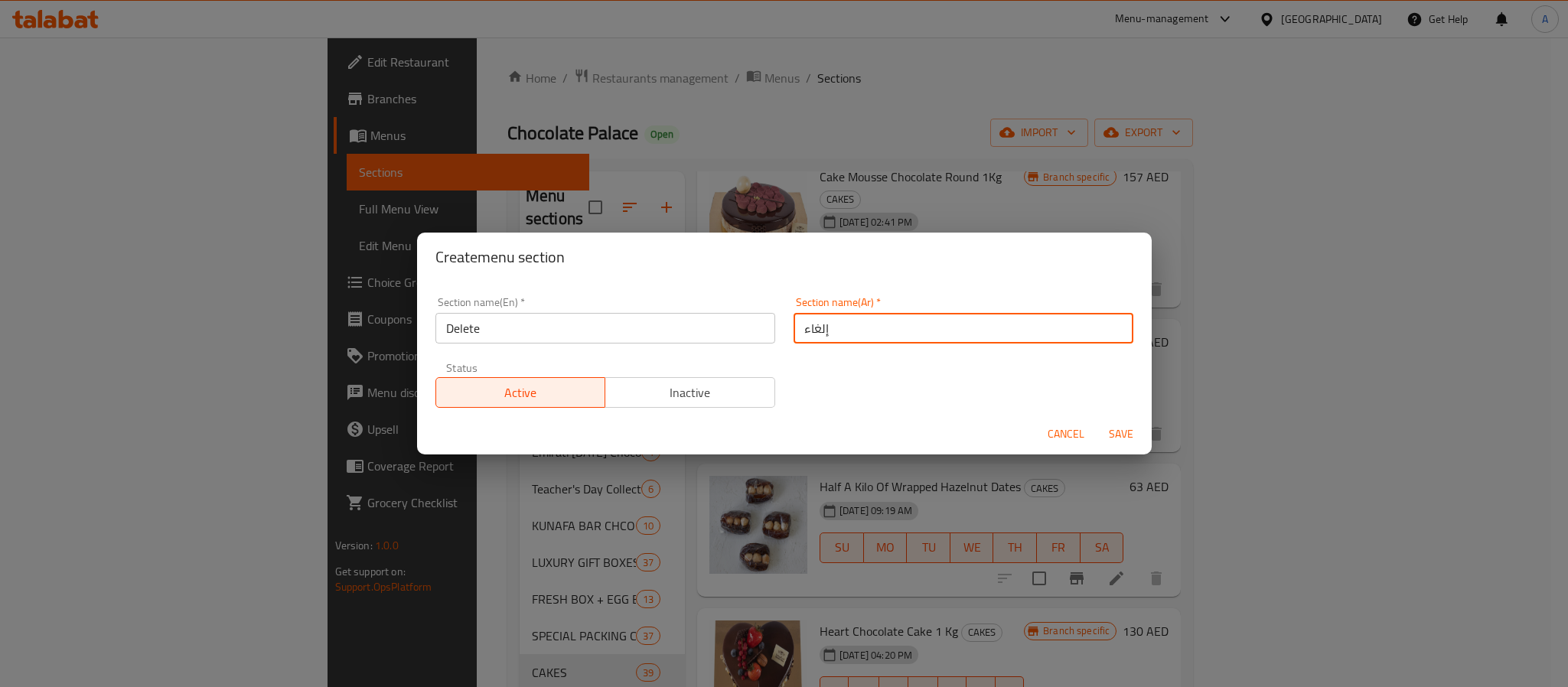
type input "إلغاء"
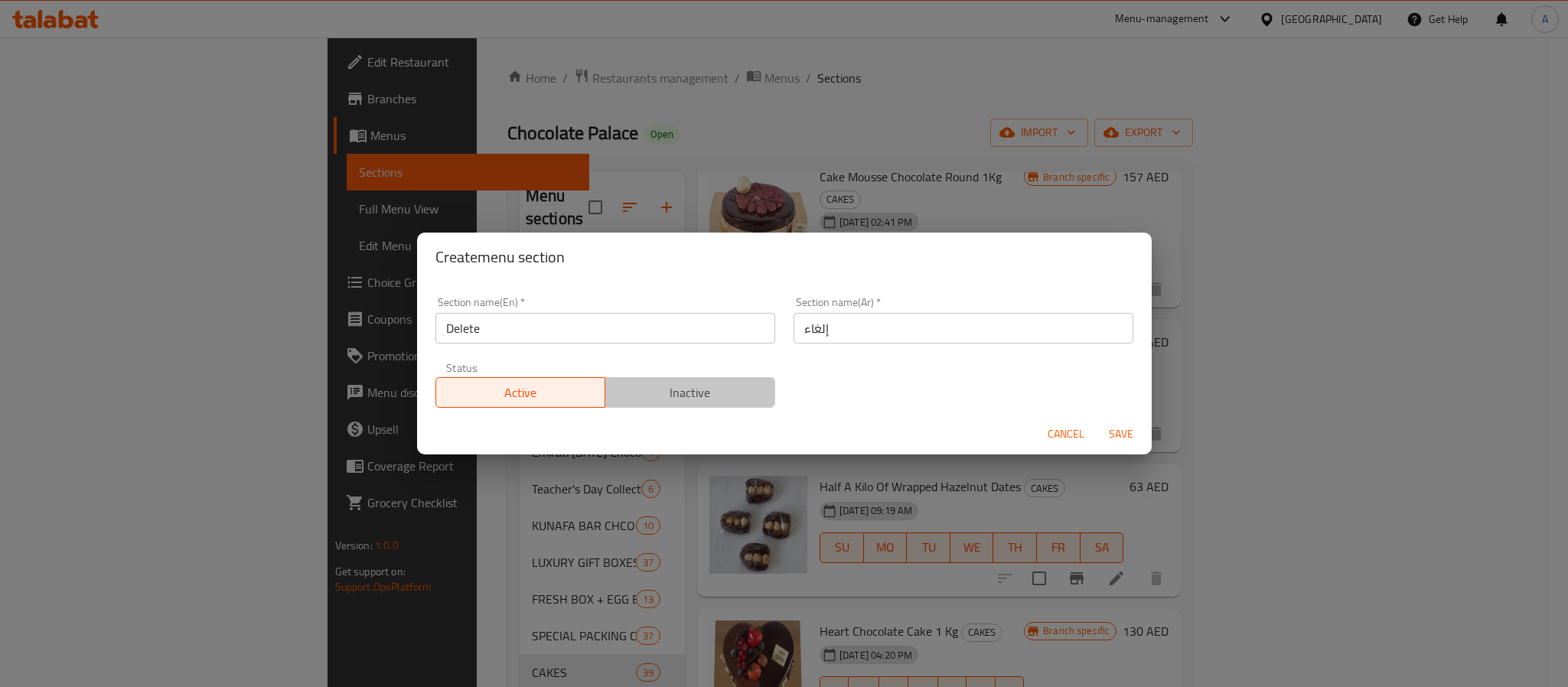
click at [687, 396] on span "Inactive" at bounding box center [690, 393] width 157 height 22
click at [1127, 428] on span "Save" at bounding box center [1120, 434] width 36 height 19
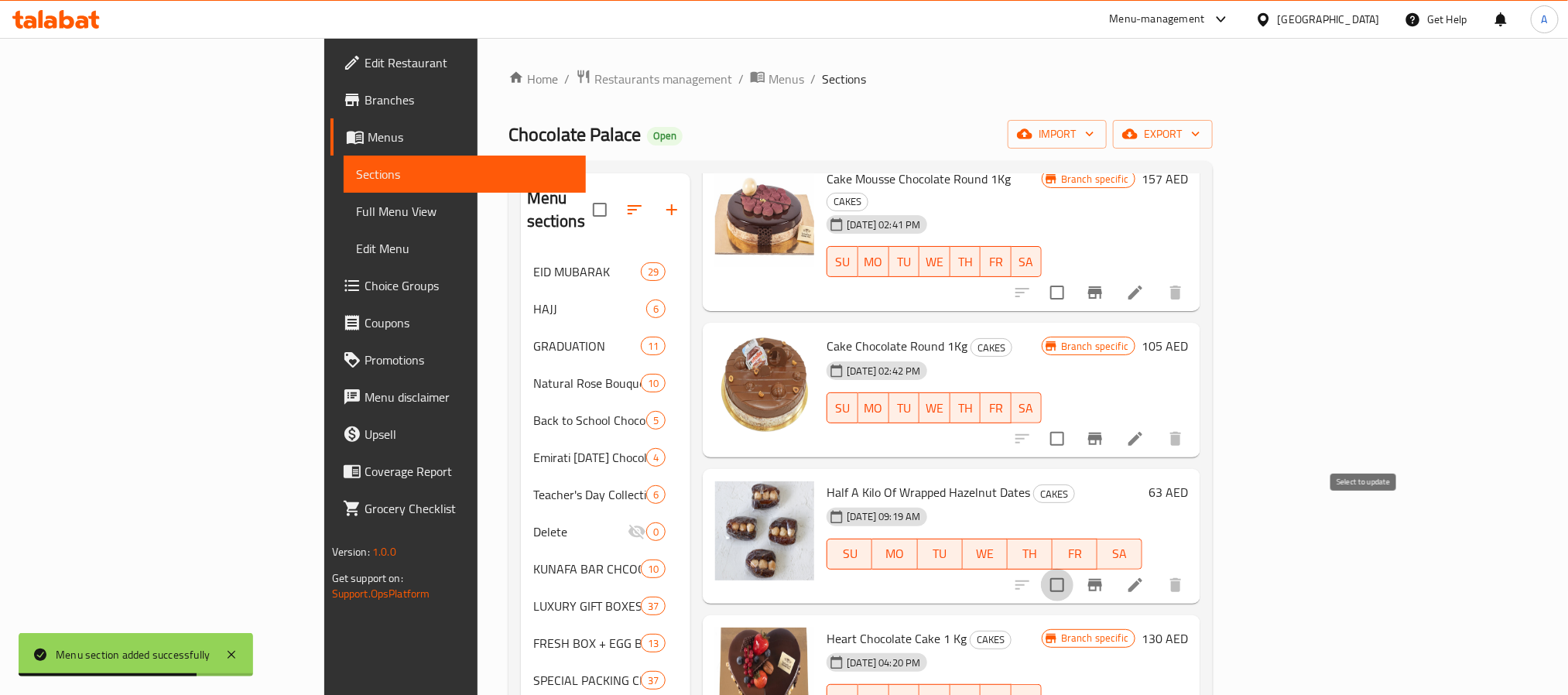
click at [1074, 569] on input "checkbox" at bounding box center [1057, 585] width 33 height 33
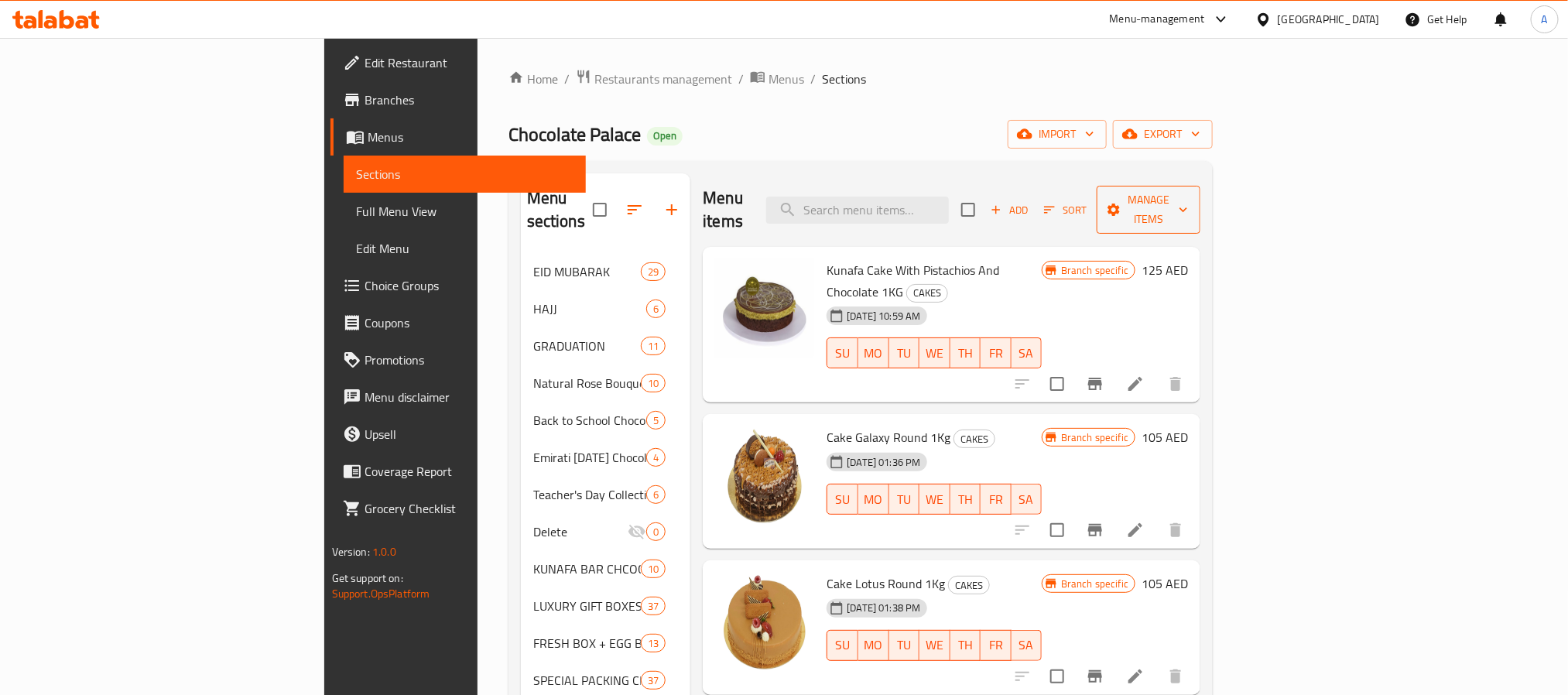
click at [1188, 193] on span "Manage items" at bounding box center [1148, 210] width 79 height 39
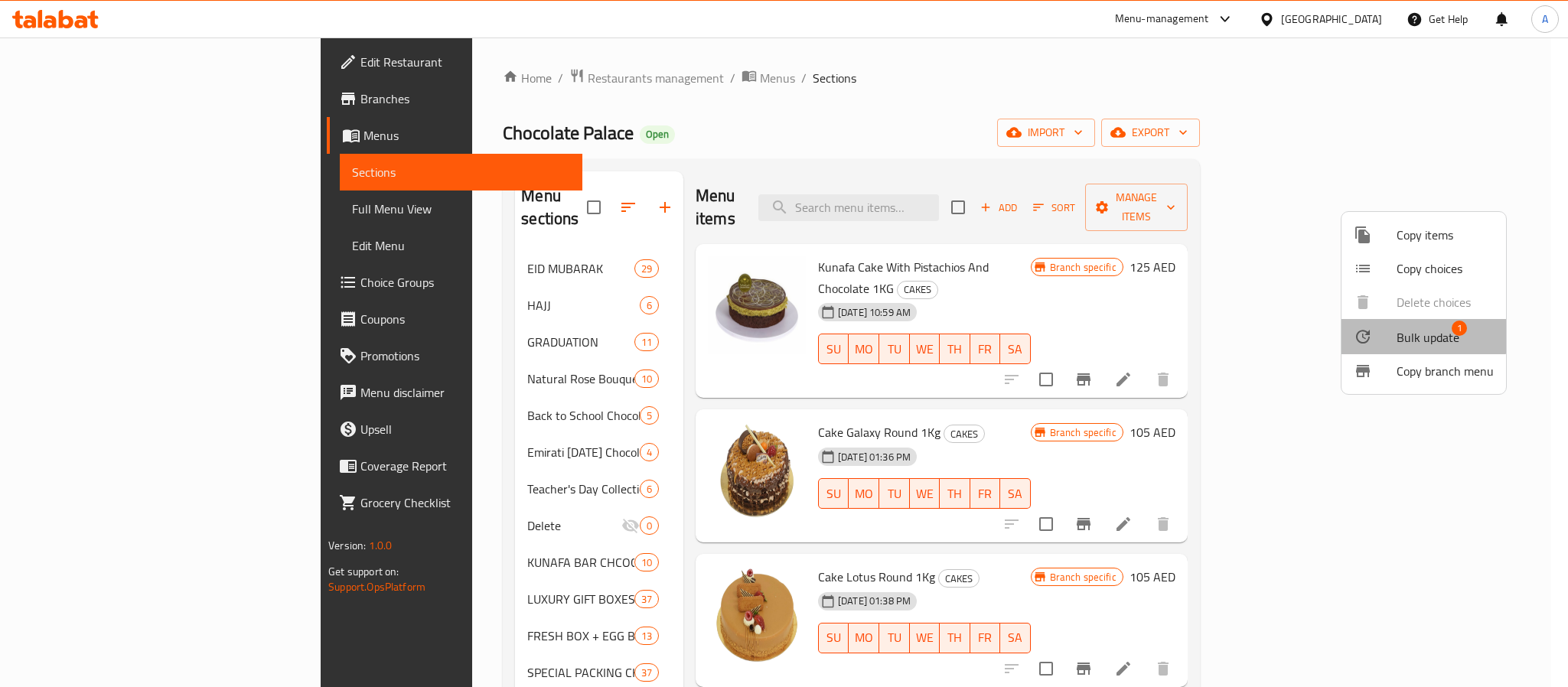
click at [1399, 331] on span "Bulk update" at bounding box center [1428, 338] width 63 height 19
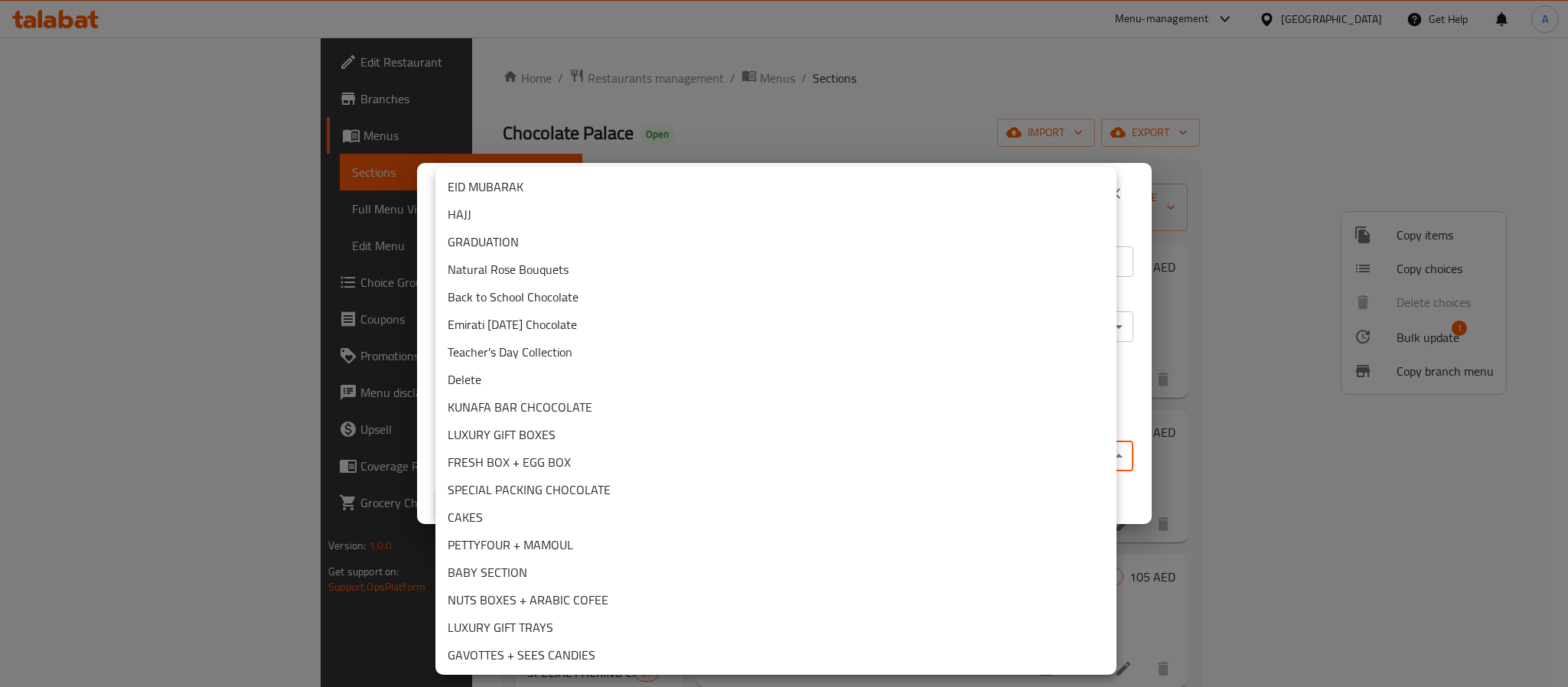
click at [701, 453] on body "​ Menu-management United Arab Emirates Get Help A Edit Restaurant Branches Menu…" at bounding box center [784, 362] width 1568 height 650
click at [503, 376] on li "Delete" at bounding box center [776, 379] width 681 height 28
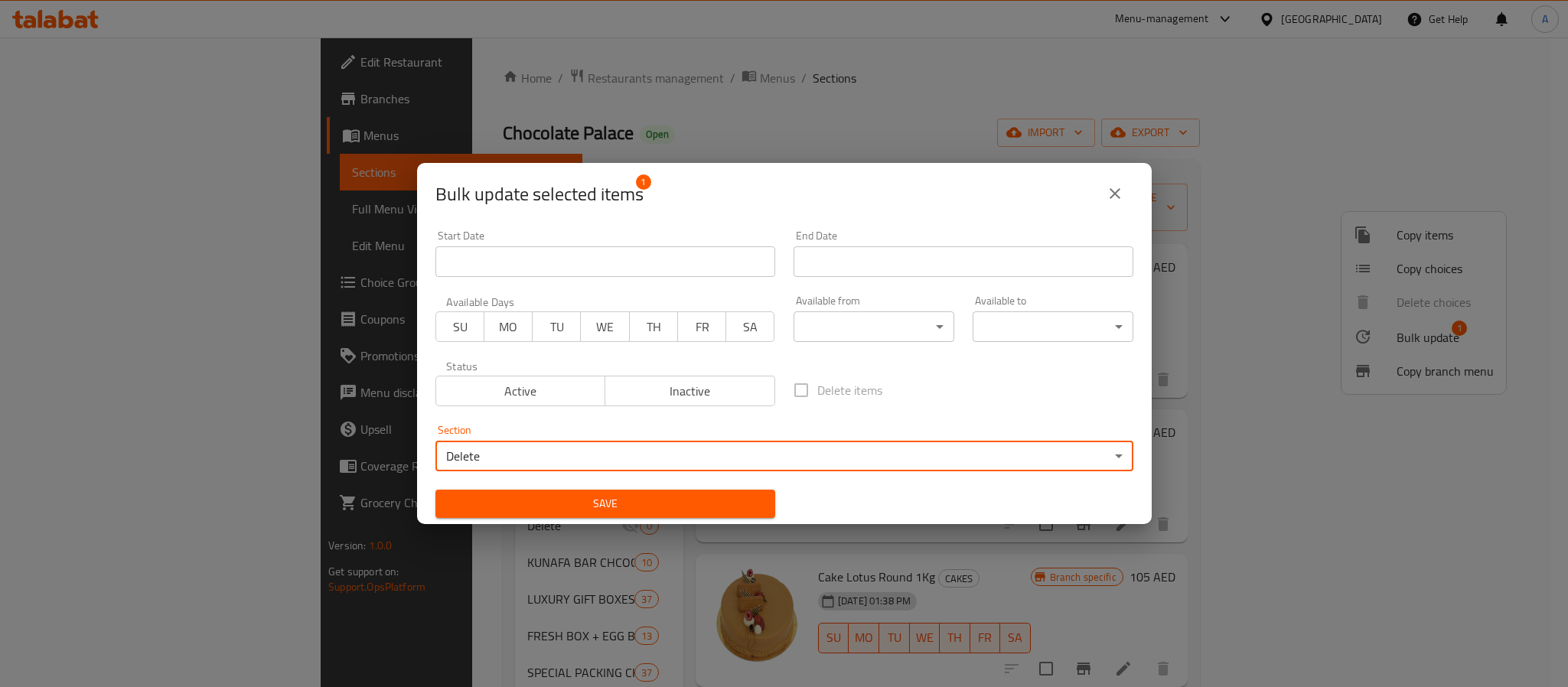
click at [705, 497] on span "Save" at bounding box center [605, 503] width 316 height 19
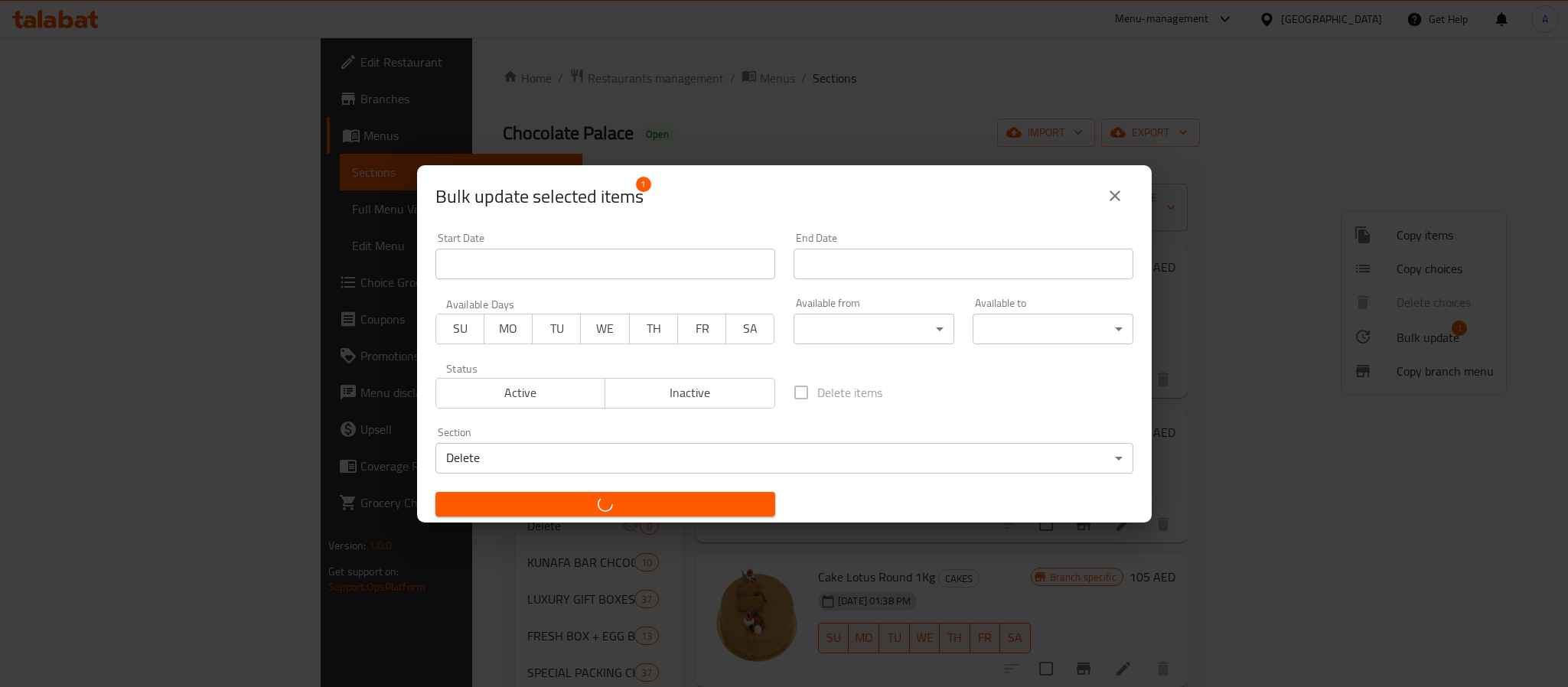
checkbox input "false"
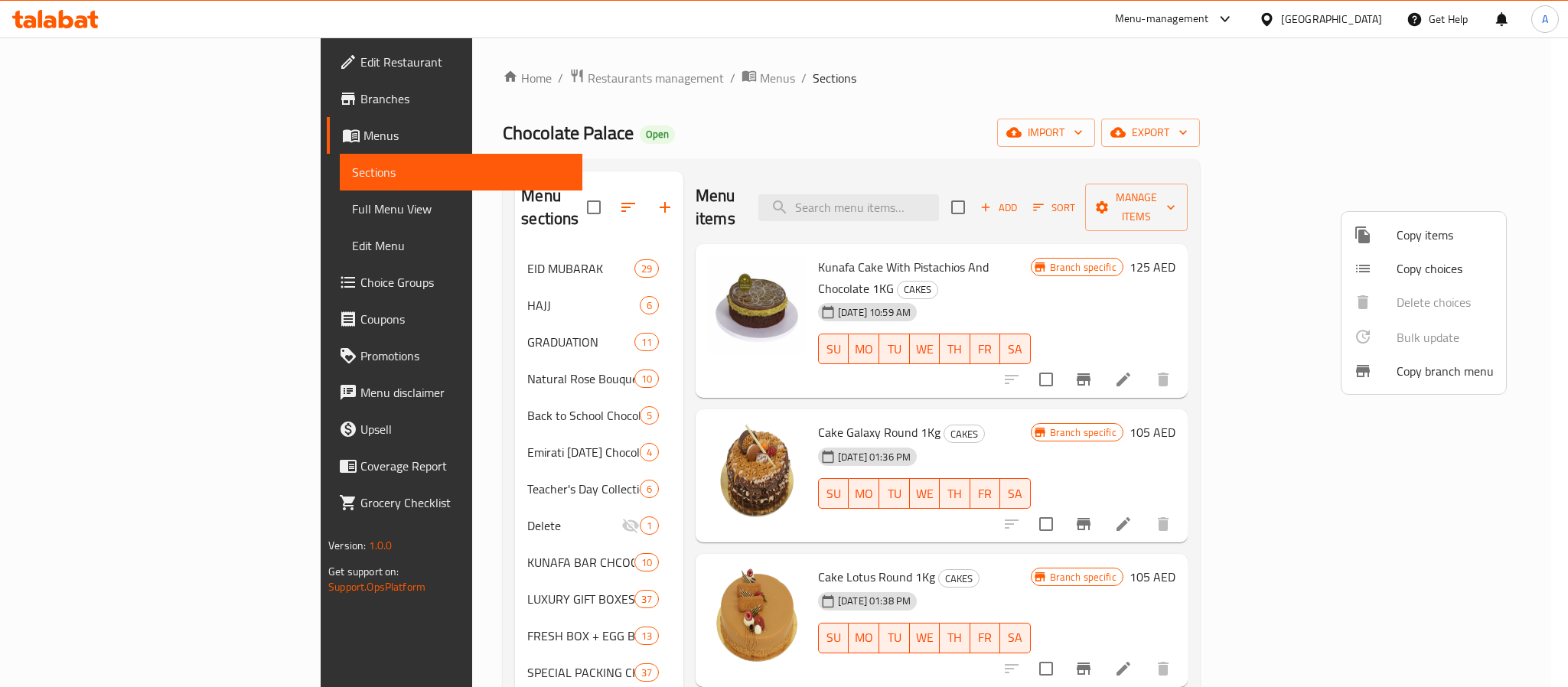
click at [1100, 403] on div at bounding box center [784, 344] width 1568 height 687
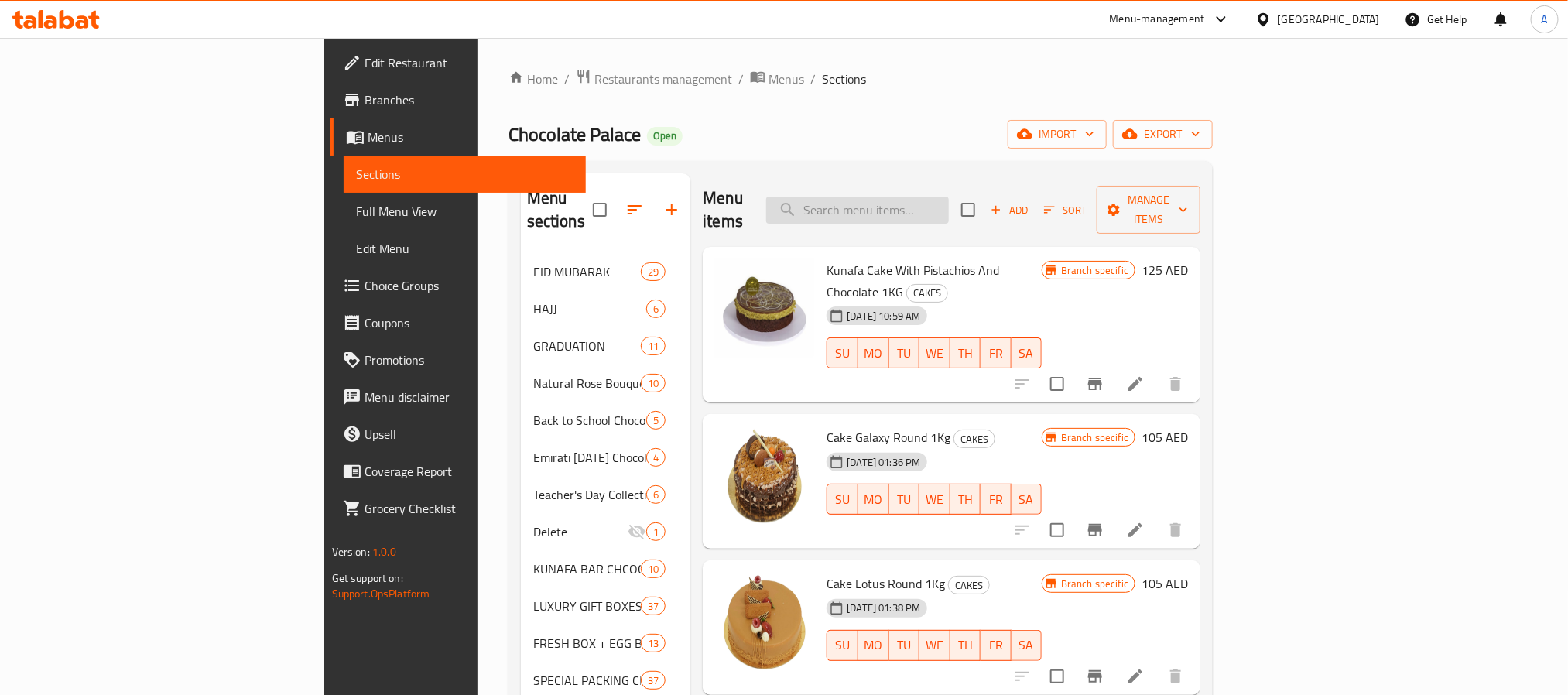
click at [949, 198] on input "search" at bounding box center [857, 211] width 182 height 27
paste input "Half A Kilo Of Wrapped Hazelnut Date"
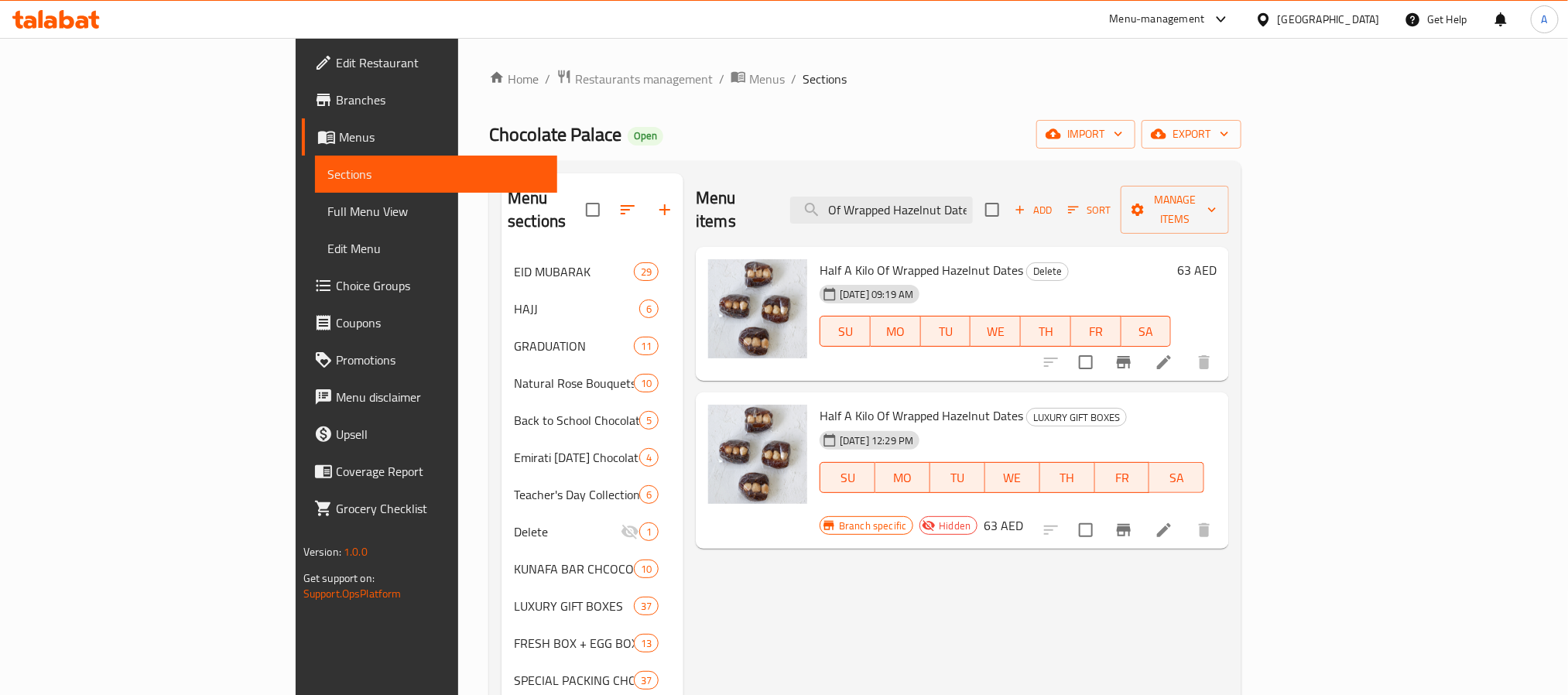
type input "Half A Kilo Of Wrapped Hazelnut Date"
